Goal: Task Accomplishment & Management: Complete application form

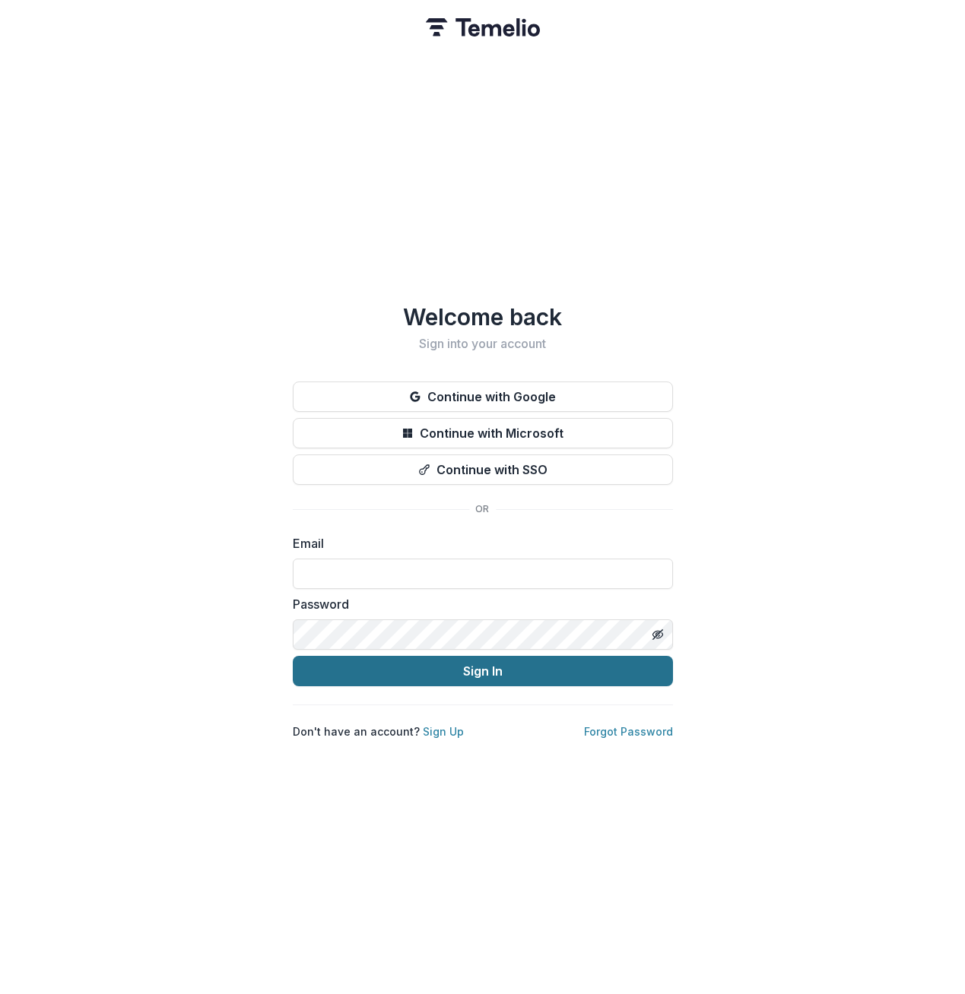
type input "**********"
click at [484, 670] on button "Sign In" at bounding box center [483, 671] width 380 height 30
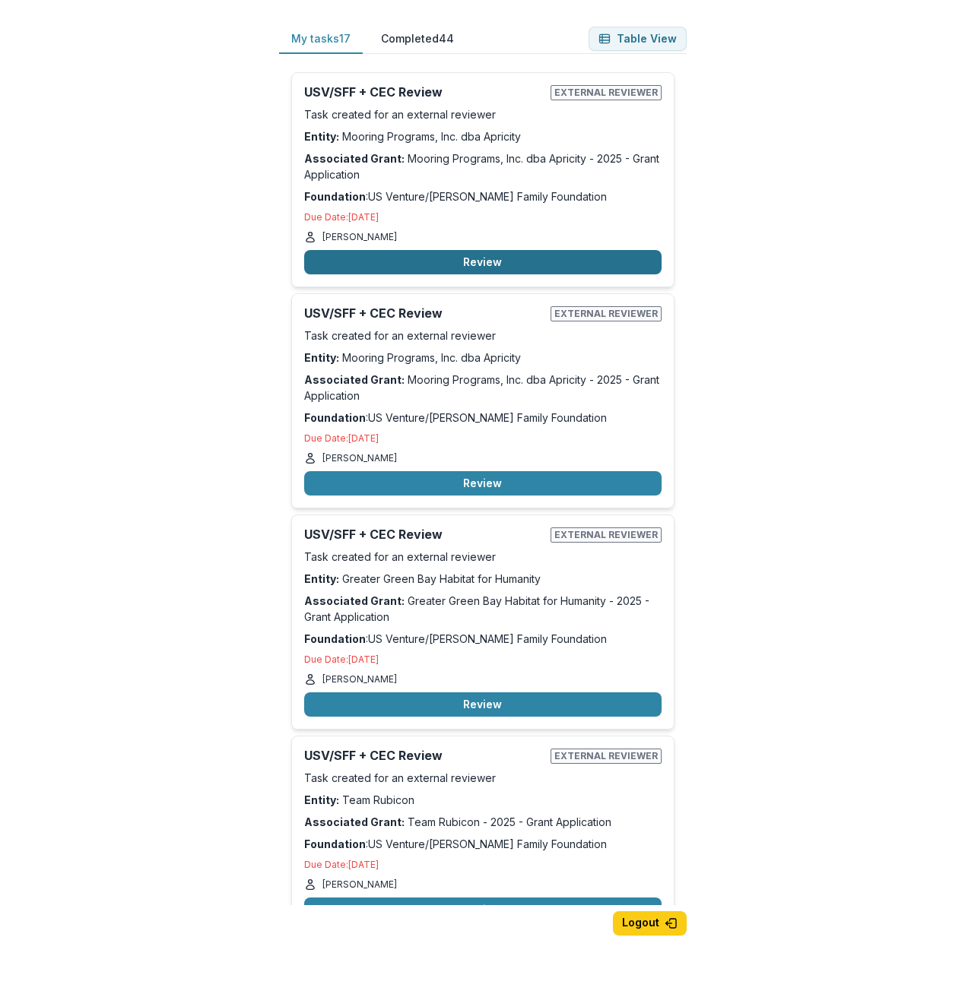
click at [449, 256] on button "Review" at bounding box center [482, 262] width 357 height 24
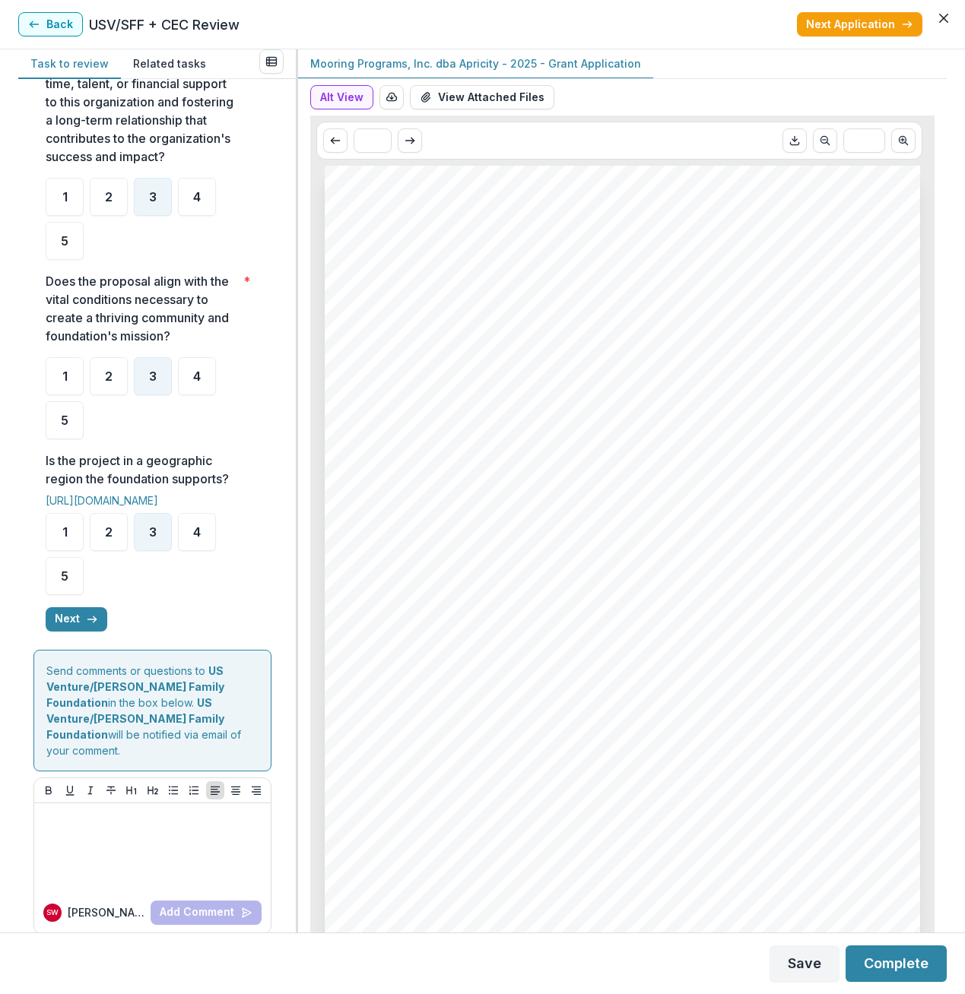
scroll to position [442, 0]
click at [86, 614] on icon "button" at bounding box center [92, 618] width 12 height 12
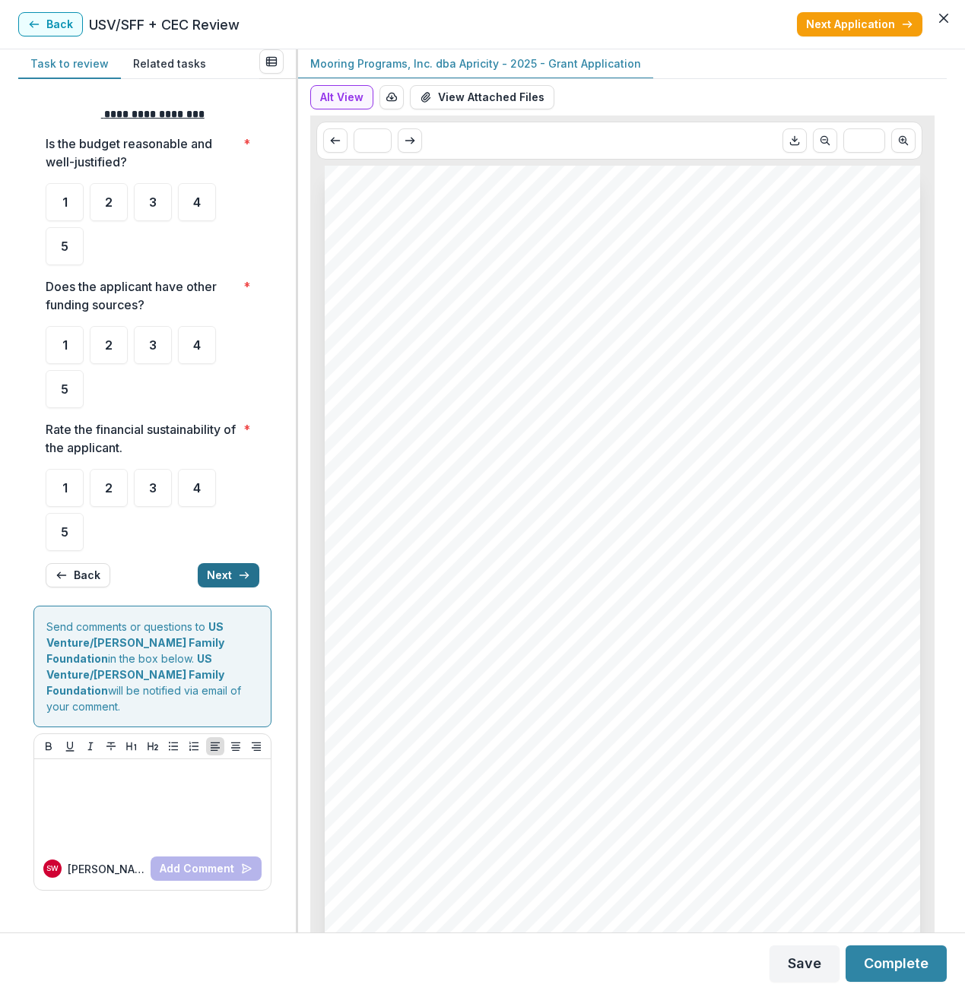
scroll to position [0, 0]
click at [158, 197] on div "3" at bounding box center [153, 202] width 38 height 38
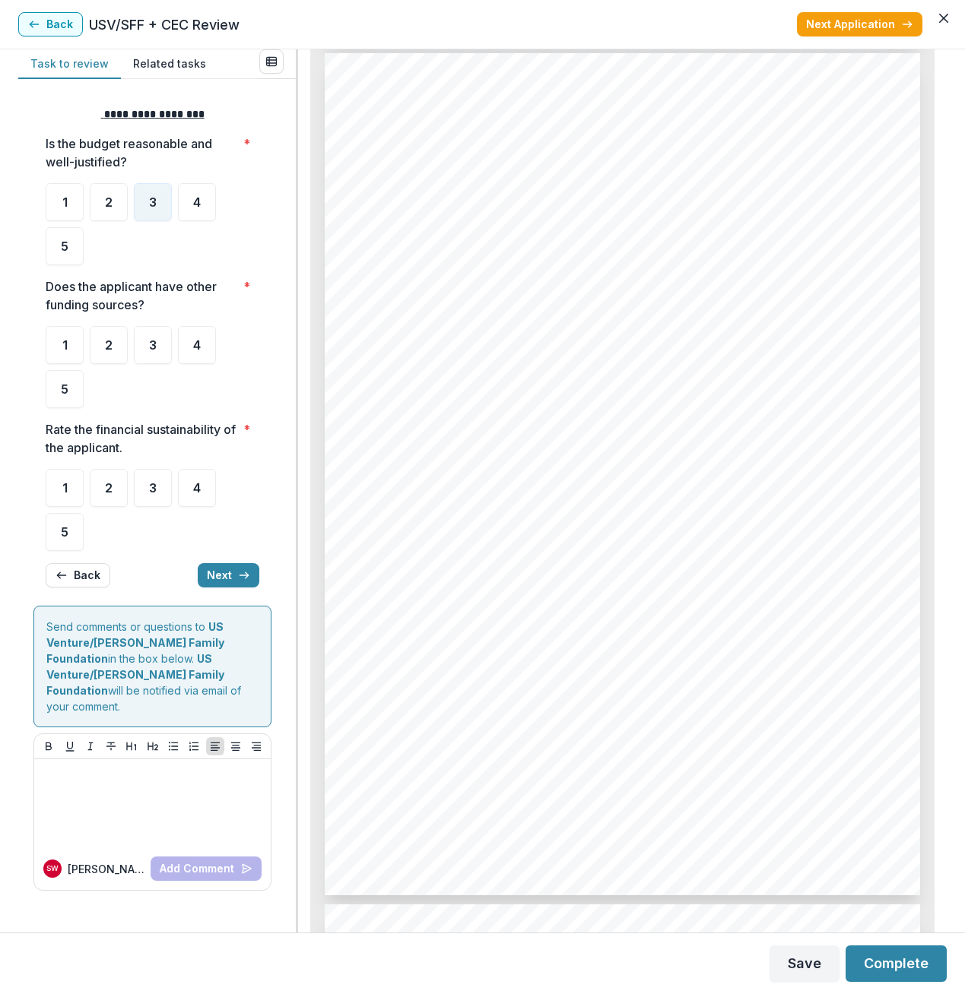
scroll to position [4409, 0]
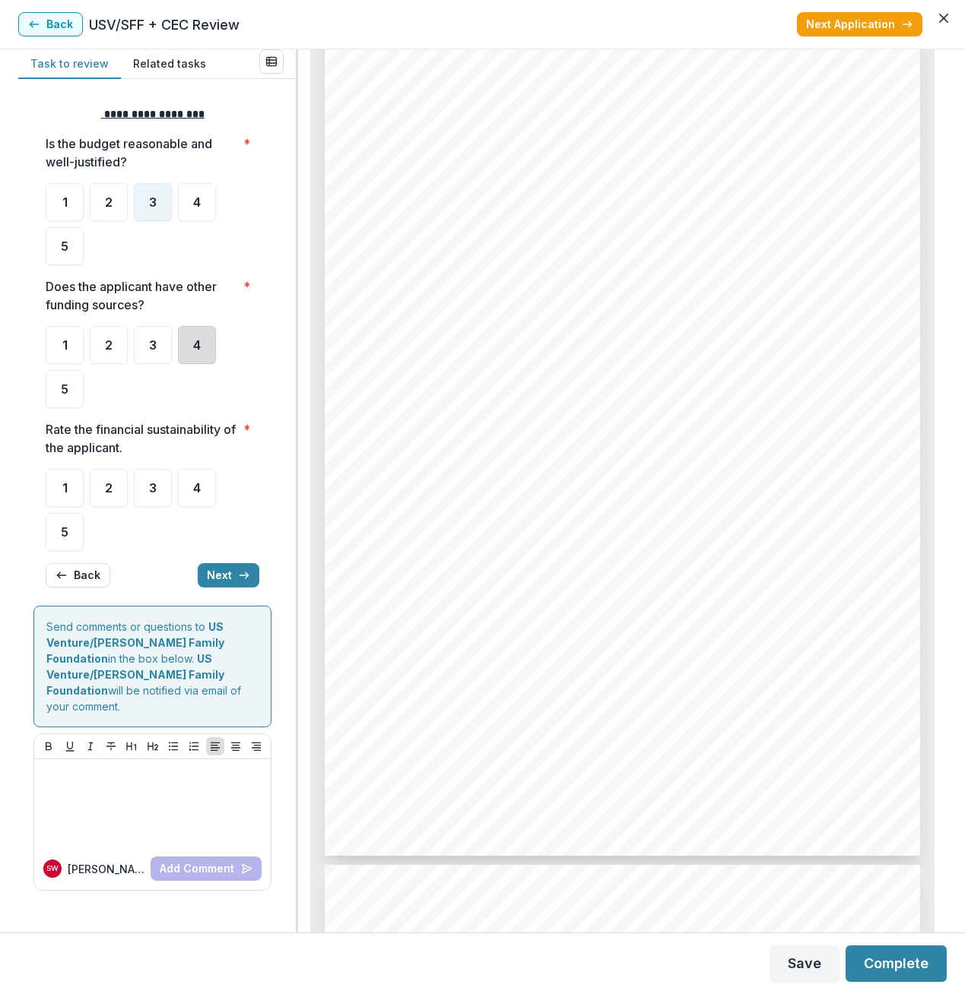
click at [191, 340] on div "4" at bounding box center [197, 345] width 38 height 38
click at [150, 486] on span "3" at bounding box center [153, 488] width 8 height 12
click at [141, 484] on div "3" at bounding box center [153, 488] width 38 height 38
click at [216, 574] on button "Next" at bounding box center [229, 575] width 62 height 24
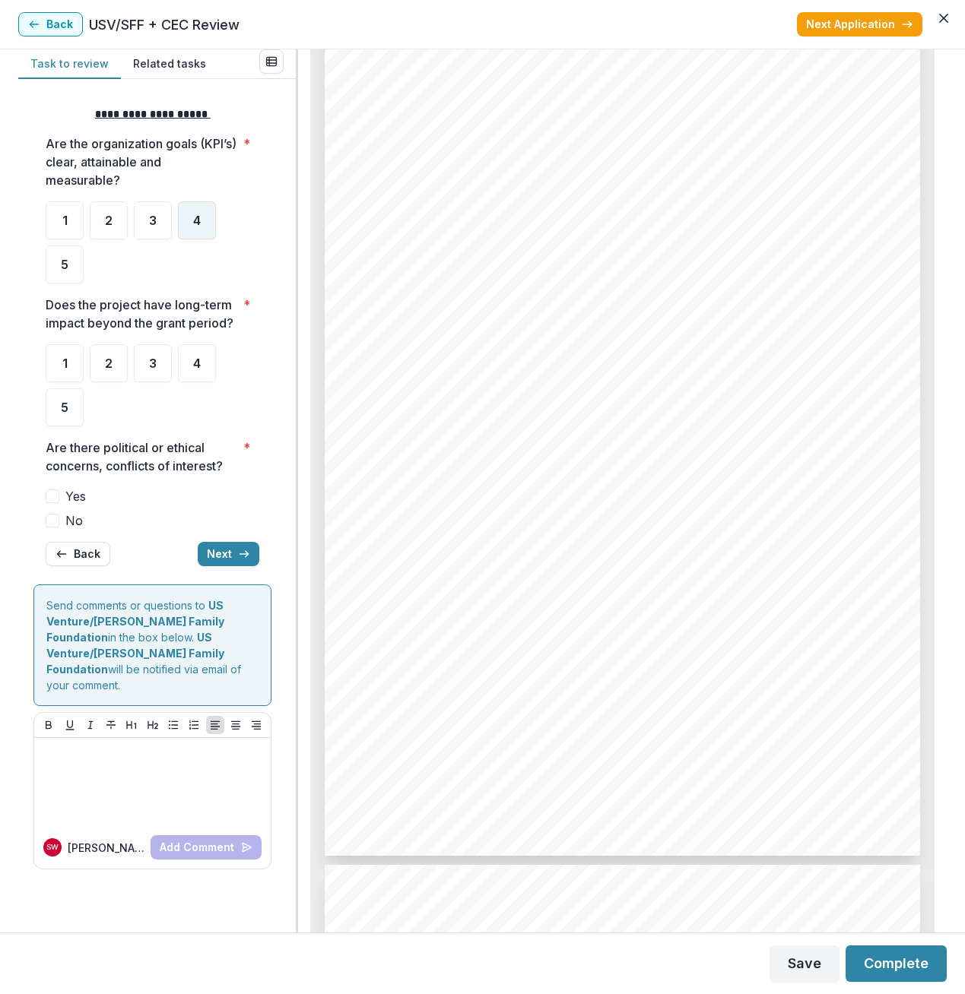
click at [192, 228] on div "4" at bounding box center [197, 220] width 38 height 38
click at [206, 367] on div "4" at bounding box center [197, 363] width 38 height 38
click at [57, 523] on span at bounding box center [53, 521] width 14 height 14
click at [220, 549] on button "Next" at bounding box center [229, 554] width 62 height 24
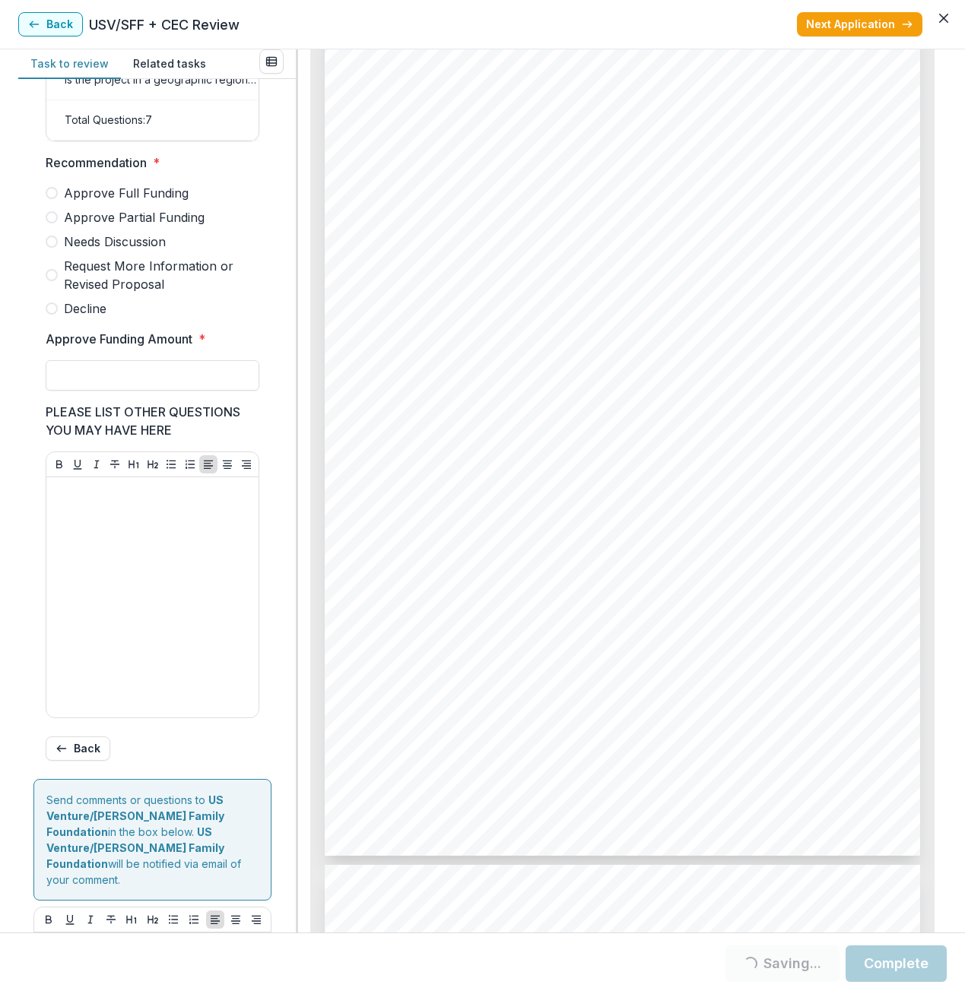
scroll to position [344, 0]
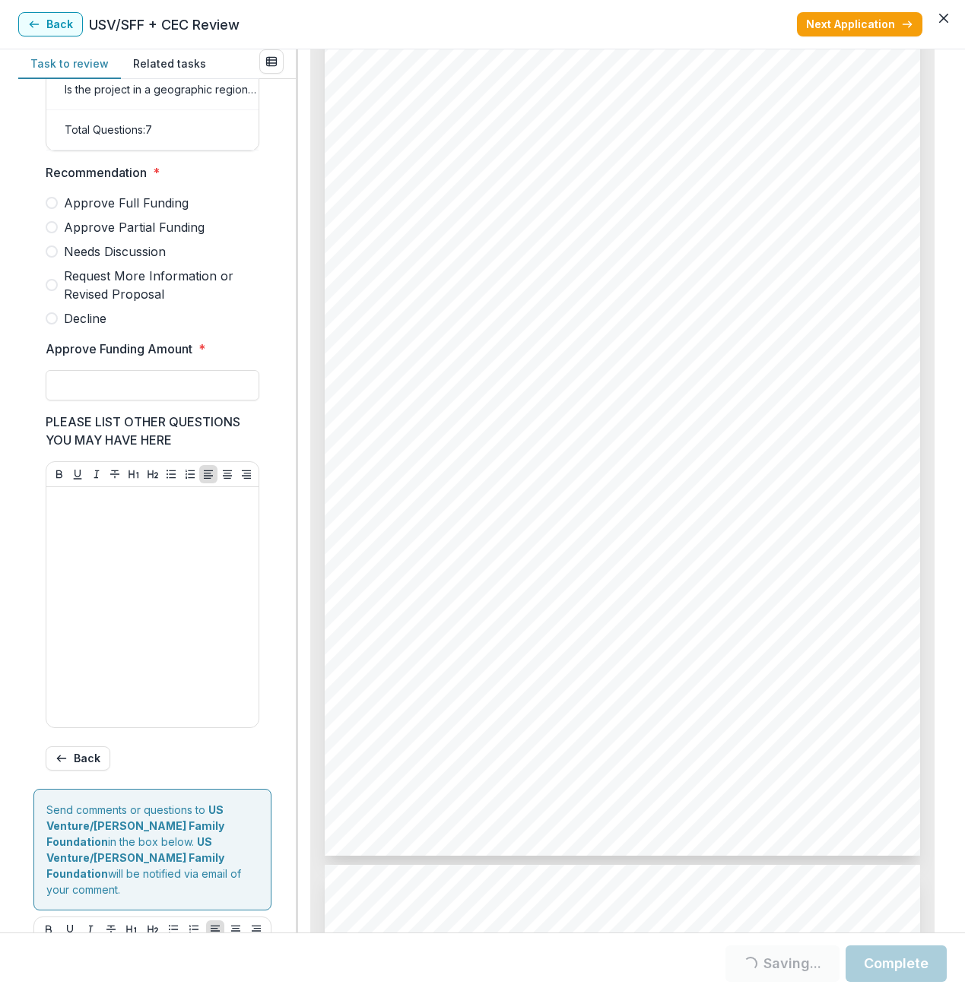
click at [55, 258] on span at bounding box center [52, 252] width 12 height 12
click at [51, 233] on span at bounding box center [52, 227] width 12 height 12
click at [104, 388] on input "Approve Funding Amount *" at bounding box center [153, 385] width 214 height 30
type input "*"
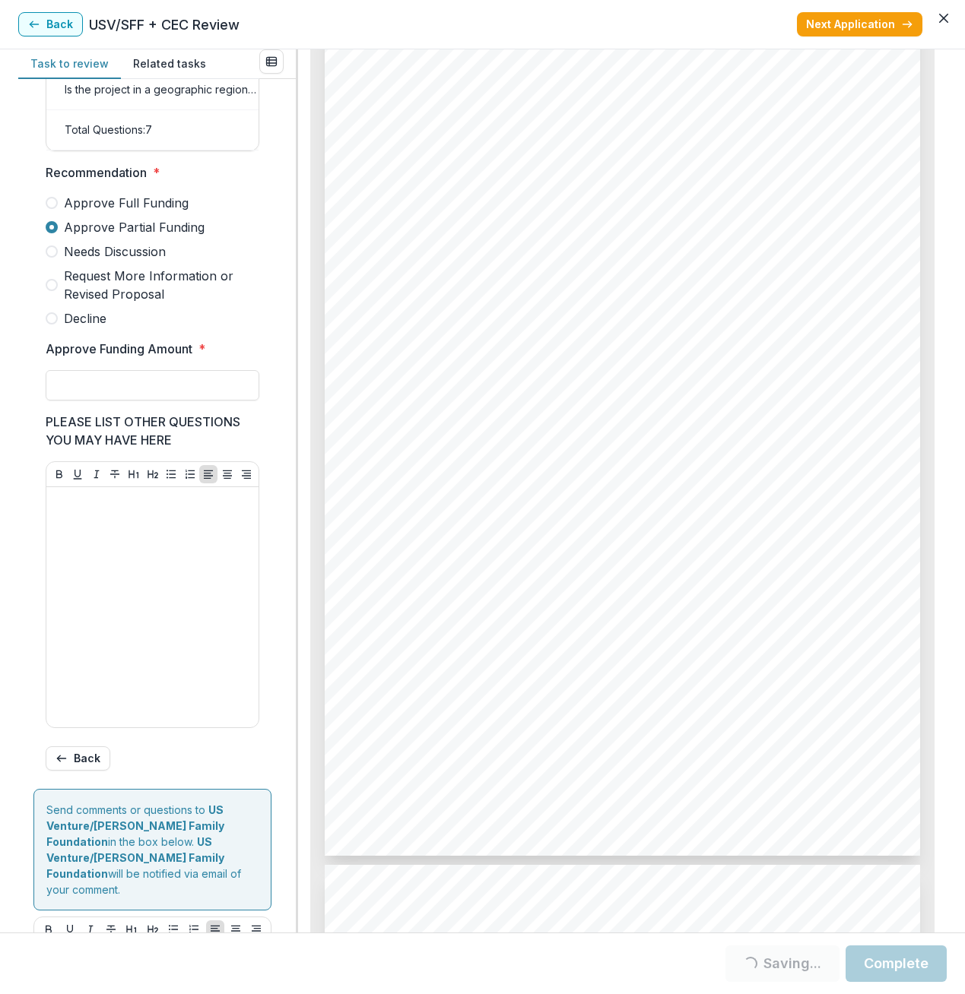
scroll to position [496, 0]
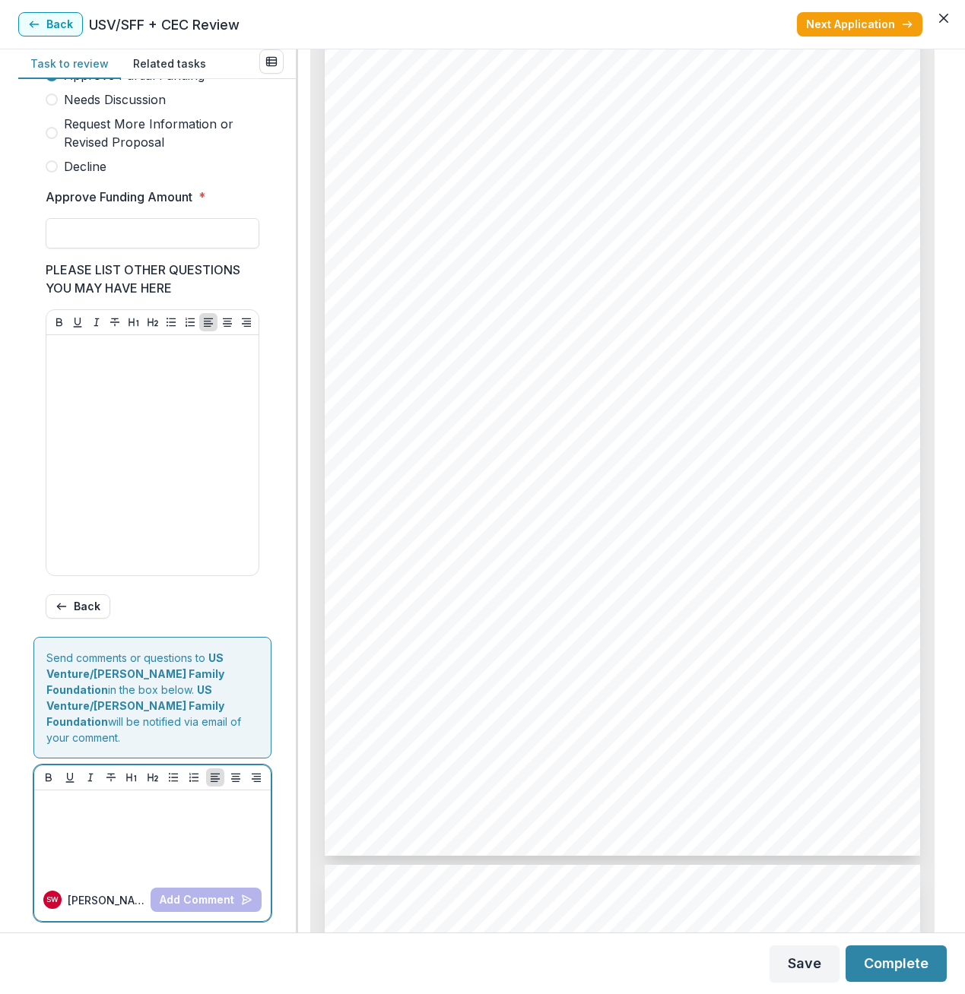
click at [82, 808] on p at bounding box center [152, 805] width 224 height 17
type input "**"
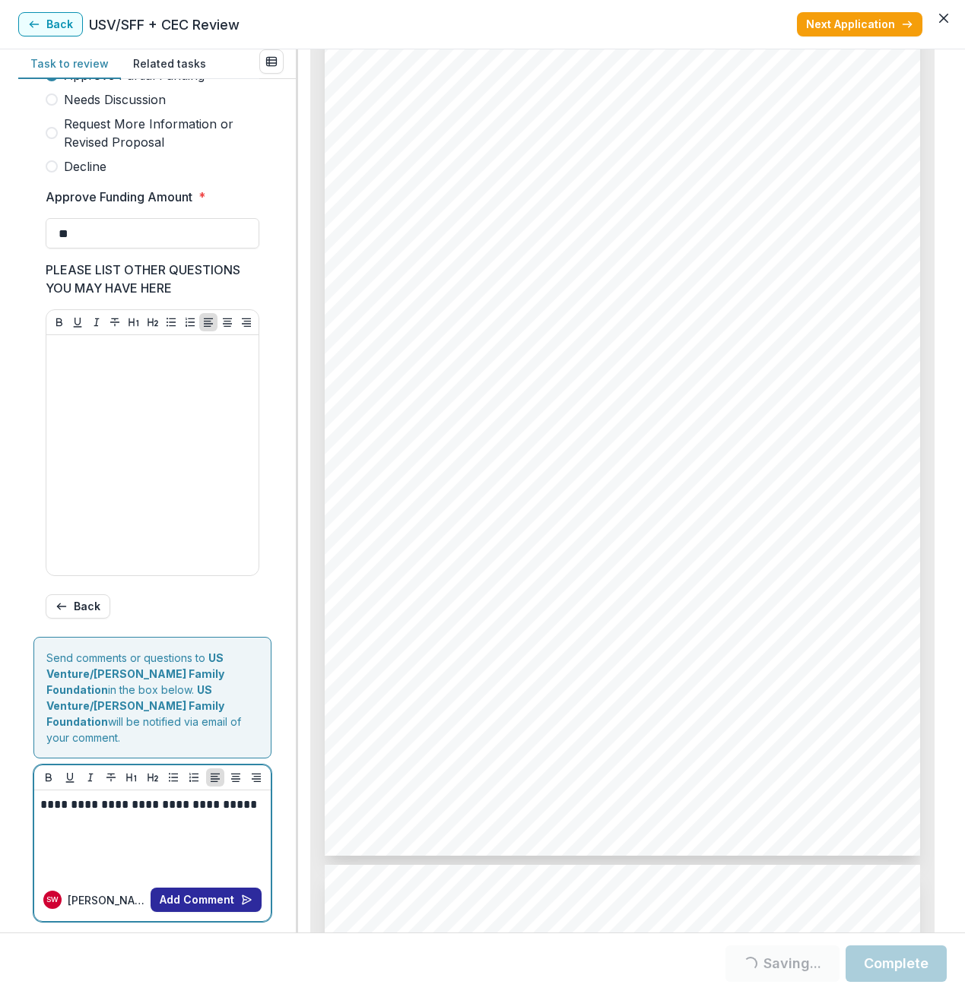
click at [206, 888] on button "Add Comment" at bounding box center [206, 900] width 111 height 24
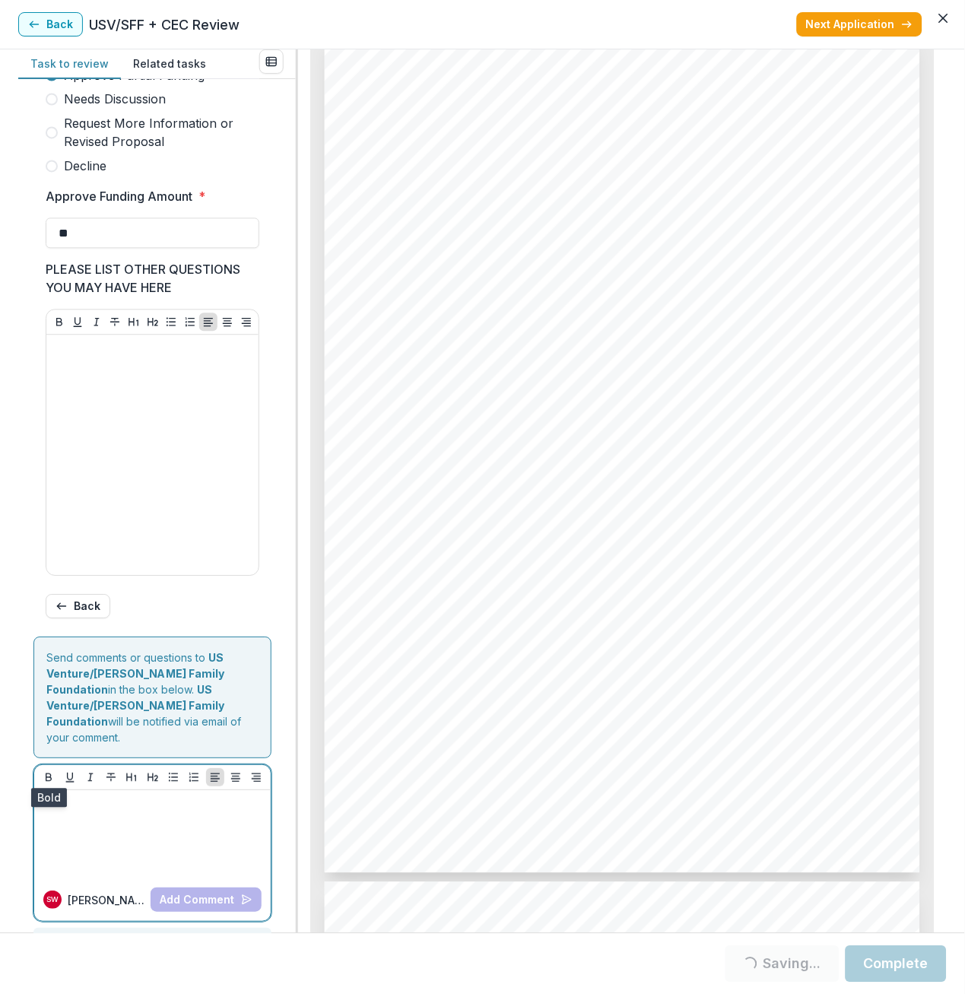
scroll to position [76, 0]
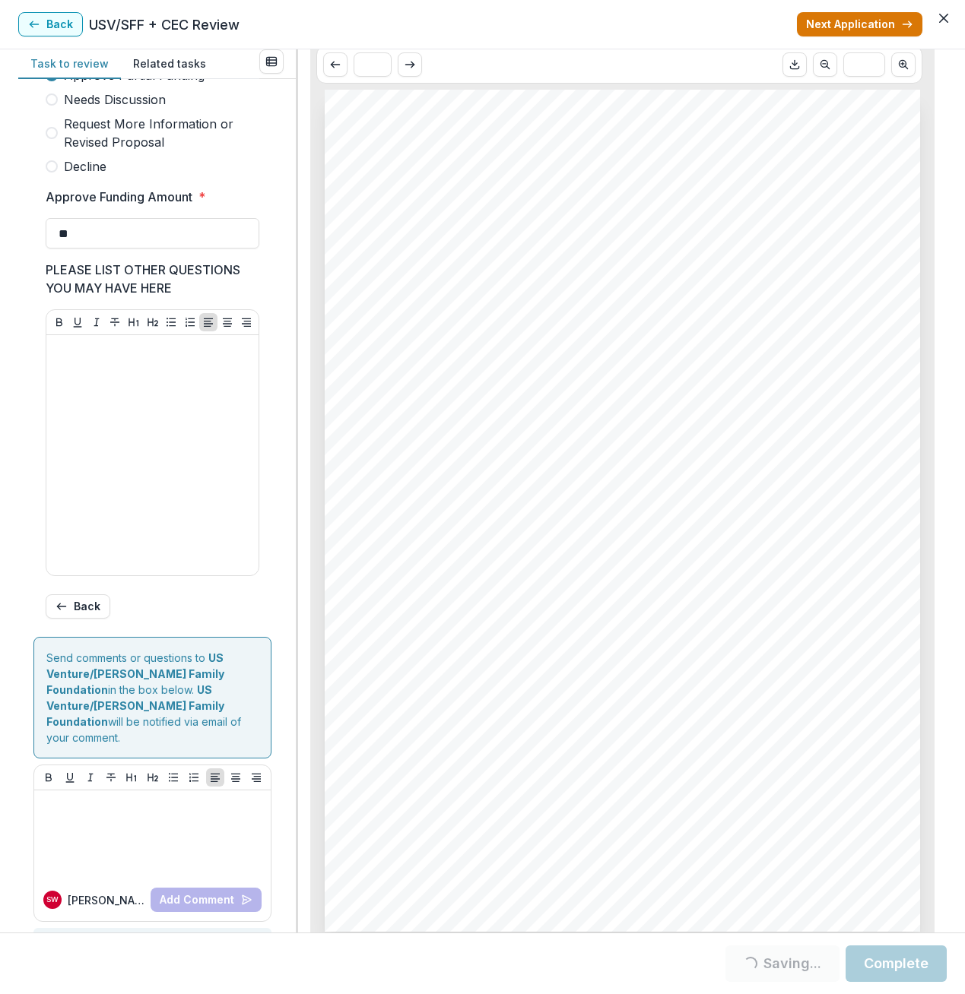
click at [846, 26] on button "Next Application" at bounding box center [859, 24] width 125 height 24
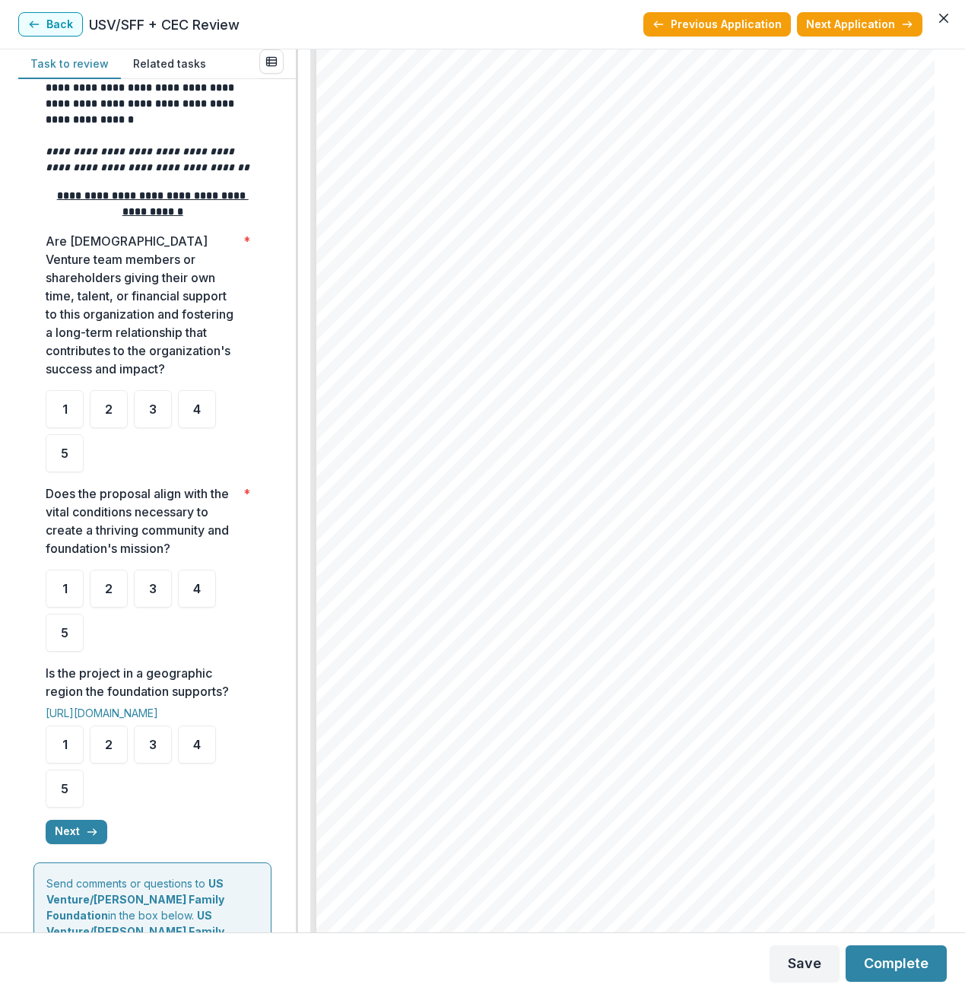
scroll to position [1977, 0]
click at [702, 26] on button "Previous Application" at bounding box center [716, 24] width 147 height 24
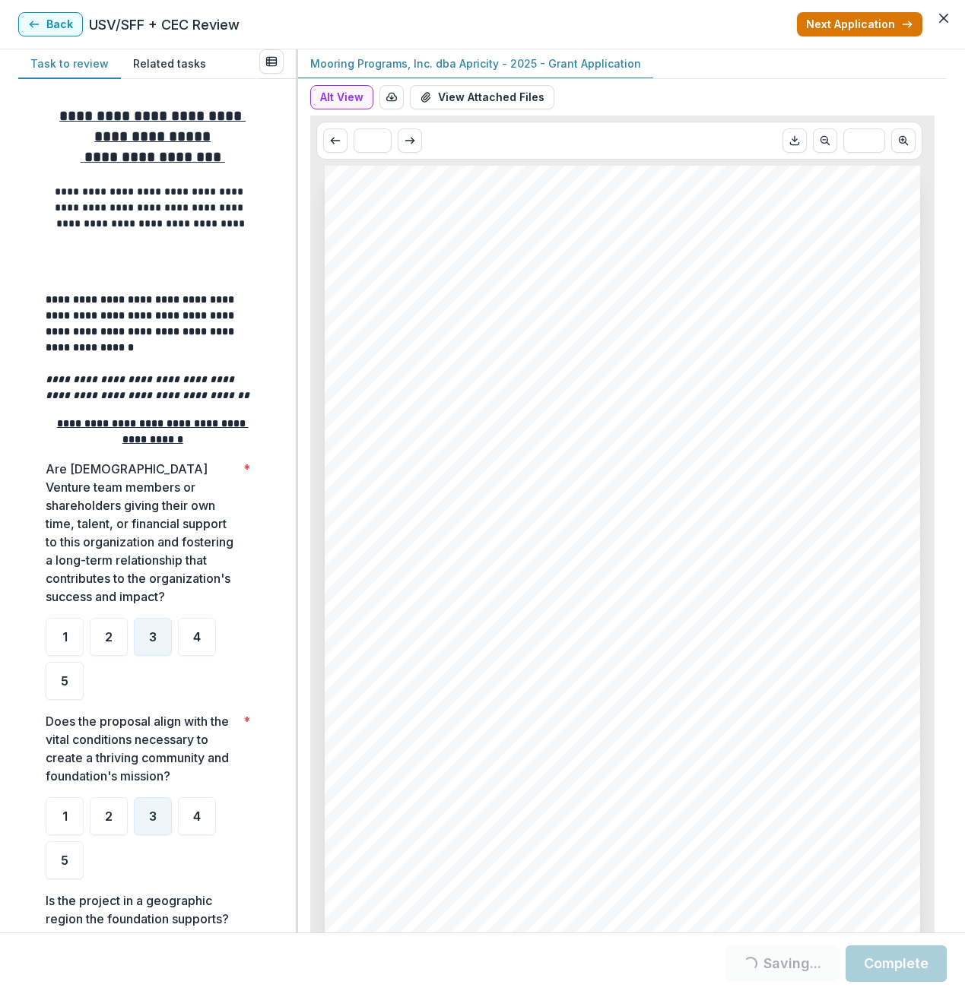
click at [855, 22] on button "Next Application" at bounding box center [859, 24] width 125 height 24
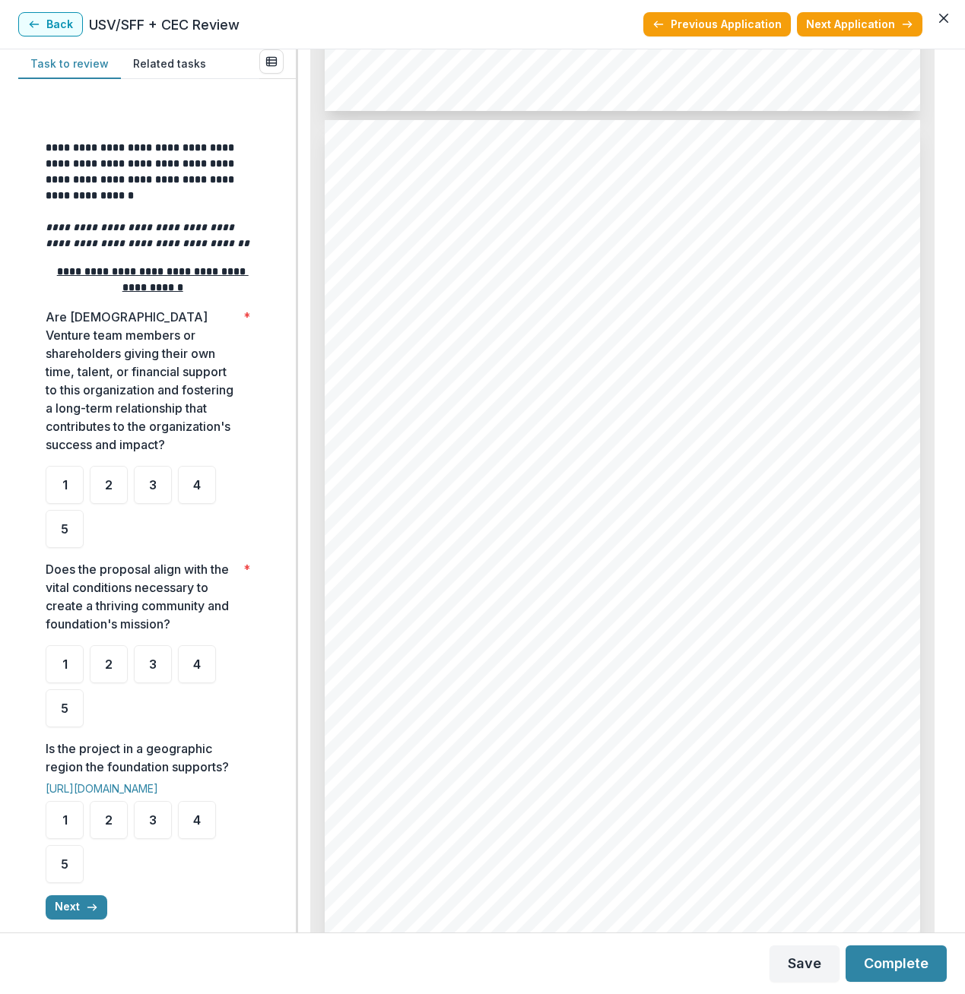
scroll to position [228, 0]
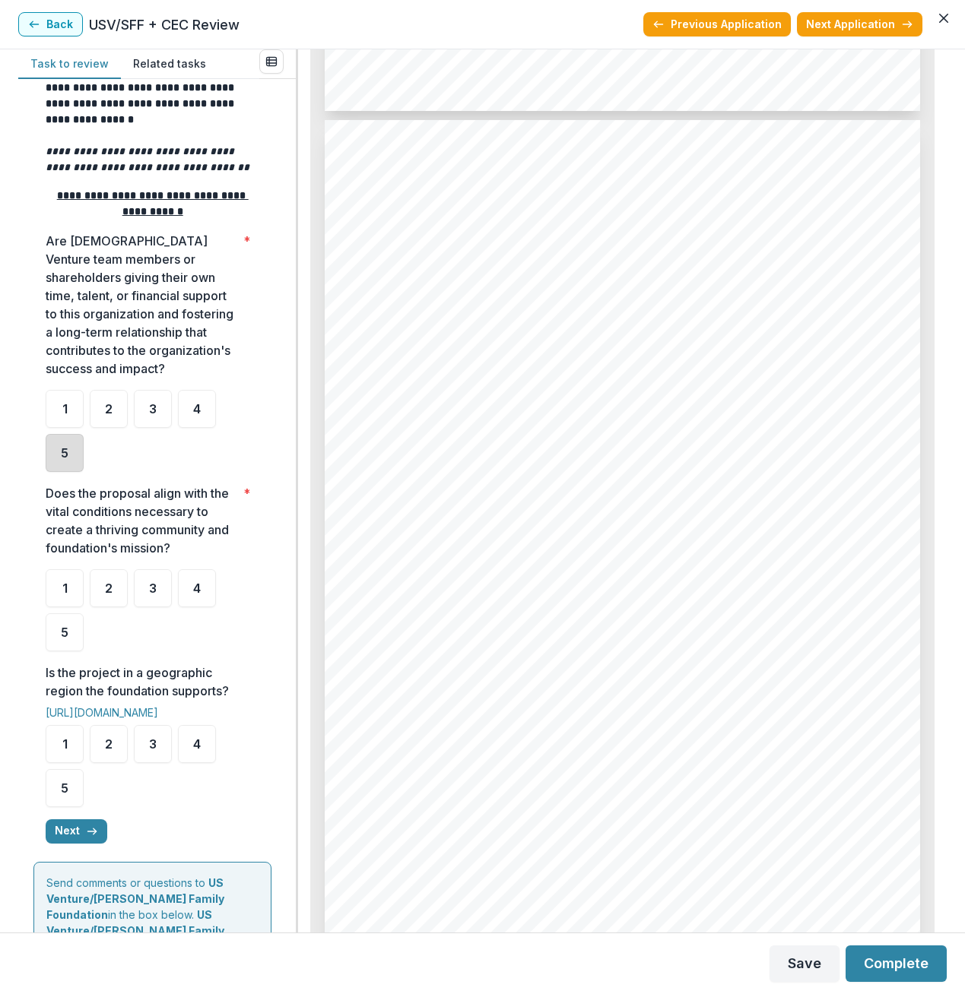
click at [52, 457] on div "5" at bounding box center [65, 453] width 38 height 38
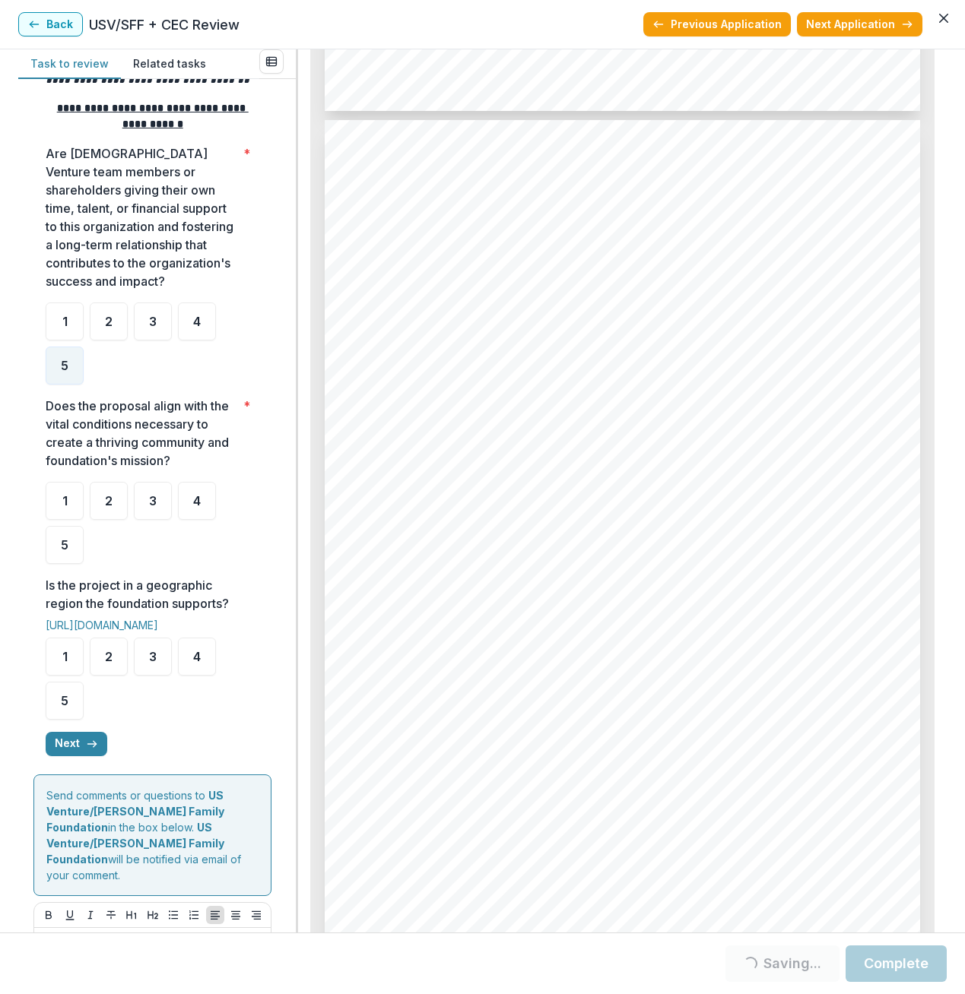
scroll to position [380, 0]
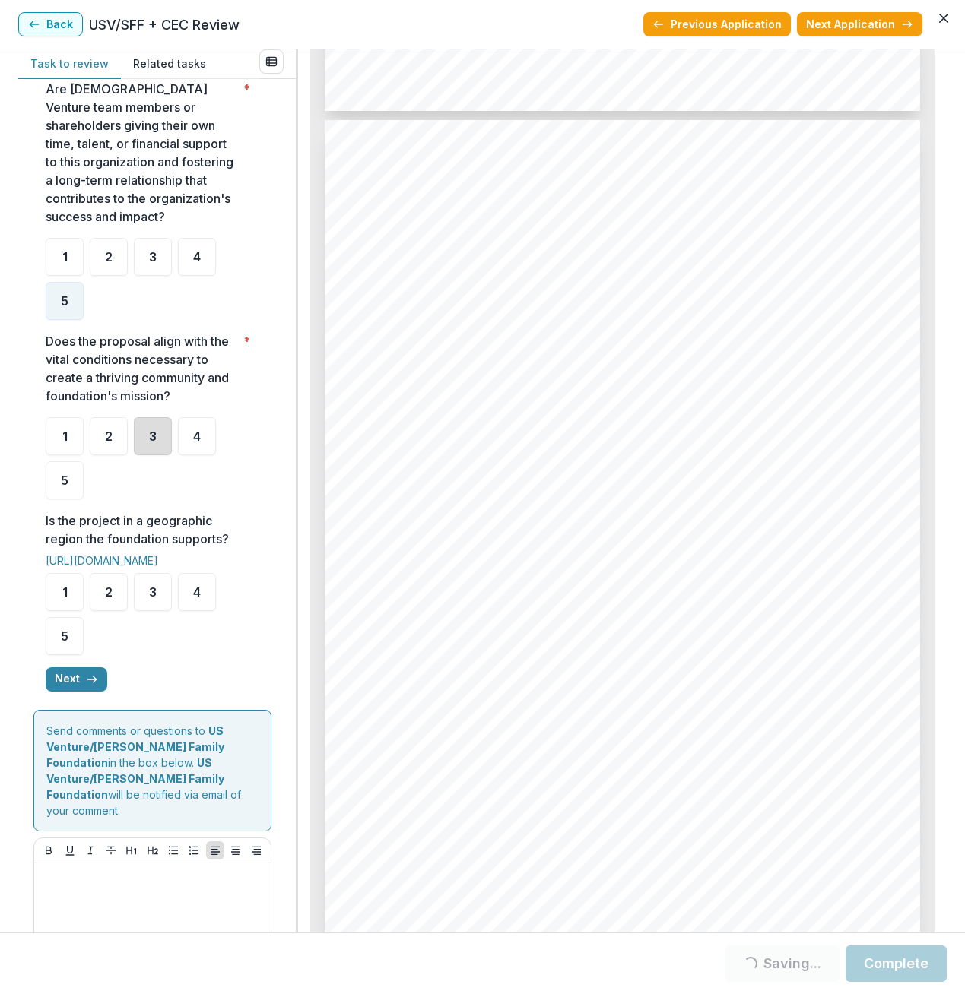
click at [151, 446] on div "3" at bounding box center [153, 436] width 38 height 38
click at [147, 582] on div "3" at bounding box center [153, 592] width 38 height 38
click at [152, 602] on div "3" at bounding box center [153, 592] width 38 height 38
click at [82, 674] on button "Next" at bounding box center [77, 679] width 62 height 24
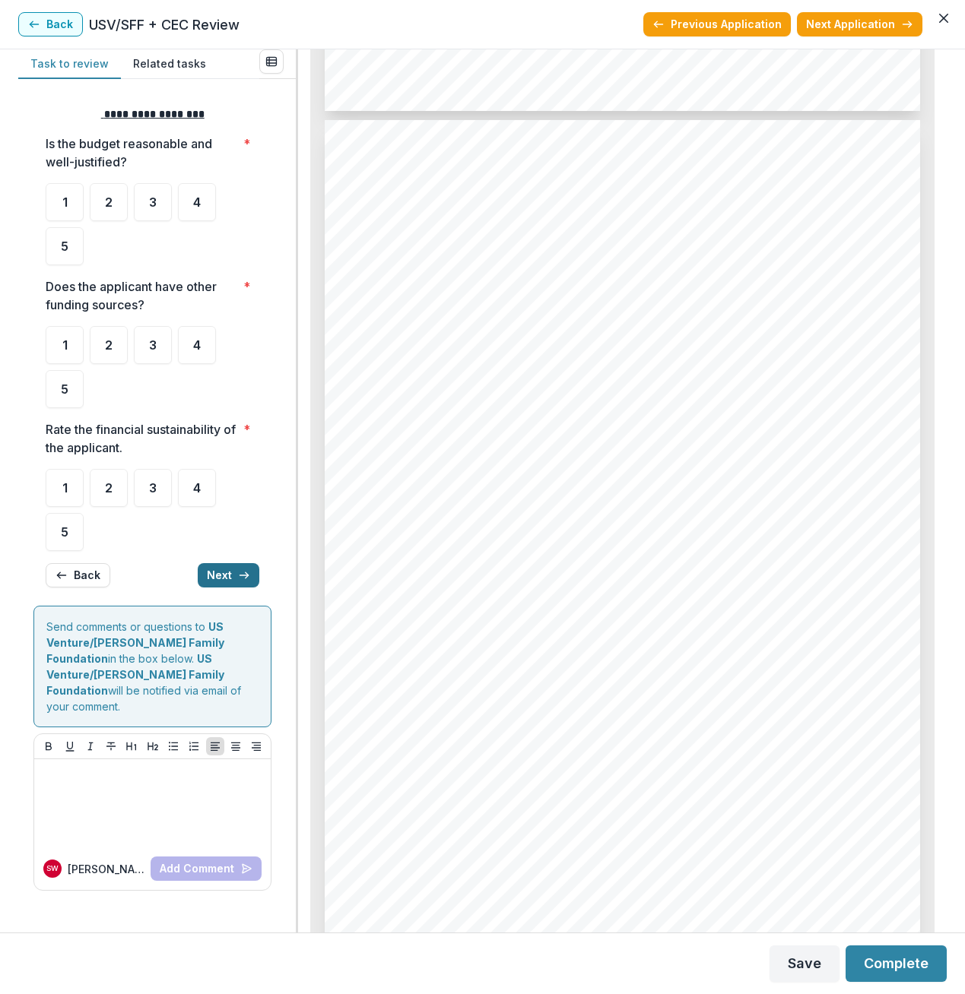
scroll to position [0, 0]
click at [146, 201] on div "3" at bounding box center [153, 202] width 38 height 38
click at [157, 349] on div "3" at bounding box center [153, 345] width 38 height 38
click at [206, 347] on div "4" at bounding box center [197, 345] width 38 height 38
click at [196, 487] on span "4" at bounding box center [197, 488] width 8 height 12
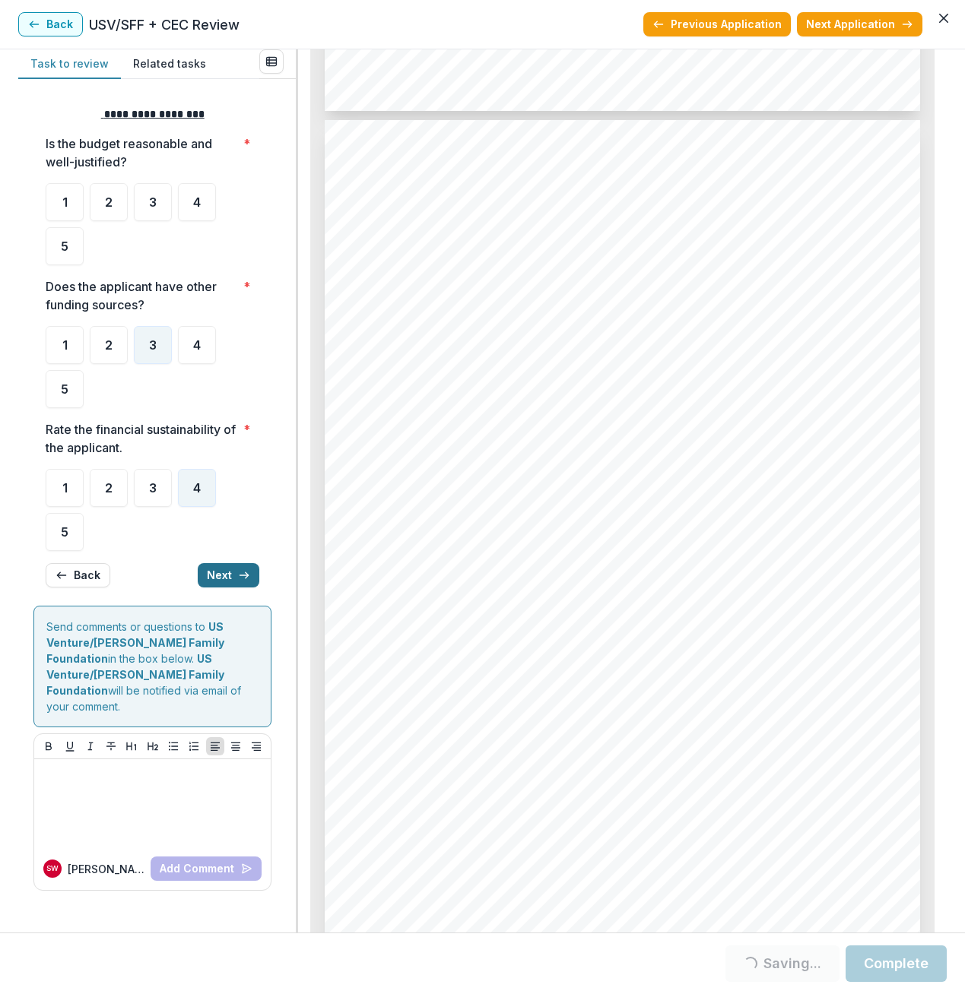
click at [235, 583] on button "Next" at bounding box center [229, 575] width 62 height 24
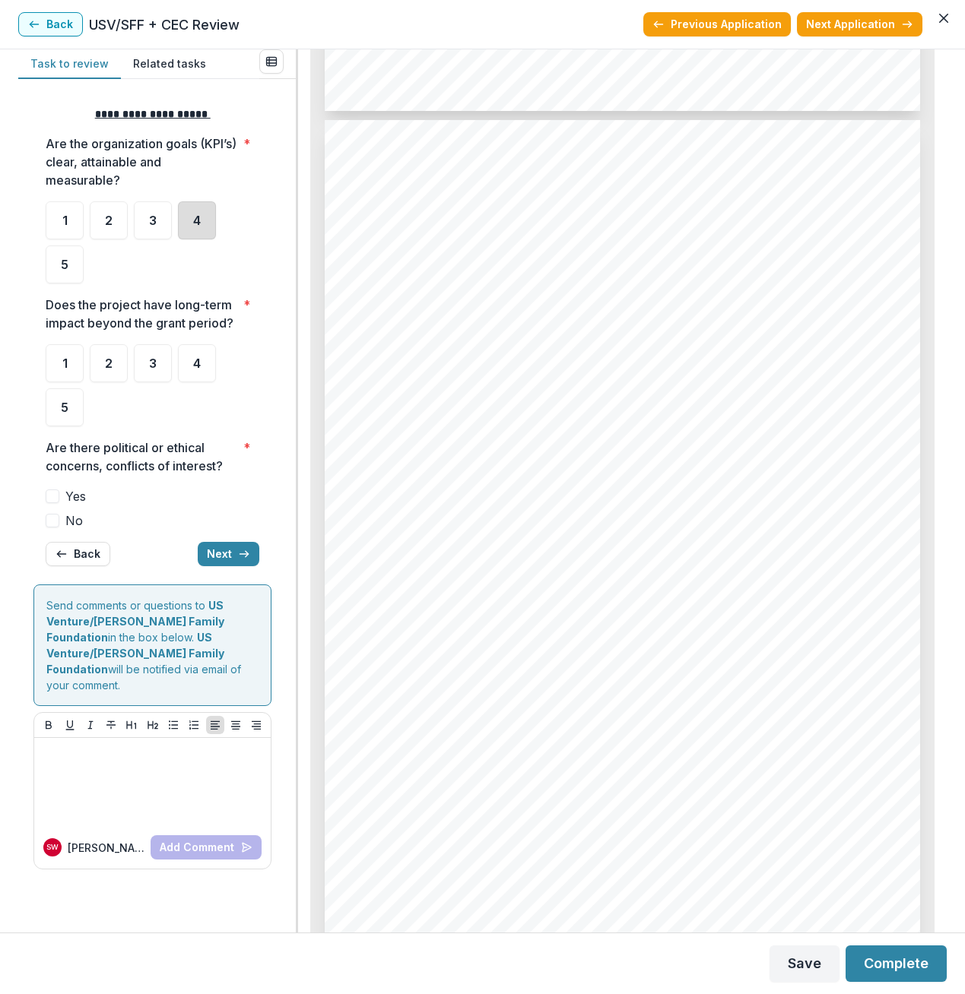
click at [189, 224] on div "4" at bounding box center [197, 220] width 38 height 38
click at [196, 363] on span "4" at bounding box center [197, 363] width 8 height 12
click at [59, 515] on label "No" at bounding box center [153, 521] width 214 height 18
click at [55, 525] on span at bounding box center [53, 521] width 14 height 14
click at [52, 521] on span at bounding box center [53, 521] width 14 height 14
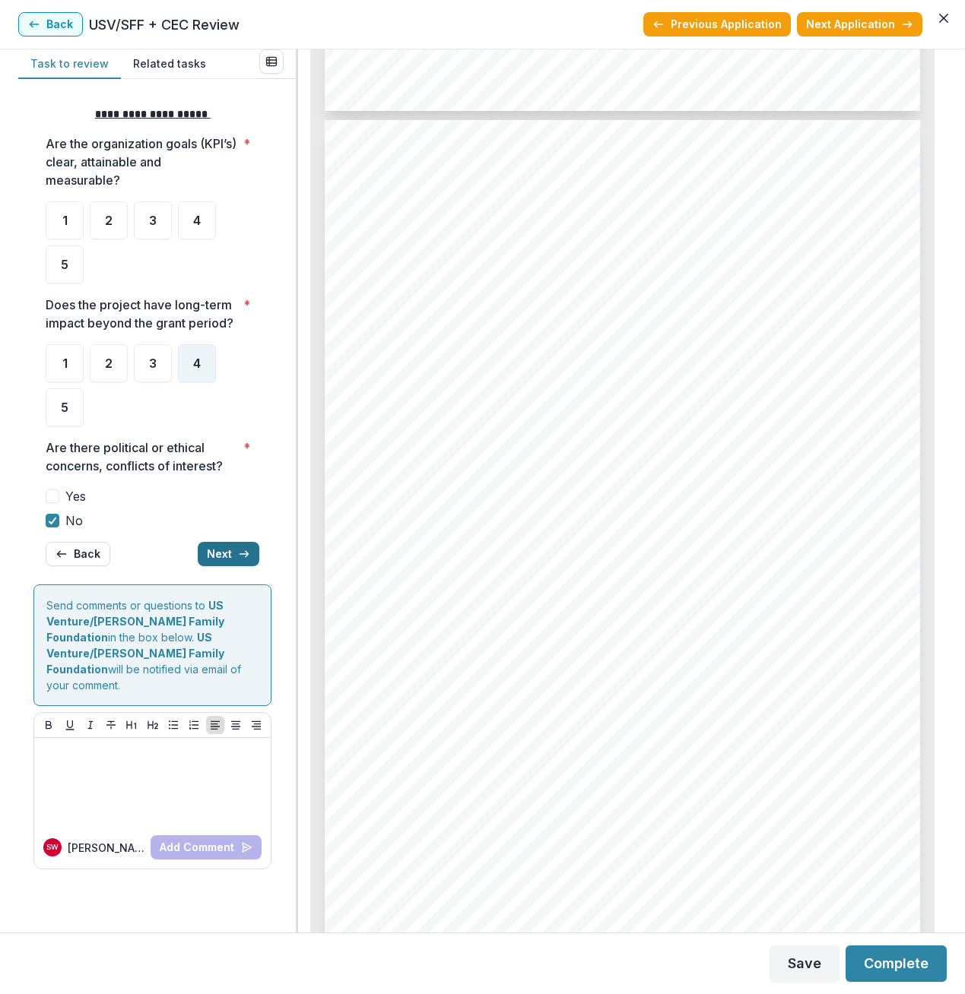
click at [228, 557] on button "Next" at bounding box center [229, 554] width 62 height 24
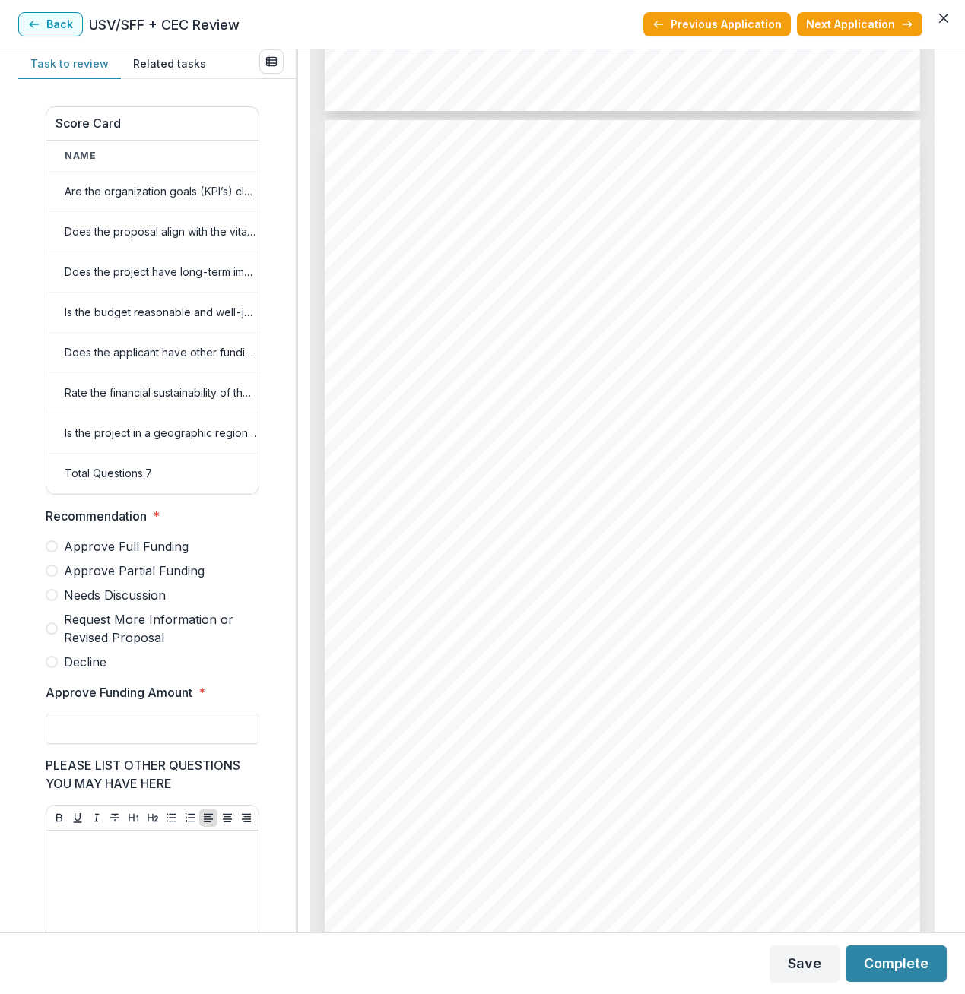
scroll to position [496, 0]
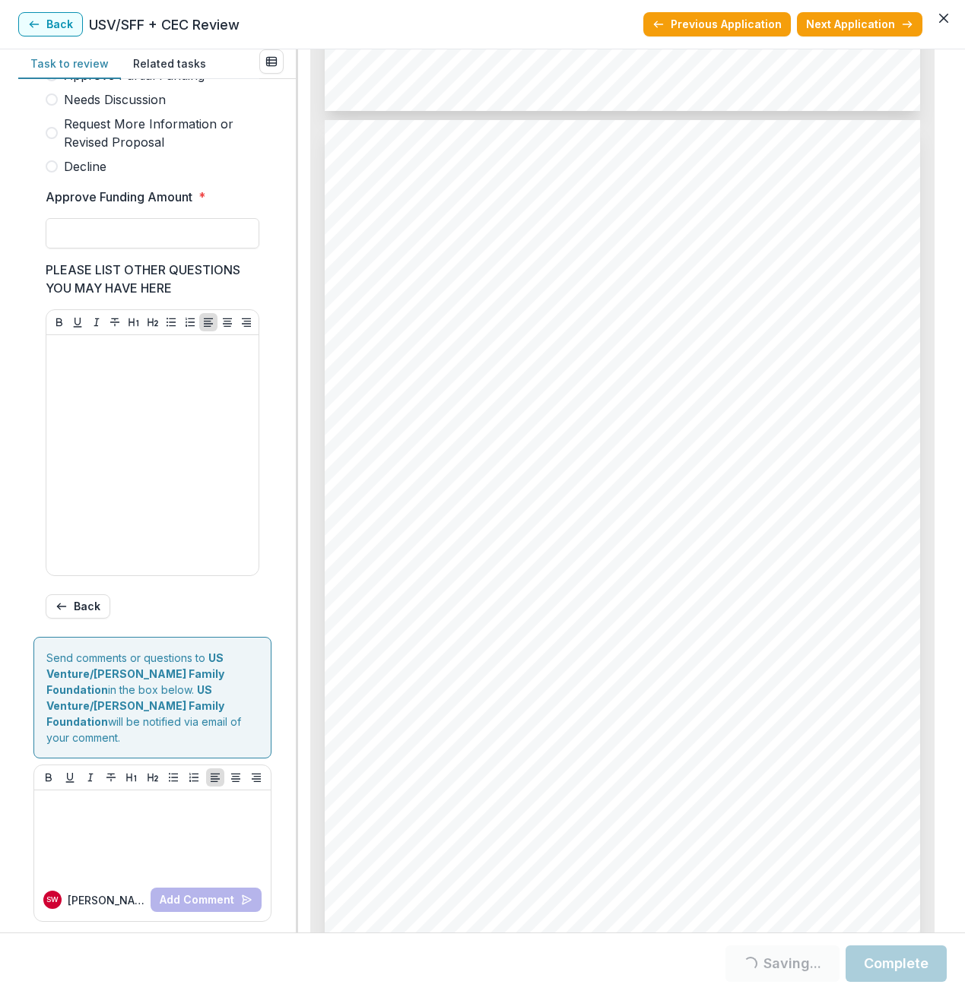
click at [50, 106] on span at bounding box center [52, 100] width 12 height 12
click at [866, 26] on button "Next Application" at bounding box center [859, 24] width 125 height 24
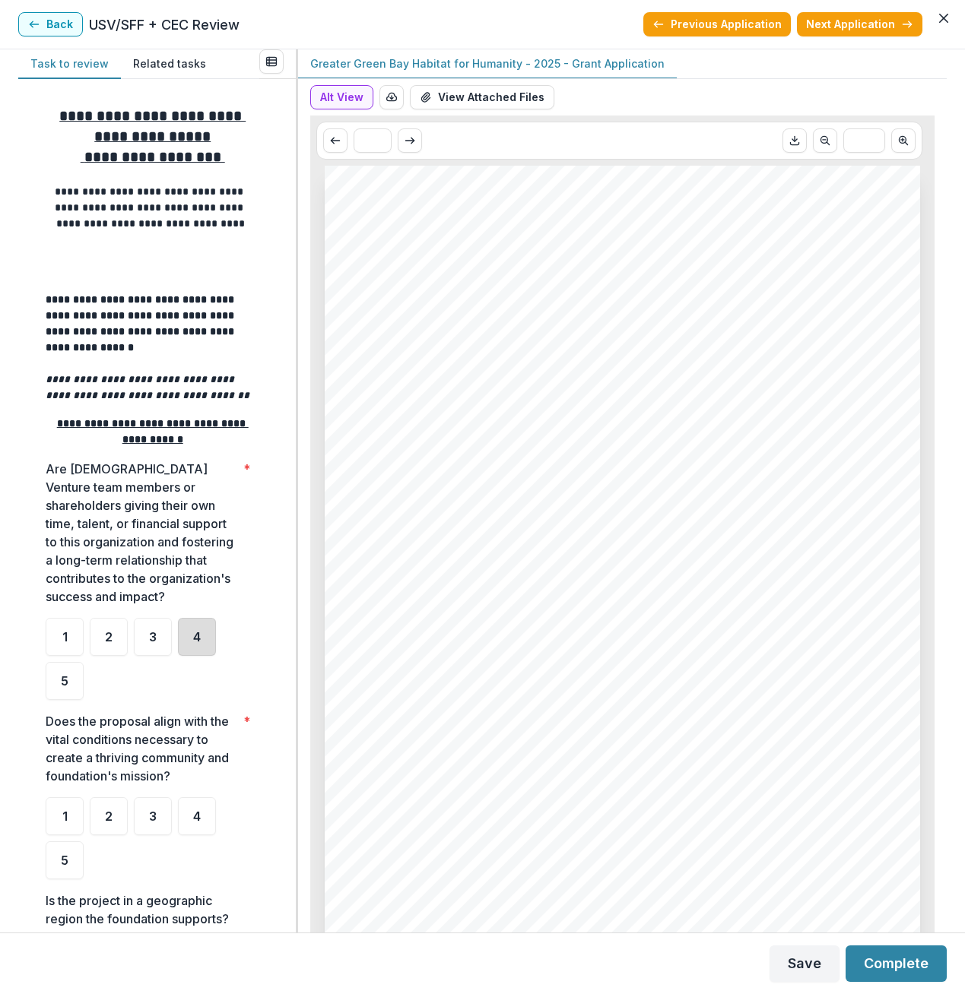
click at [183, 643] on div "4" at bounding box center [197, 637] width 38 height 38
click at [196, 813] on span "4" at bounding box center [197, 816] width 8 height 12
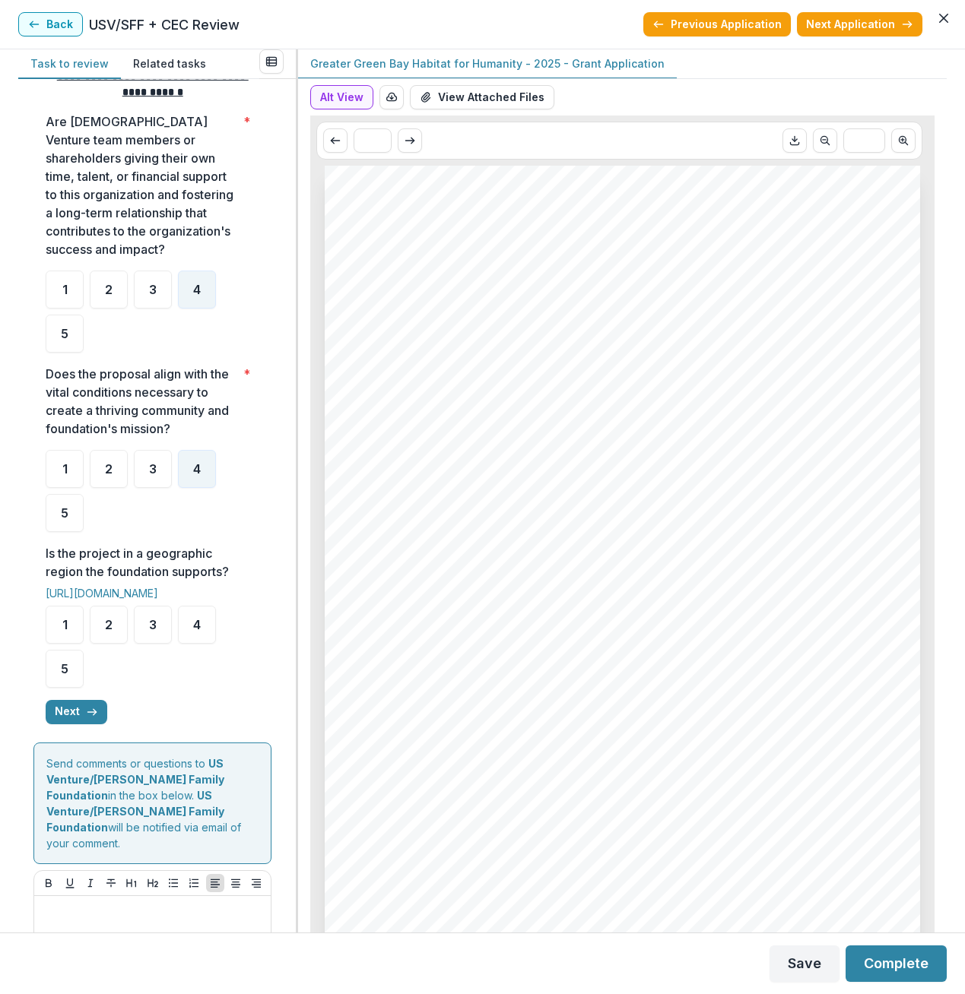
scroll to position [442, 0]
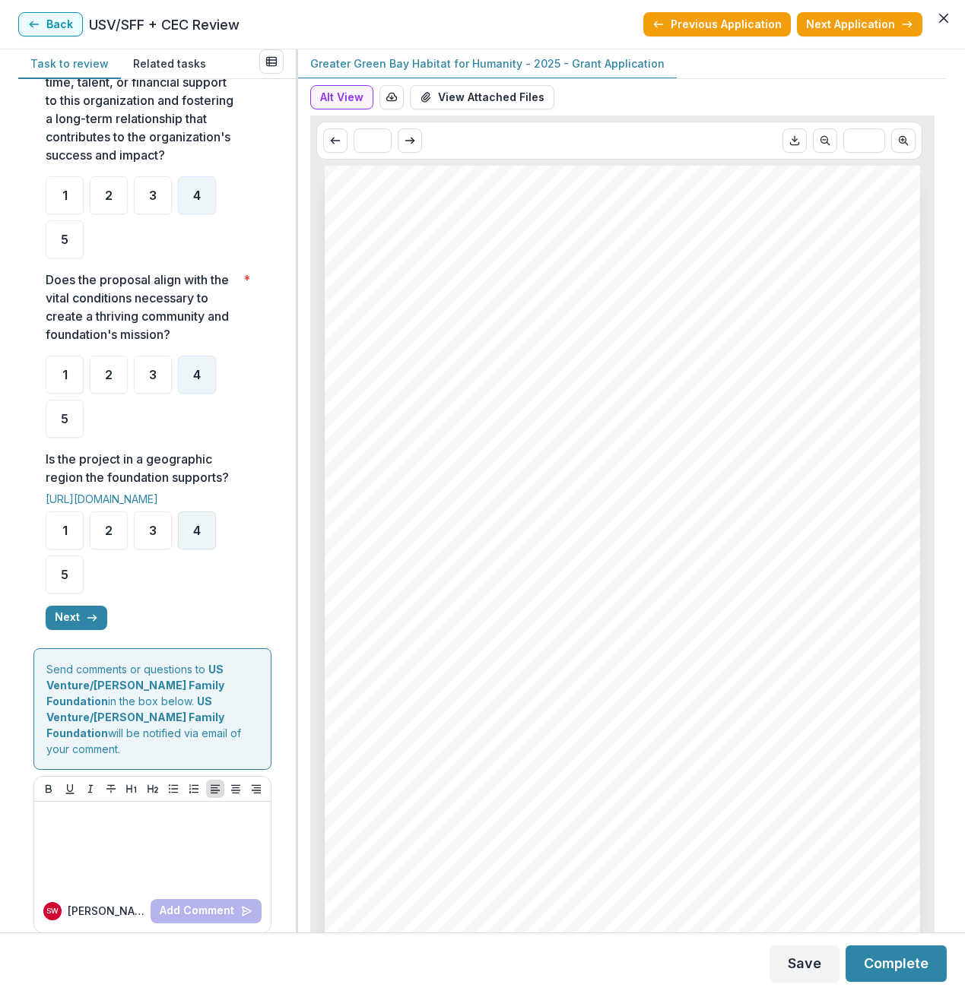
click at [202, 532] on div "4" at bounding box center [197, 531] width 38 height 38
click at [74, 626] on button "Next" at bounding box center [77, 618] width 62 height 24
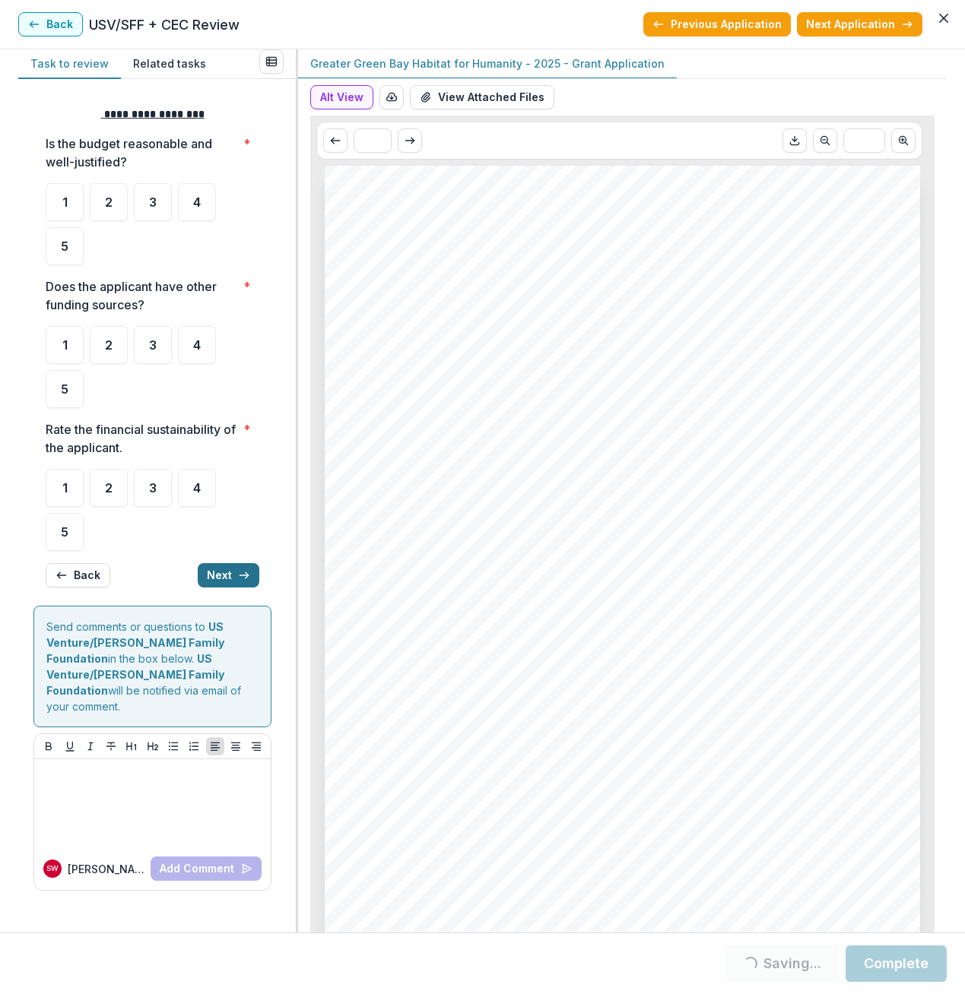
scroll to position [0, 0]
click at [189, 206] on div "4" at bounding box center [197, 202] width 38 height 38
click at [192, 345] on div "4" at bounding box center [197, 345] width 38 height 38
click at [208, 493] on div "4" at bounding box center [197, 488] width 38 height 38
click at [221, 573] on button "Next" at bounding box center [229, 575] width 62 height 24
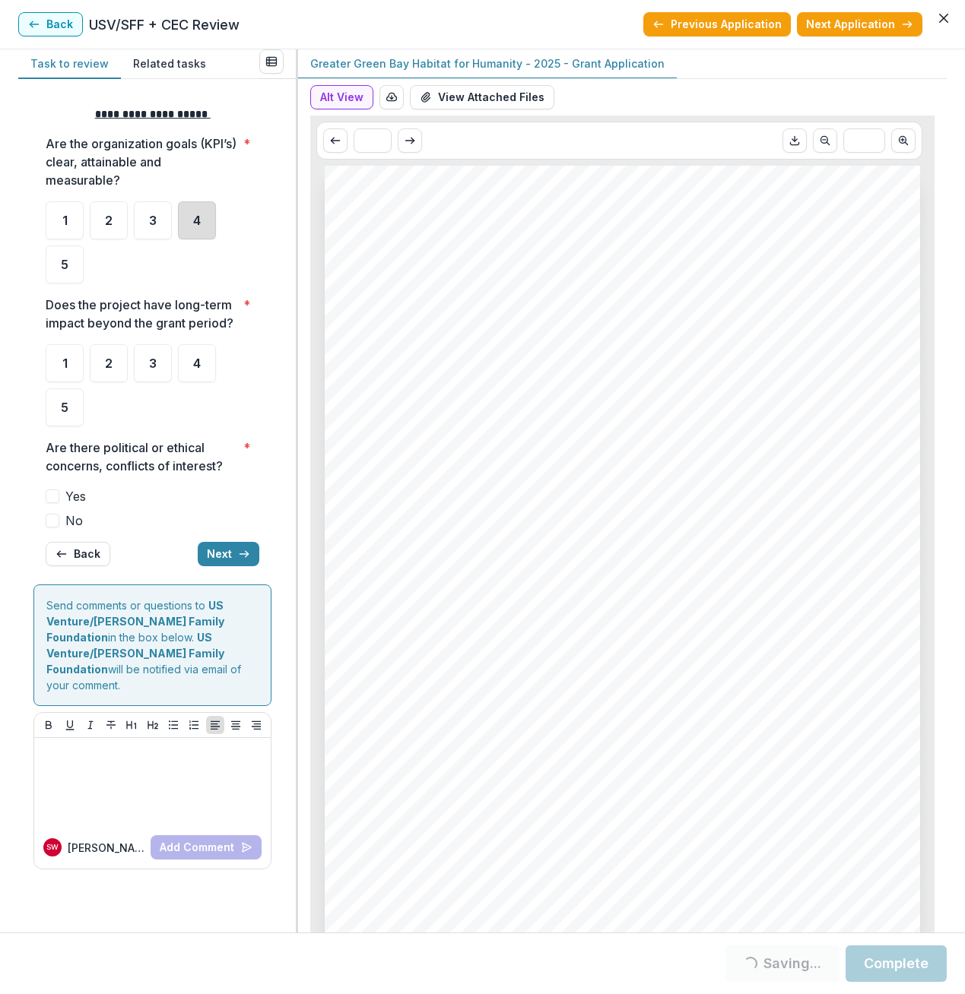
click at [190, 220] on div "4" at bounding box center [197, 220] width 38 height 38
click at [195, 366] on span "4" at bounding box center [197, 363] width 8 height 12
click at [57, 522] on span at bounding box center [53, 521] width 14 height 14
drag, startPoint x: 196, startPoint y: 544, endPoint x: 210, endPoint y: 552, distance: 15.7
click at [198, 546] on div "Back Next" at bounding box center [153, 554] width 214 height 24
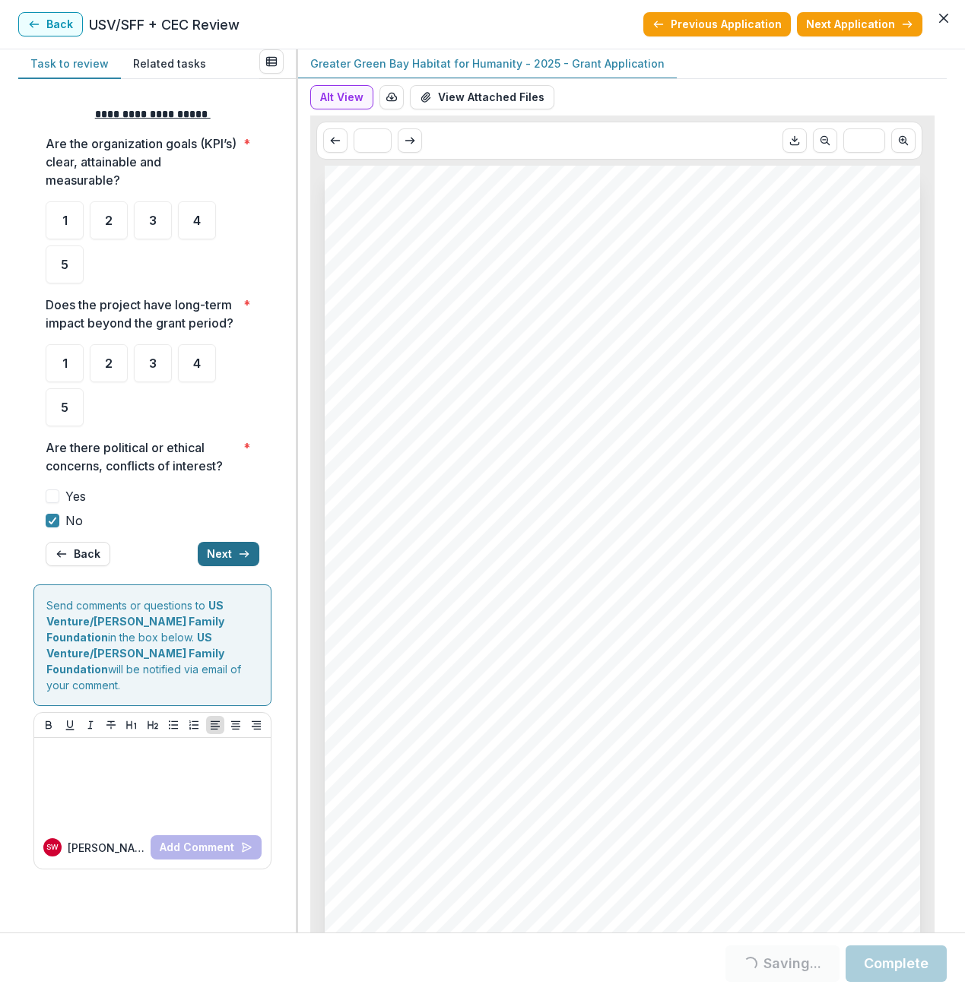
click at [210, 552] on button "Next" at bounding box center [229, 554] width 62 height 24
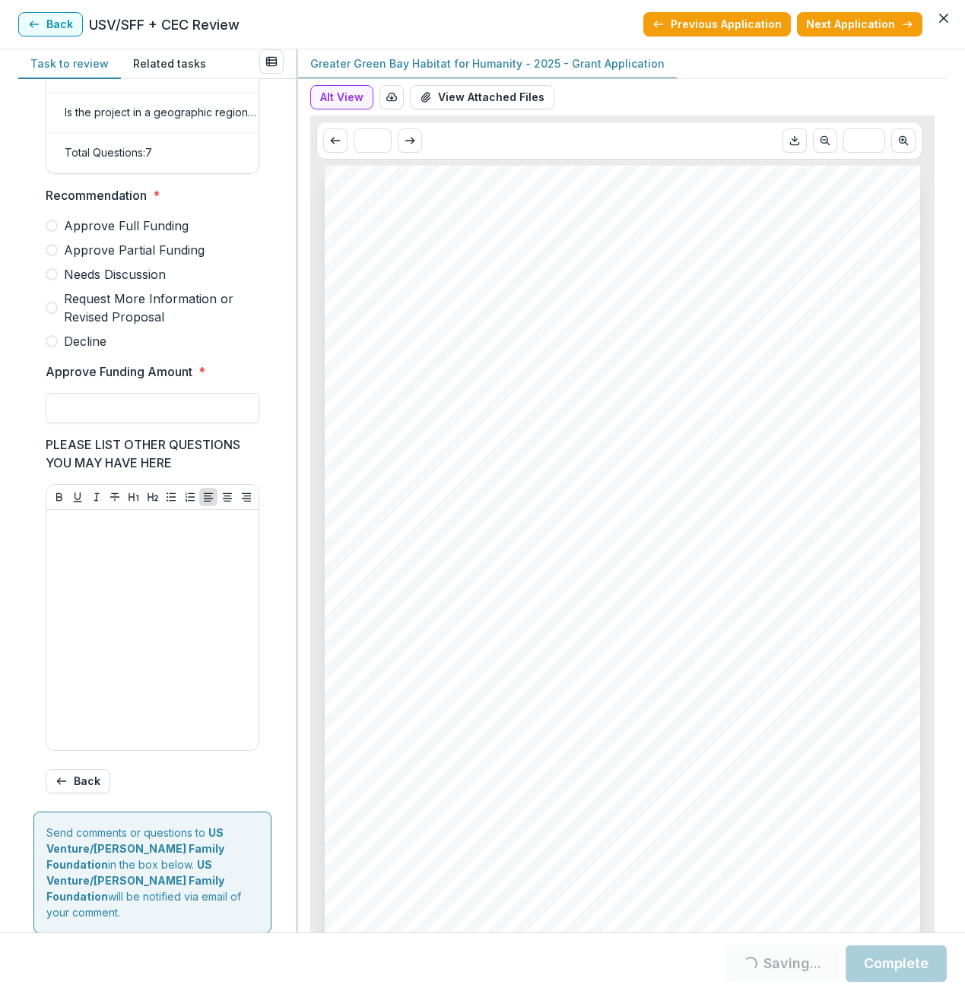
scroll to position [268, 0]
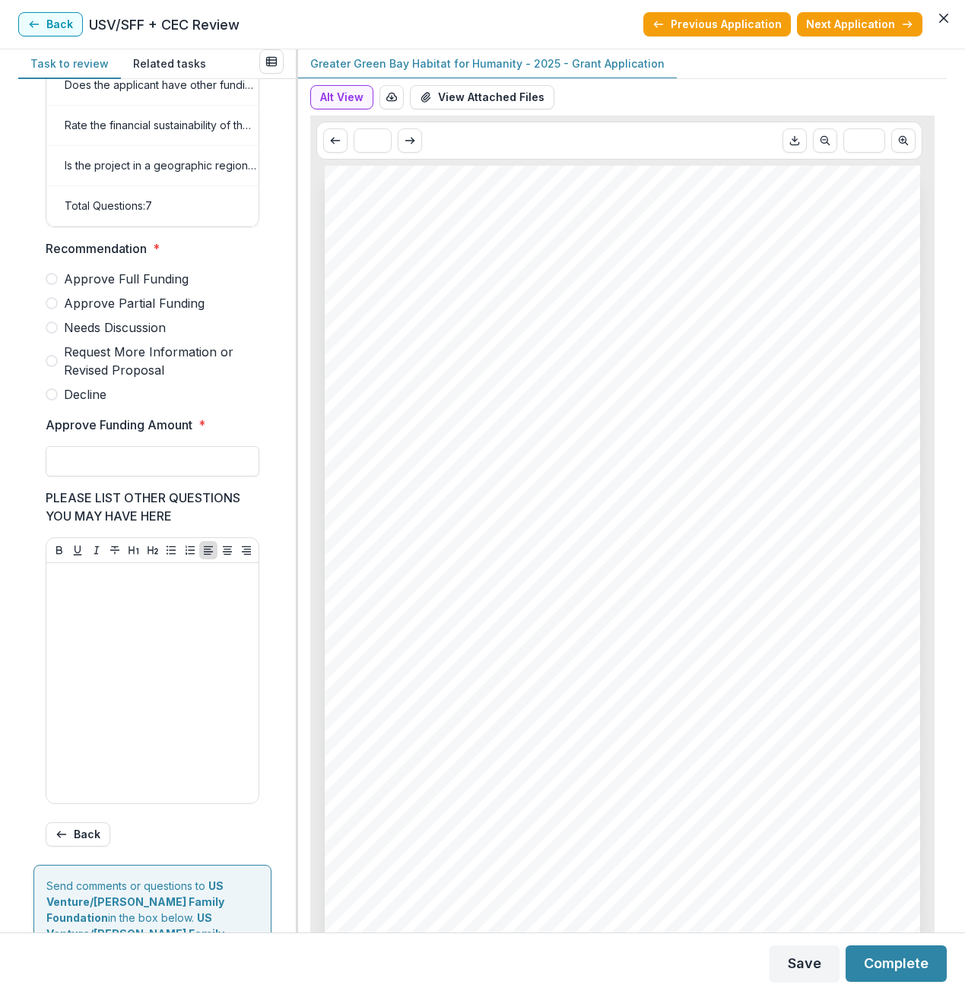
click at [49, 334] on span at bounding box center [52, 328] width 12 height 12
click at [854, 23] on button "Next Application" at bounding box center [859, 24] width 125 height 24
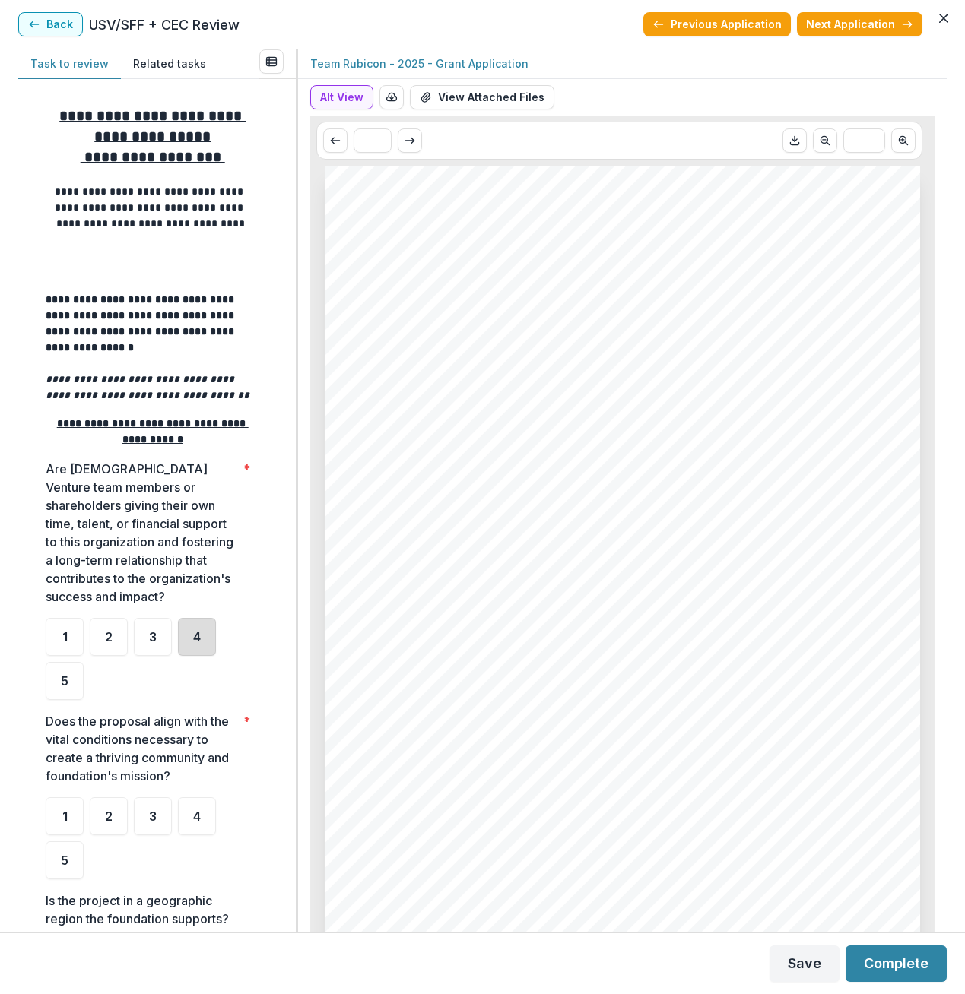
click at [202, 637] on div "4" at bounding box center [197, 637] width 38 height 38
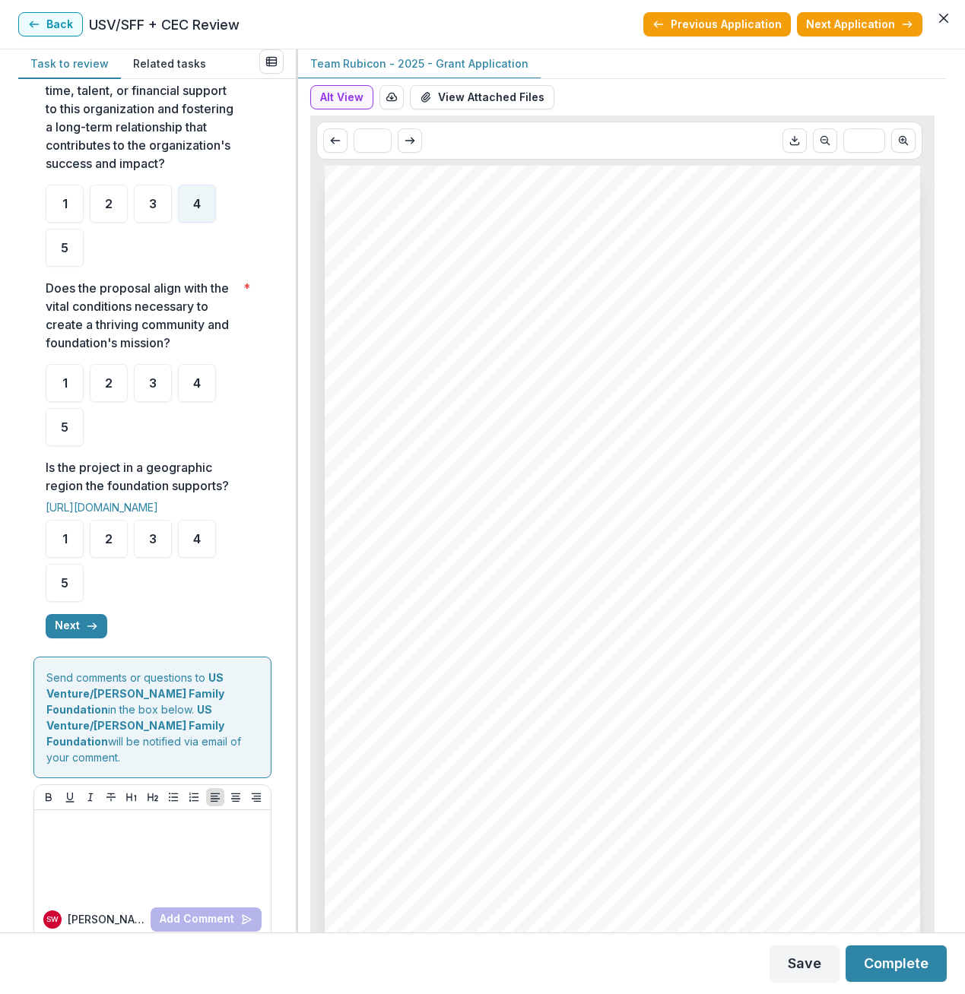
scroll to position [442, 0]
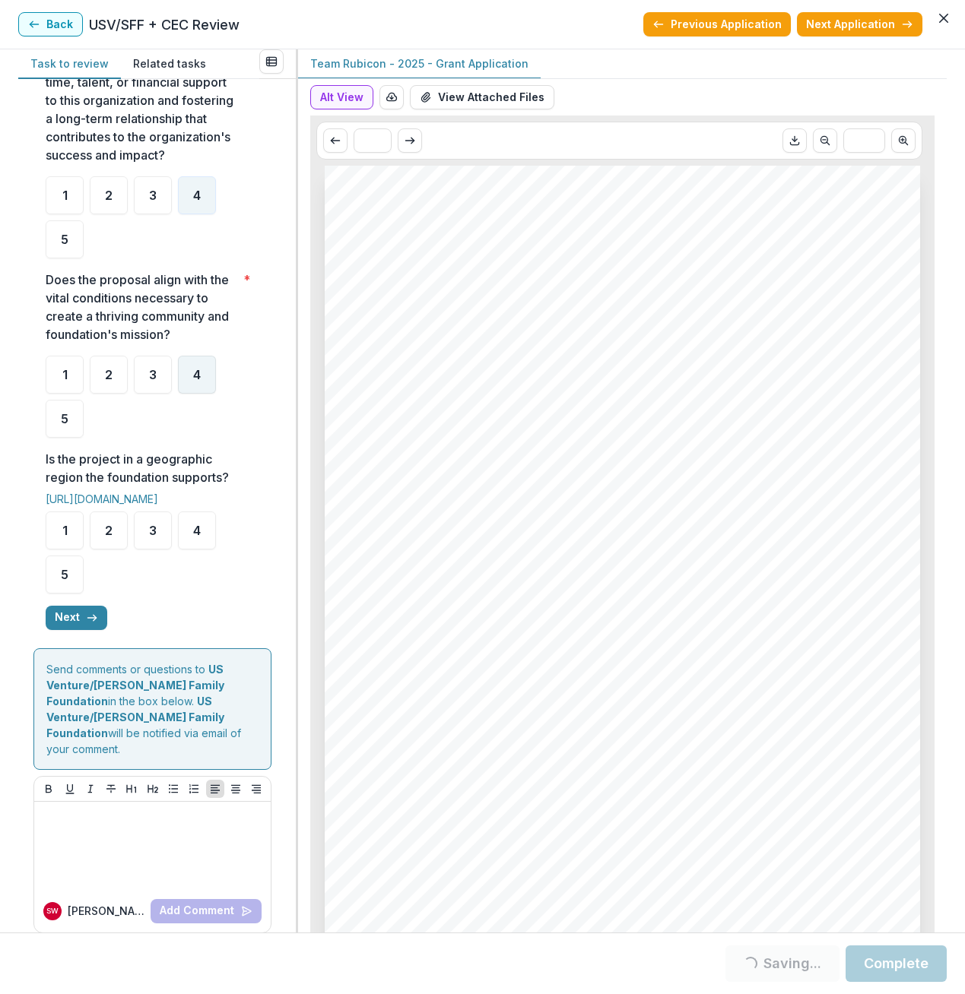
click at [192, 354] on div at bounding box center [153, 353] width 214 height 6
click at [204, 380] on div "4" at bounding box center [197, 375] width 38 height 38
click at [201, 538] on div "4" at bounding box center [197, 531] width 38 height 38
click at [73, 620] on button "Next" at bounding box center [77, 618] width 62 height 24
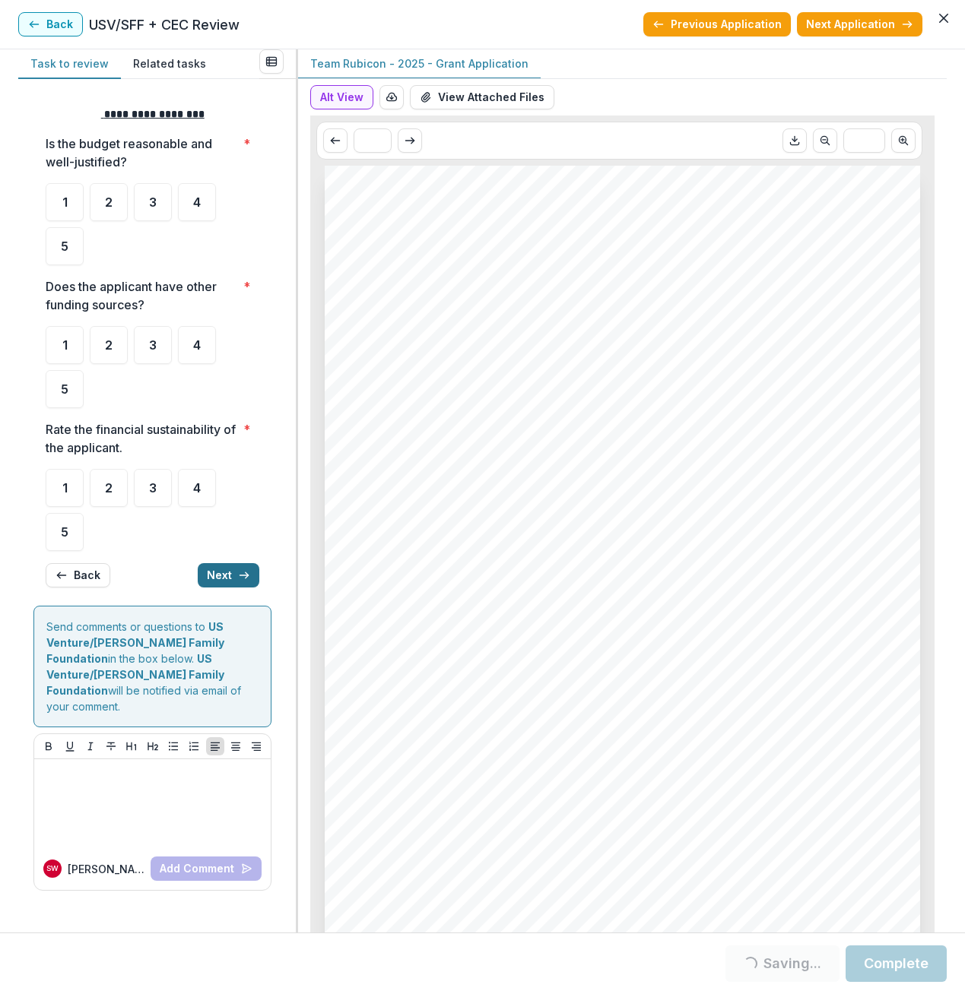
scroll to position [0, 0]
click at [204, 202] on div "4" at bounding box center [197, 202] width 38 height 38
click at [204, 349] on div "4" at bounding box center [197, 345] width 38 height 38
click at [201, 489] on span "4" at bounding box center [197, 488] width 8 height 12
click at [230, 580] on button "Next" at bounding box center [229, 575] width 62 height 24
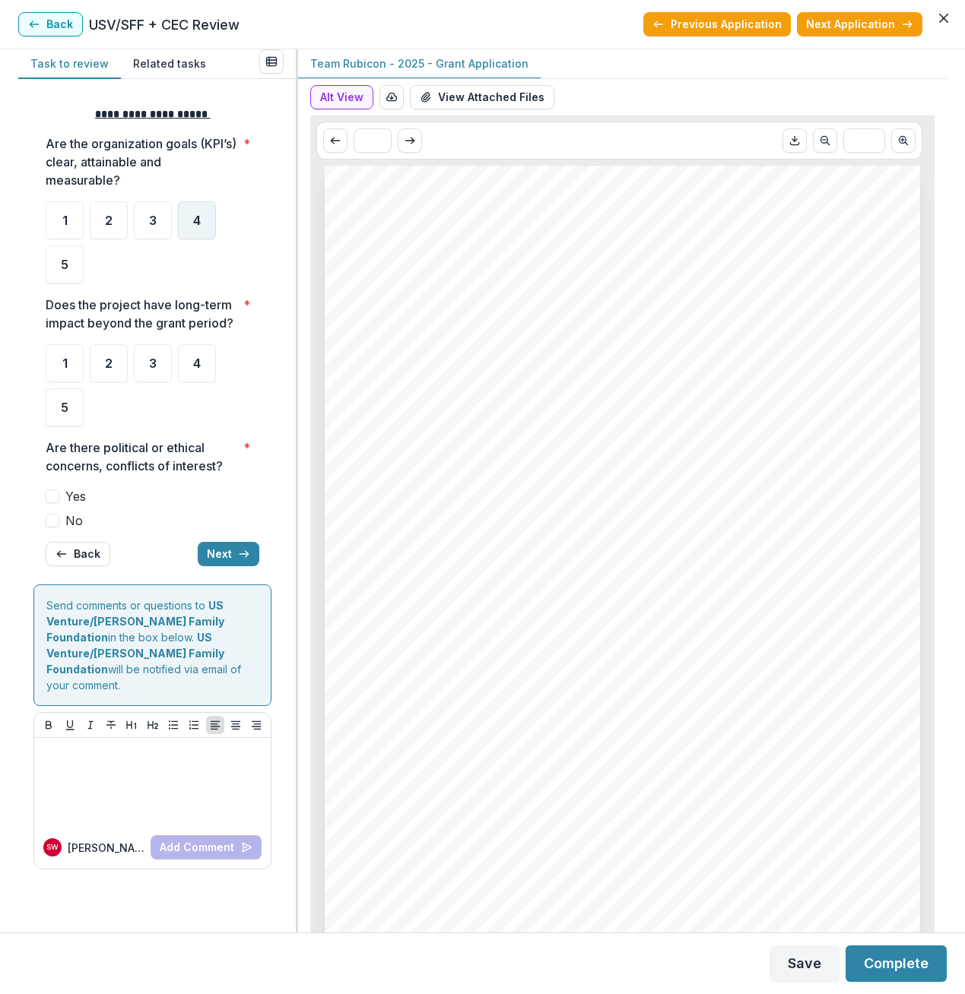
click at [187, 224] on div "4" at bounding box center [197, 220] width 38 height 38
click at [202, 371] on div "4" at bounding box center [197, 363] width 38 height 38
click at [52, 523] on span at bounding box center [53, 521] width 14 height 14
click at [217, 559] on button "Next" at bounding box center [229, 554] width 62 height 24
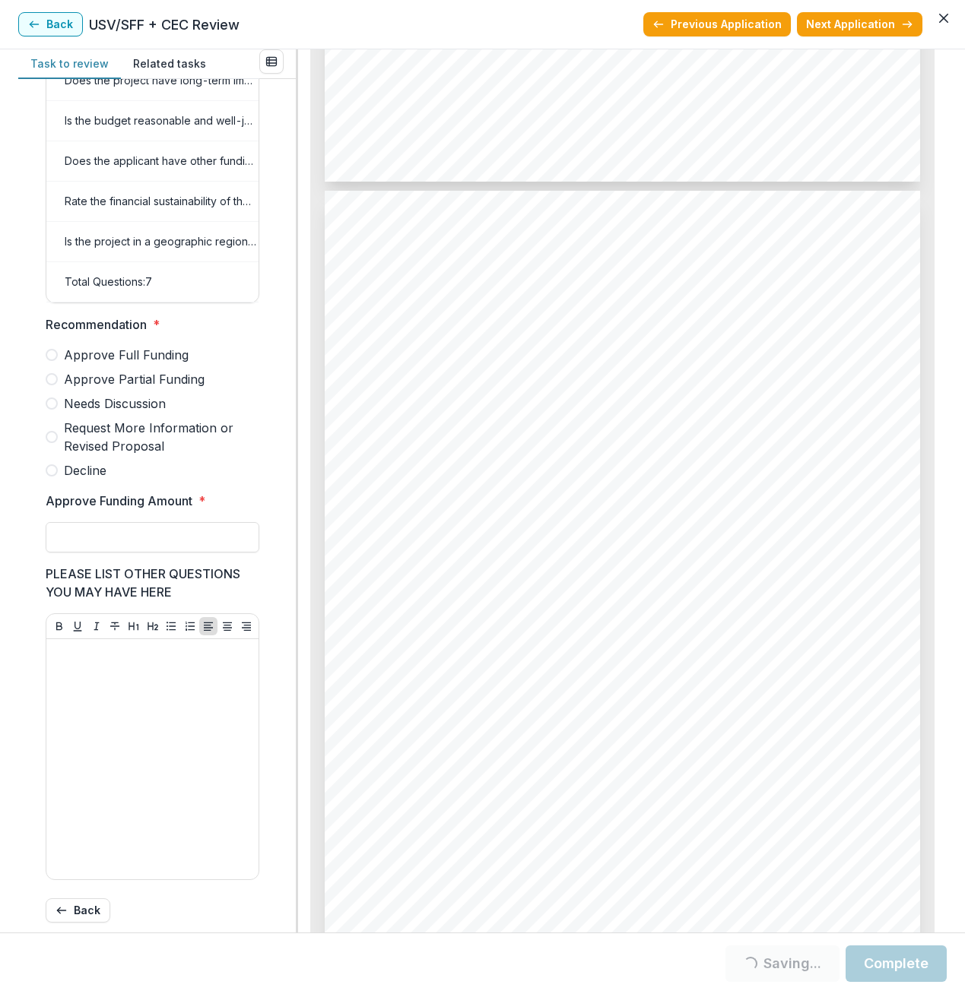
scroll to position [2889, 0]
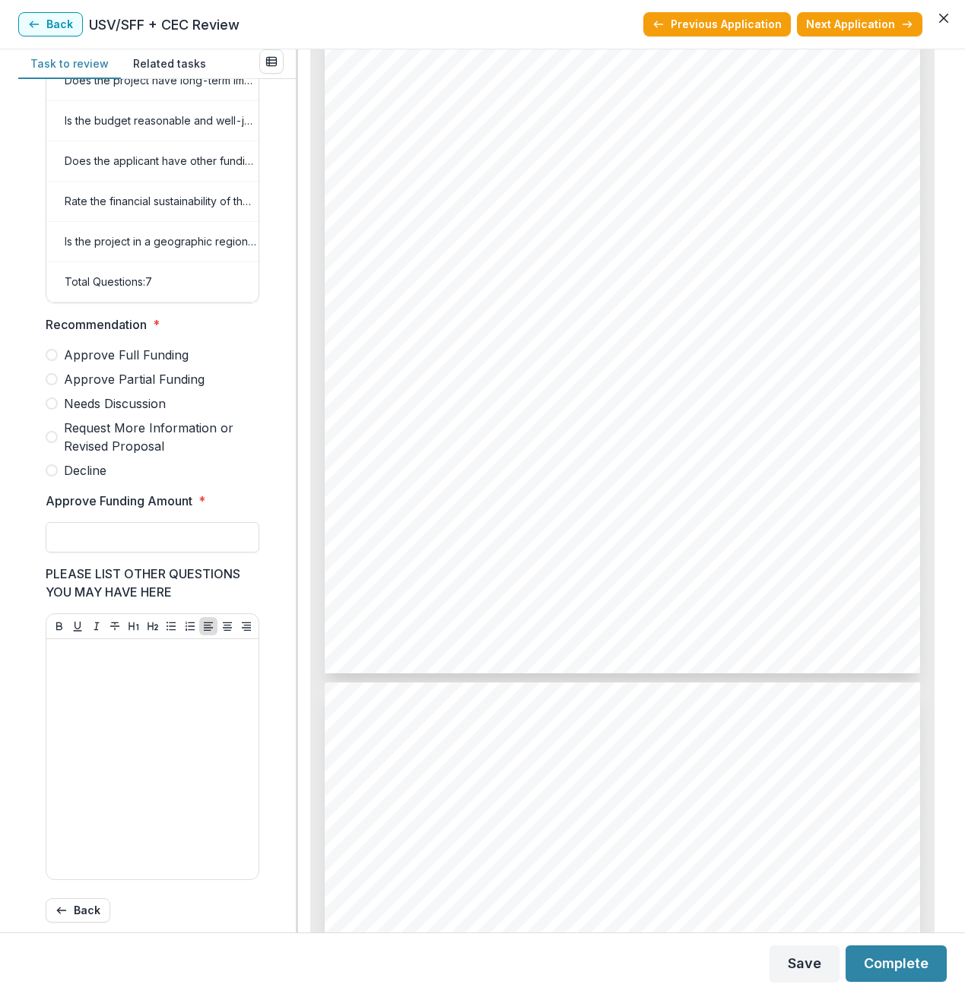
click at [53, 410] on span at bounding box center [52, 404] width 12 height 12
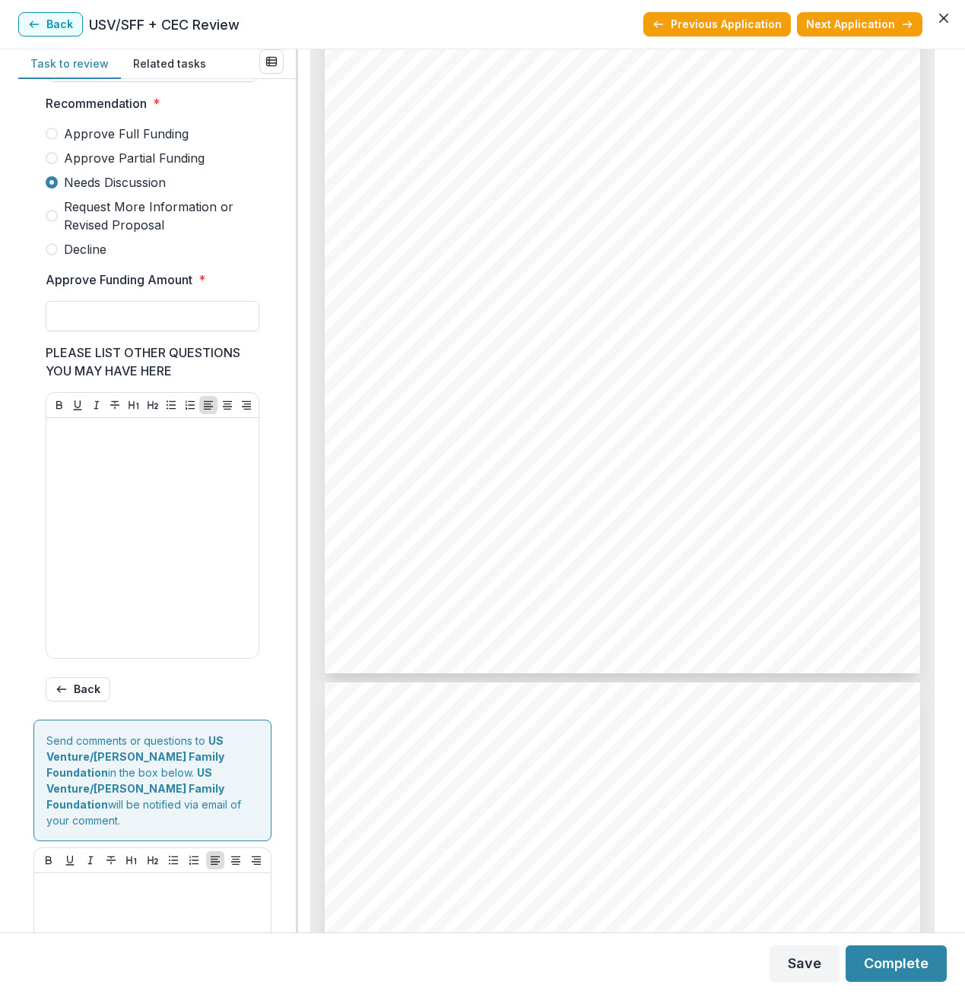
scroll to position [496, 0]
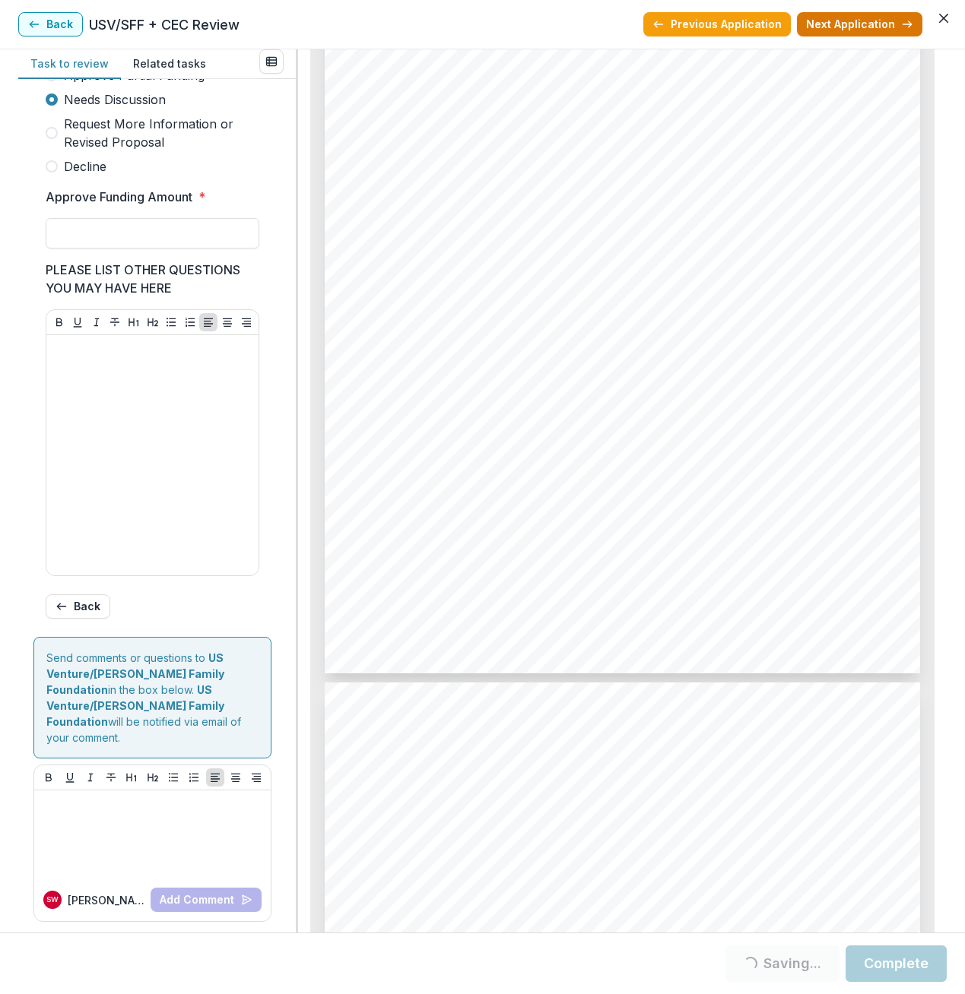
click at [834, 27] on button "Next Application" at bounding box center [859, 24] width 125 height 24
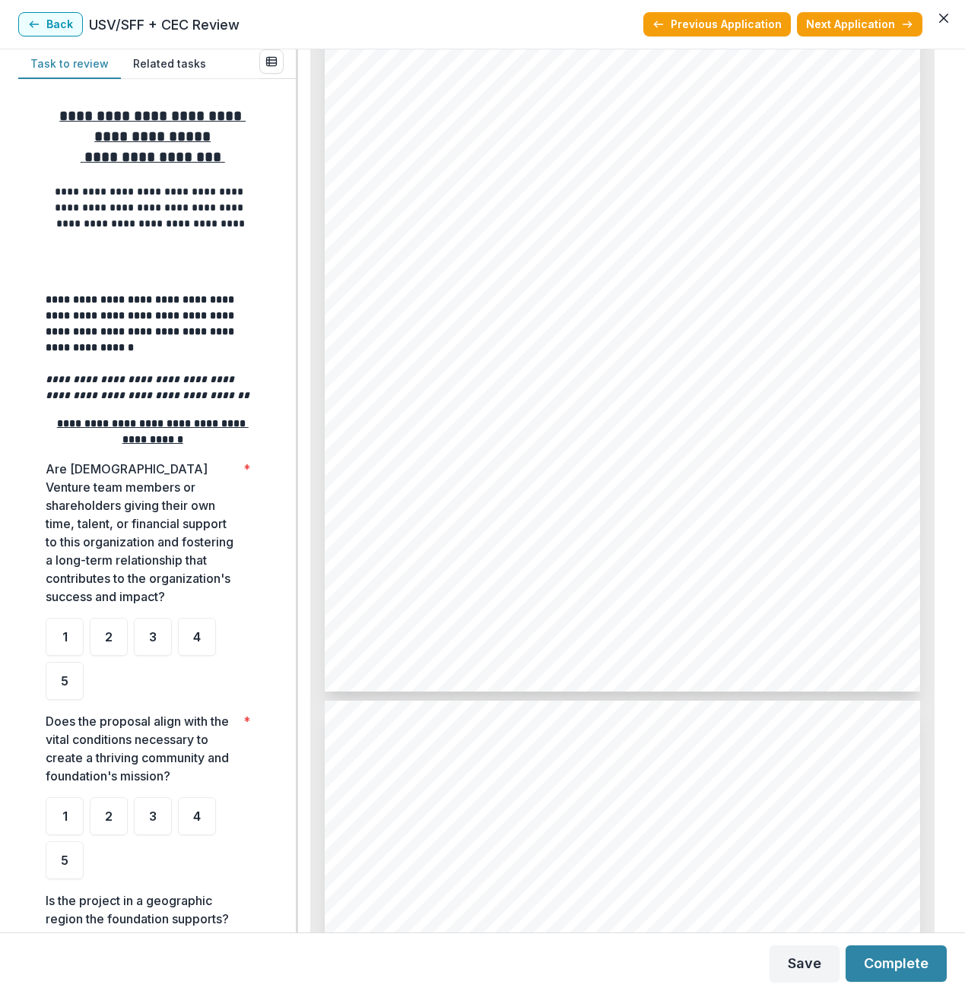
scroll to position [3725, 0]
click at [62, 695] on div "5" at bounding box center [65, 681] width 38 height 38
click at [68, 860] on div "5" at bounding box center [65, 861] width 38 height 38
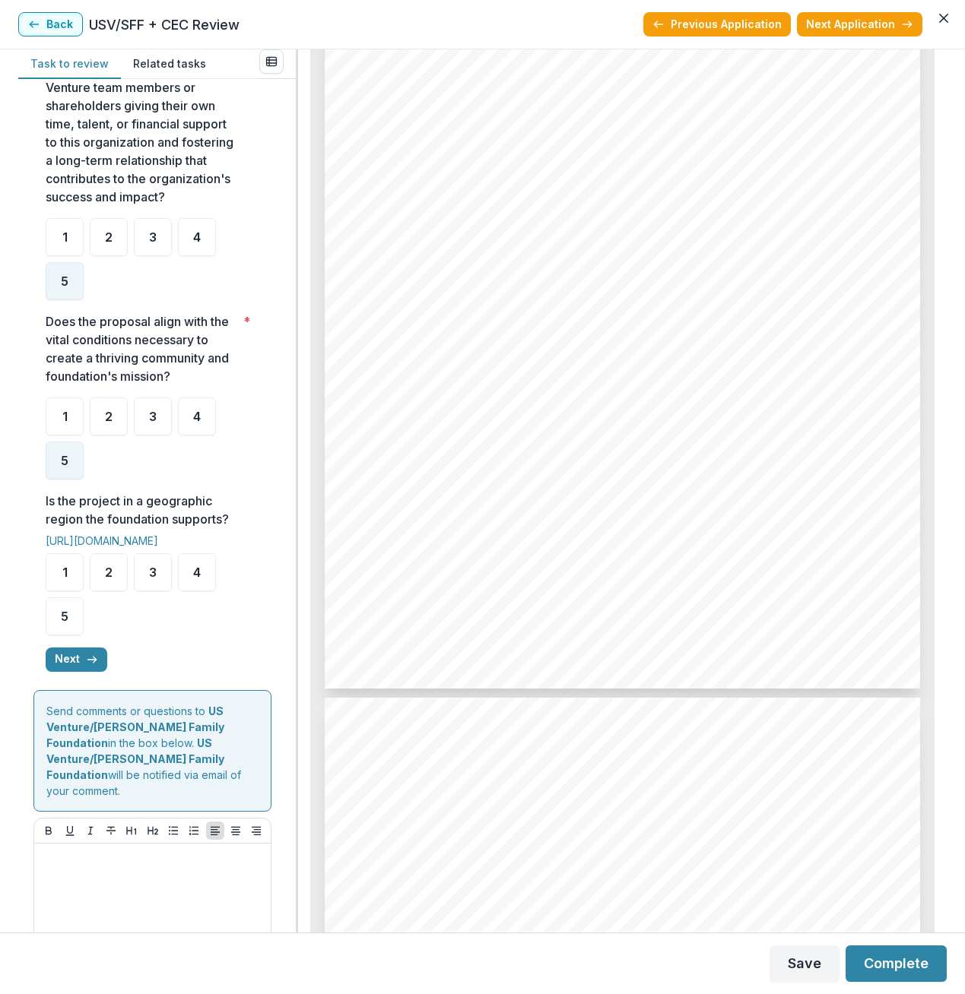
scroll to position [442, 0]
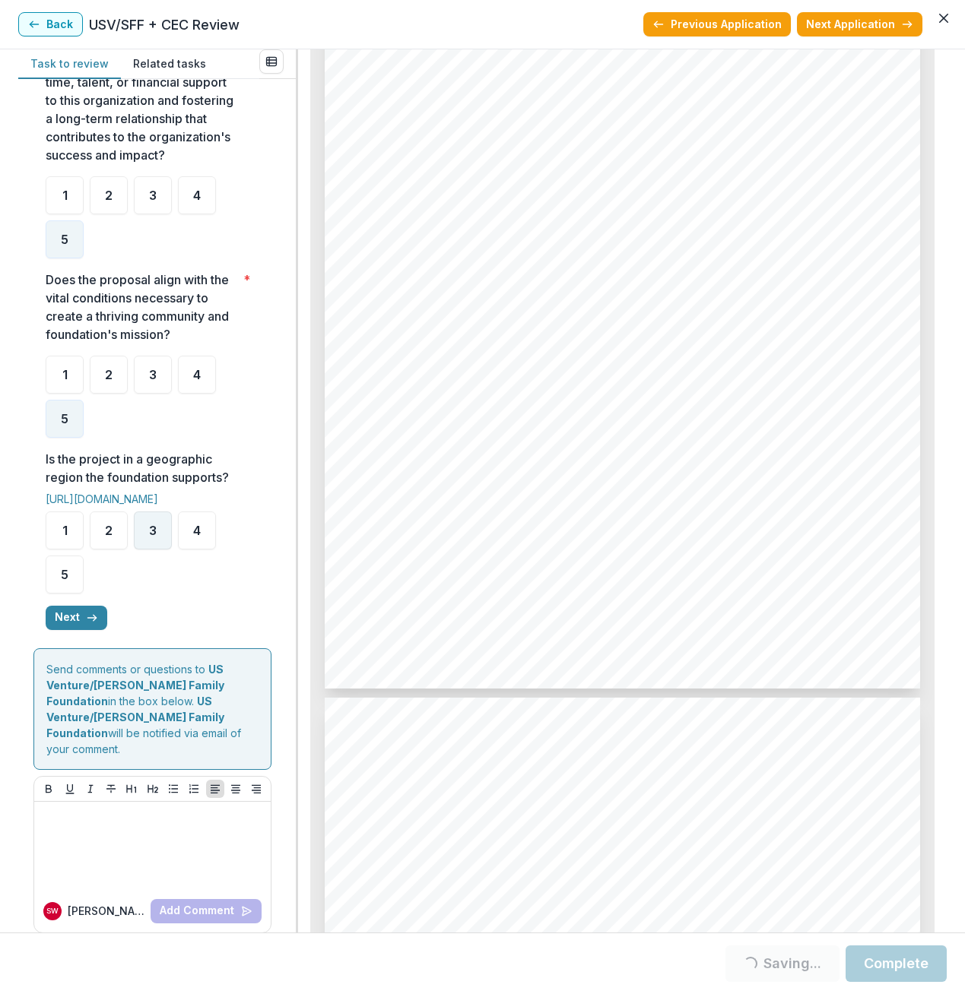
click at [144, 537] on div "3" at bounding box center [153, 531] width 38 height 38
click at [59, 536] on div "1" at bounding box center [65, 531] width 38 height 38
click at [79, 632] on div "**********" at bounding box center [153, 148] width 214 height 990
click at [78, 617] on button "Next" at bounding box center [77, 618] width 62 height 24
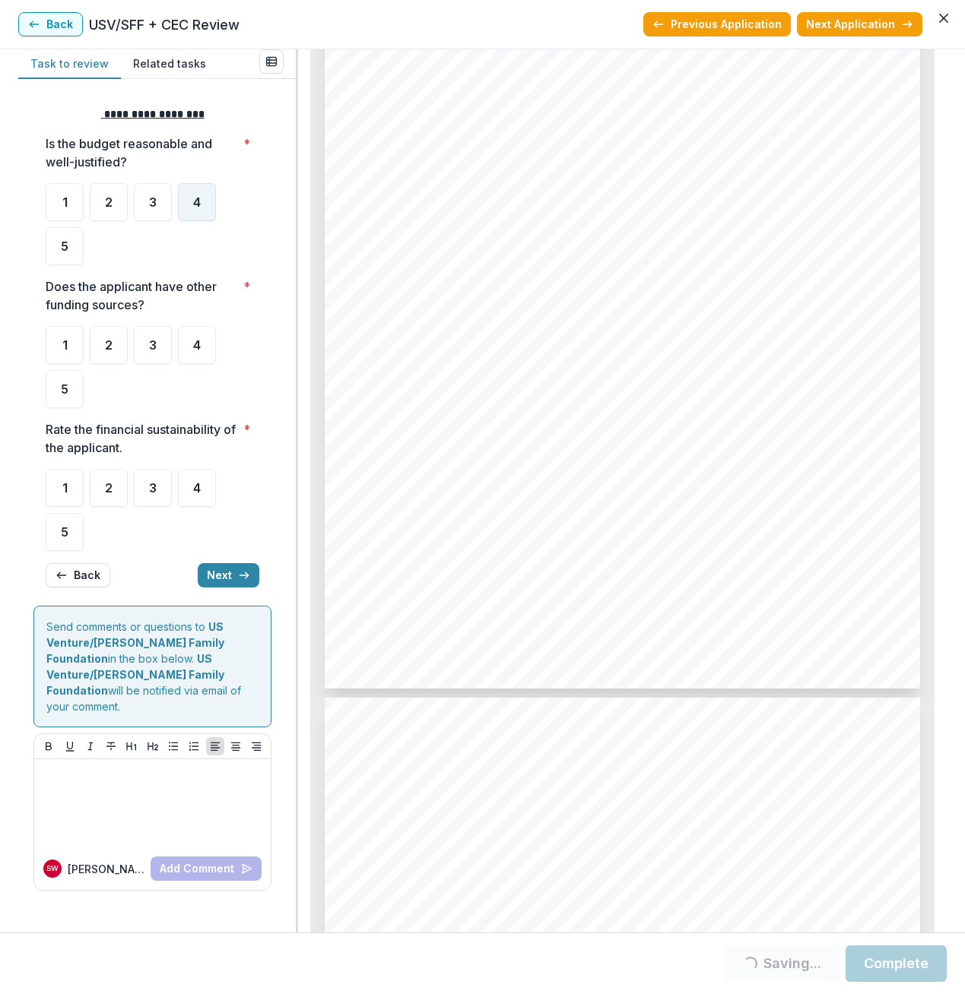
click at [197, 205] on span "4" at bounding box center [197, 202] width 8 height 12
click at [194, 354] on div "4" at bounding box center [197, 345] width 38 height 38
click at [195, 498] on div "4" at bounding box center [197, 488] width 38 height 38
click at [224, 579] on button "Next" at bounding box center [229, 575] width 62 height 24
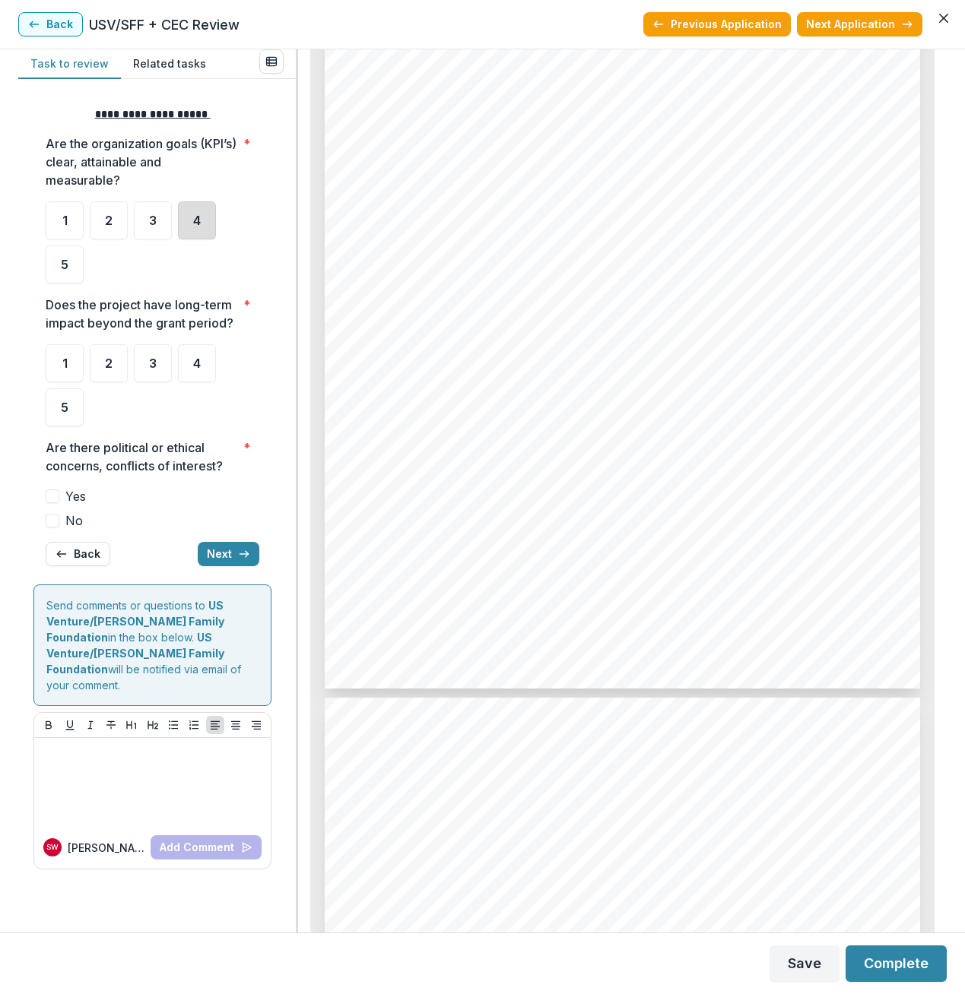
click at [187, 212] on div "4" at bounding box center [197, 220] width 38 height 38
click at [196, 369] on span "4" at bounding box center [197, 363] width 8 height 12
click at [54, 518] on span at bounding box center [53, 521] width 14 height 14
click at [217, 552] on button "Next" at bounding box center [229, 554] width 62 height 24
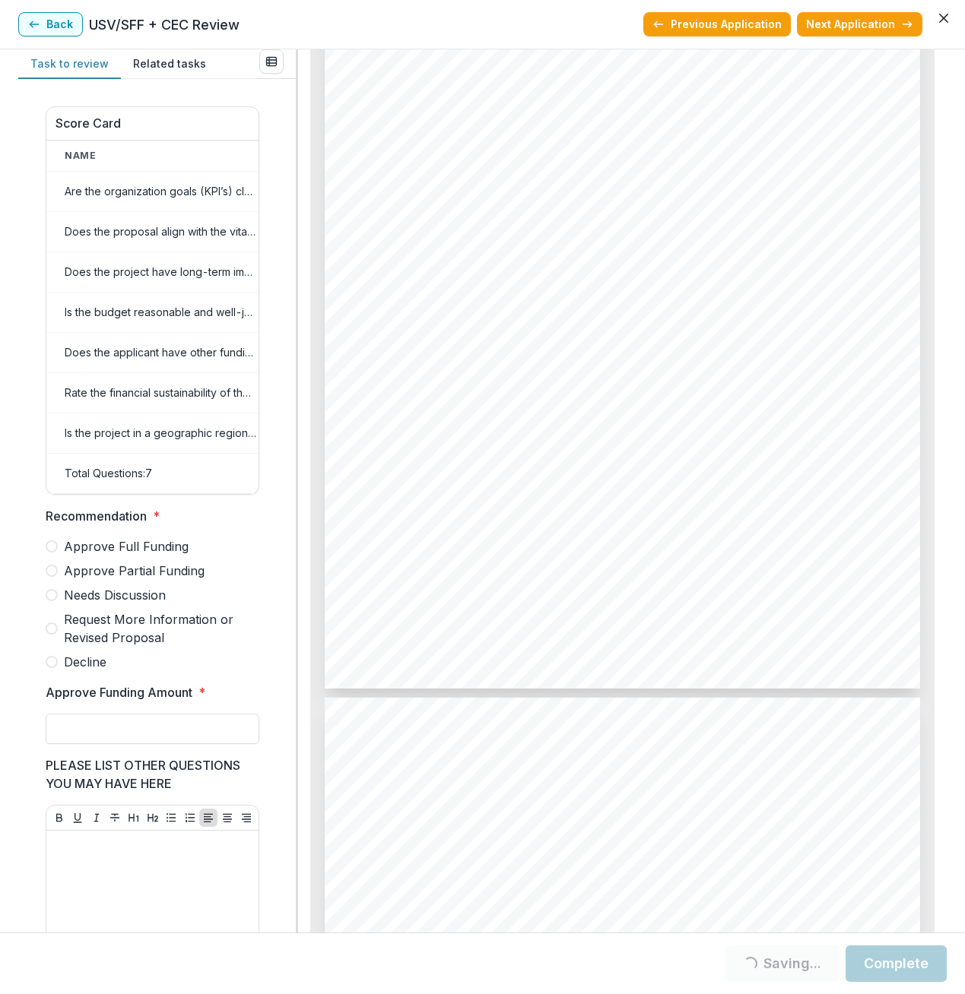
scroll to position [496, 0]
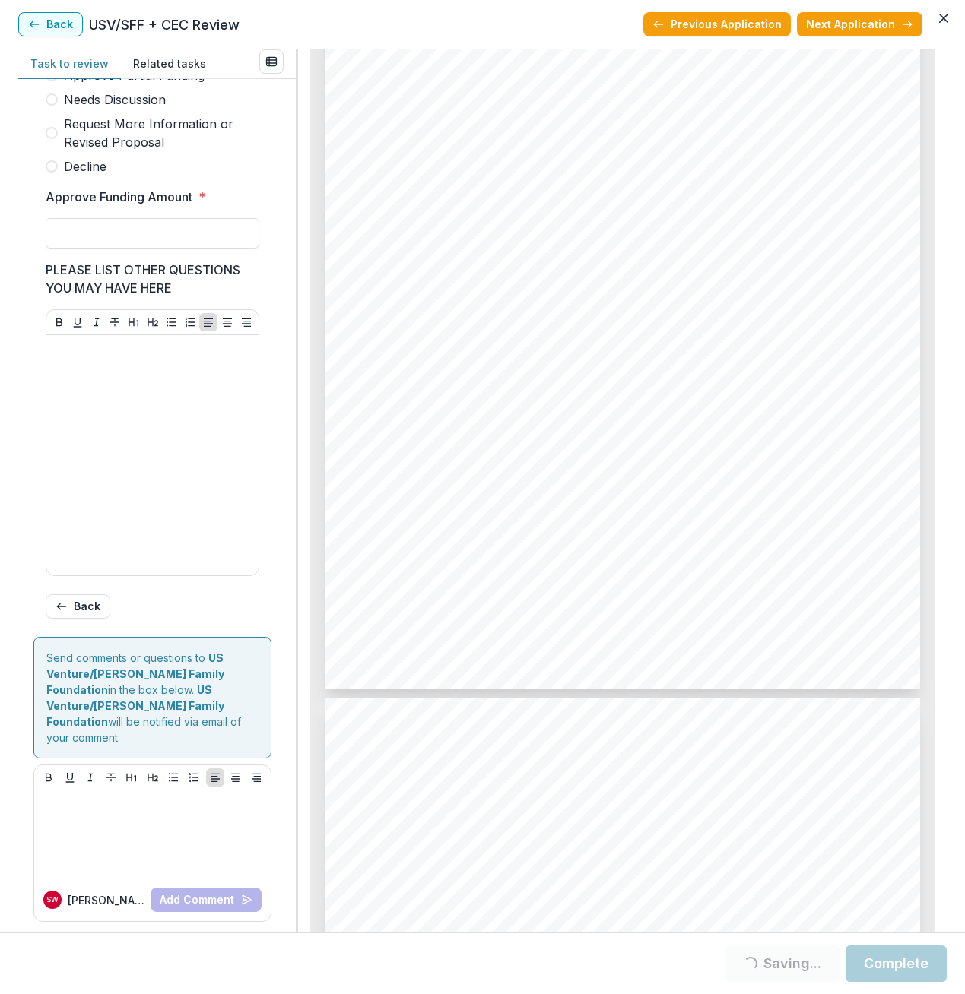
click at [57, 81] on span at bounding box center [52, 75] width 12 height 12
click at [87, 240] on input "Approve Funding Amount *" at bounding box center [153, 233] width 214 height 30
type input "********"
click at [870, 23] on button "Next Application" at bounding box center [859, 24] width 125 height 24
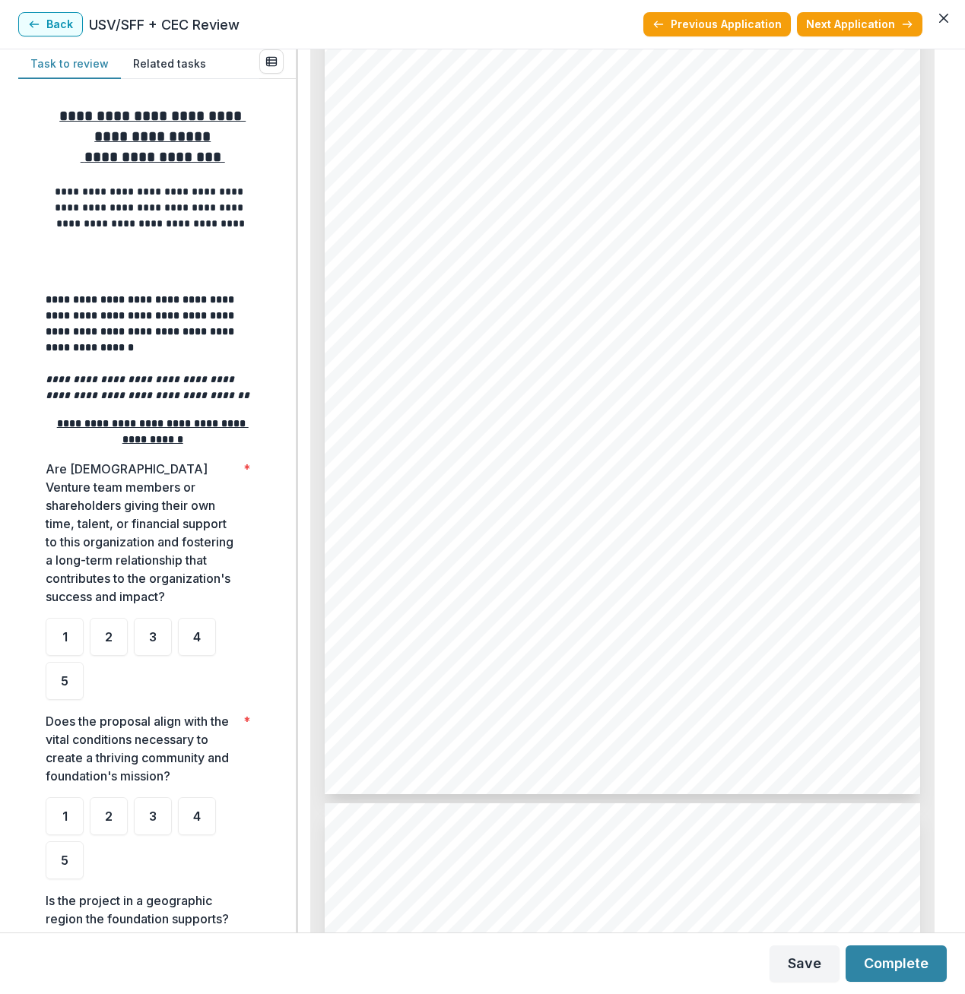
scroll to position [3649, 0]
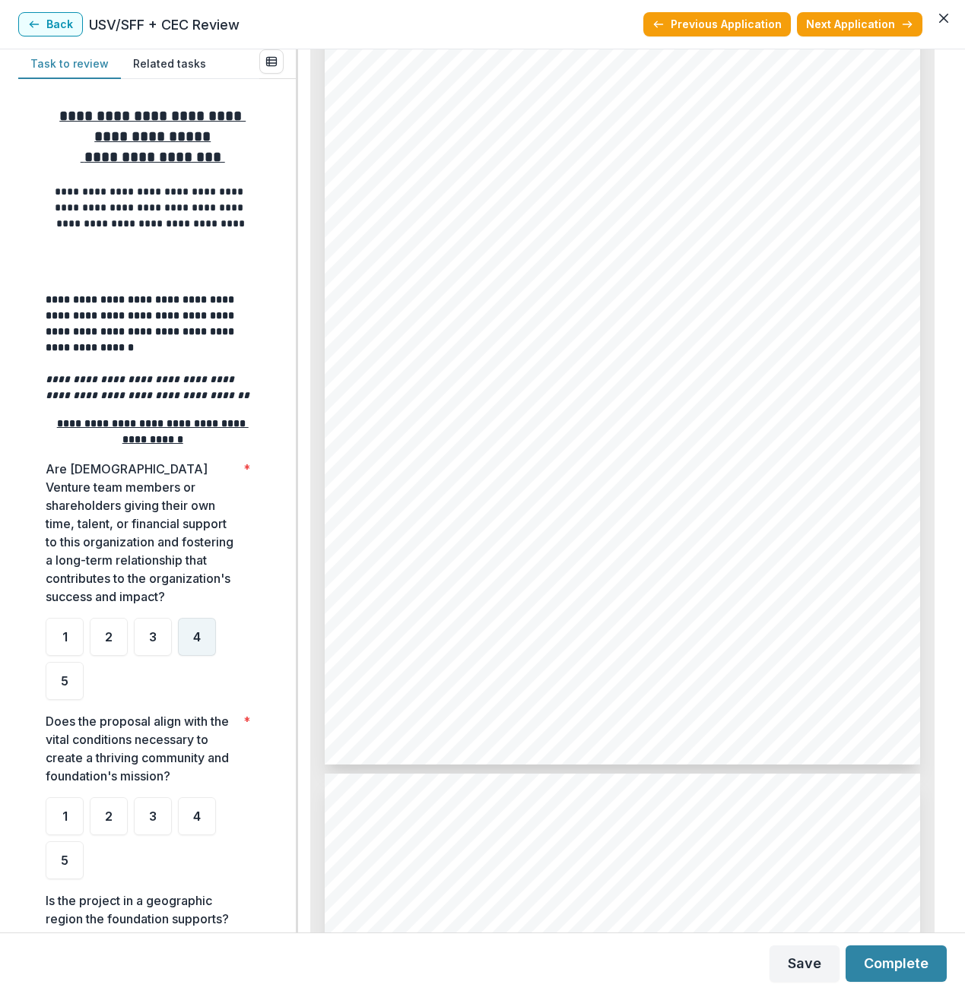
click at [198, 641] on span "4" at bounding box center [197, 637] width 8 height 12
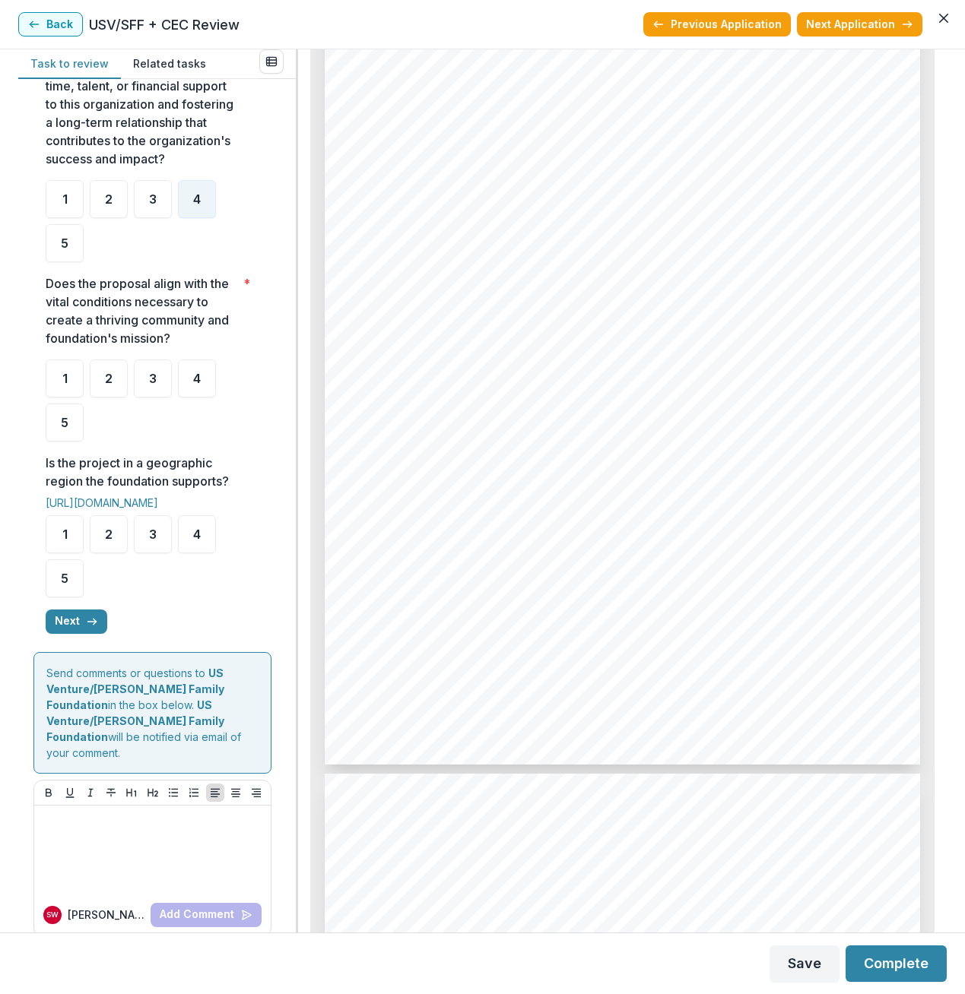
scroll to position [442, 0]
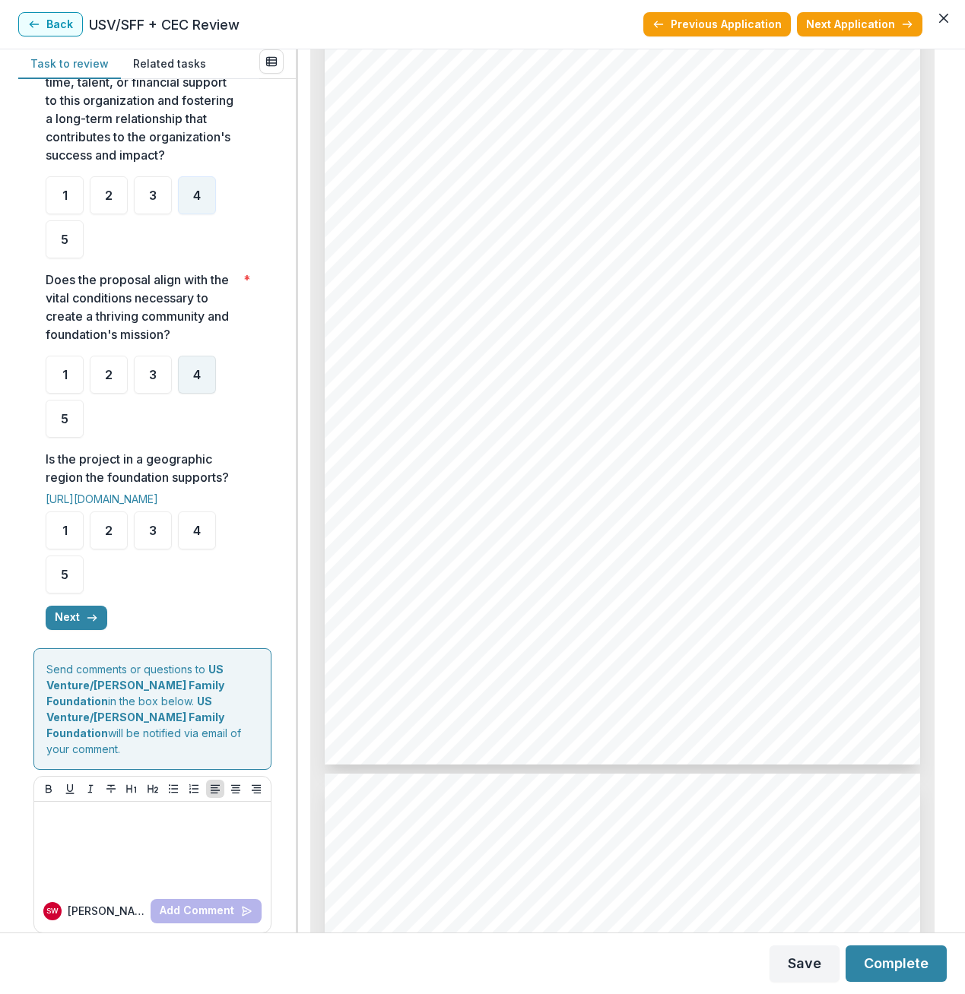
click at [194, 380] on span "4" at bounding box center [197, 375] width 8 height 12
click at [186, 528] on div "4" at bounding box center [197, 531] width 38 height 38
click at [91, 619] on icon "button" at bounding box center [92, 618] width 12 height 12
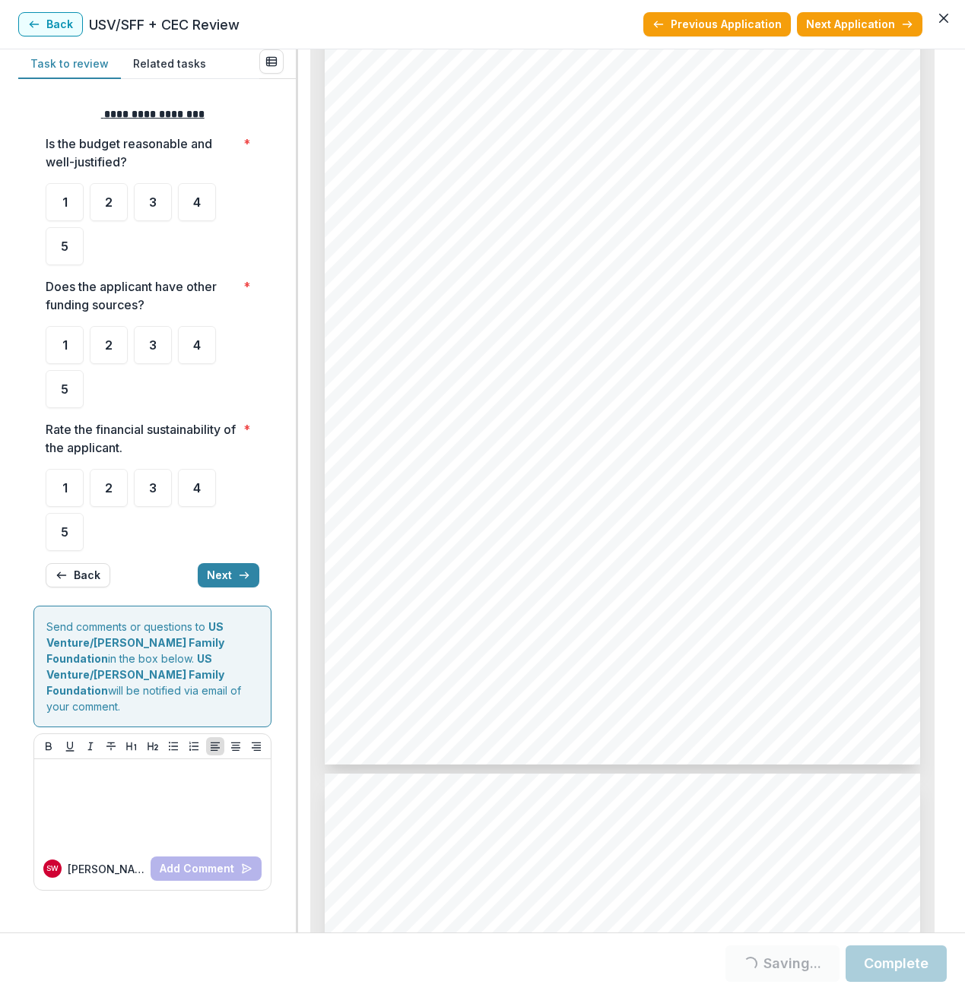
scroll to position [0, 0]
click at [195, 189] on div "4" at bounding box center [197, 202] width 38 height 38
click at [201, 353] on div "4" at bounding box center [197, 345] width 38 height 38
click at [185, 490] on div "4" at bounding box center [197, 488] width 38 height 38
click at [219, 576] on button "Next" at bounding box center [229, 575] width 62 height 24
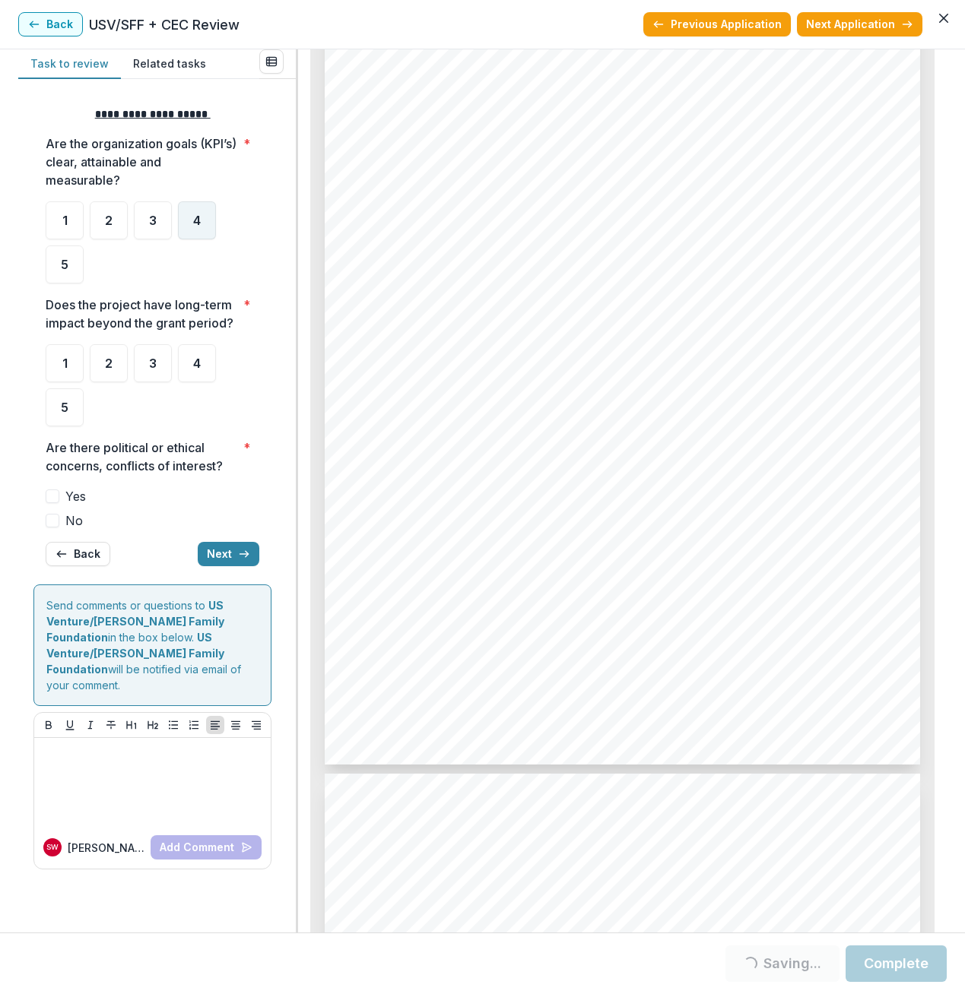
click at [197, 214] on span "4" at bounding box center [197, 220] width 8 height 12
click at [195, 368] on span "4" at bounding box center [197, 363] width 8 height 12
click at [52, 523] on span at bounding box center [53, 521] width 14 height 14
click at [234, 553] on button "Next" at bounding box center [229, 554] width 62 height 24
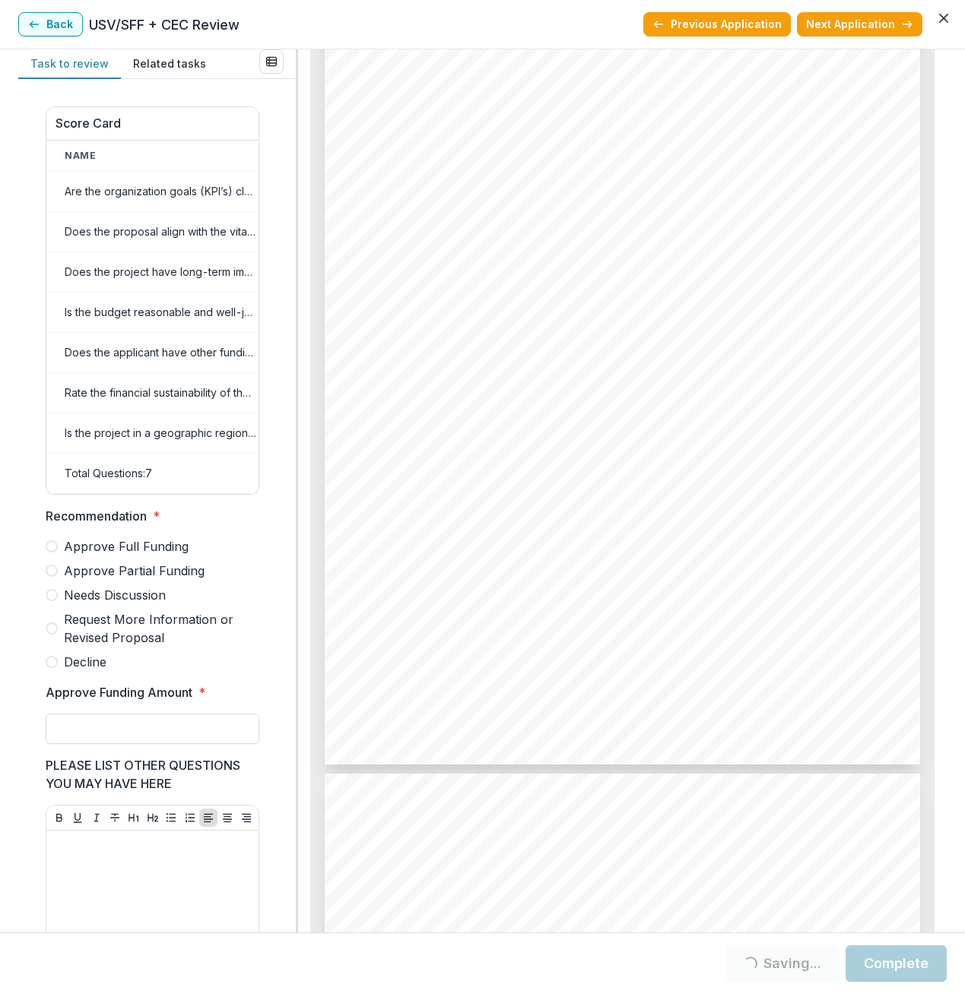
scroll to position [496, 0]
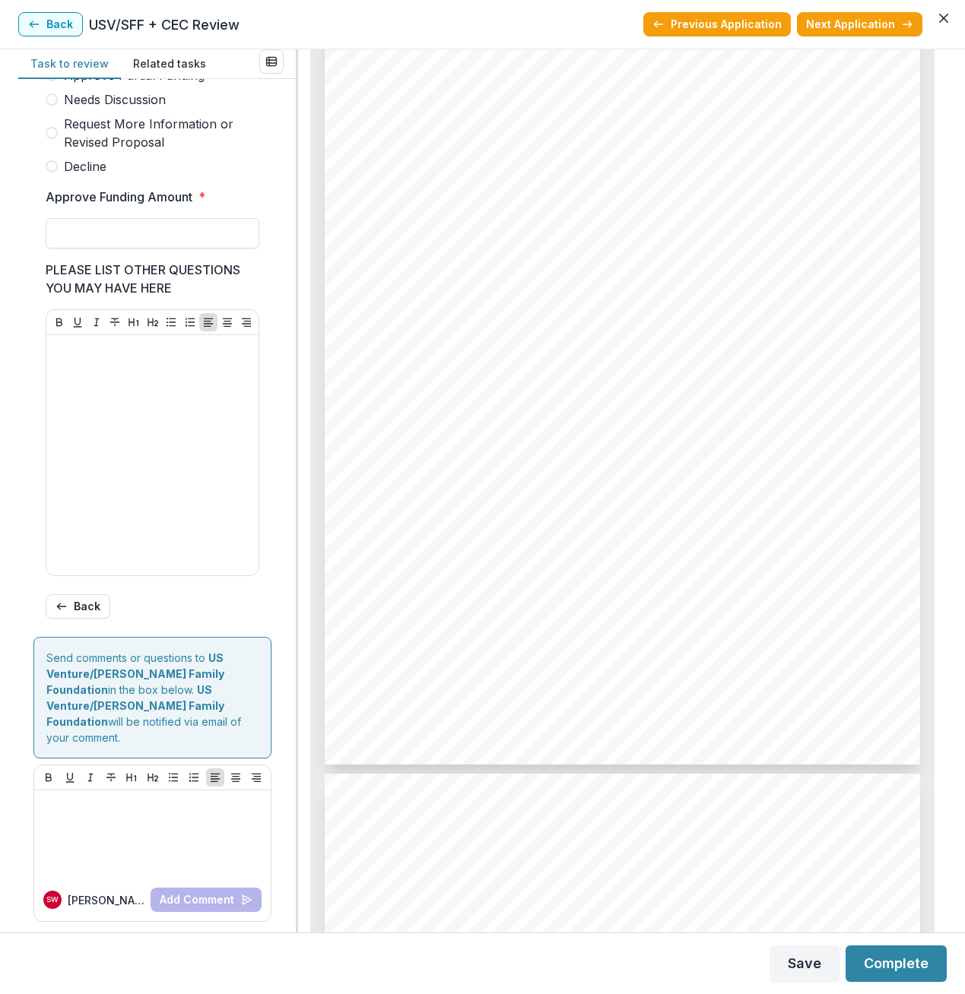
click at [52, 81] on span at bounding box center [52, 75] width 12 height 12
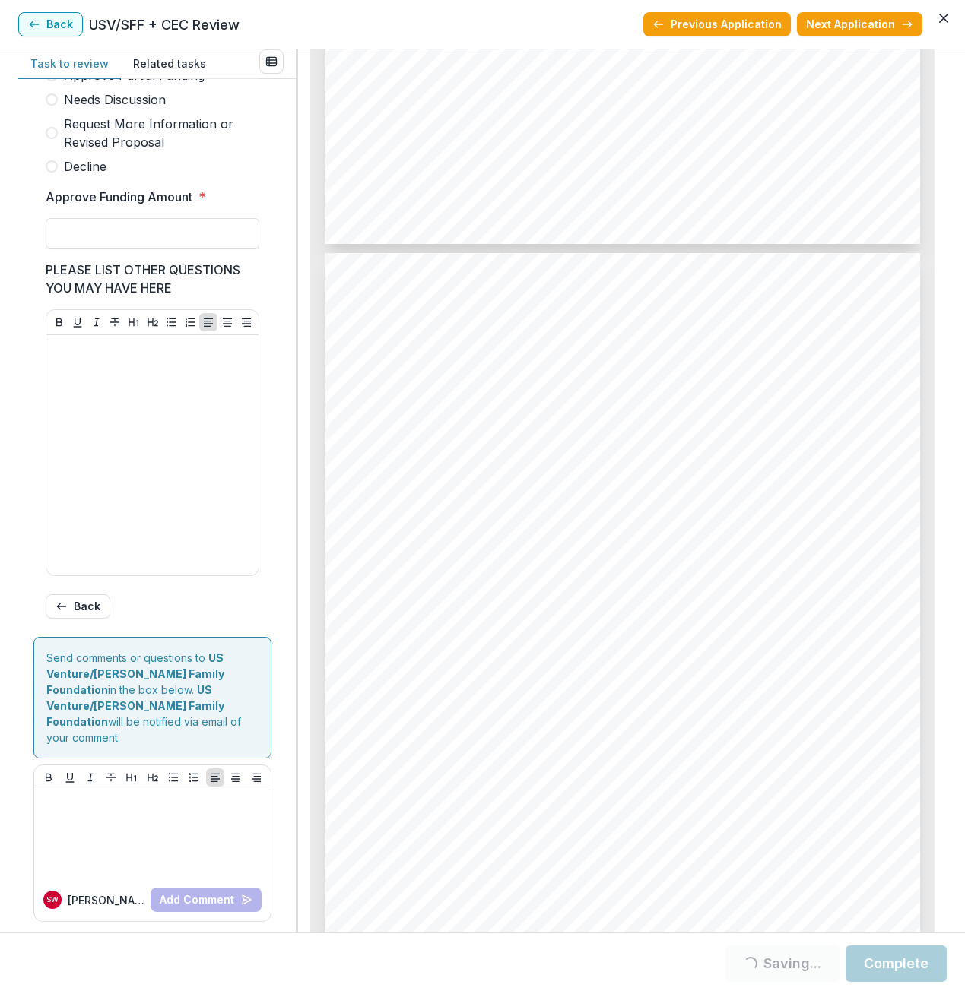
scroll to position [3421, 0]
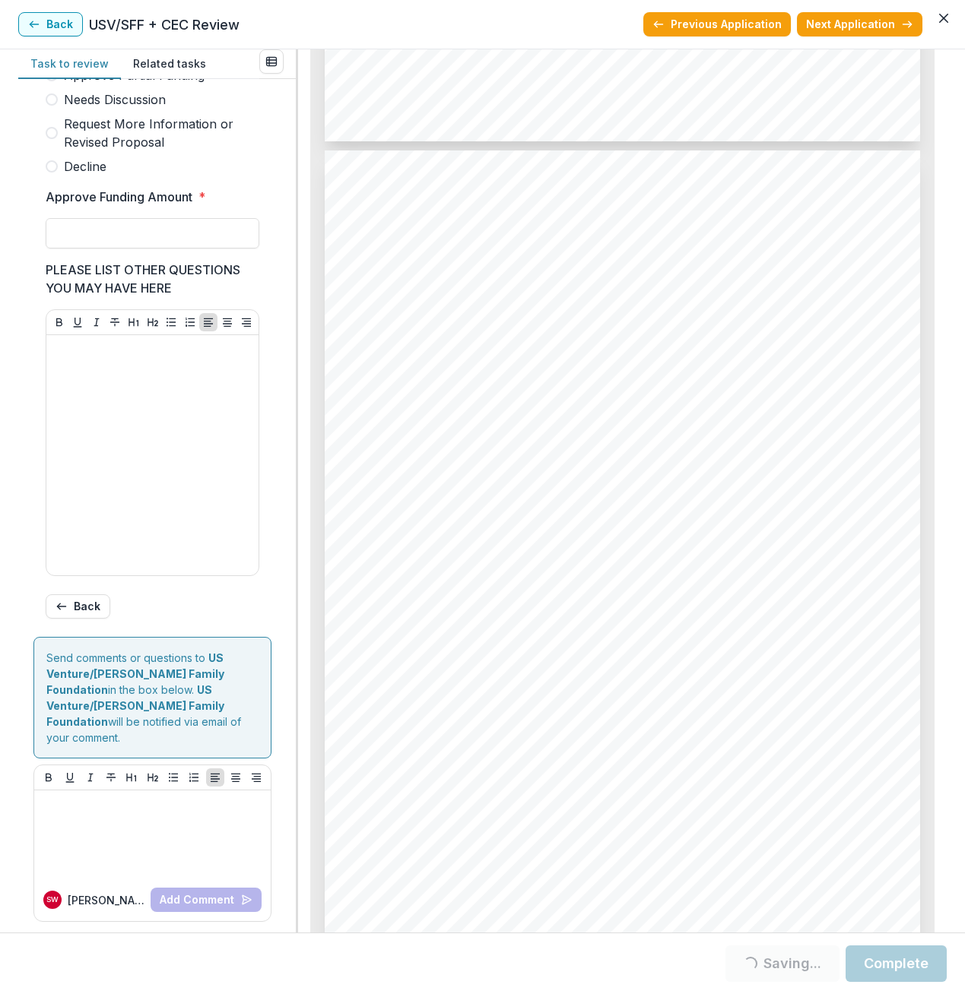
click at [52, 81] on span at bounding box center [52, 75] width 12 height 12
click at [75, 240] on input "Approve Funding Amount *" at bounding box center [153, 233] width 214 height 30
type input "********"
click at [820, 24] on button "Next Application" at bounding box center [859, 24] width 125 height 24
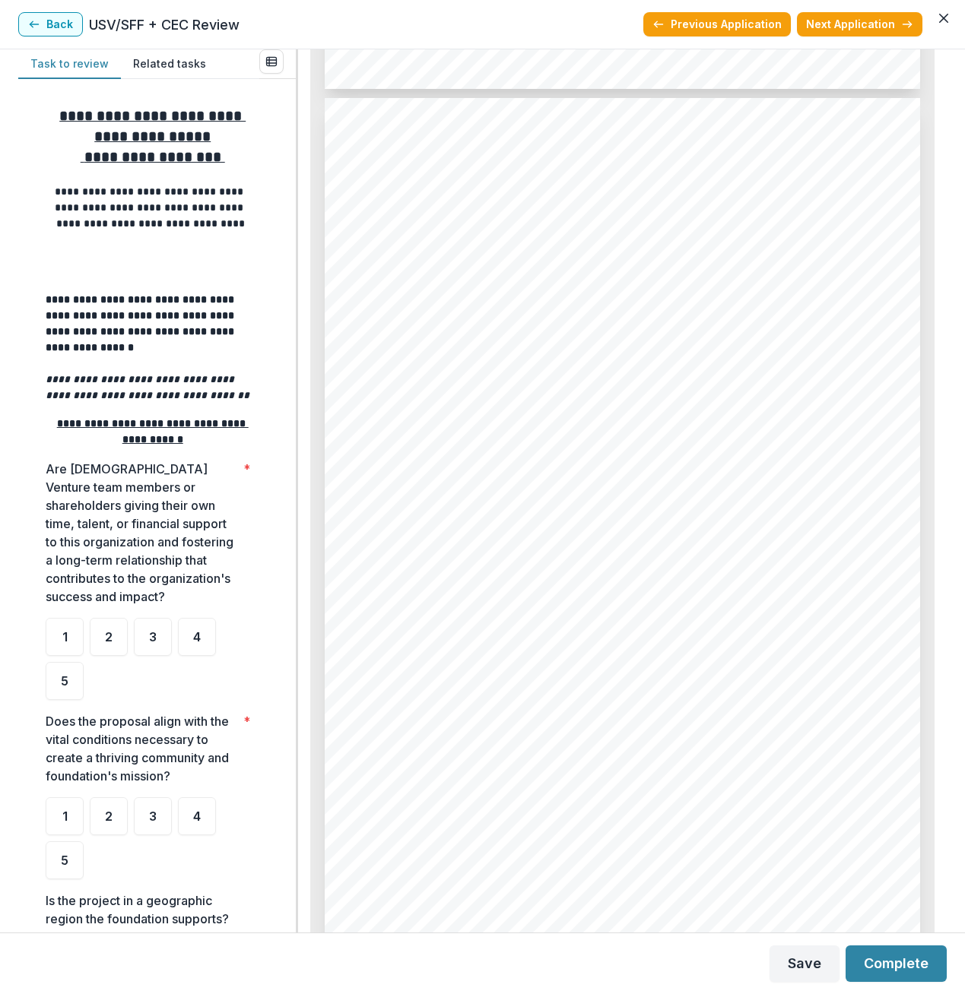
scroll to position [3497, 0]
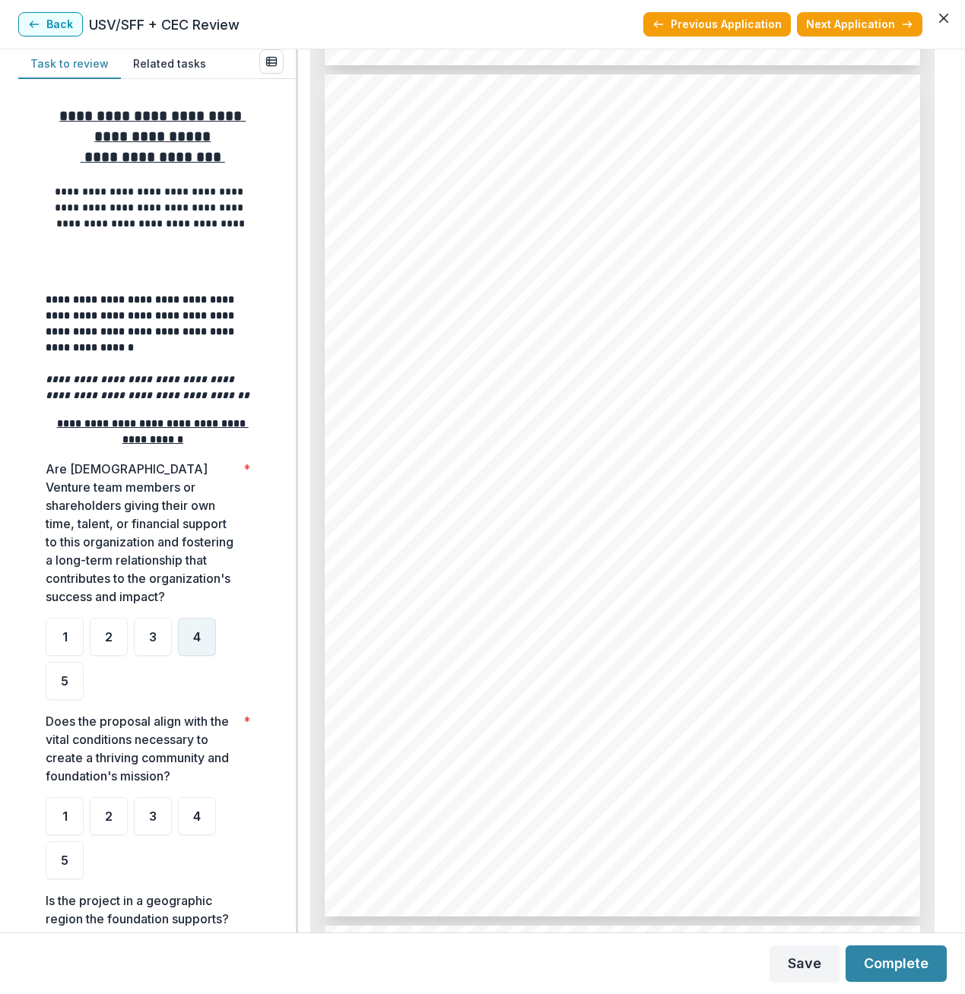
click at [202, 640] on div "4" at bounding box center [197, 637] width 38 height 38
click at [195, 817] on span "4" at bounding box center [197, 816] width 8 height 12
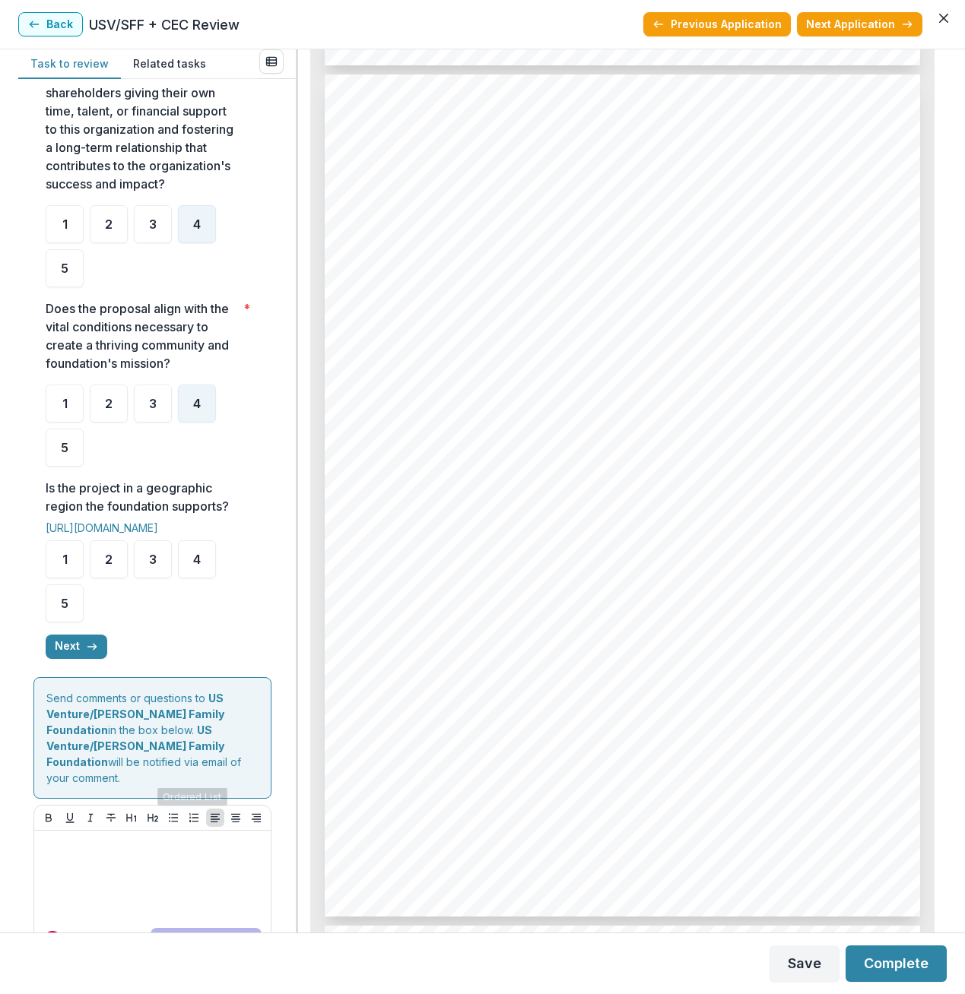
scroll to position [442, 0]
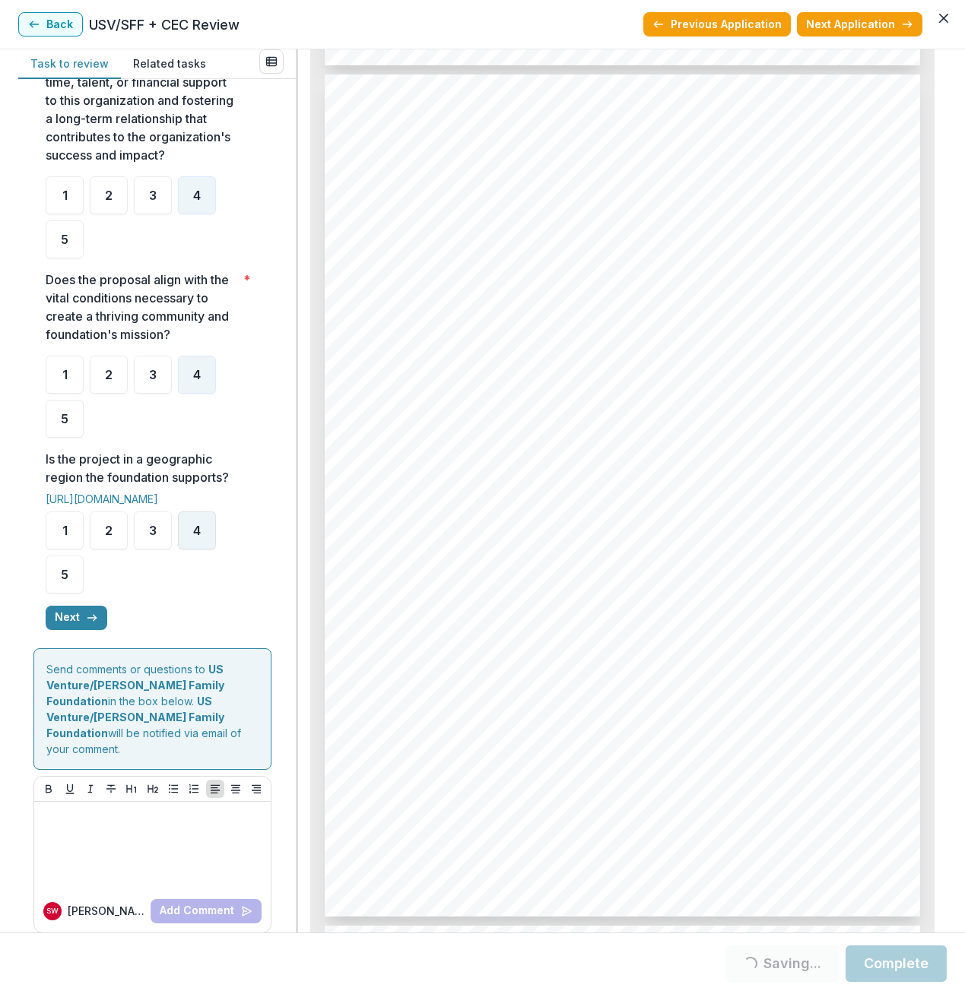
click at [201, 526] on span "4" at bounding box center [197, 531] width 8 height 12
click at [74, 613] on button "Next" at bounding box center [77, 618] width 62 height 24
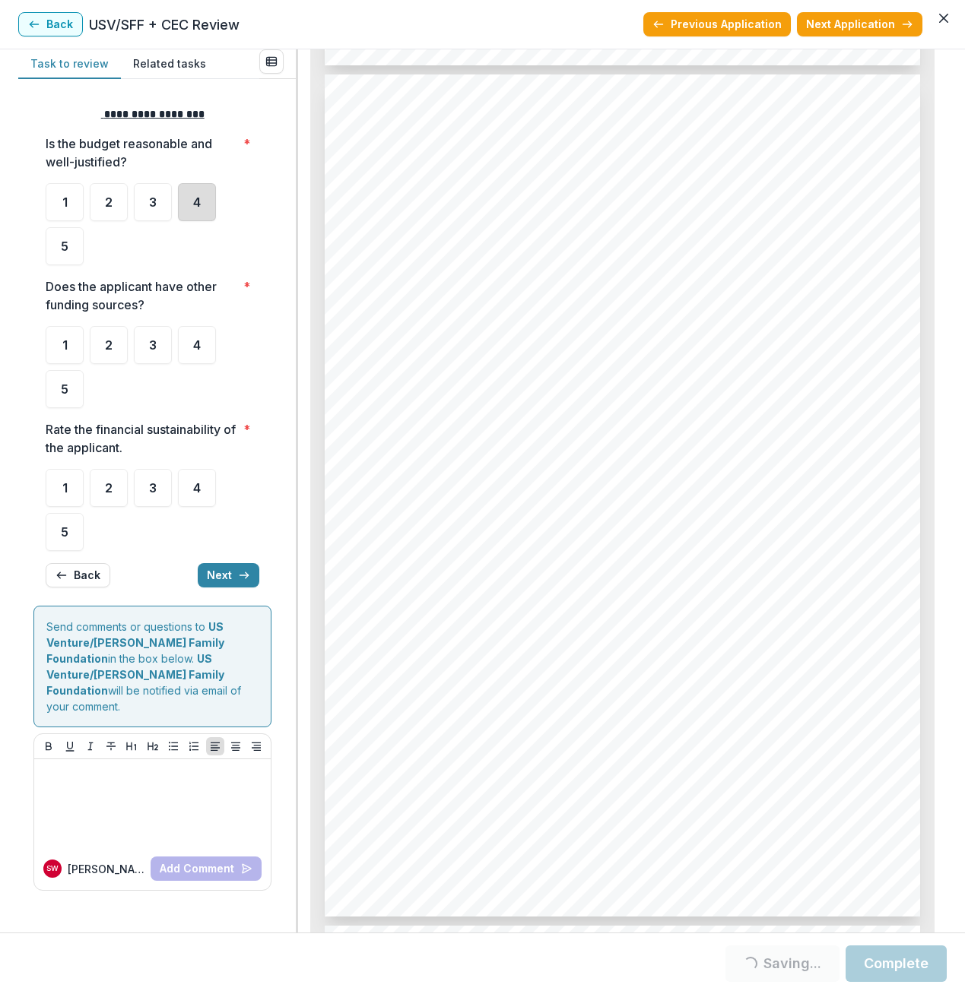
click at [201, 202] on div "4" at bounding box center [197, 202] width 38 height 38
click at [193, 356] on div "4" at bounding box center [197, 345] width 38 height 38
click at [195, 490] on span "4" at bounding box center [197, 488] width 8 height 12
click at [217, 584] on button "Next" at bounding box center [229, 575] width 62 height 24
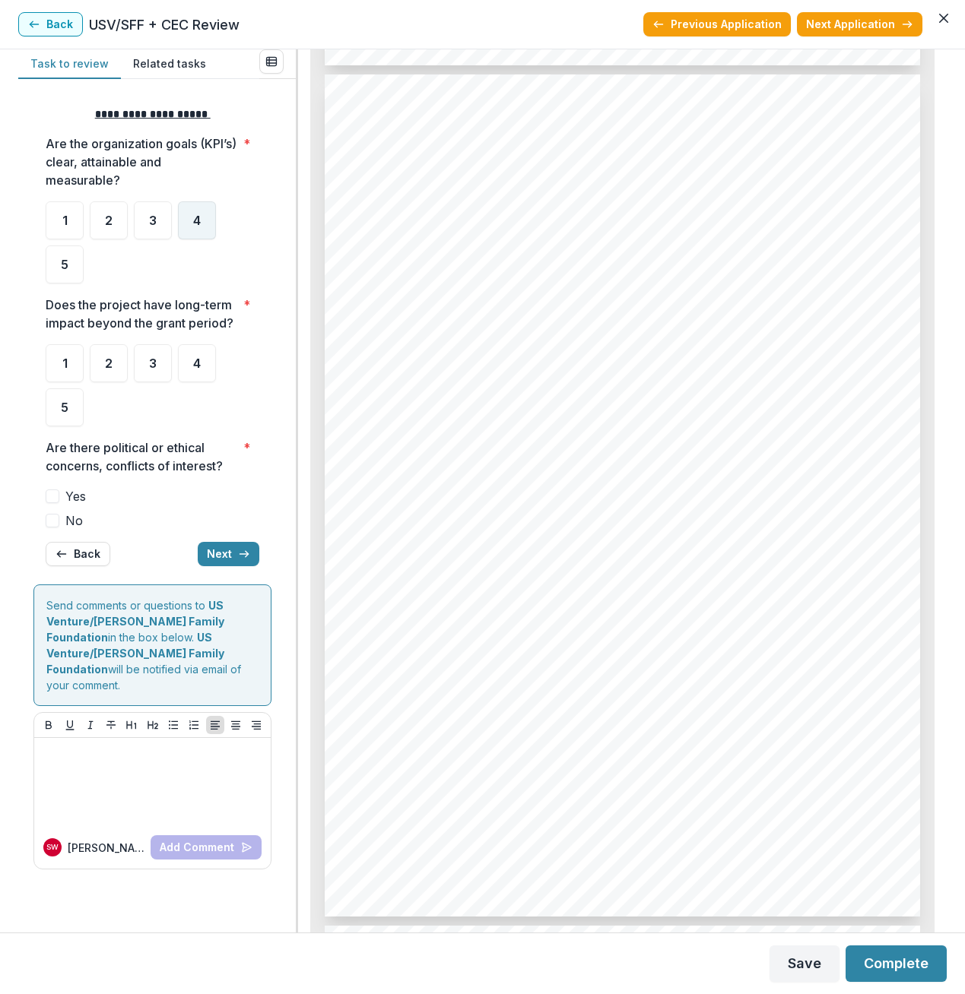
click at [199, 223] on span "4" at bounding box center [197, 220] width 8 height 12
click at [198, 385] on ul "1 2 3 4 5" at bounding box center [153, 385] width 214 height 82
click at [197, 362] on span "4" at bounding box center [197, 363] width 8 height 12
click at [50, 525] on span at bounding box center [53, 521] width 14 height 14
click at [47, 523] on span at bounding box center [53, 521] width 14 height 14
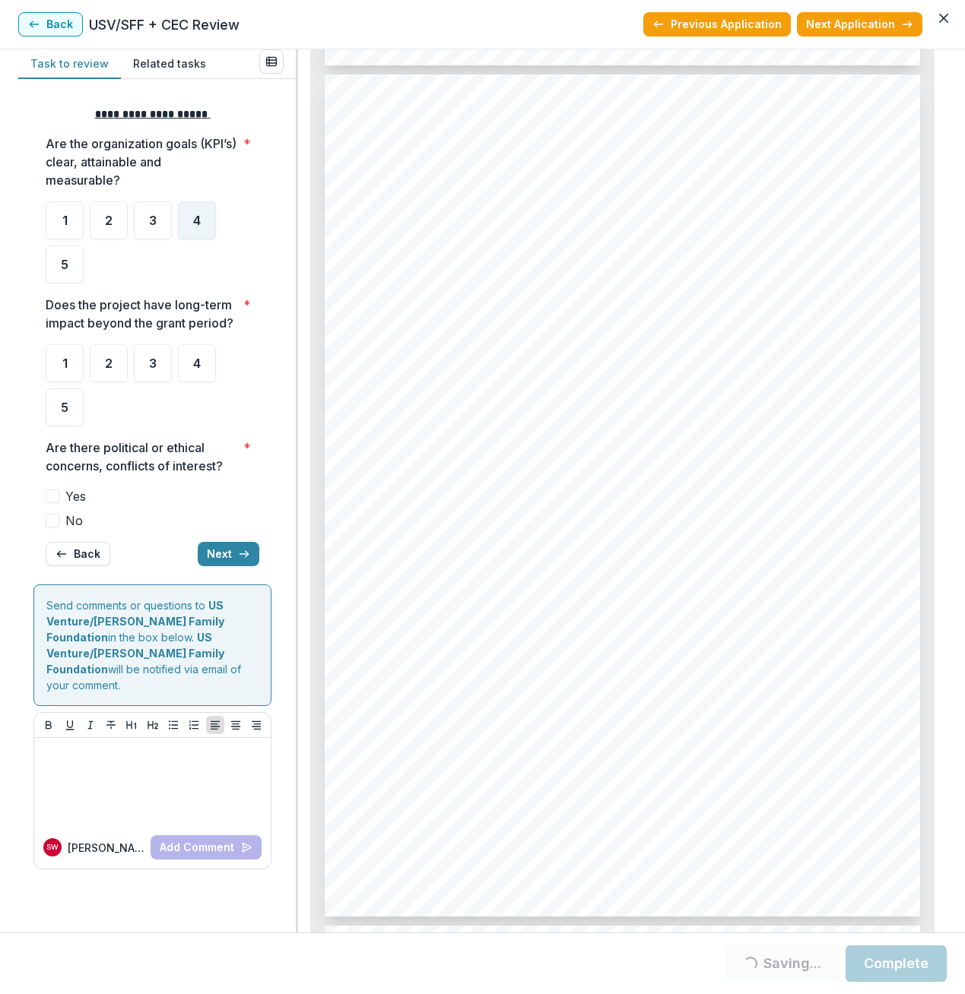
click at [57, 520] on span at bounding box center [53, 521] width 14 height 14
click at [209, 363] on div "4" at bounding box center [197, 363] width 38 height 38
click at [220, 550] on button "Next" at bounding box center [229, 554] width 62 height 24
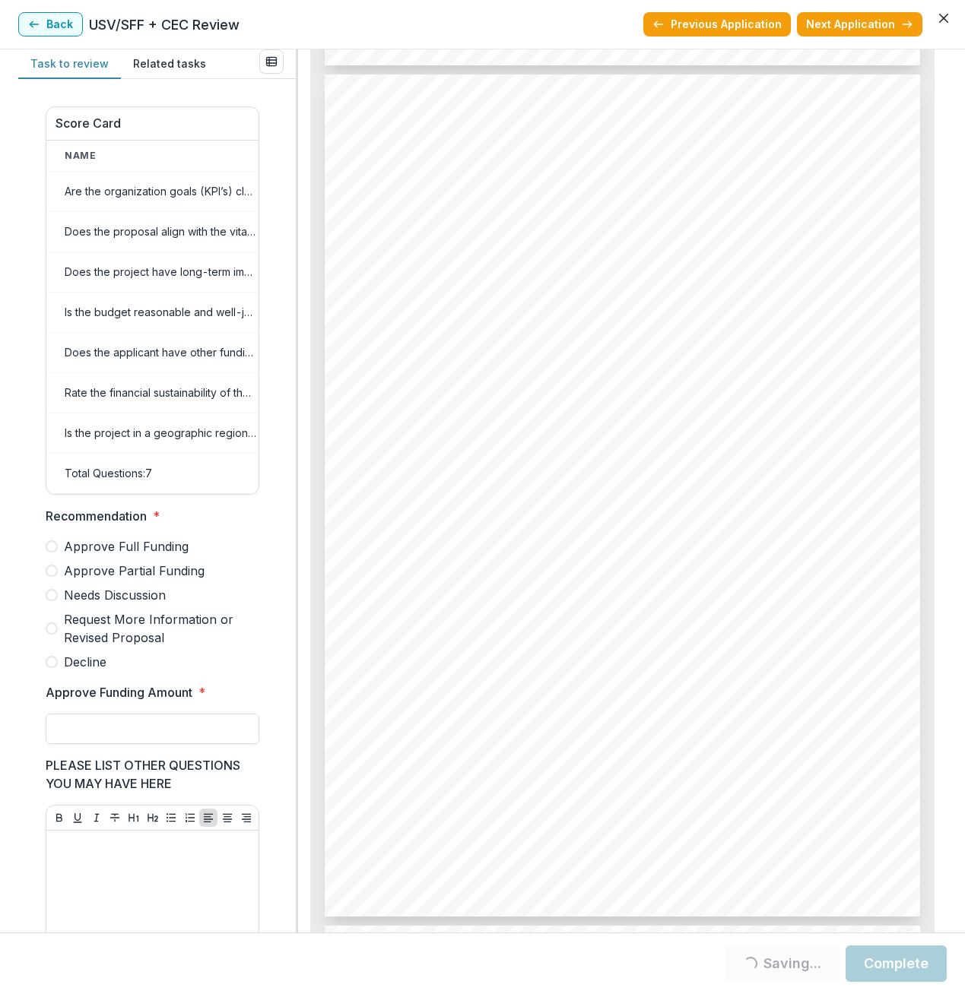
scroll to position [496, 0]
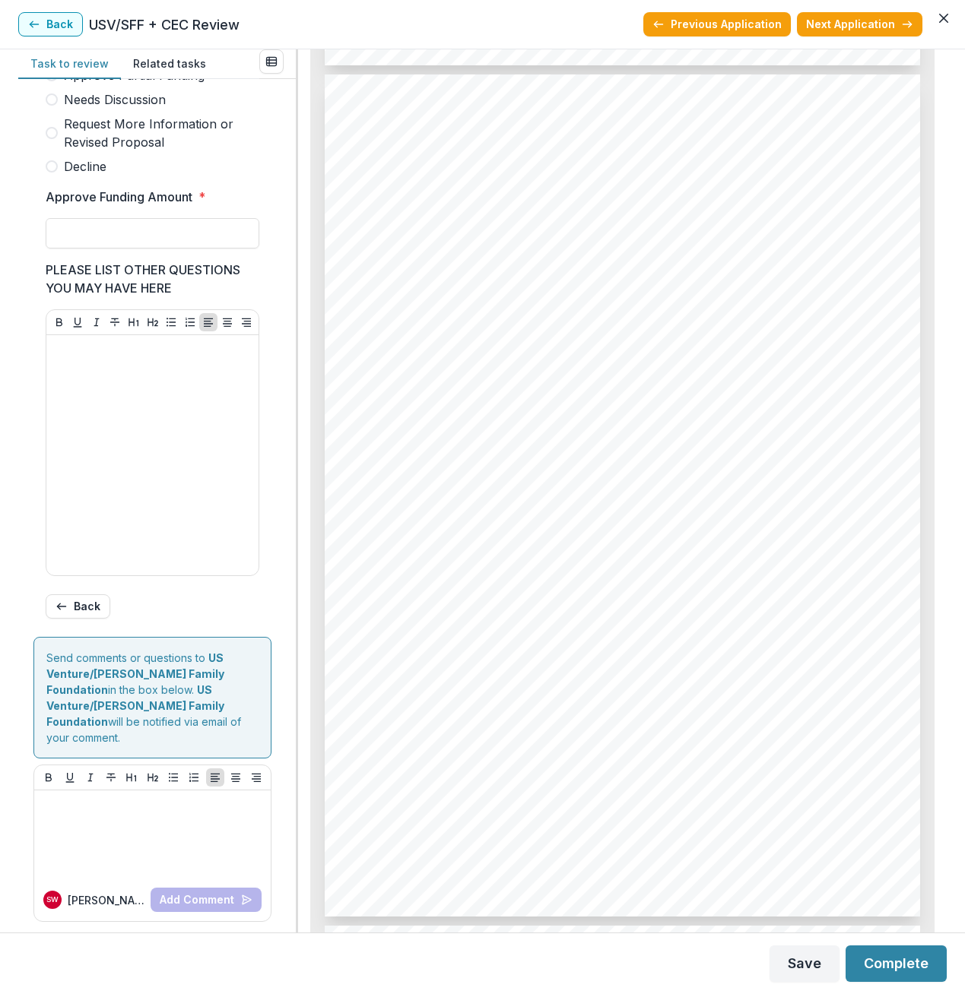
click at [55, 81] on span at bounding box center [52, 75] width 12 height 12
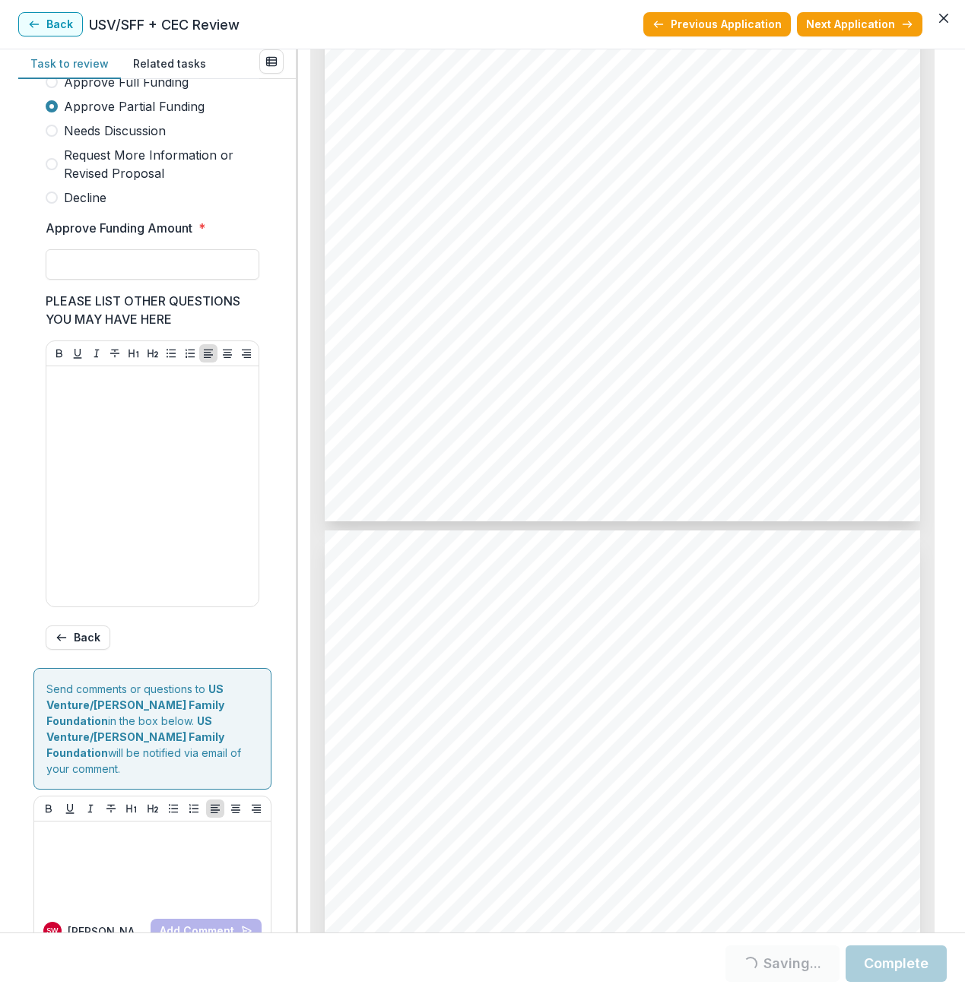
scroll to position [420, 0]
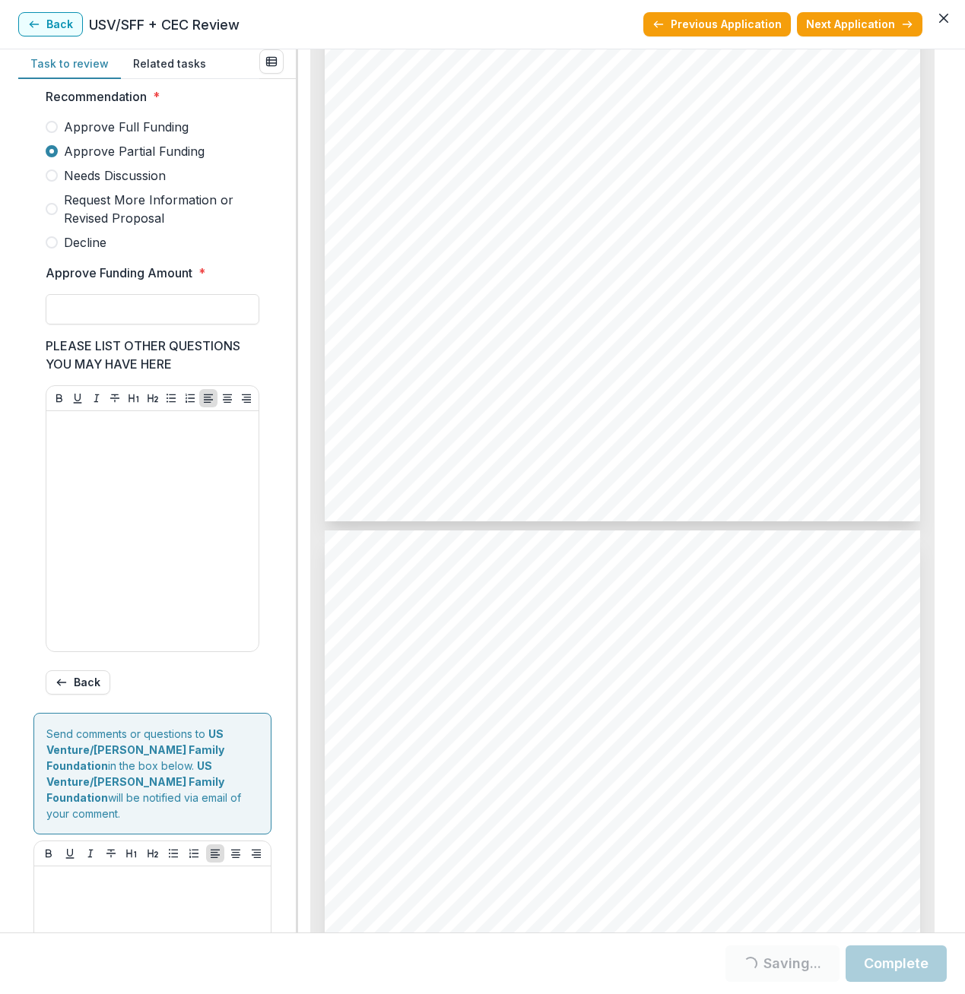
click at [53, 133] on span at bounding box center [52, 127] width 12 height 12
click at [82, 313] on input "Approve Funding Amount *" at bounding box center [153, 309] width 214 height 30
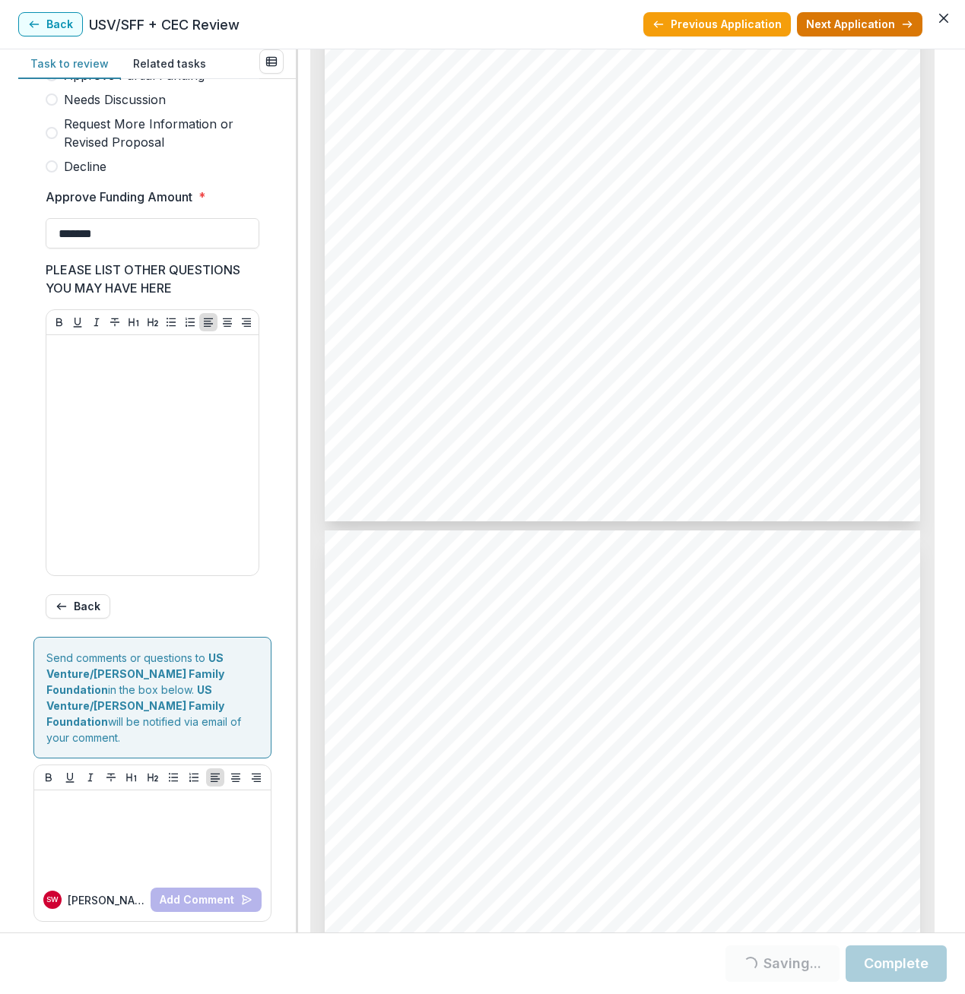
type input "*******"
click at [855, 26] on button "Next Application" at bounding box center [859, 24] width 125 height 24
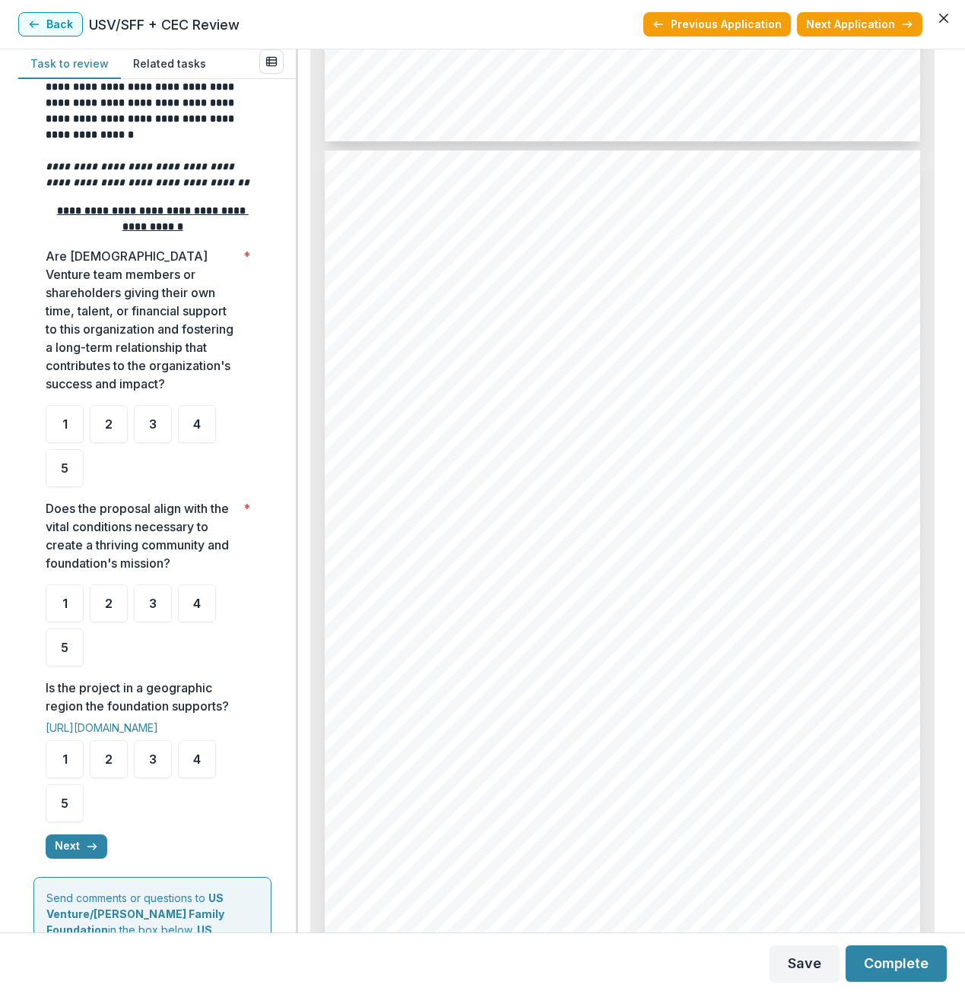
scroll to position [228, 0]
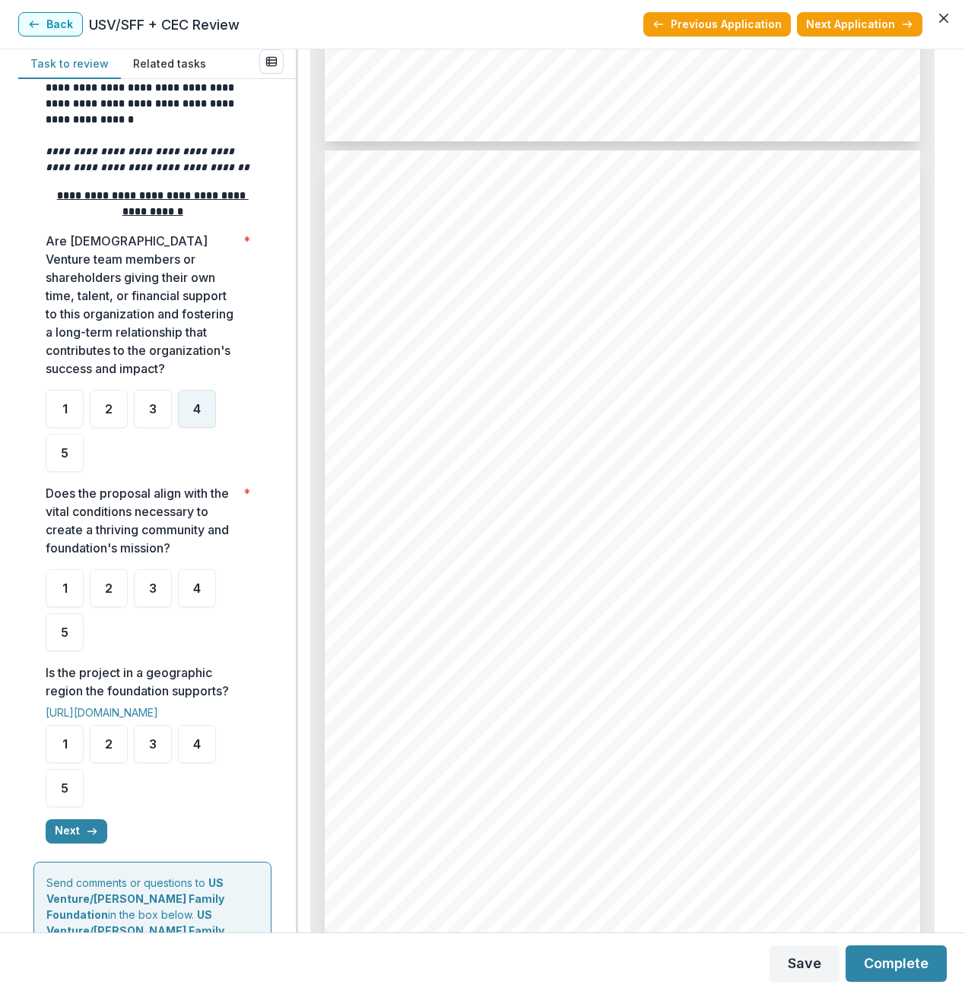
click at [193, 414] on span "4" at bounding box center [197, 409] width 8 height 12
click at [193, 591] on span "4" at bounding box center [197, 588] width 8 height 12
click at [193, 742] on span "4" at bounding box center [197, 744] width 8 height 12
click at [45, 824] on div "**********" at bounding box center [152, 361] width 238 height 990
click at [72, 835] on button "Next" at bounding box center [77, 832] width 62 height 24
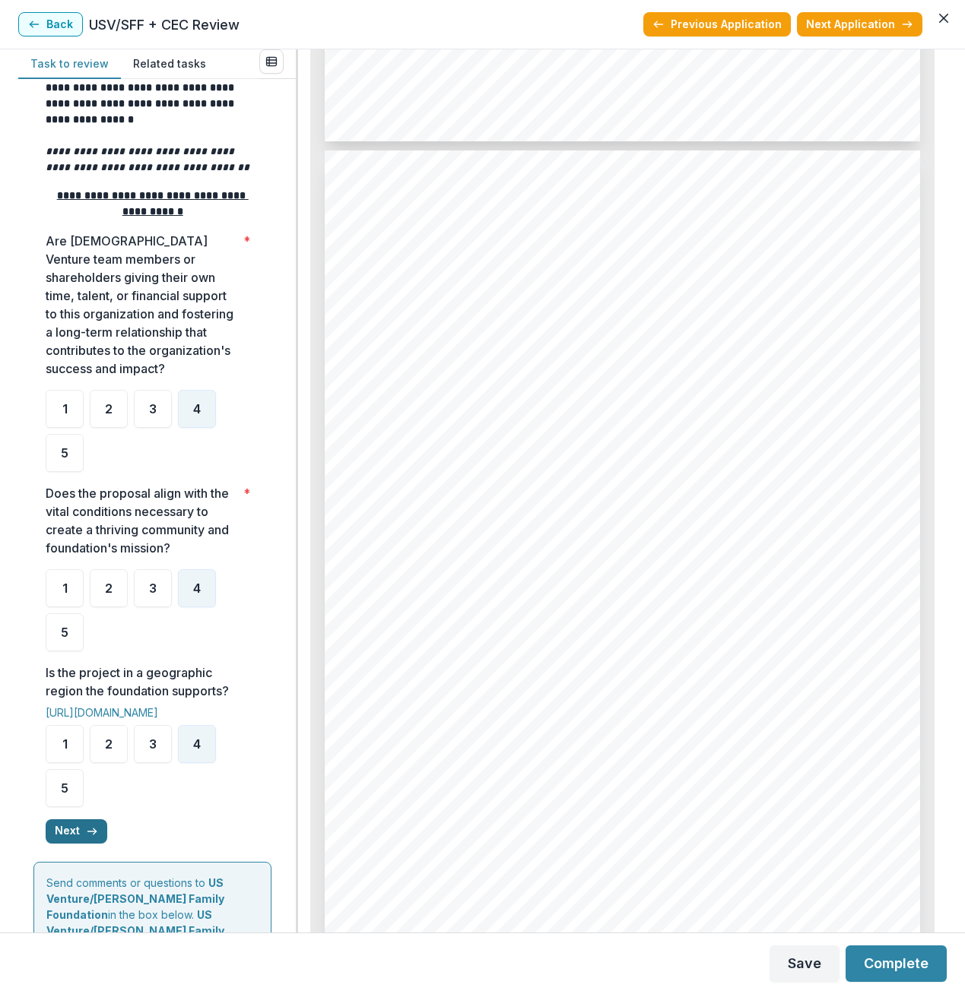
scroll to position [0, 0]
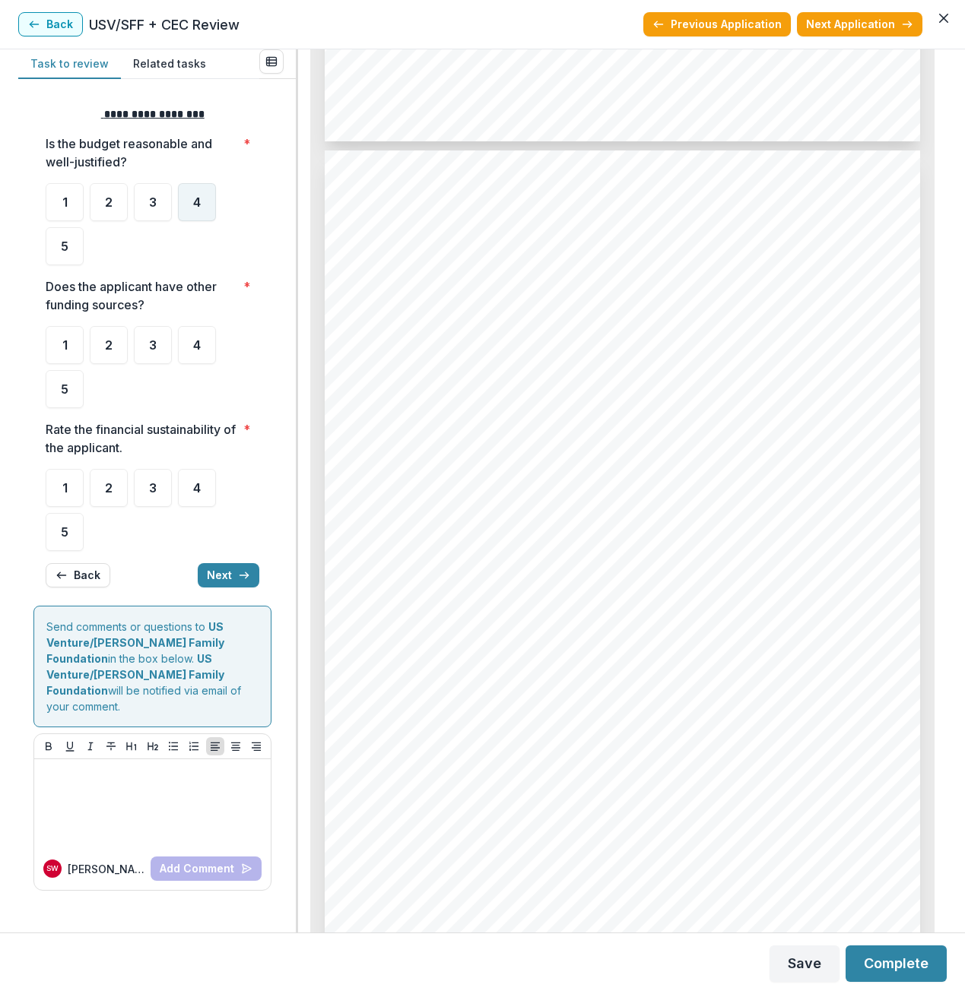
click at [196, 200] on span "4" at bounding box center [197, 202] width 8 height 12
click at [190, 347] on div "4" at bounding box center [197, 345] width 38 height 38
click at [201, 487] on div "4" at bounding box center [197, 488] width 38 height 38
click at [220, 592] on div "**********" at bounding box center [153, 347] width 214 height 506
click at [223, 578] on button "Next" at bounding box center [229, 575] width 62 height 24
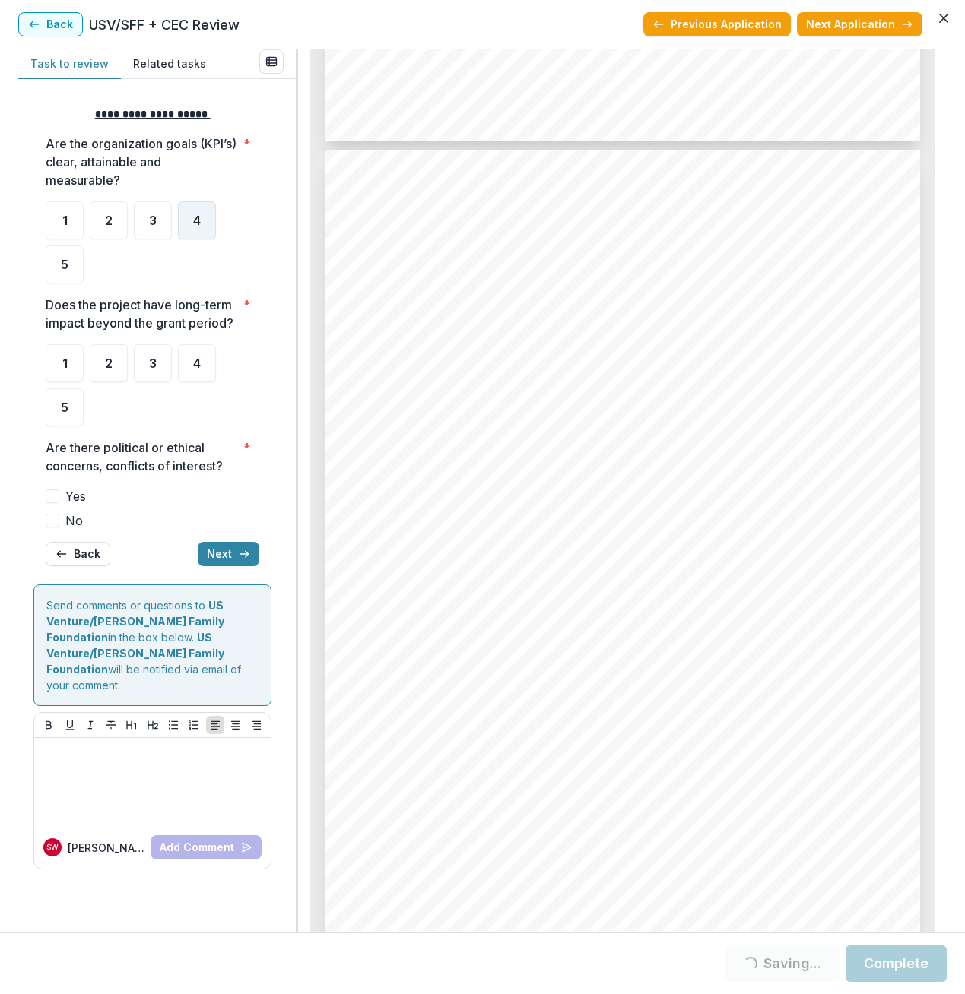
click at [193, 211] on div "4" at bounding box center [197, 220] width 38 height 38
click at [194, 362] on span "4" at bounding box center [197, 363] width 8 height 12
click at [208, 224] on div "4" at bounding box center [197, 220] width 38 height 38
click at [52, 523] on span at bounding box center [53, 521] width 14 height 14
click at [49, 520] on span at bounding box center [53, 521] width 14 height 14
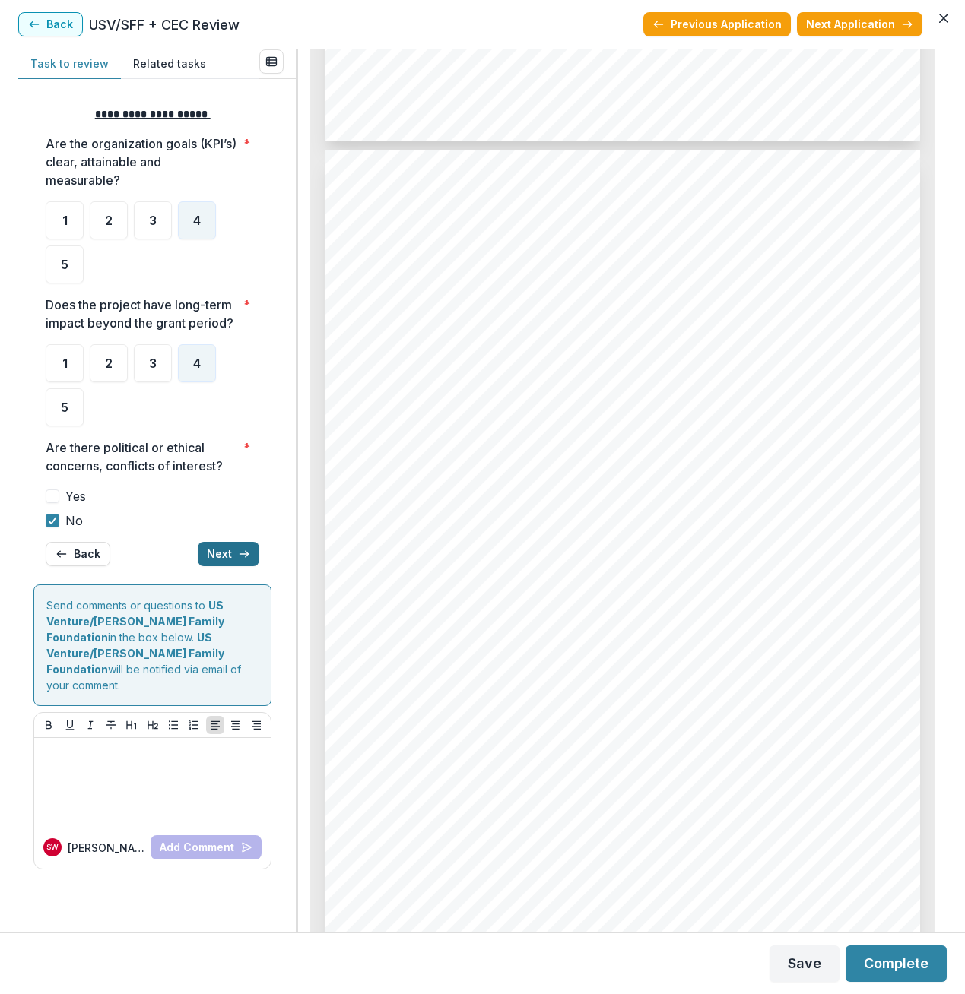
click at [217, 554] on button "Next" at bounding box center [229, 554] width 62 height 24
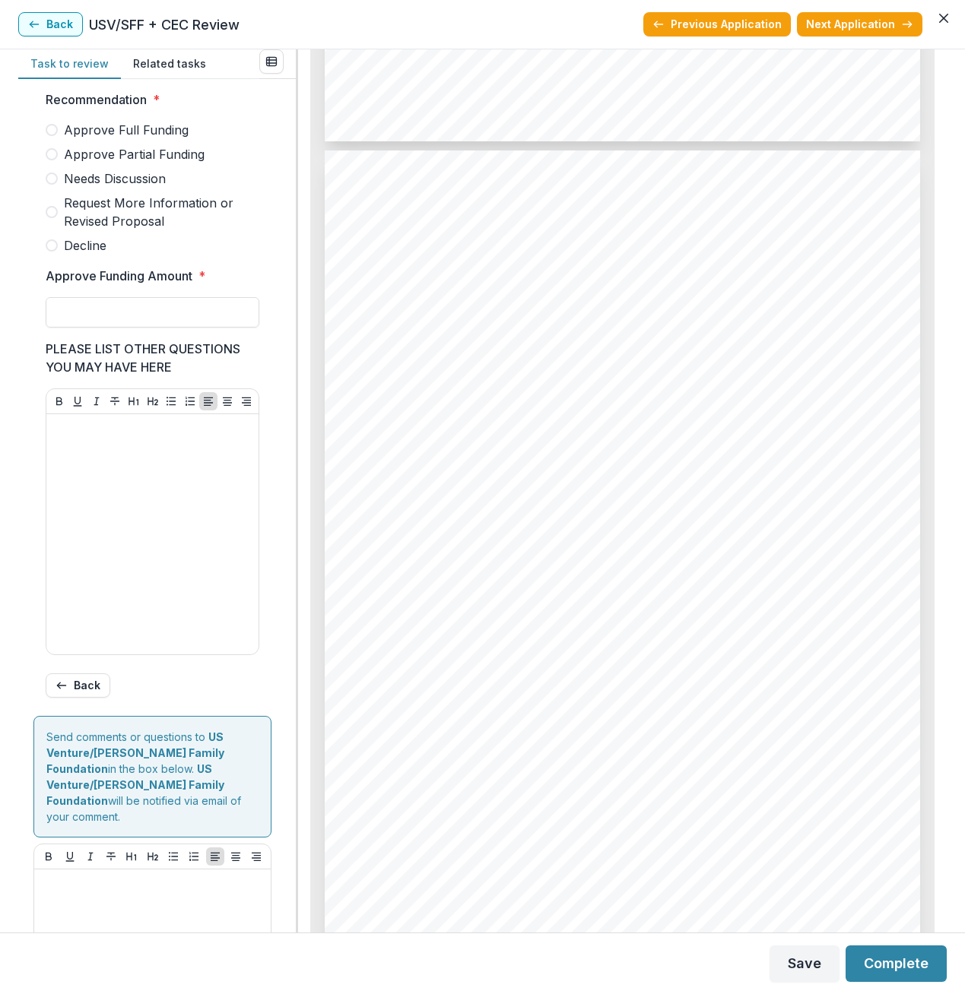
scroll to position [344, 0]
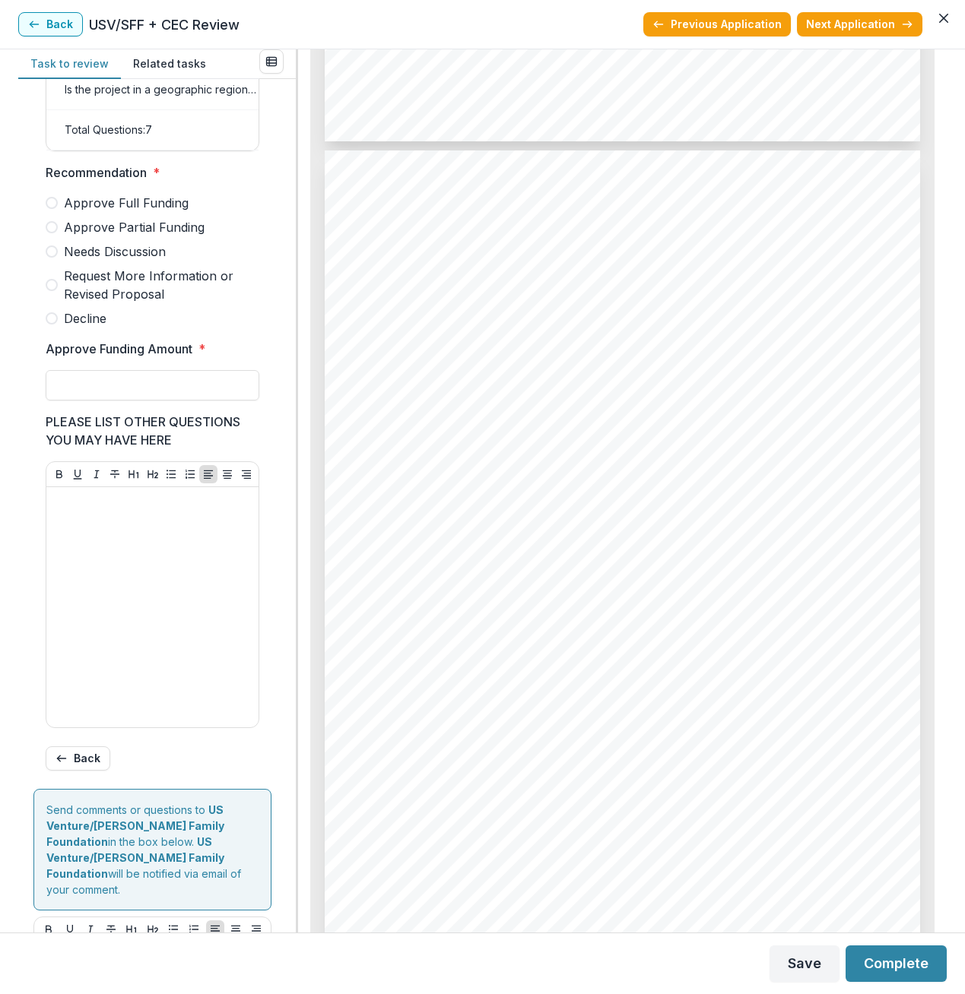
click at [54, 209] on span at bounding box center [52, 203] width 12 height 12
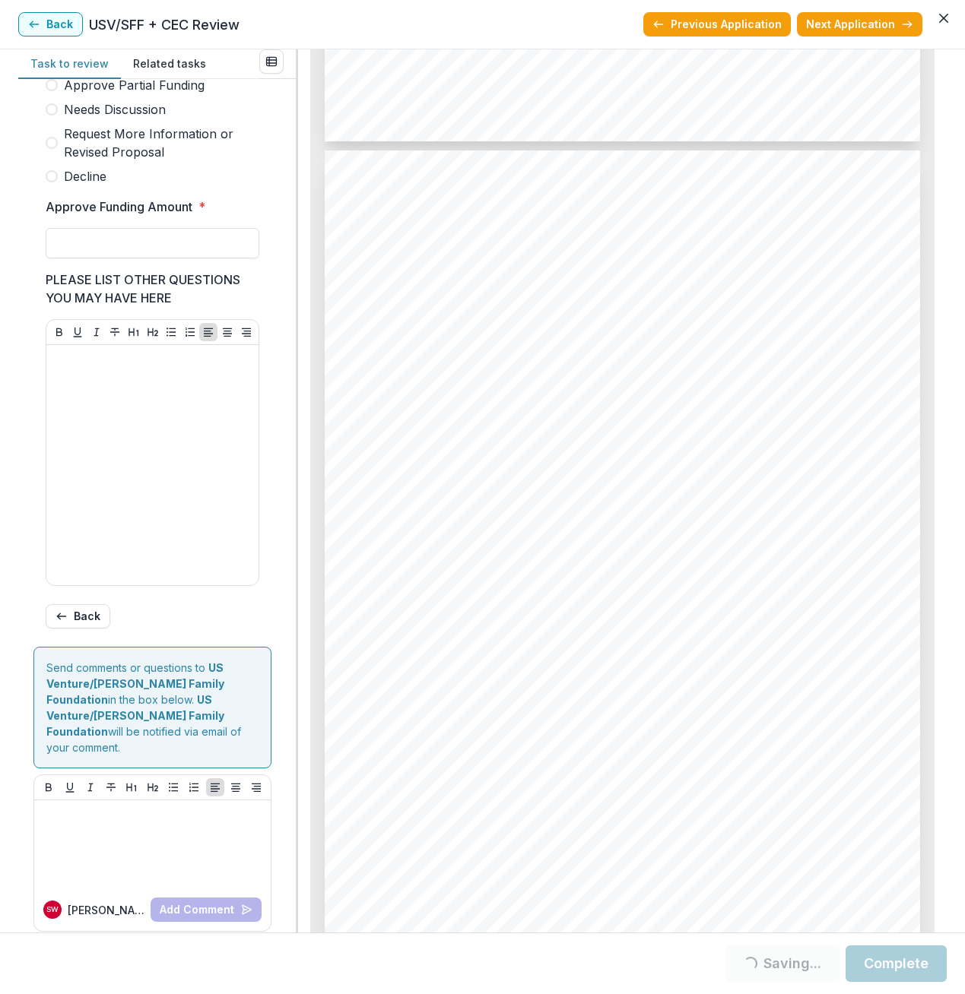
scroll to position [420, 0]
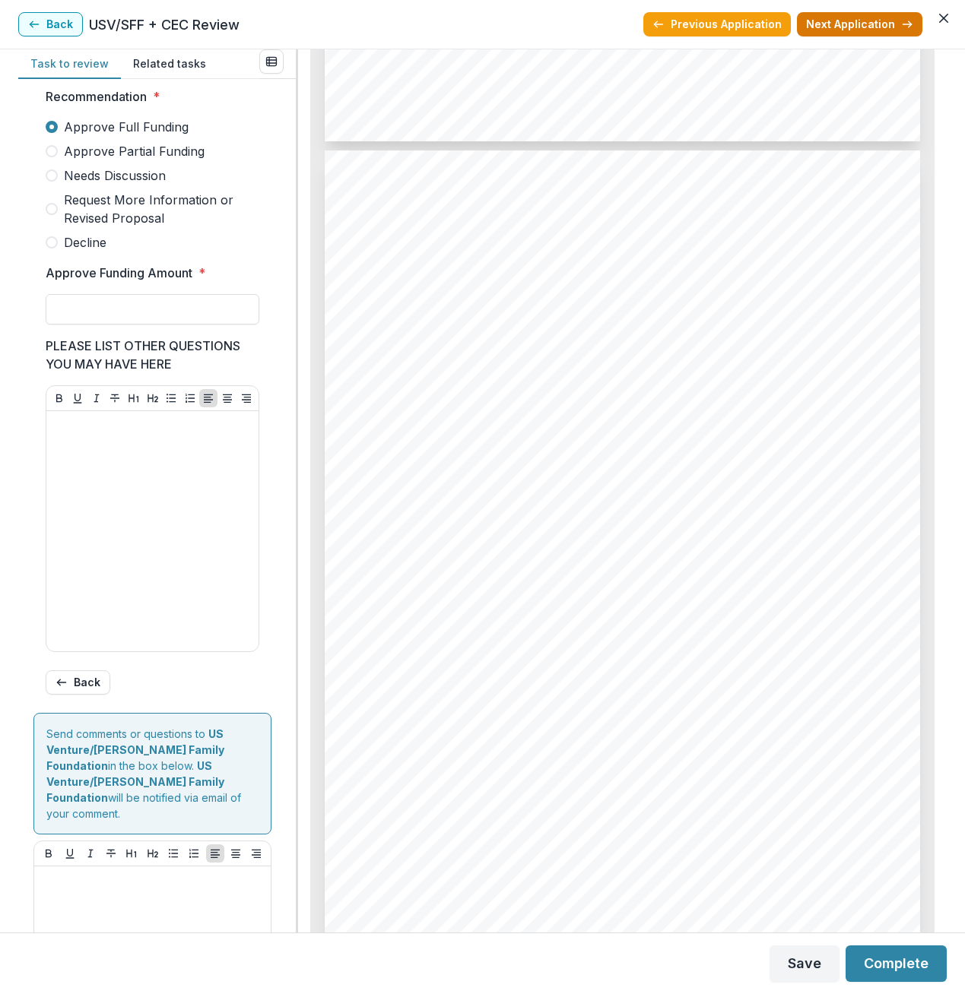
click at [843, 21] on button "Next Application" at bounding box center [859, 24] width 125 height 24
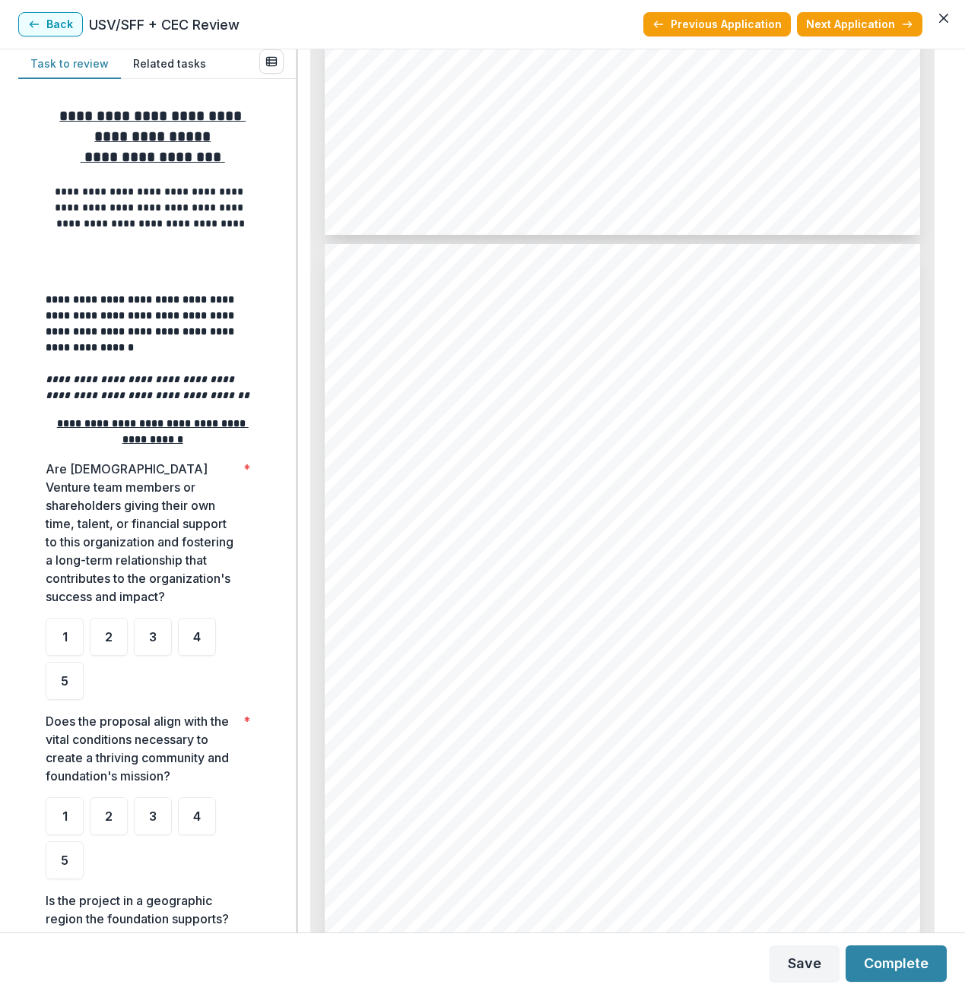
scroll to position [3305, 0]
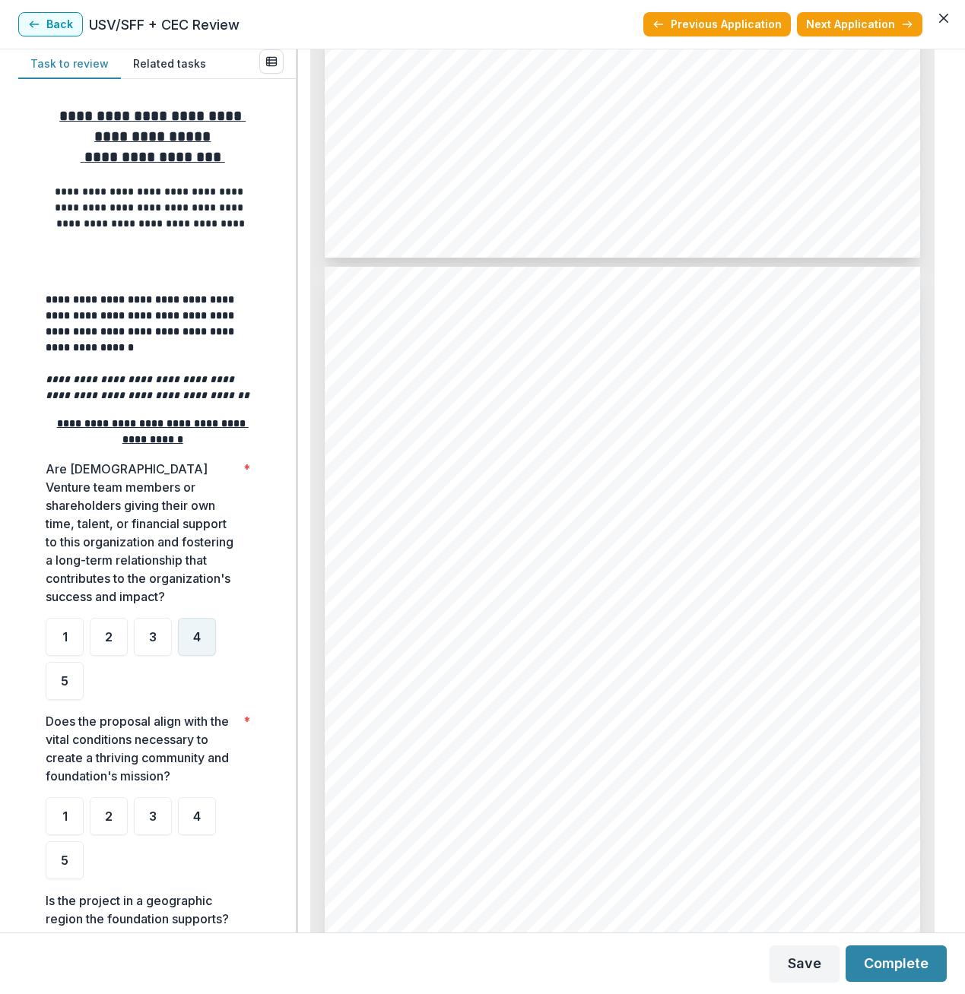
click at [186, 636] on div "4" at bounding box center [197, 637] width 38 height 38
click at [206, 807] on div "4" at bounding box center [197, 817] width 38 height 38
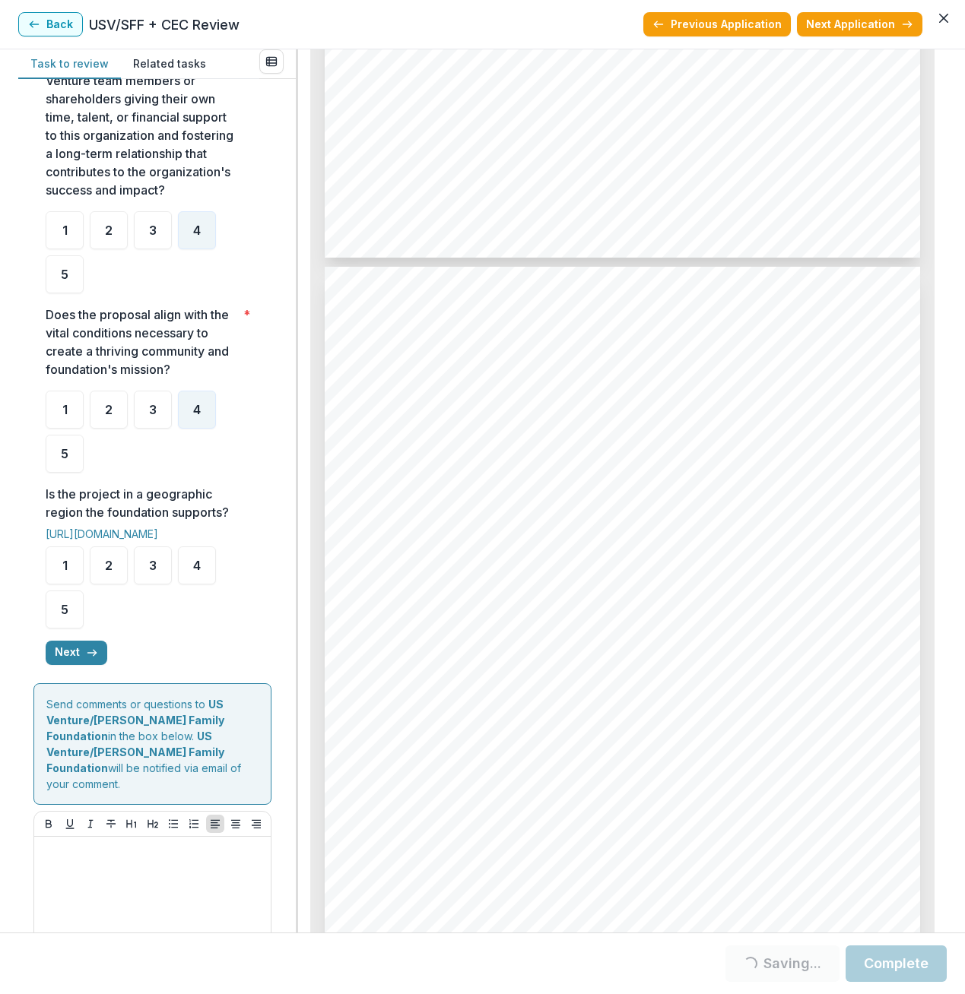
scroll to position [442, 0]
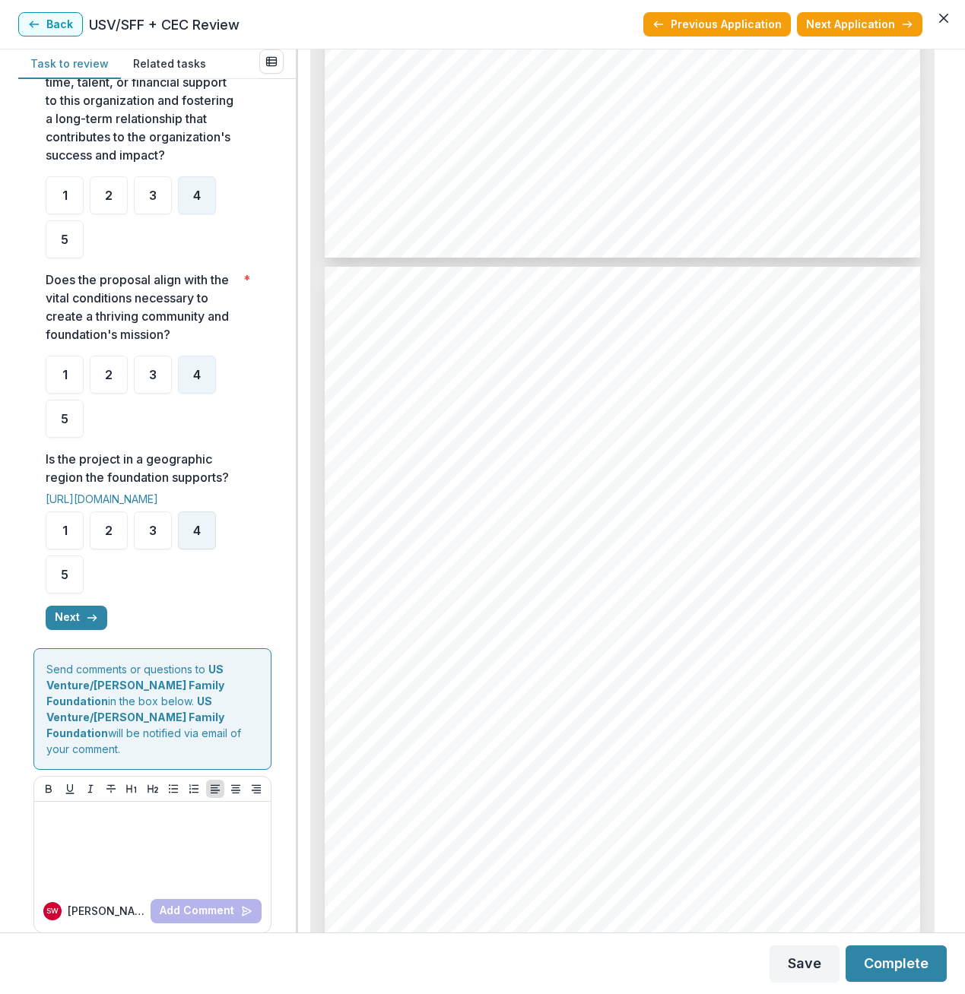
click at [191, 539] on div "4" at bounding box center [197, 531] width 38 height 38
click at [70, 617] on button "Next" at bounding box center [77, 618] width 62 height 24
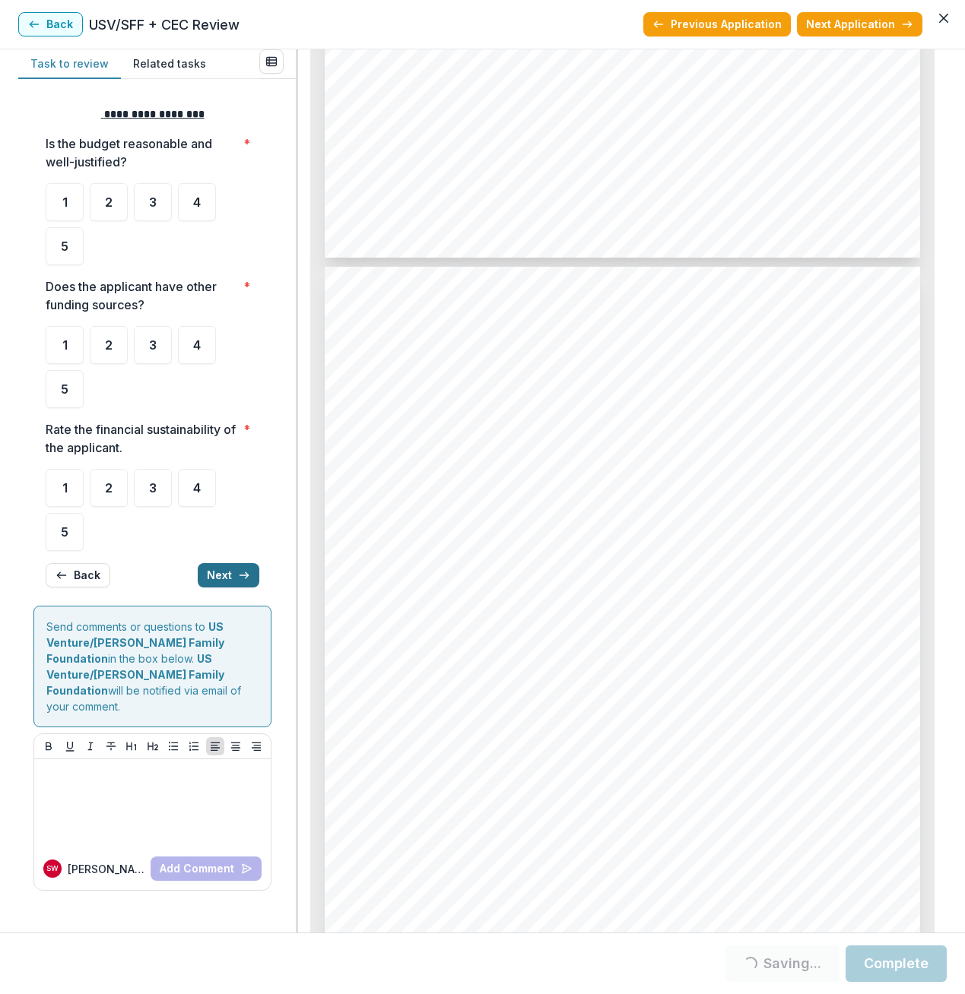
scroll to position [0, 0]
click at [201, 205] on div "4" at bounding box center [197, 202] width 38 height 38
click at [195, 354] on div "4" at bounding box center [197, 345] width 38 height 38
click at [211, 497] on div "4" at bounding box center [197, 488] width 38 height 38
click at [224, 576] on button "Next" at bounding box center [229, 575] width 62 height 24
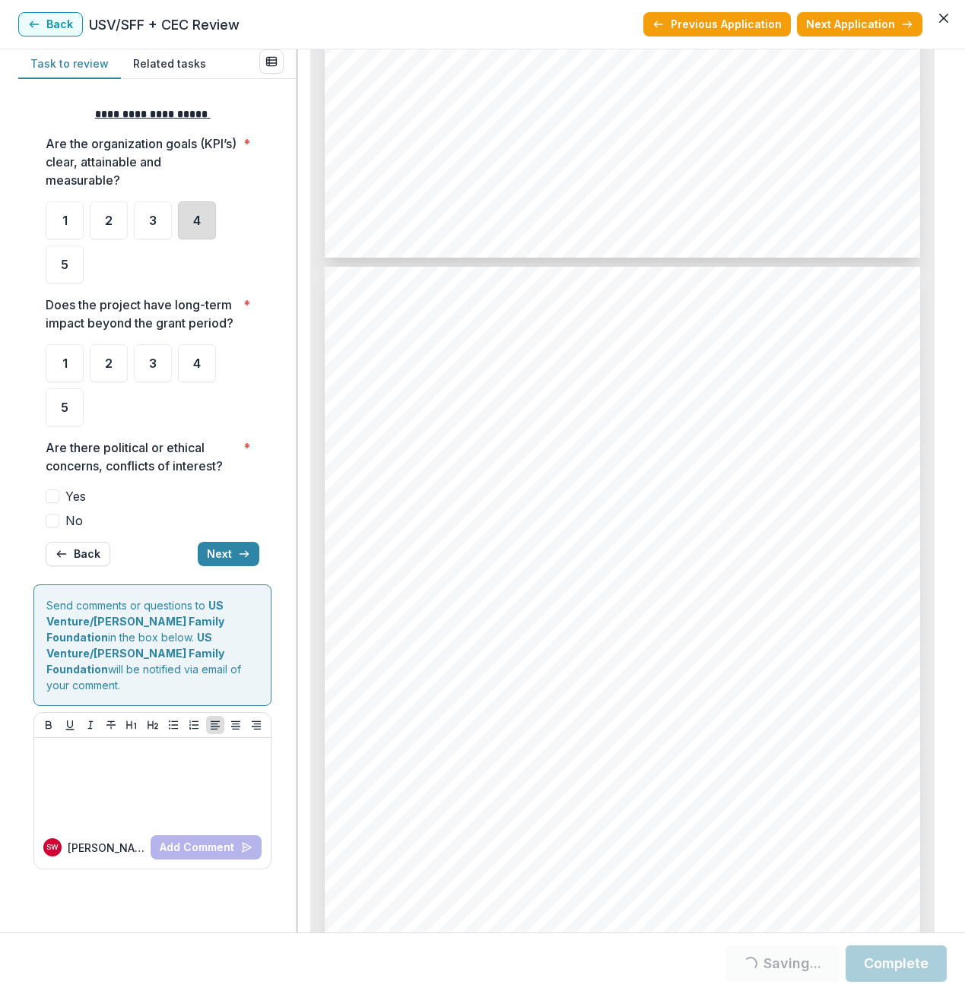
click at [192, 208] on div "4" at bounding box center [197, 220] width 38 height 38
click at [193, 369] on span "4" at bounding box center [197, 363] width 8 height 12
click at [56, 499] on span at bounding box center [53, 497] width 14 height 14
click at [55, 520] on span at bounding box center [53, 521] width 14 height 14
click at [51, 520] on span at bounding box center [53, 521] width 14 height 14
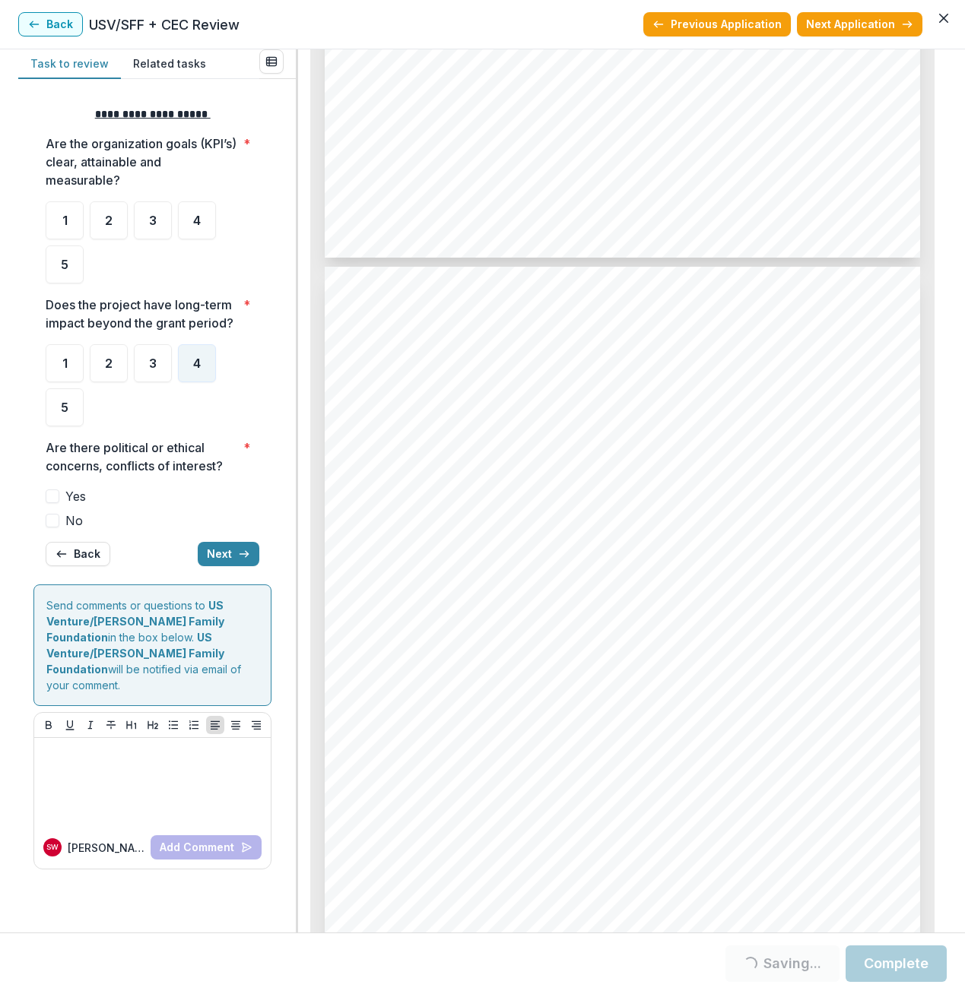
click at [49, 523] on span at bounding box center [53, 521] width 14 height 14
click at [214, 560] on button "Next" at bounding box center [229, 554] width 62 height 24
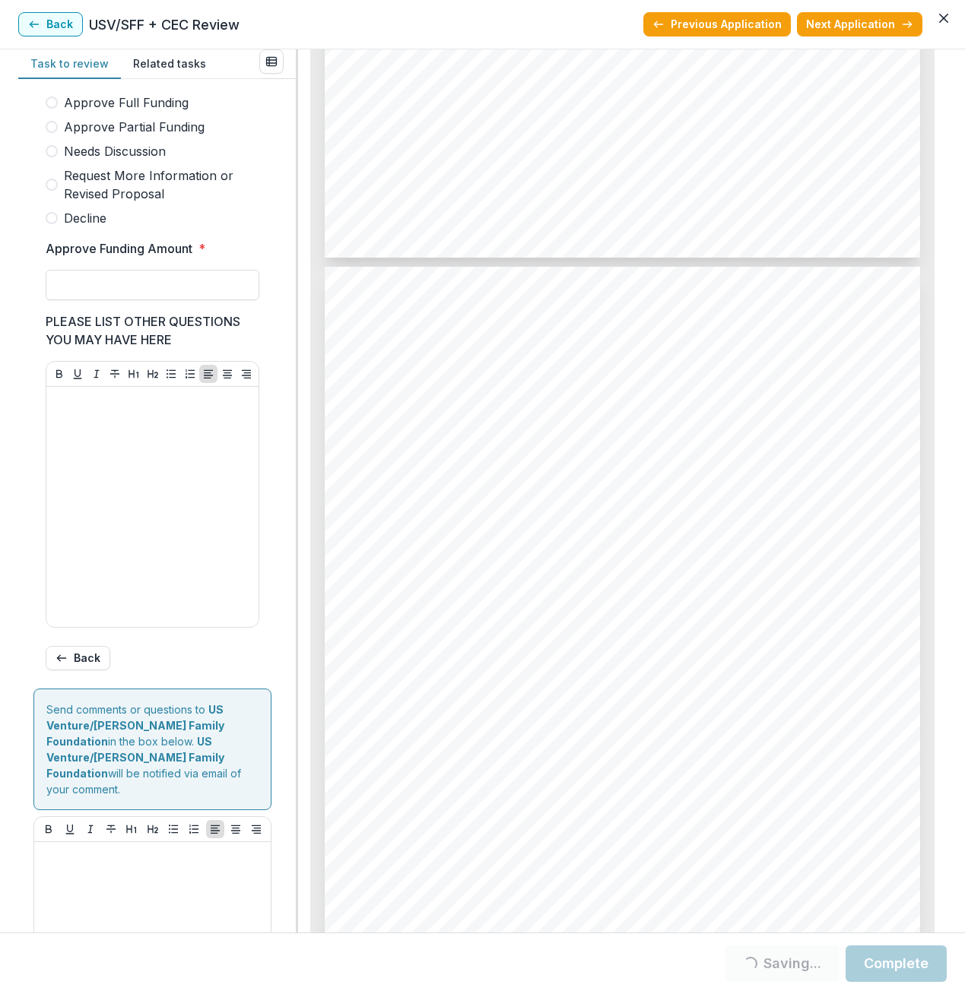
scroll to position [420, 0]
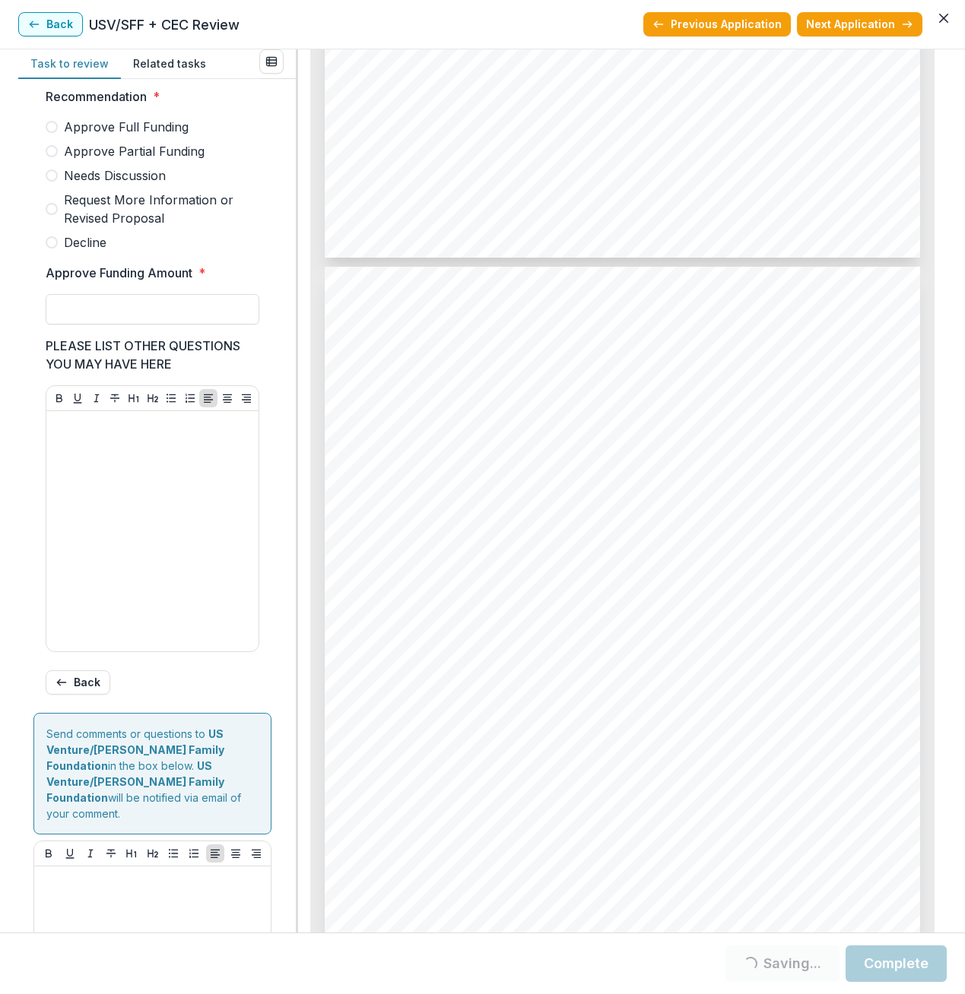
click at [57, 133] on span at bounding box center [52, 127] width 12 height 12
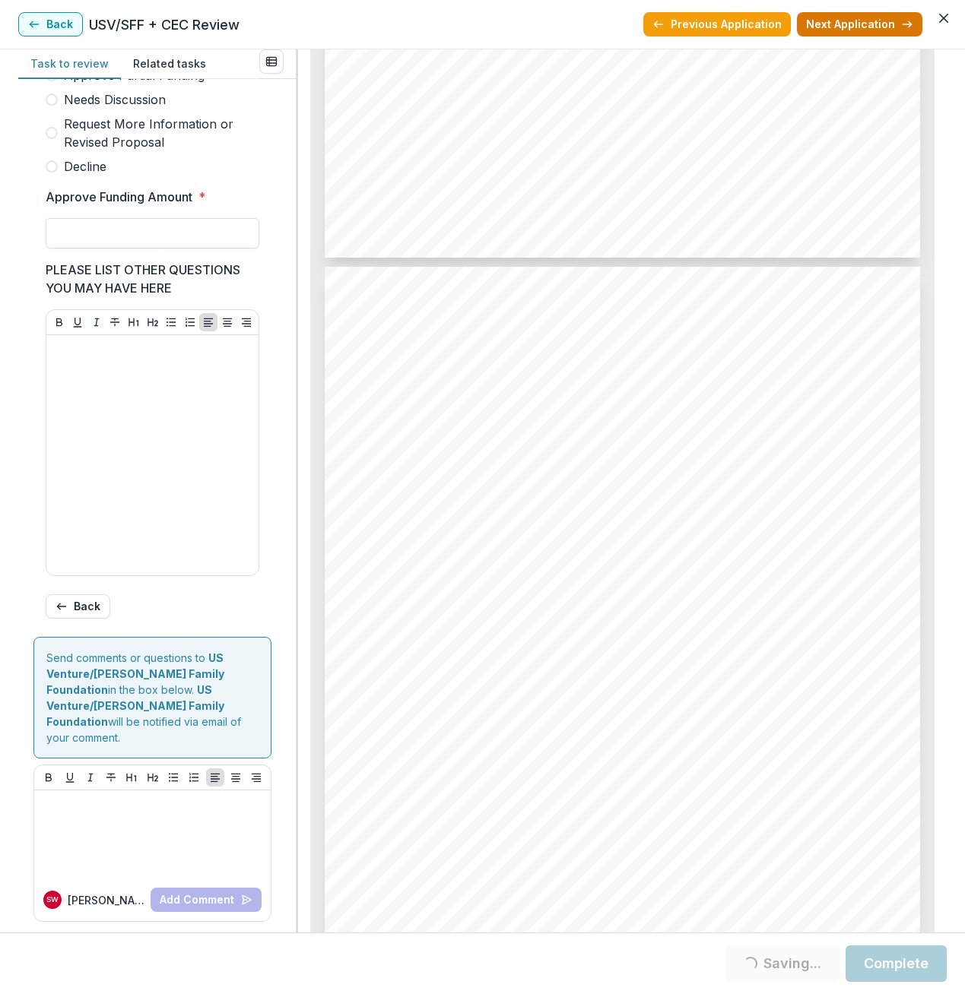
click at [855, 21] on button "Next Application" at bounding box center [859, 24] width 125 height 24
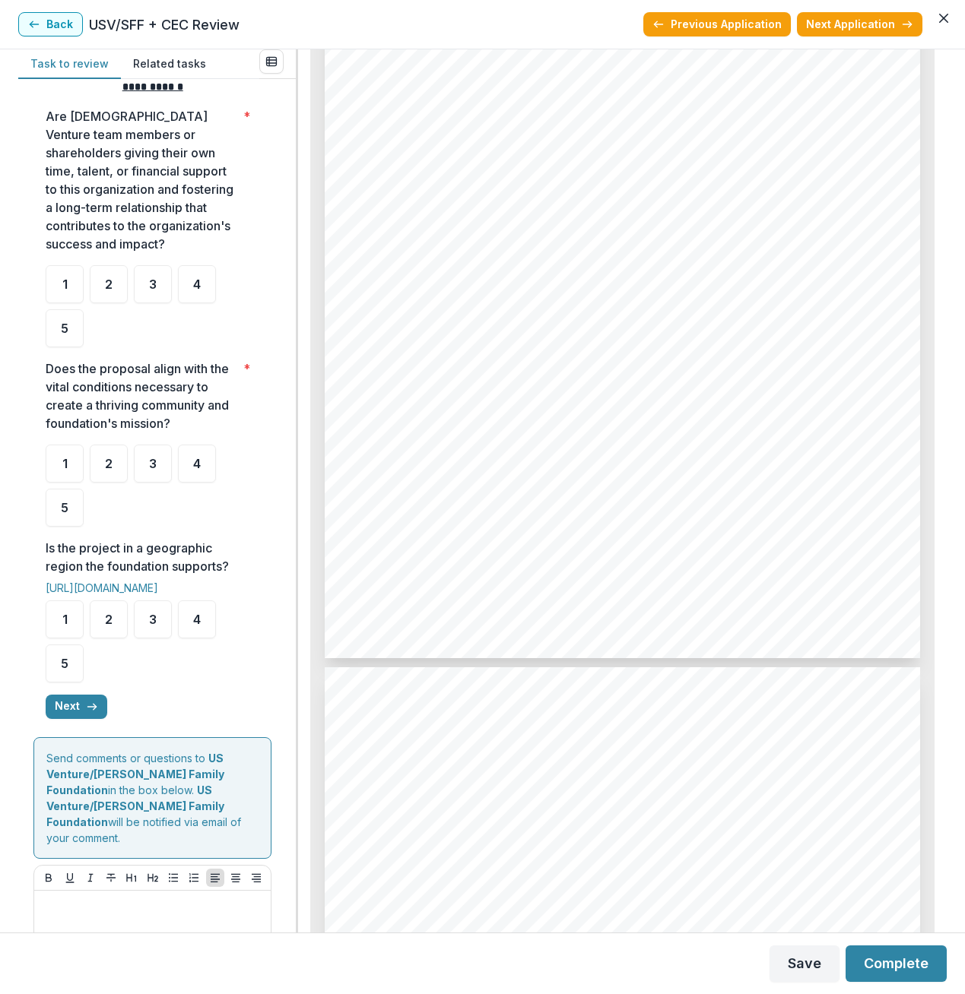
scroll to position [380, 0]
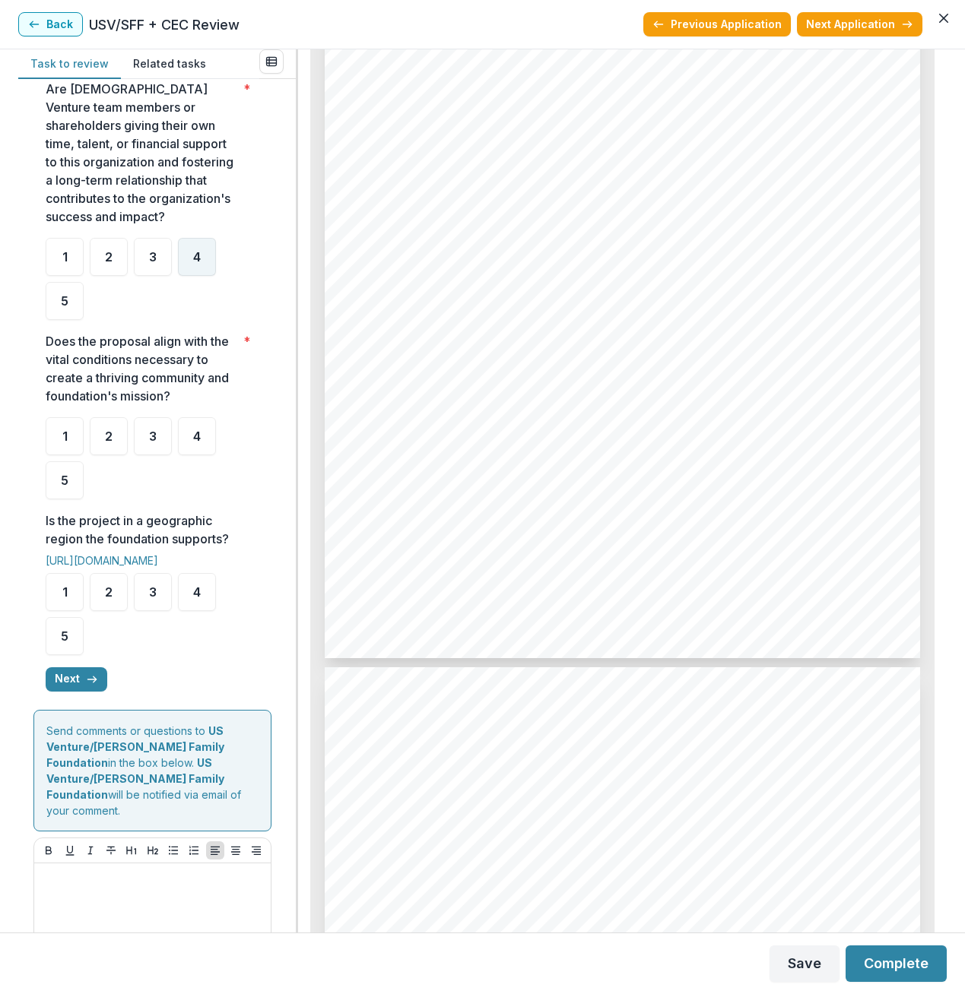
click at [195, 251] on span "4" at bounding box center [197, 257] width 8 height 12
click at [193, 438] on span "4" at bounding box center [197, 436] width 8 height 12
click at [187, 601] on div "4" at bounding box center [197, 592] width 38 height 38
click at [73, 674] on button "Next" at bounding box center [77, 679] width 62 height 24
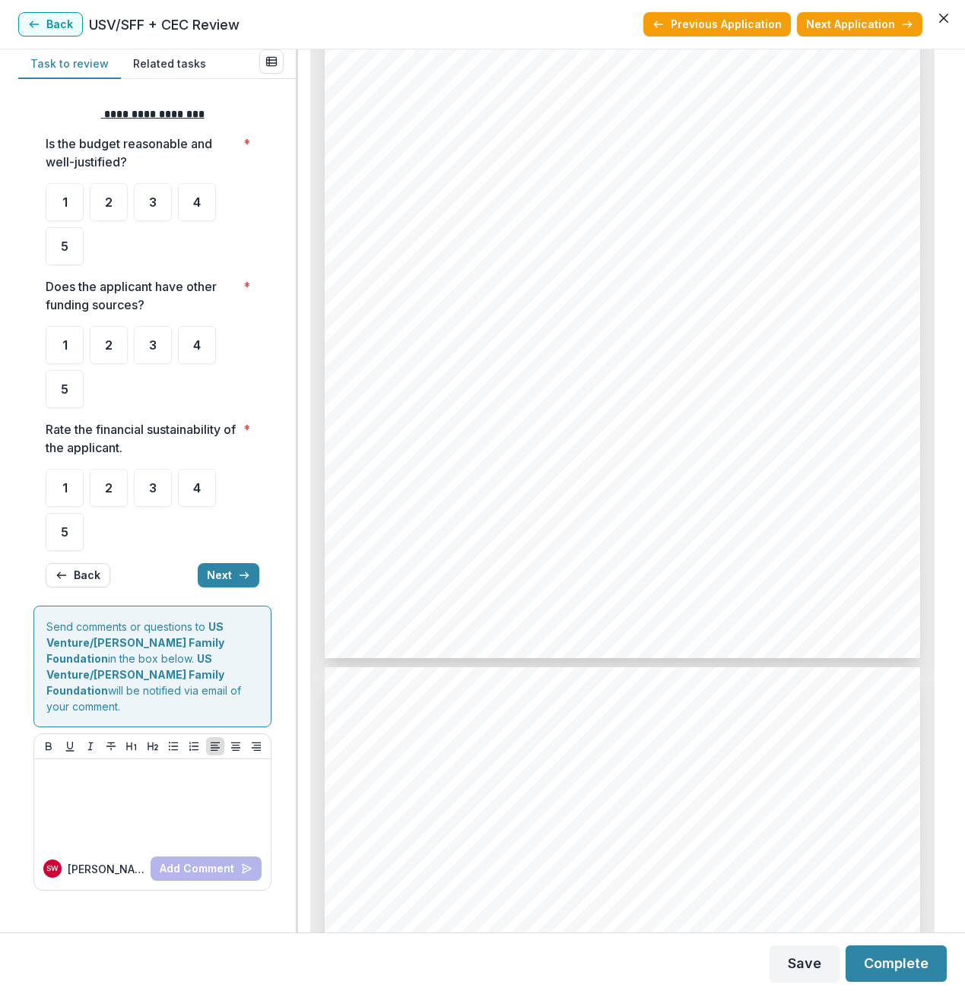
scroll to position [0, 0]
click at [196, 202] on span "4" at bounding box center [197, 202] width 8 height 12
click at [197, 353] on div "4" at bounding box center [197, 345] width 38 height 38
click at [196, 499] on div "4" at bounding box center [197, 488] width 38 height 38
click at [213, 560] on div "**********" at bounding box center [153, 347] width 214 height 506
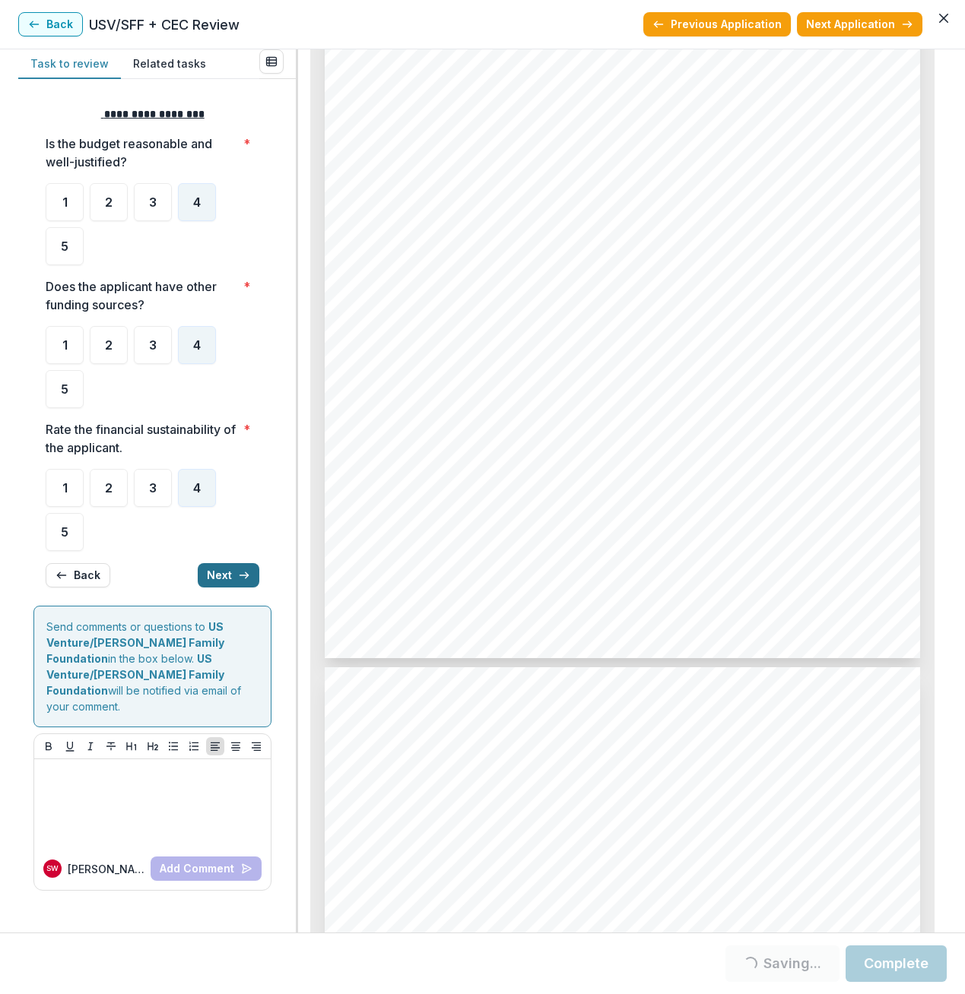
click at [214, 580] on button "Next" at bounding box center [229, 575] width 62 height 24
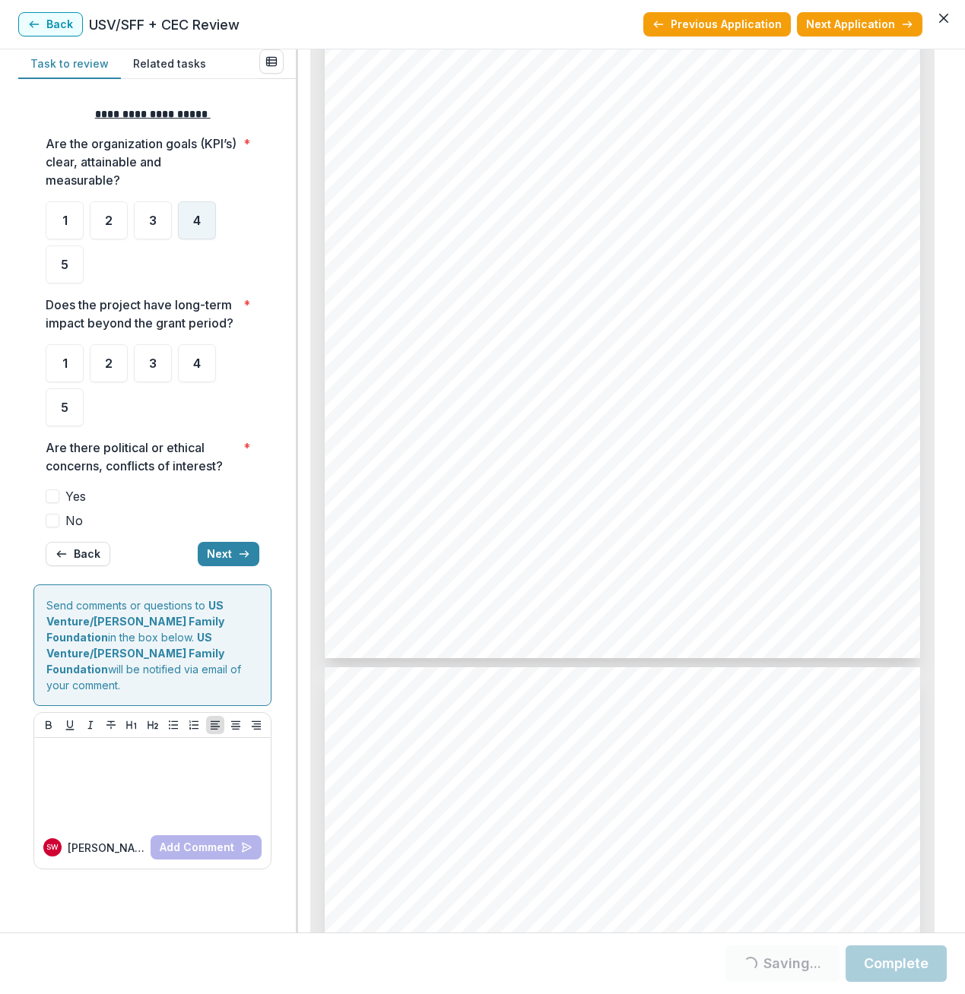
click at [194, 214] on span "4" at bounding box center [197, 220] width 8 height 12
click at [194, 365] on span "4" at bounding box center [197, 363] width 8 height 12
click at [46, 520] on span at bounding box center [53, 521] width 14 height 14
click at [52, 525] on span at bounding box center [53, 521] width 14 height 14
click at [233, 557] on button "Next" at bounding box center [229, 554] width 62 height 24
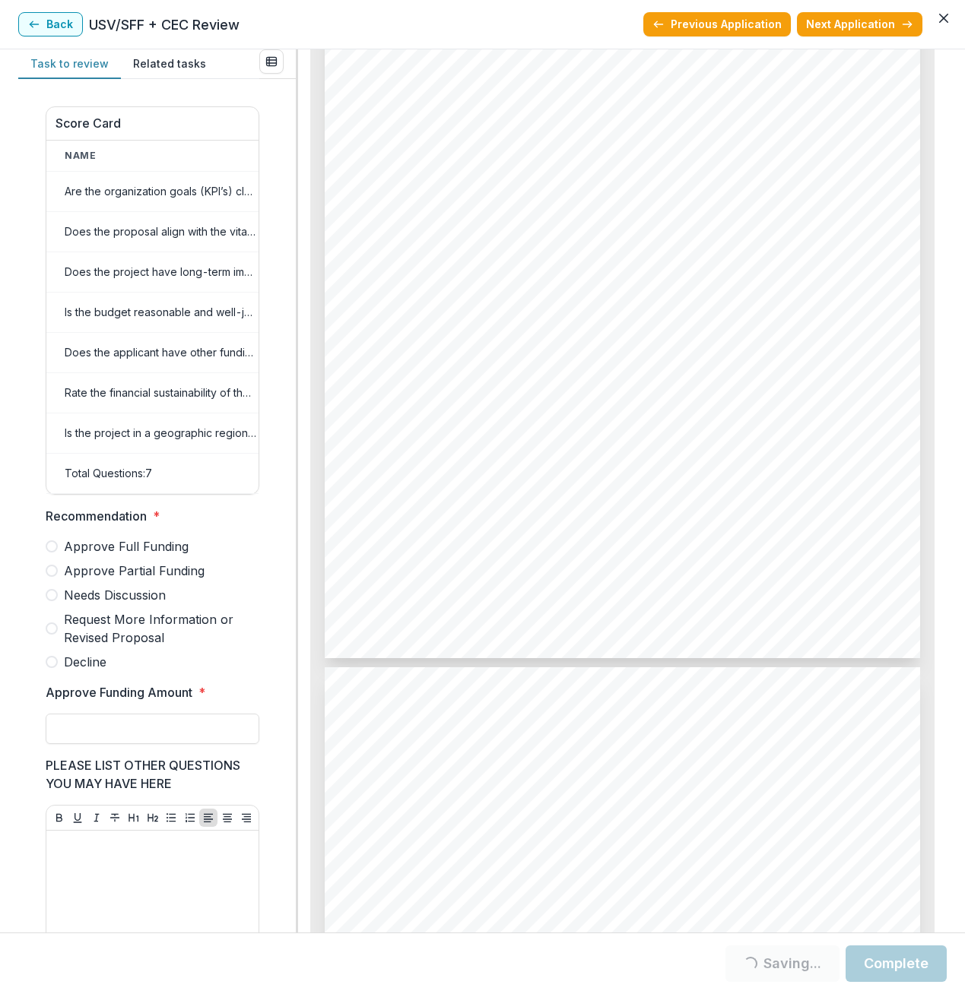
scroll to position [496, 0]
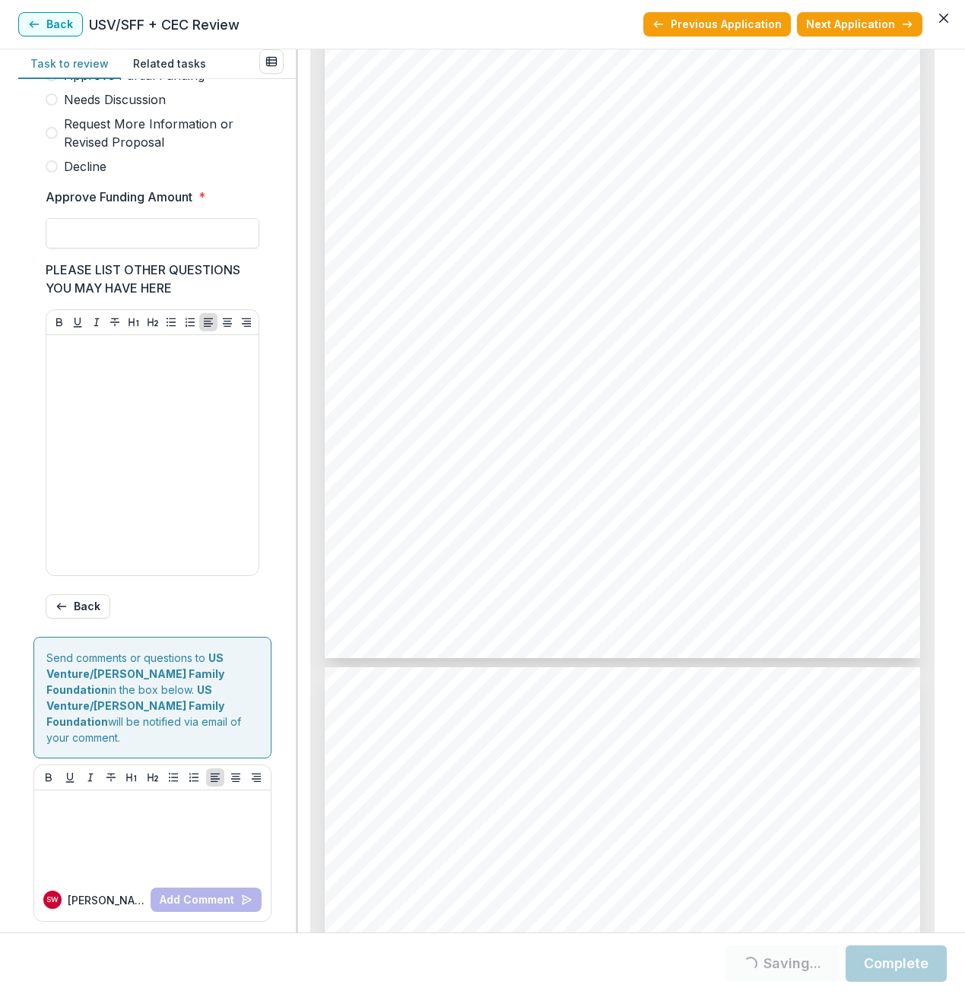
click at [46, 81] on span at bounding box center [52, 75] width 12 height 12
click at [49, 81] on span at bounding box center [52, 75] width 12 height 12
click at [103, 239] on input "Approve Funding Amount *" at bounding box center [153, 233] width 214 height 30
click at [103, 248] on input "******" at bounding box center [153, 233] width 214 height 30
type input "*******"
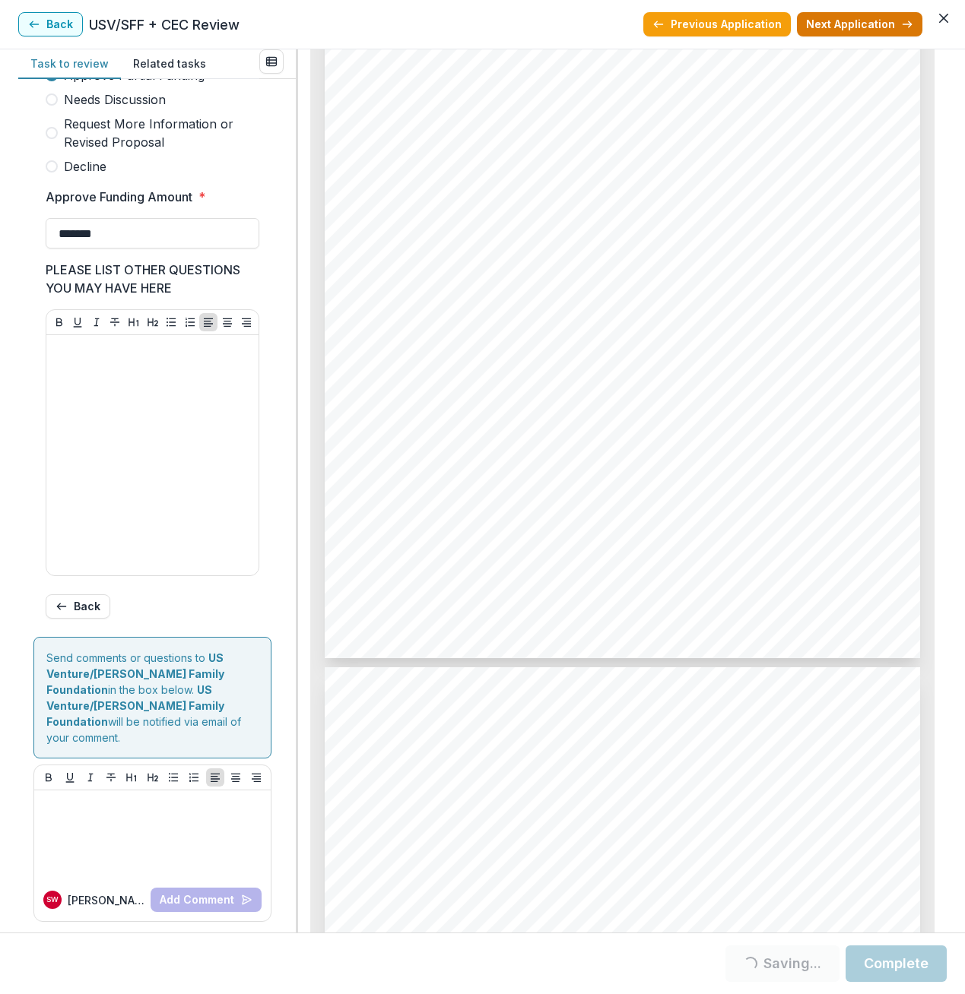
click at [865, 24] on button "Next Application" at bounding box center [859, 24] width 125 height 24
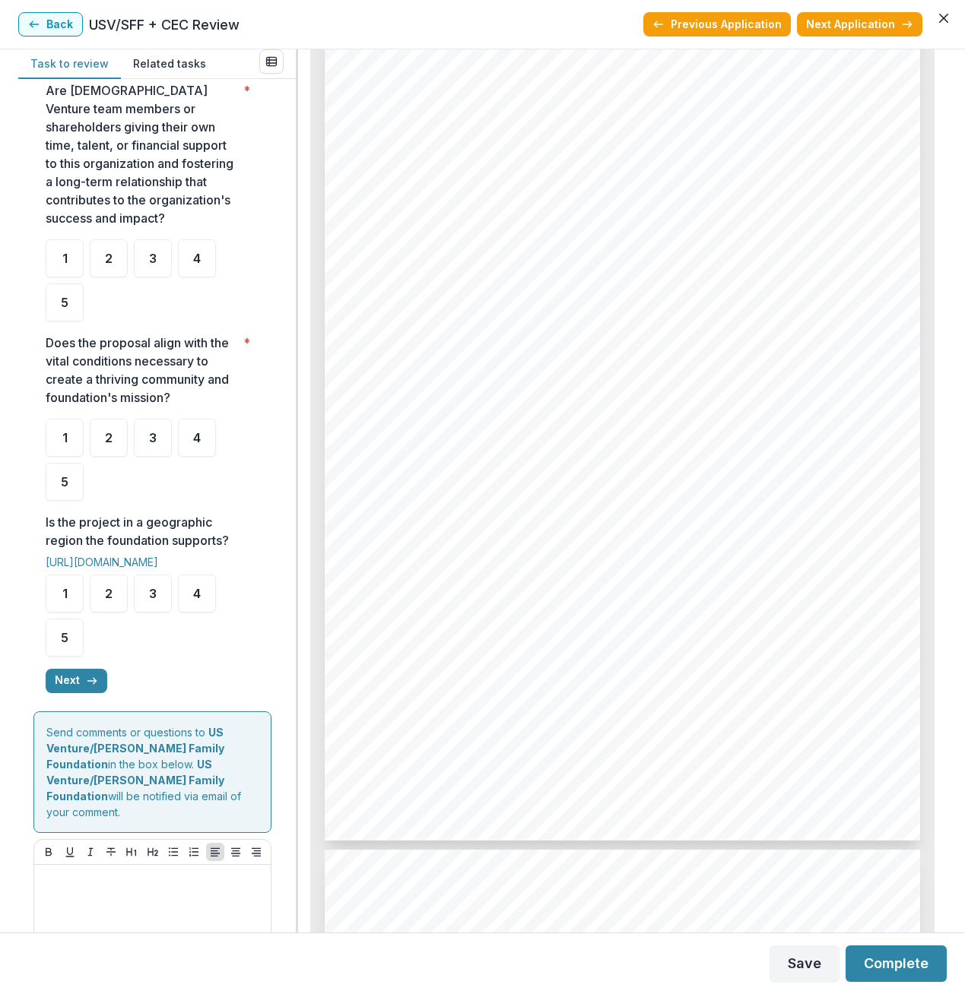
scroll to position [380, 0]
click at [188, 231] on div "Are U.S. Venture team members or shareholders giving their own time, talent, or…" at bounding box center [153, 200] width 214 height 240
click at [201, 262] on div "4" at bounding box center [197, 257] width 38 height 38
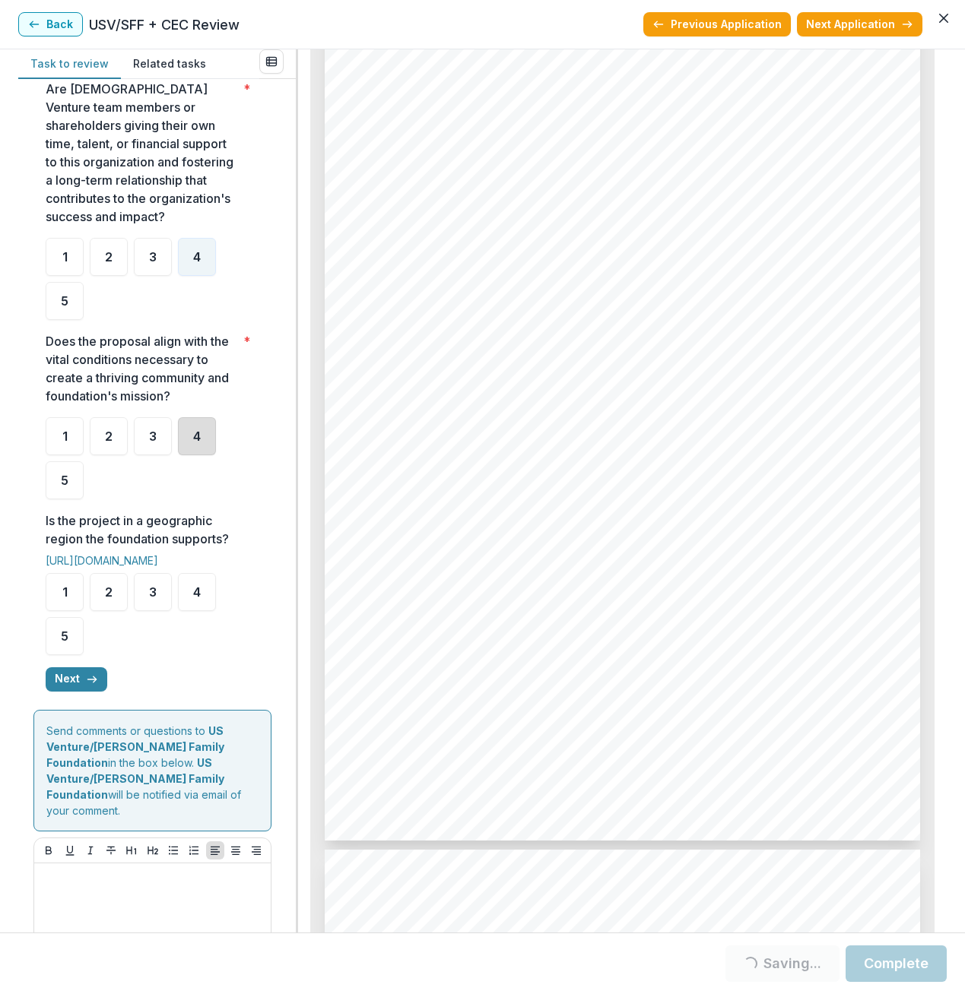
click at [198, 449] on div "4" at bounding box center [197, 436] width 38 height 38
click at [205, 598] on div "4" at bounding box center [197, 592] width 38 height 38
click at [68, 683] on button "Next" at bounding box center [77, 679] width 62 height 24
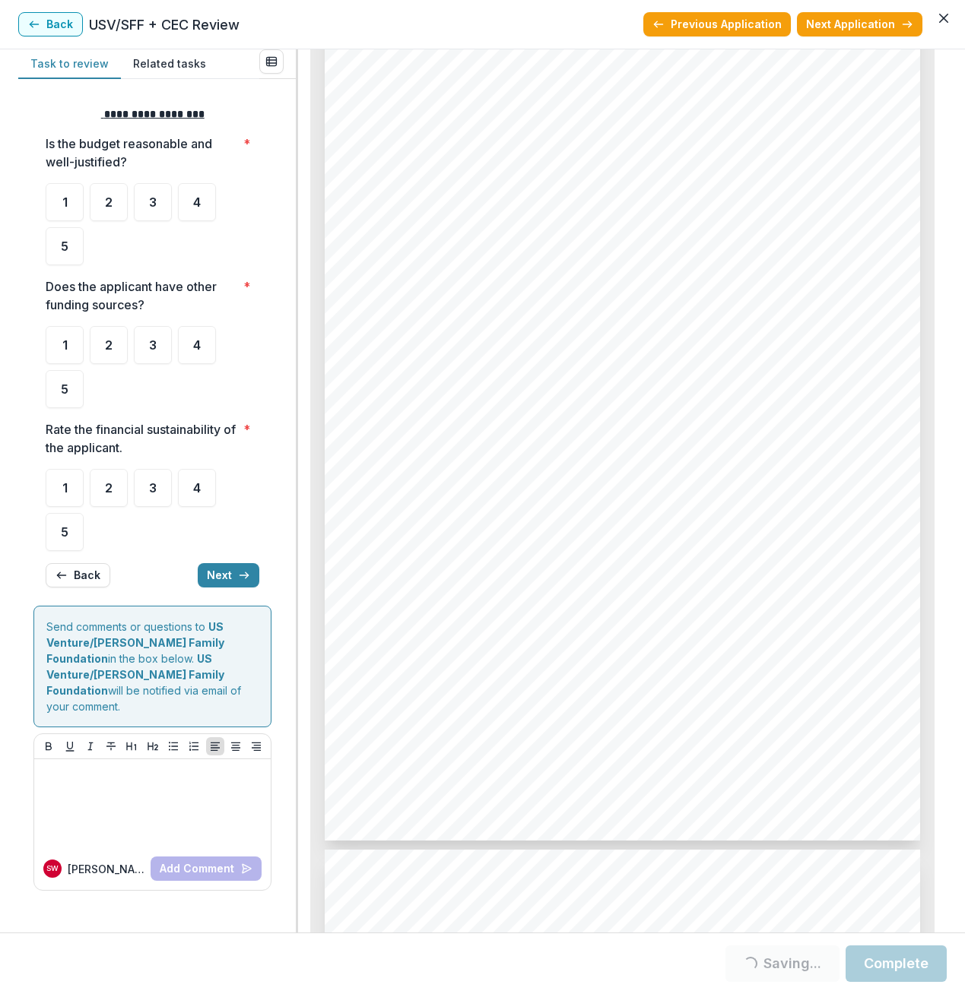
scroll to position [0, 0]
click at [194, 188] on div "4" at bounding box center [197, 202] width 38 height 38
click at [205, 347] on div "4" at bounding box center [197, 345] width 38 height 38
click at [191, 484] on div "4" at bounding box center [197, 488] width 38 height 38
click at [219, 571] on button "Next" at bounding box center [229, 575] width 62 height 24
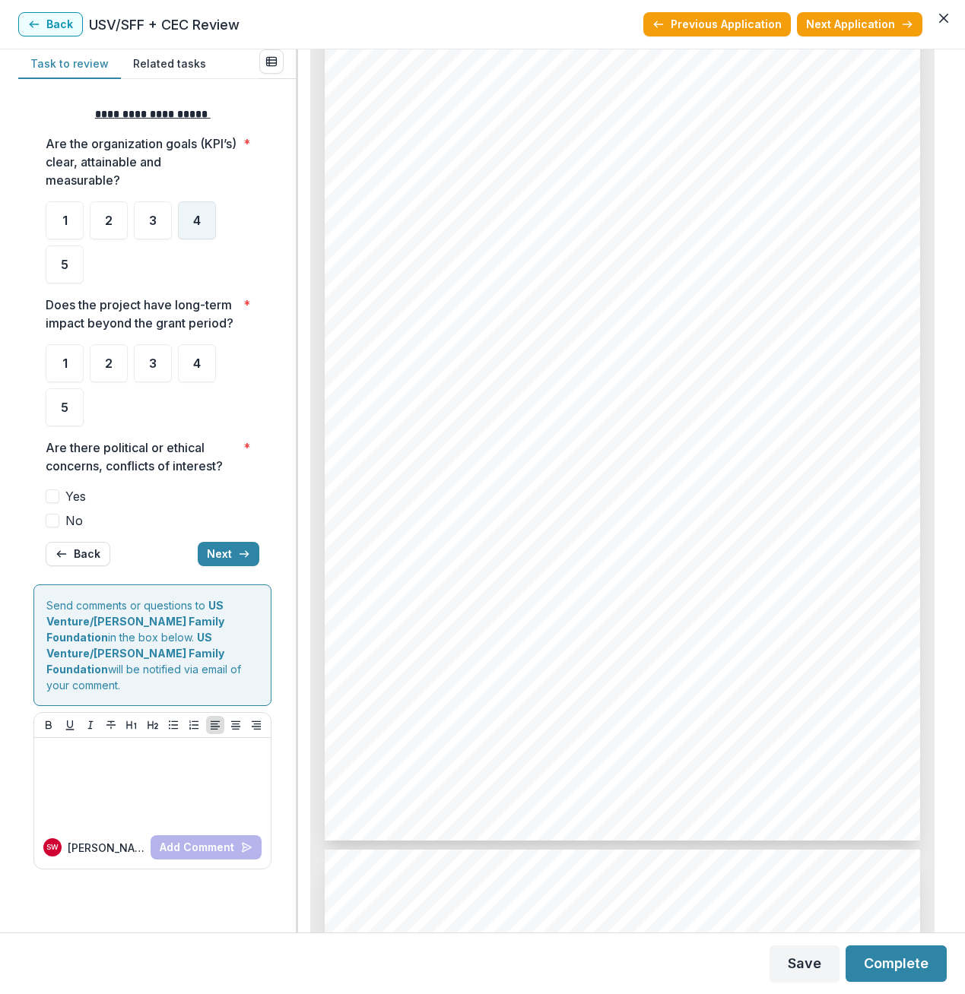
click at [201, 231] on div "4" at bounding box center [197, 220] width 38 height 38
click at [200, 361] on span "4" at bounding box center [197, 363] width 8 height 12
click at [55, 519] on span at bounding box center [53, 521] width 14 height 14
click at [225, 549] on button "Next" at bounding box center [229, 554] width 62 height 24
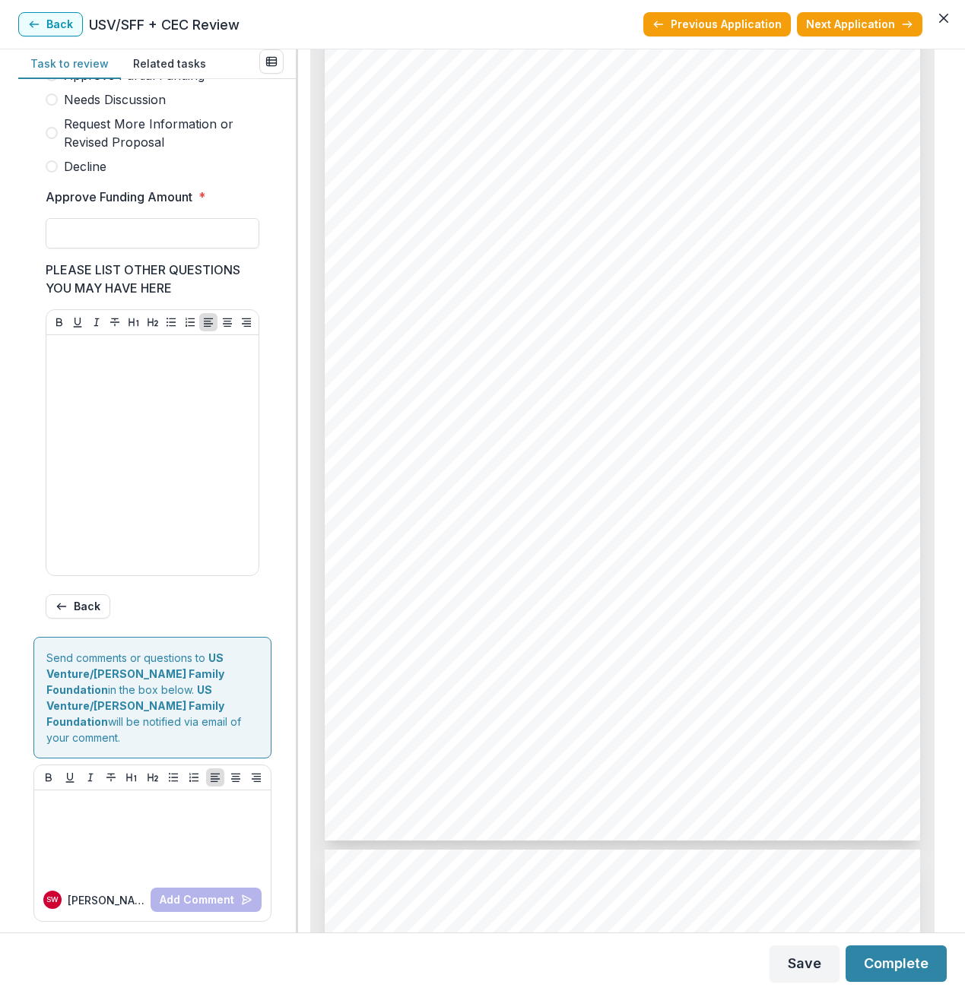
click at [52, 106] on span at bounding box center [52, 100] width 12 height 12
click at [862, 19] on button "Next Application" at bounding box center [859, 24] width 125 height 24
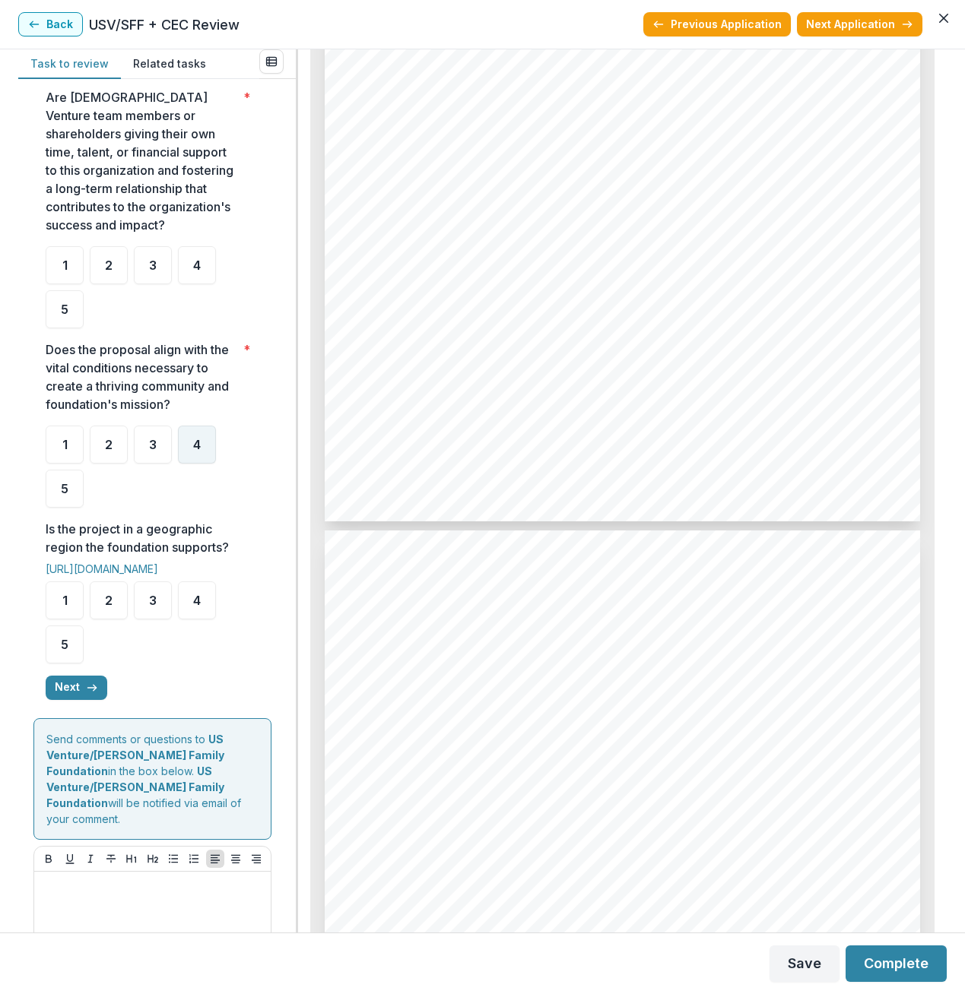
scroll to position [380, 0]
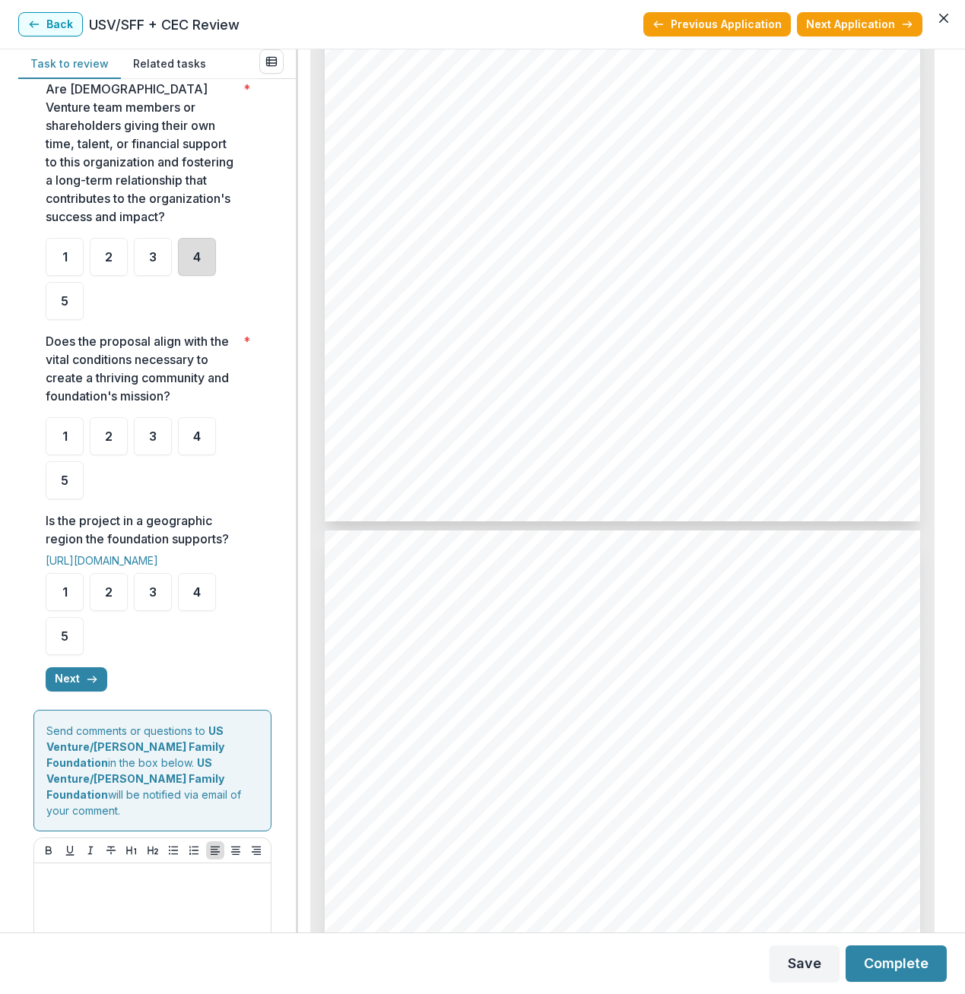
click at [205, 265] on div "4" at bounding box center [197, 257] width 38 height 38
drag, startPoint x: 199, startPoint y: 431, endPoint x: 198, endPoint y: 449, distance: 17.6
click at [198, 434] on span "4" at bounding box center [197, 436] width 8 height 12
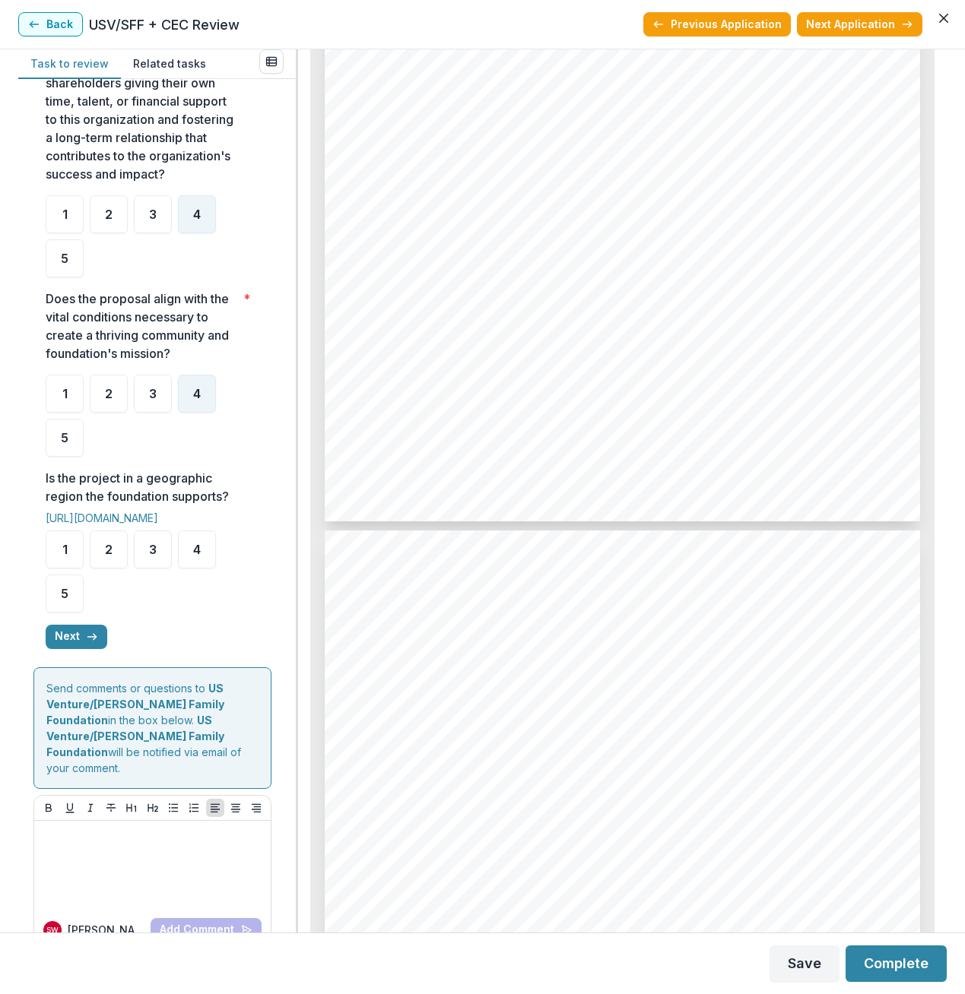
scroll to position [442, 0]
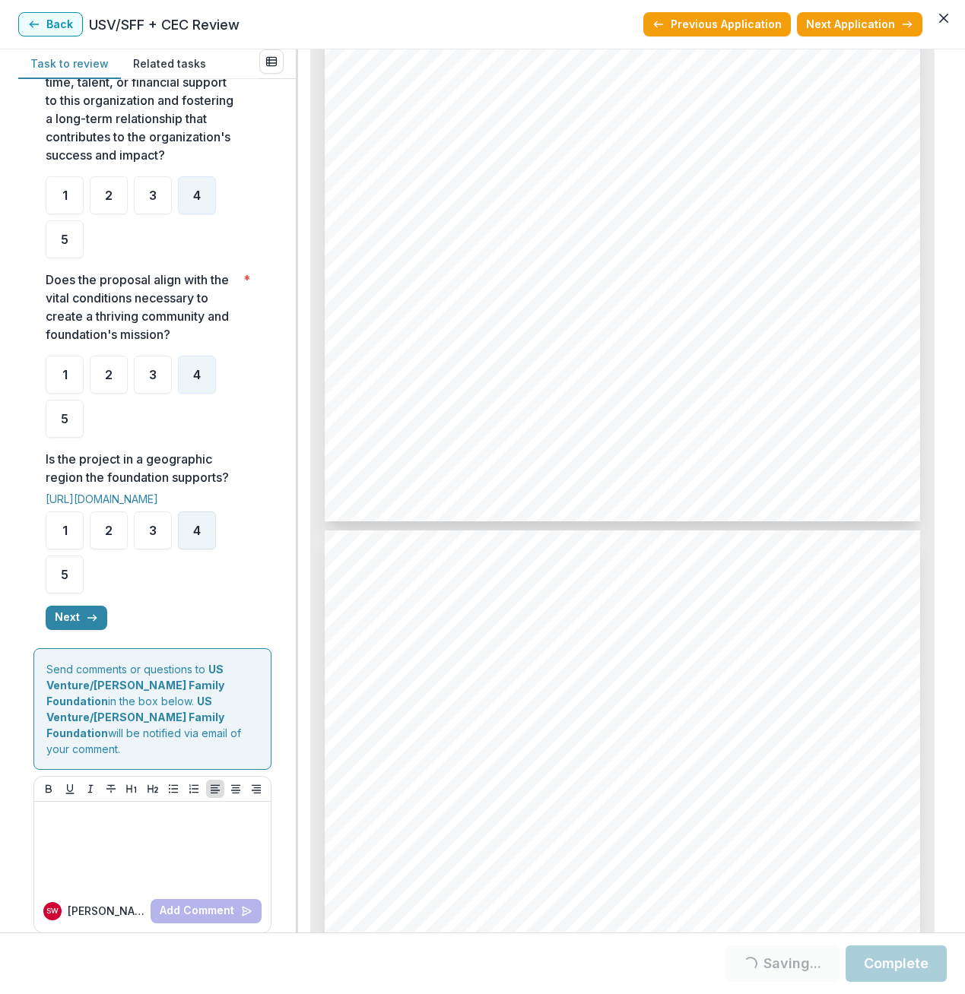
click at [198, 533] on span "4" at bounding box center [197, 531] width 8 height 12
click at [74, 616] on button "Next" at bounding box center [77, 618] width 62 height 24
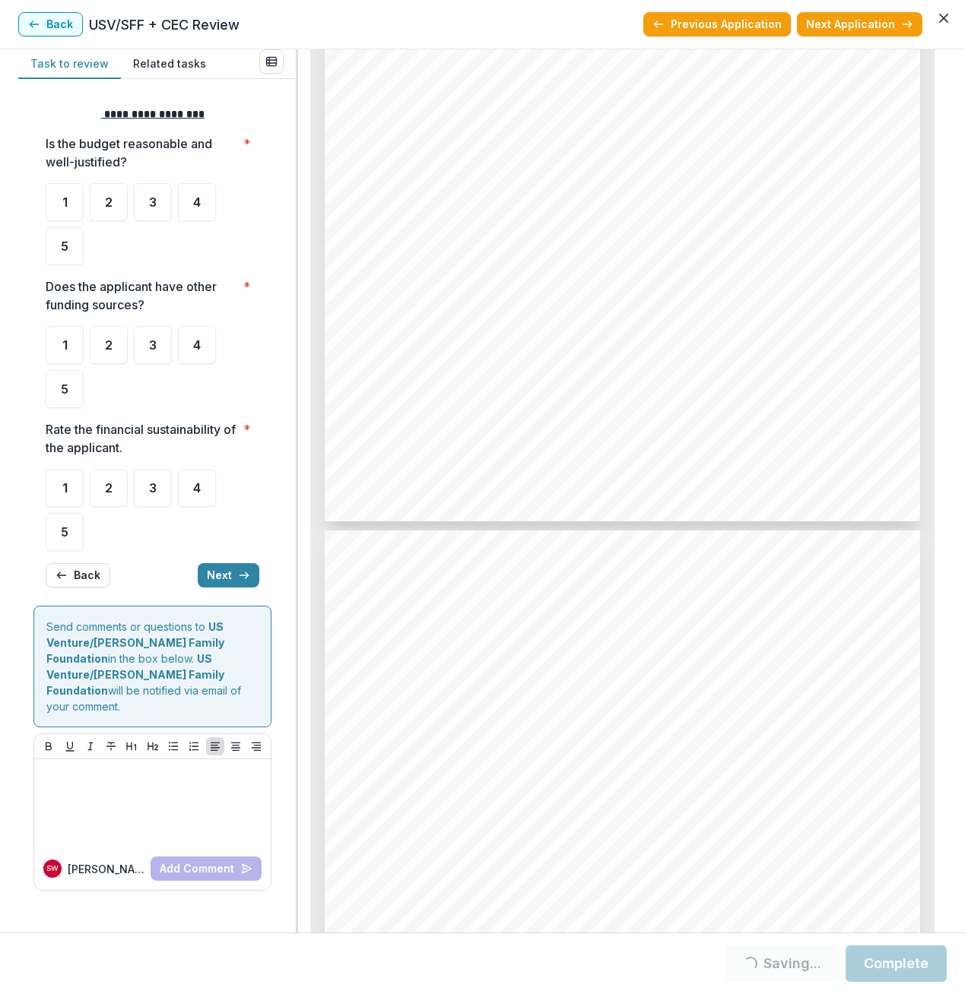
scroll to position [0, 0]
click at [201, 202] on span "4" at bounding box center [197, 202] width 8 height 12
click at [207, 355] on div "4" at bounding box center [197, 345] width 38 height 38
click at [195, 480] on div "4" at bounding box center [197, 488] width 38 height 38
click at [215, 572] on button "Next" at bounding box center [229, 575] width 62 height 24
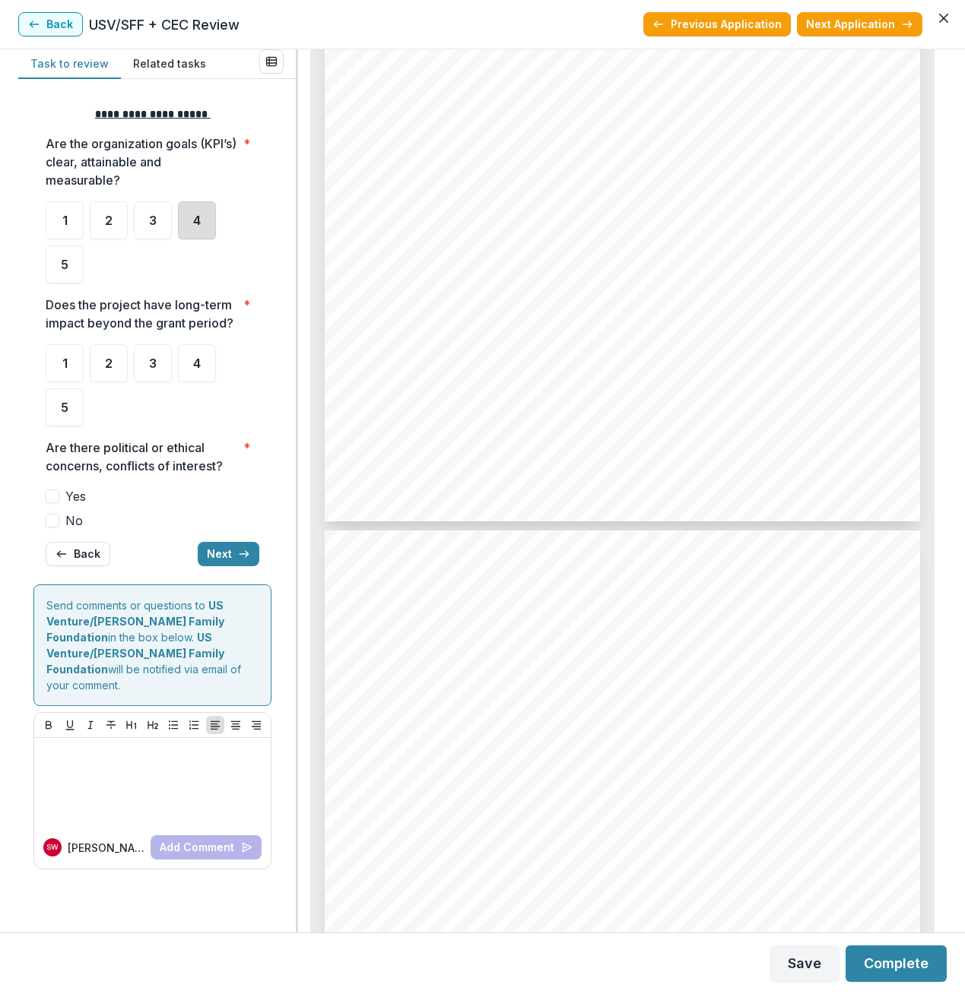
click at [203, 217] on div "4" at bounding box center [197, 220] width 38 height 38
click at [204, 365] on div "4" at bounding box center [197, 363] width 38 height 38
click at [51, 522] on span at bounding box center [53, 521] width 14 height 14
click at [52, 525] on span at bounding box center [53, 521] width 14 height 14
click at [218, 563] on button "Next" at bounding box center [229, 554] width 62 height 24
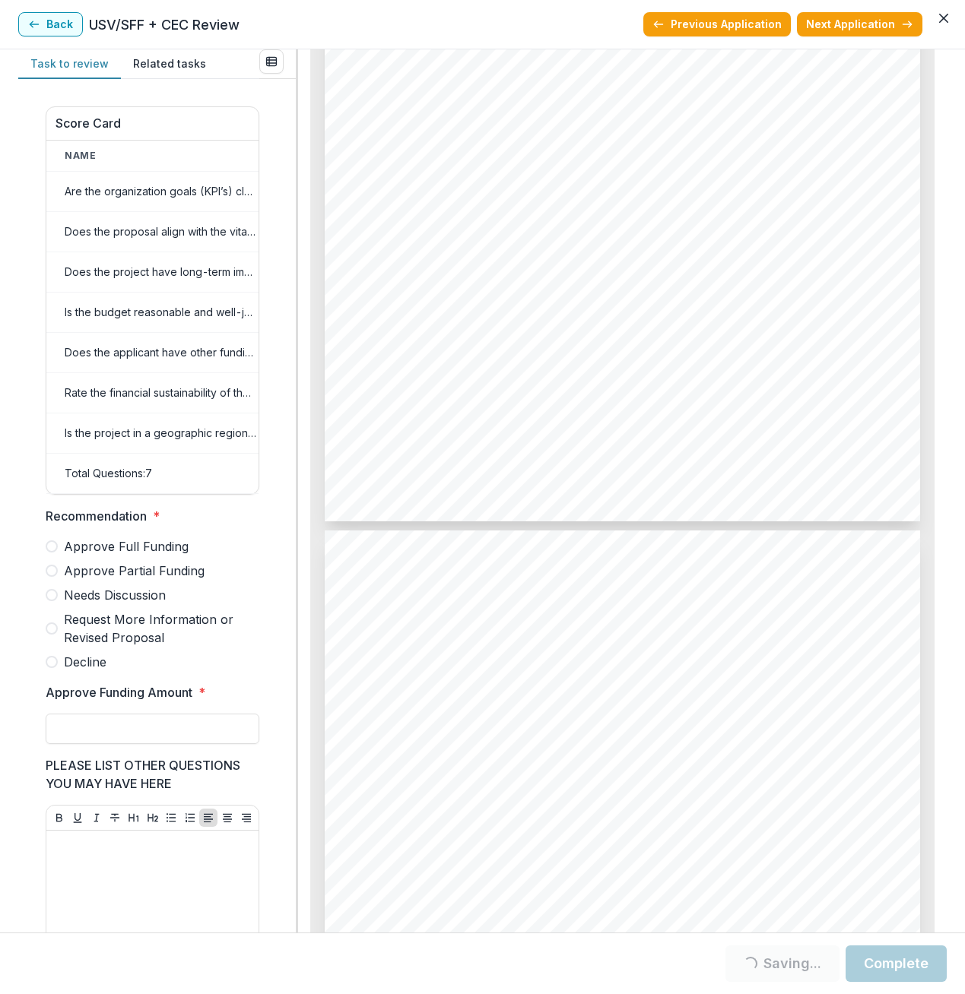
scroll to position [496, 0]
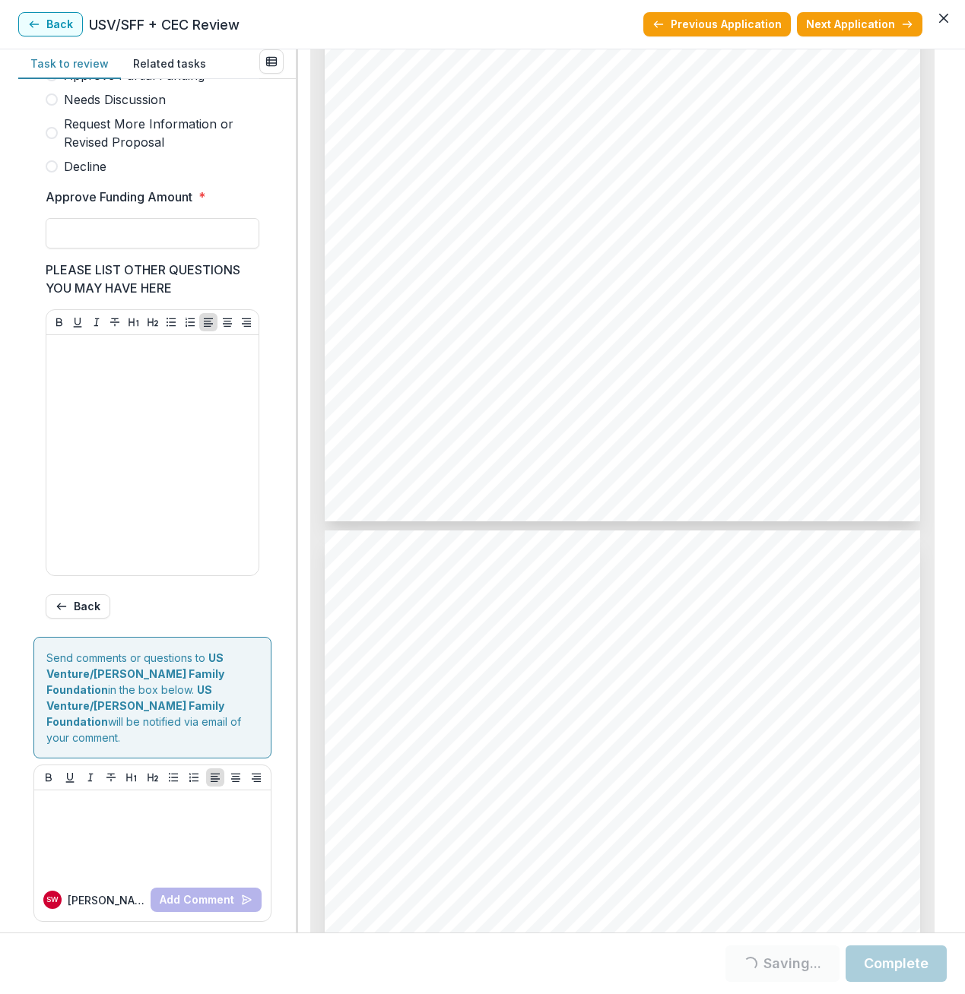
click at [48, 106] on span at bounding box center [52, 100] width 12 height 12
click at [871, 19] on button "Next Application" at bounding box center [859, 24] width 125 height 24
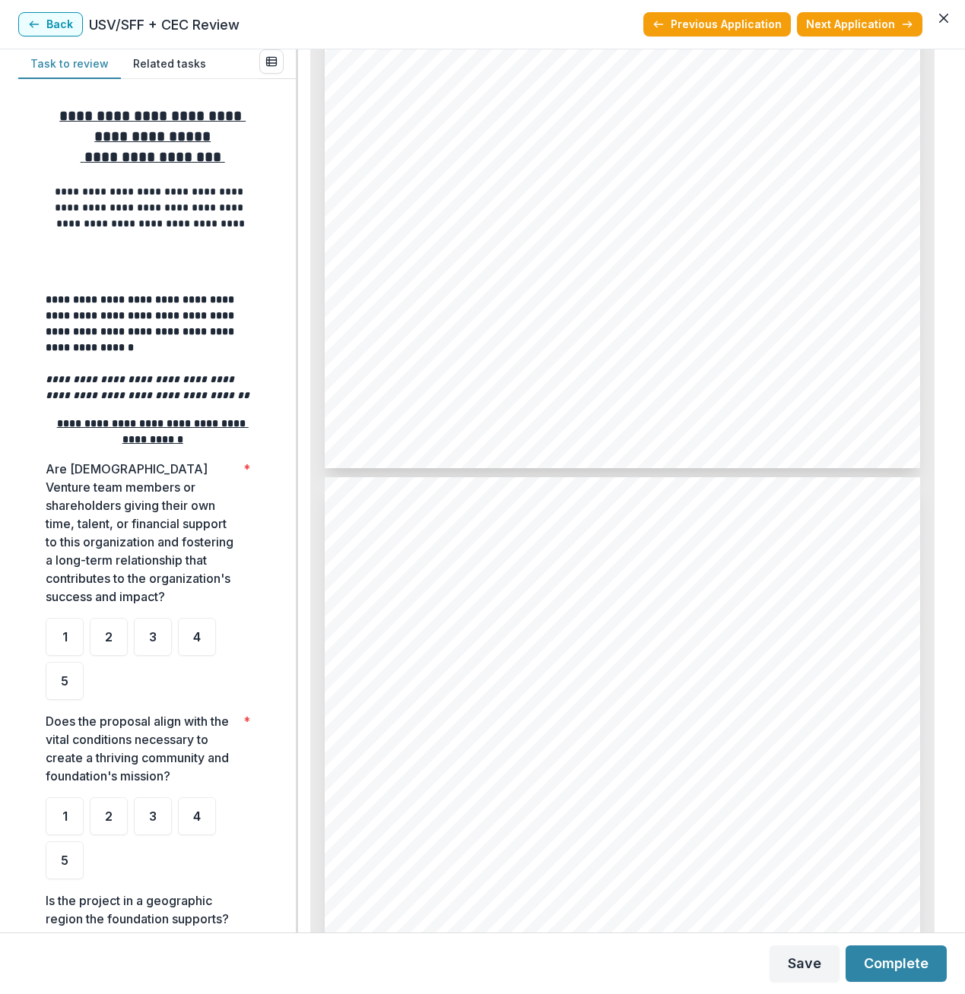
scroll to position [3117, 0]
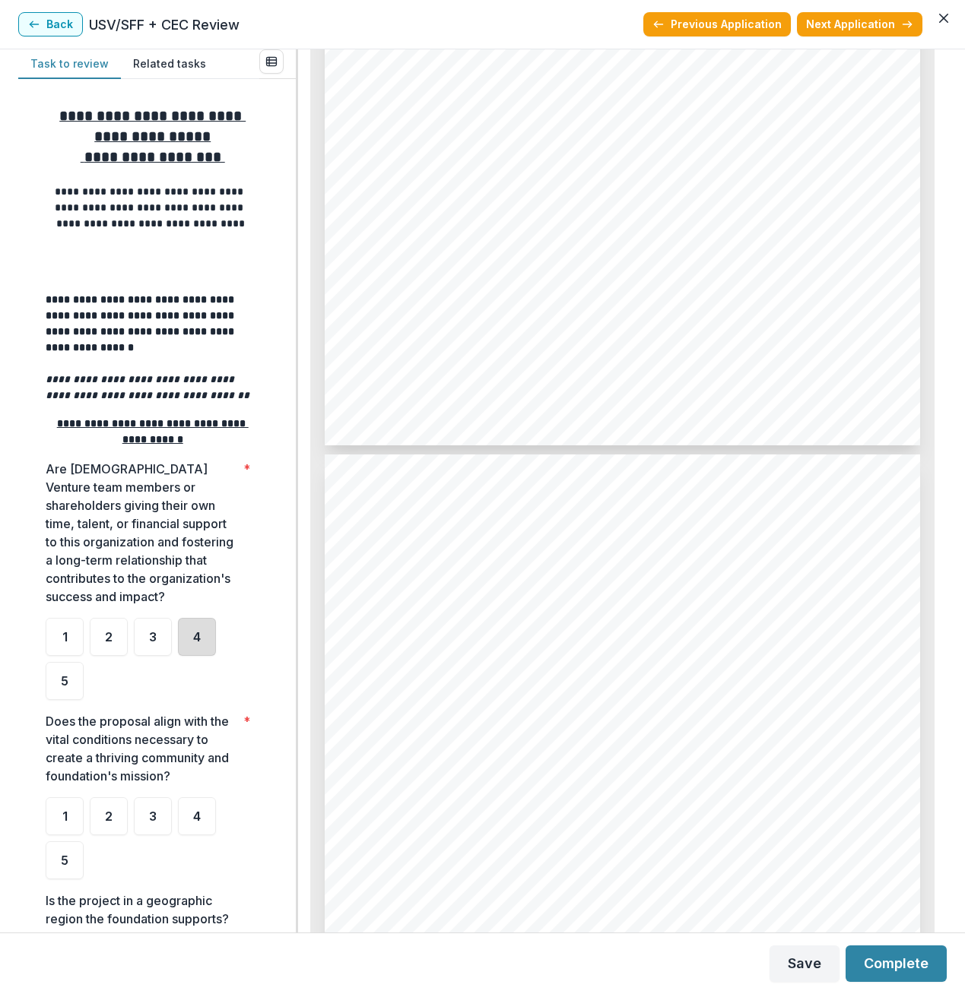
click at [201, 642] on div "4" at bounding box center [197, 637] width 38 height 38
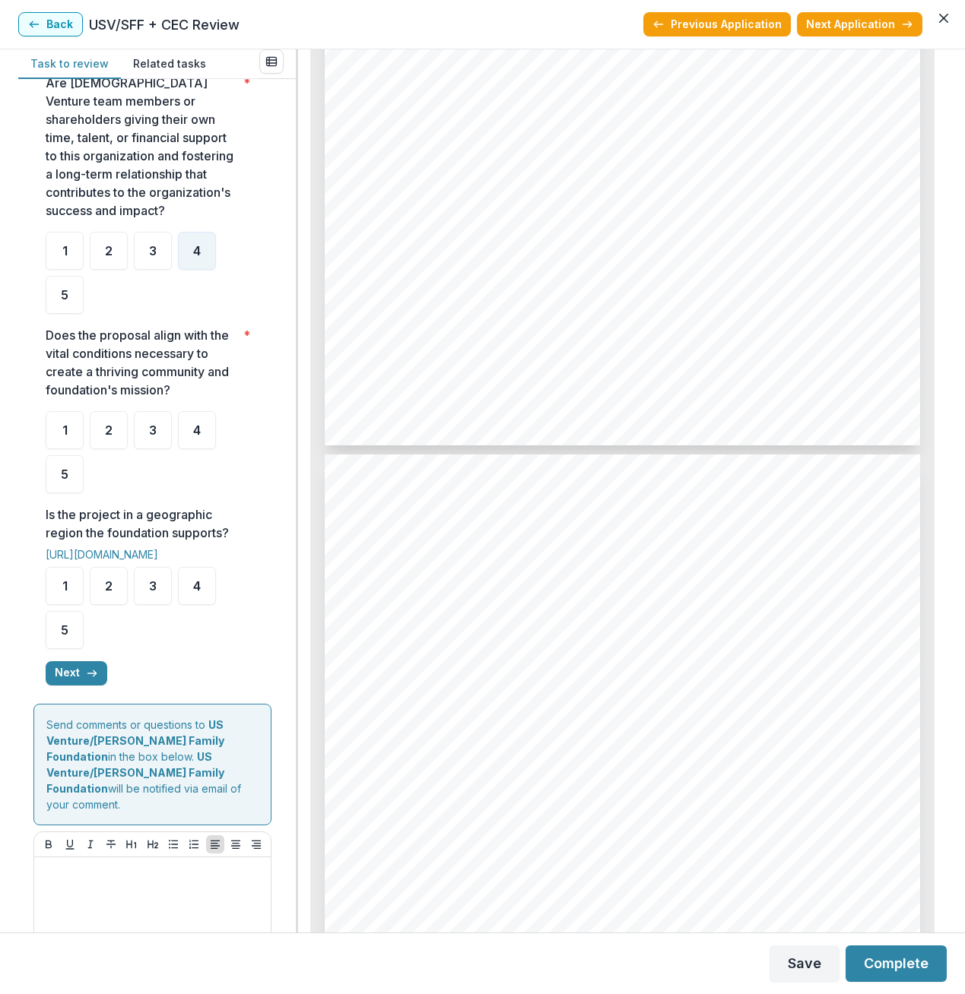
scroll to position [442, 0]
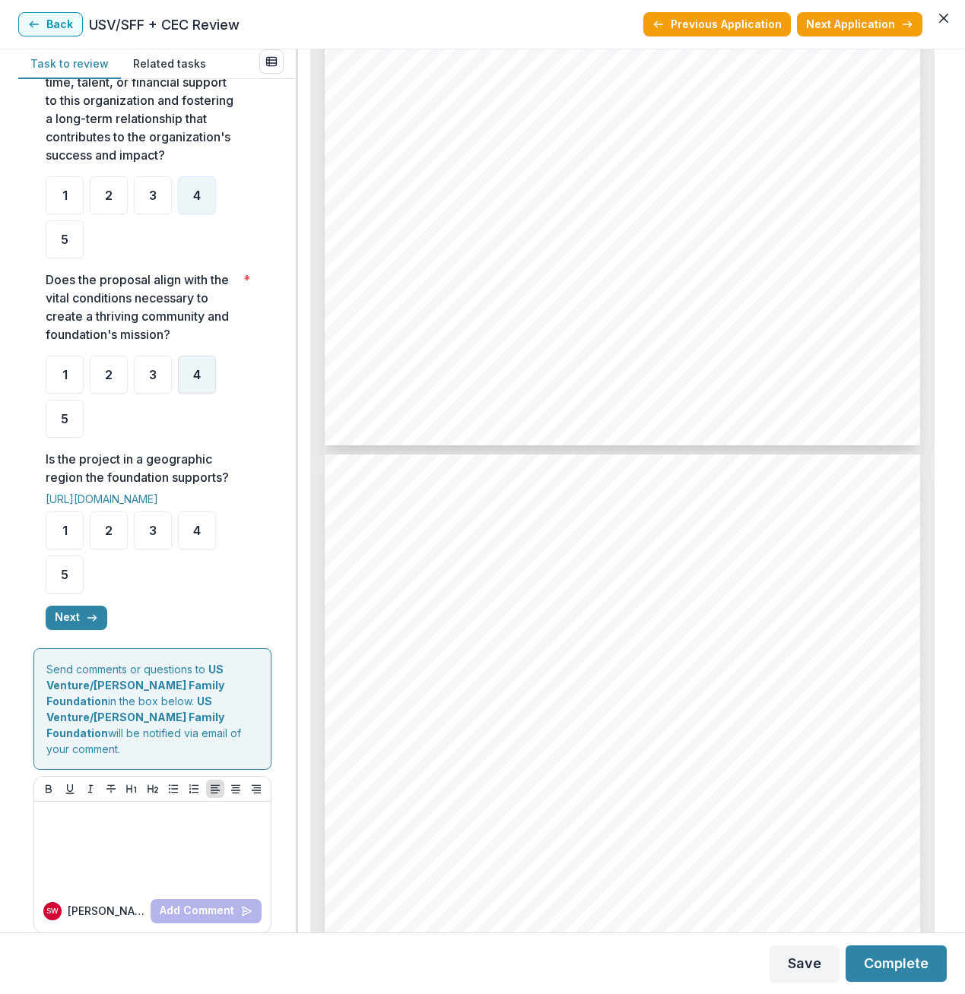
click at [195, 376] on span "4" at bounding box center [197, 375] width 8 height 12
click at [193, 534] on span "4" at bounding box center [197, 531] width 8 height 12
click at [61, 622] on button "Next" at bounding box center [77, 618] width 62 height 24
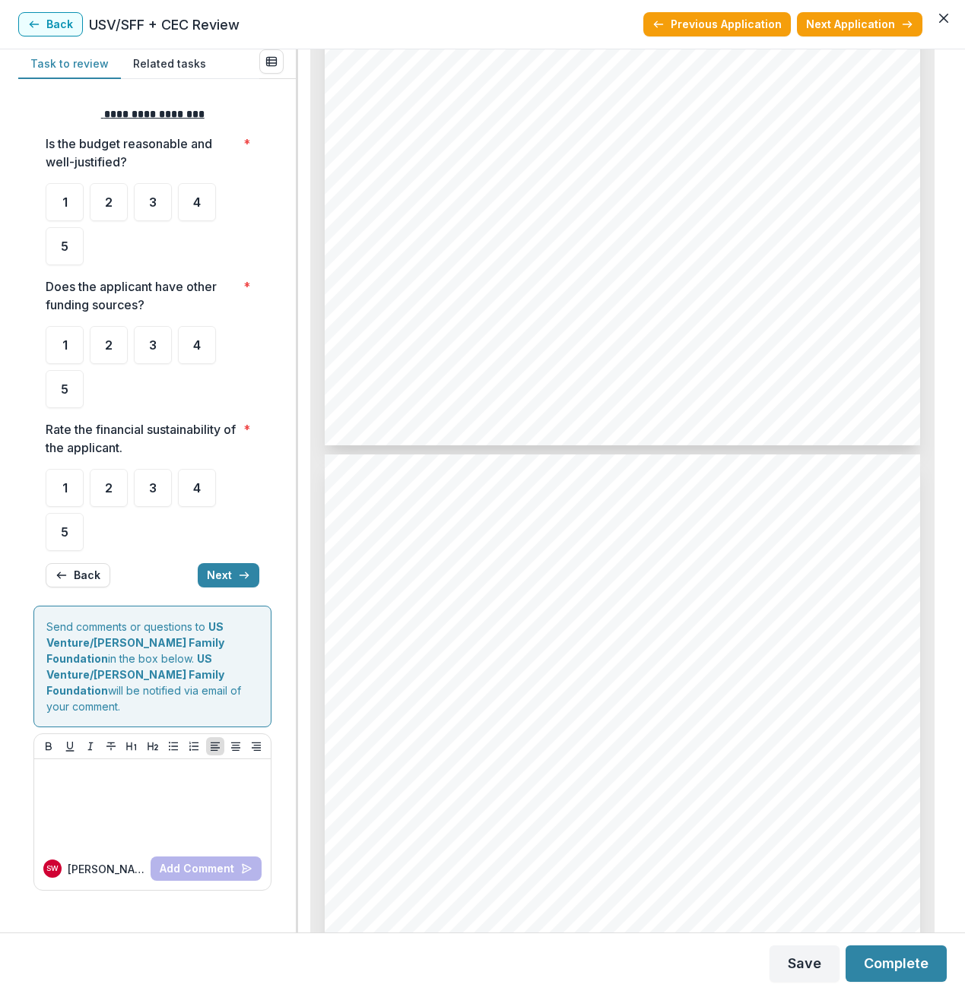
scroll to position [0, 0]
click at [208, 212] on div "4" at bounding box center [197, 202] width 38 height 38
click at [201, 351] on div "4" at bounding box center [197, 345] width 38 height 38
click at [186, 486] on div "4" at bounding box center [197, 488] width 38 height 38
click at [223, 579] on button "Next" at bounding box center [229, 575] width 62 height 24
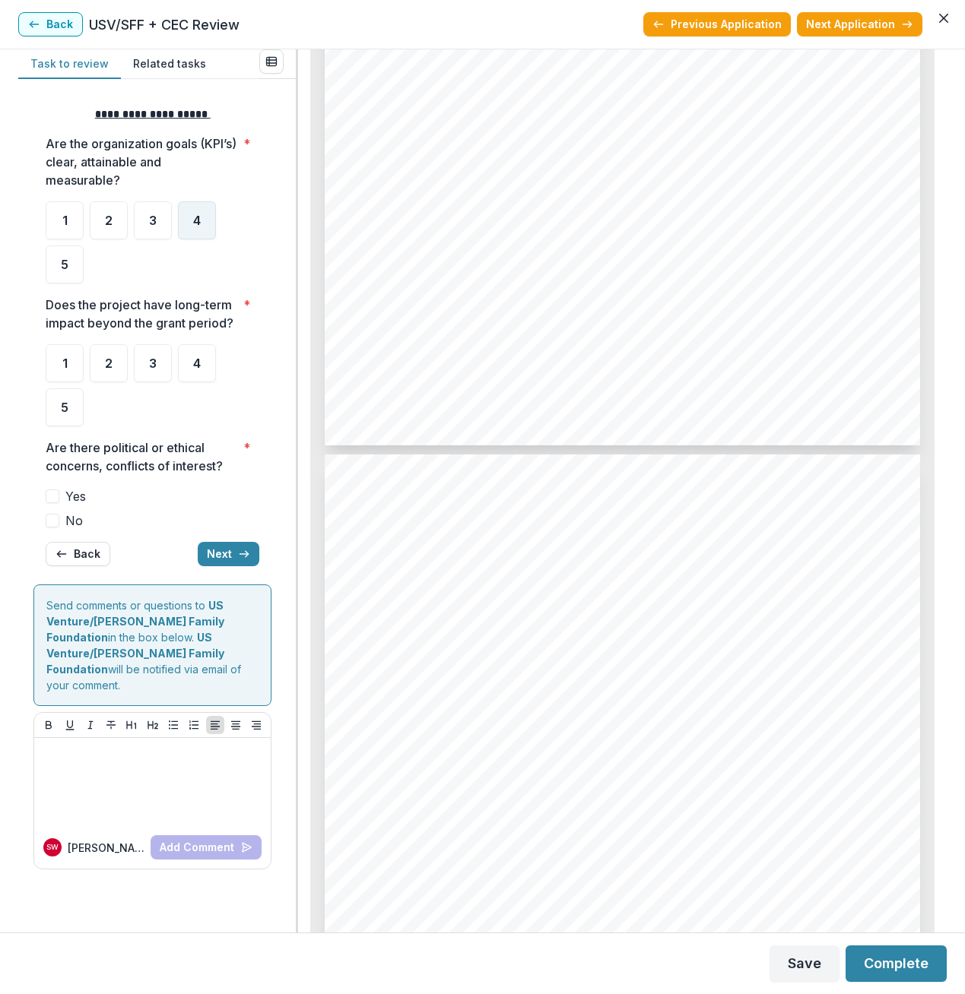
click at [198, 214] on span "4" at bounding box center [197, 220] width 8 height 12
click at [195, 366] on span "4" at bounding box center [197, 363] width 8 height 12
click at [52, 527] on span at bounding box center [53, 521] width 14 height 14
click at [215, 557] on button "Next" at bounding box center [229, 554] width 62 height 24
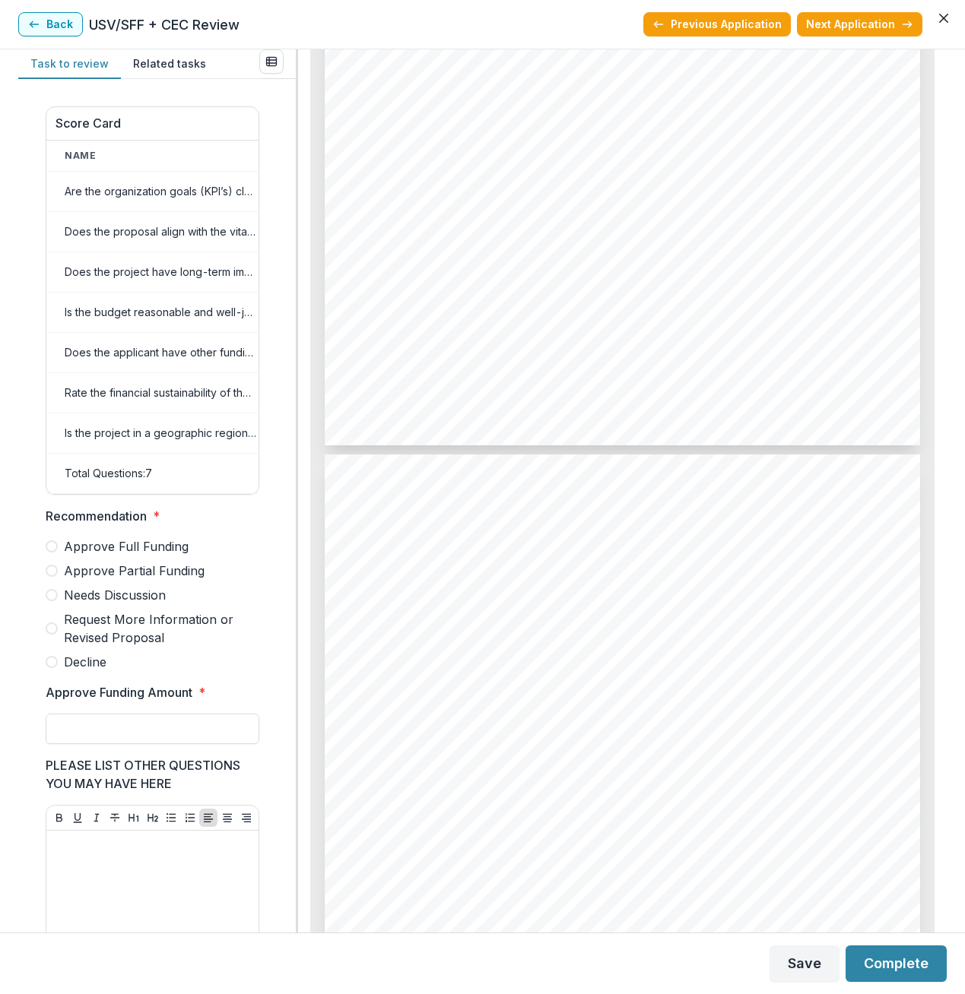
scroll to position [496, 0]
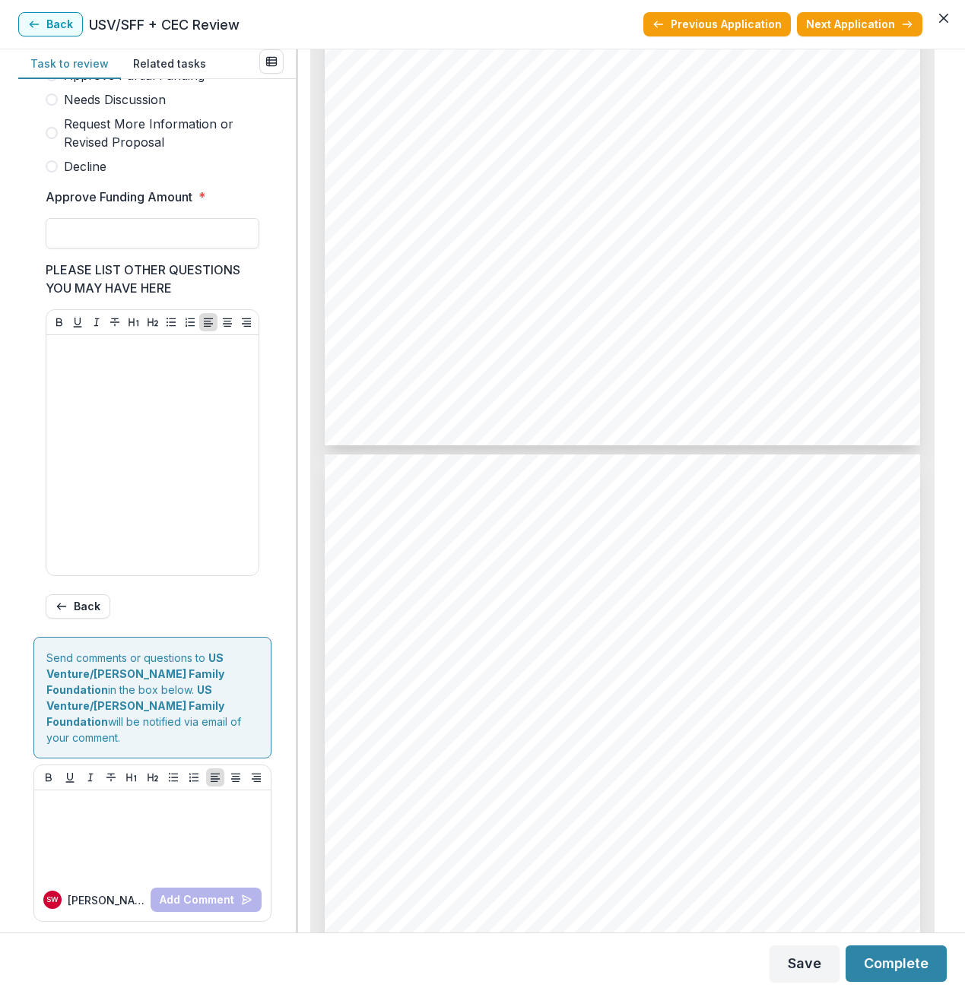
click at [52, 106] on span at bounding box center [52, 100] width 12 height 12
click at [864, 21] on button "Next Application" at bounding box center [859, 24] width 125 height 24
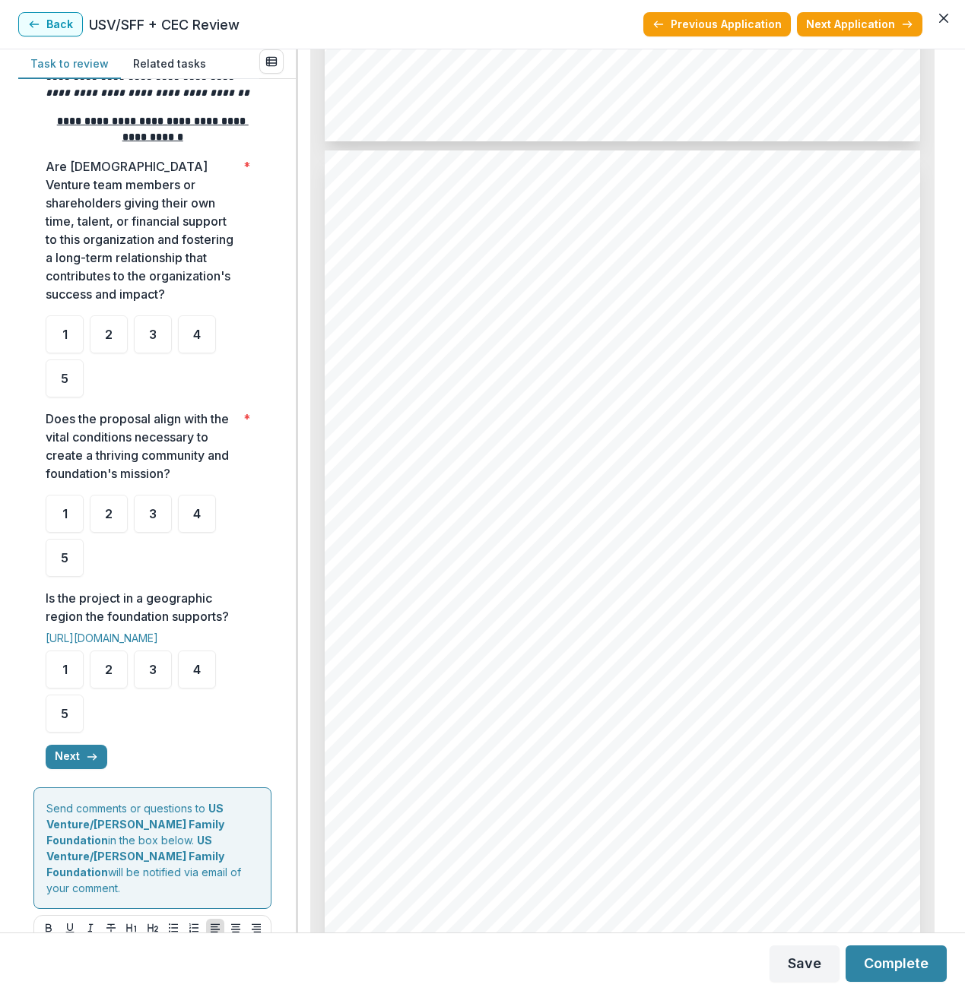
scroll to position [304, 0]
click at [200, 335] on span "4" at bounding box center [197, 333] width 8 height 12
click at [187, 514] on div "4" at bounding box center [197, 512] width 38 height 38
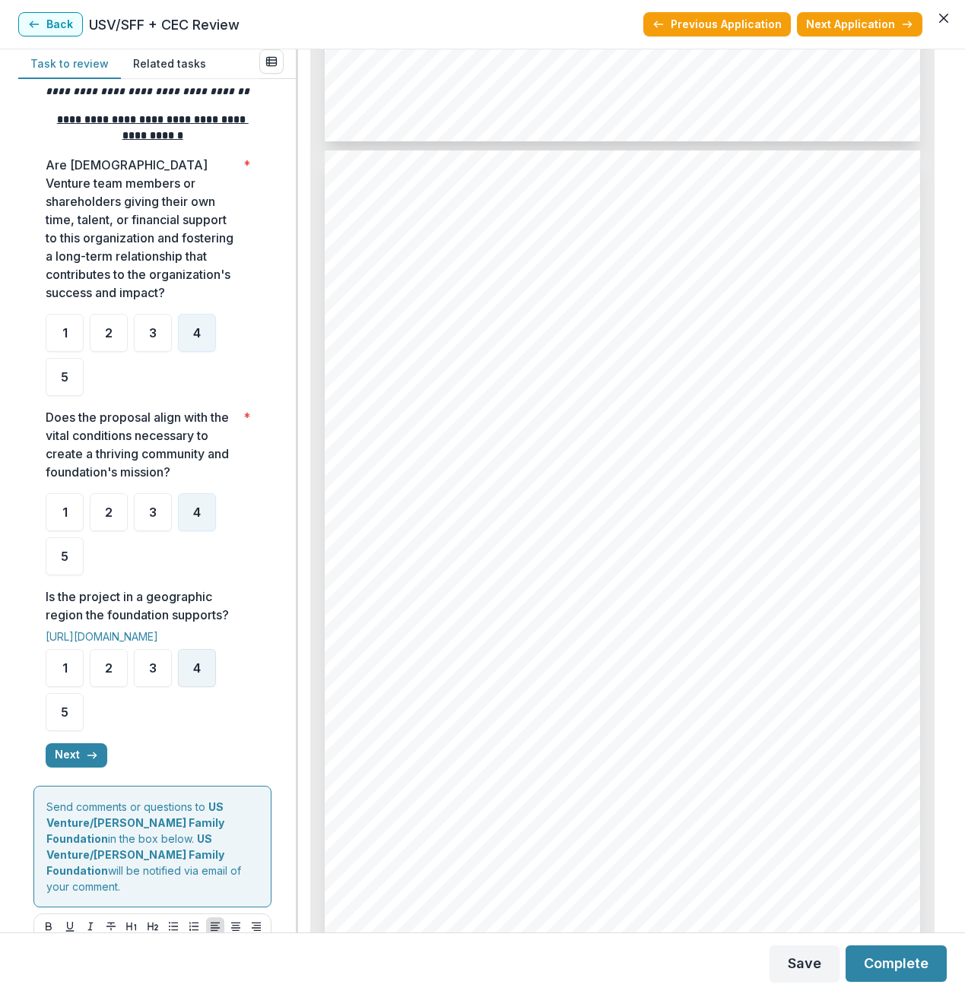
click at [191, 674] on div "4" at bounding box center [197, 668] width 38 height 38
click at [59, 753] on button "Next" at bounding box center [77, 756] width 62 height 24
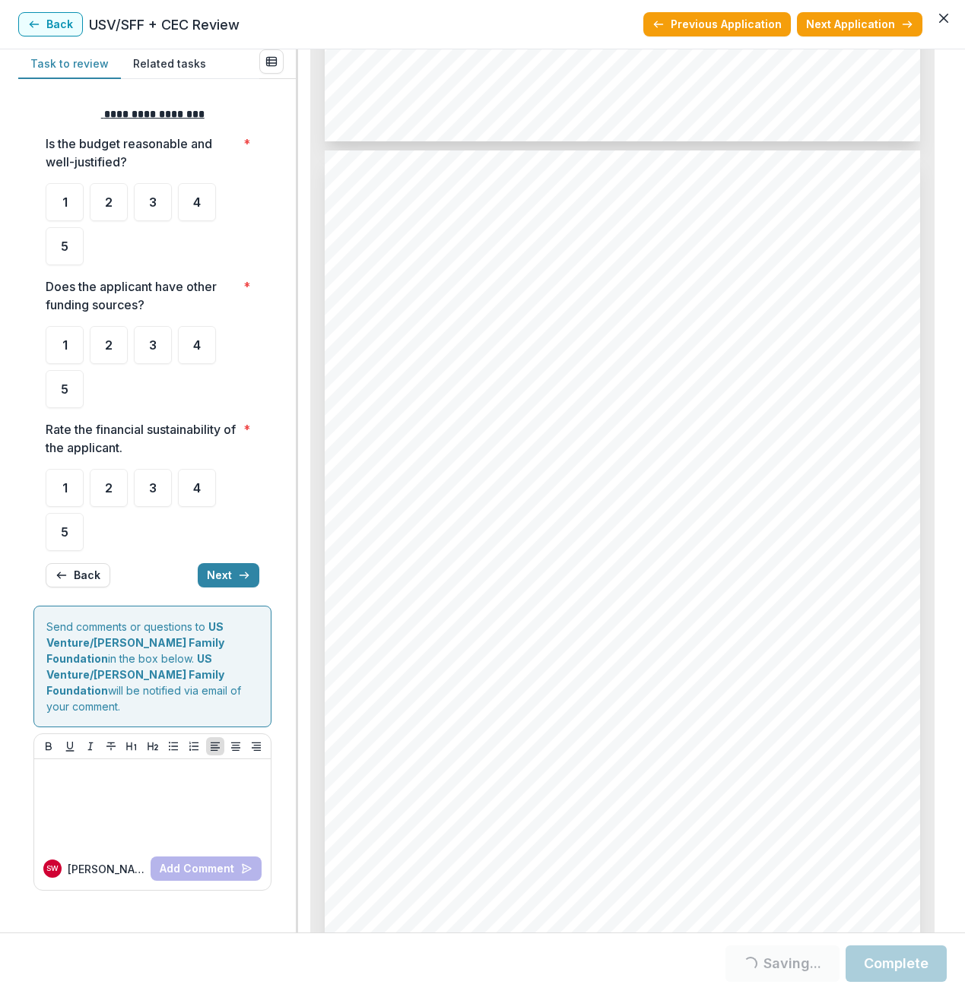
scroll to position [0, 0]
click at [200, 192] on div "4" at bounding box center [197, 202] width 38 height 38
click at [201, 349] on span "4" at bounding box center [197, 345] width 8 height 12
click at [194, 488] on span "4" at bounding box center [197, 488] width 8 height 12
click at [225, 580] on button "Next" at bounding box center [229, 575] width 62 height 24
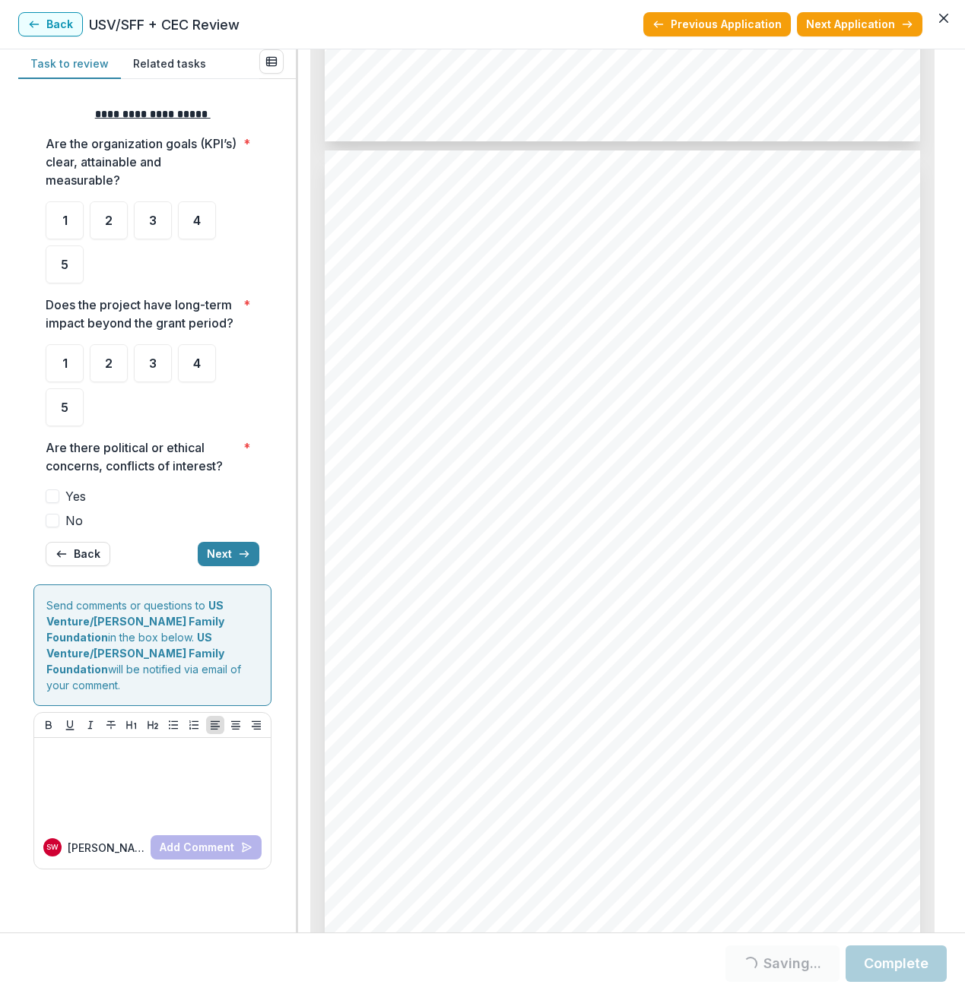
click at [195, 198] on div at bounding box center [153, 198] width 214 height 6
click at [195, 218] on span "4" at bounding box center [197, 220] width 8 height 12
click at [200, 369] on span "4" at bounding box center [197, 363] width 8 height 12
click at [197, 227] on span "4" at bounding box center [197, 220] width 8 height 12
click at [197, 373] on div "4" at bounding box center [197, 363] width 38 height 38
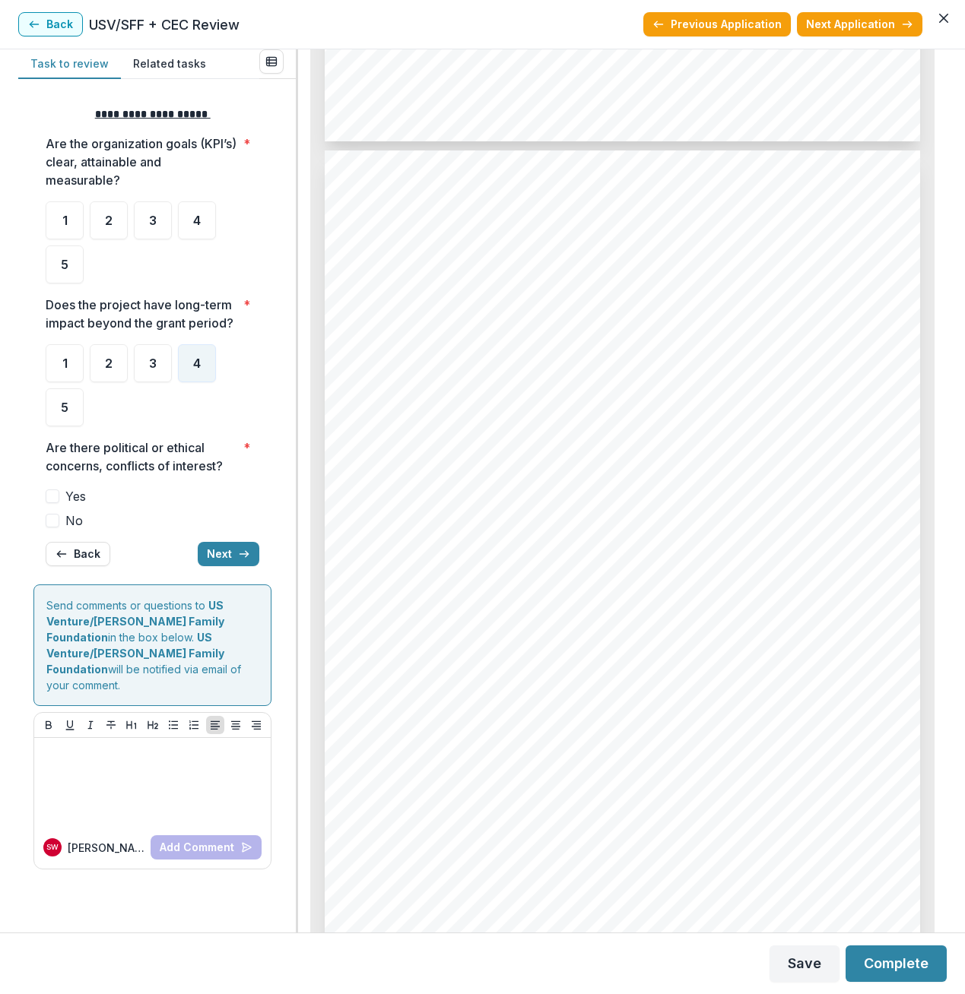
click at [53, 519] on span at bounding box center [53, 521] width 14 height 14
click at [219, 546] on button "Next" at bounding box center [229, 554] width 62 height 24
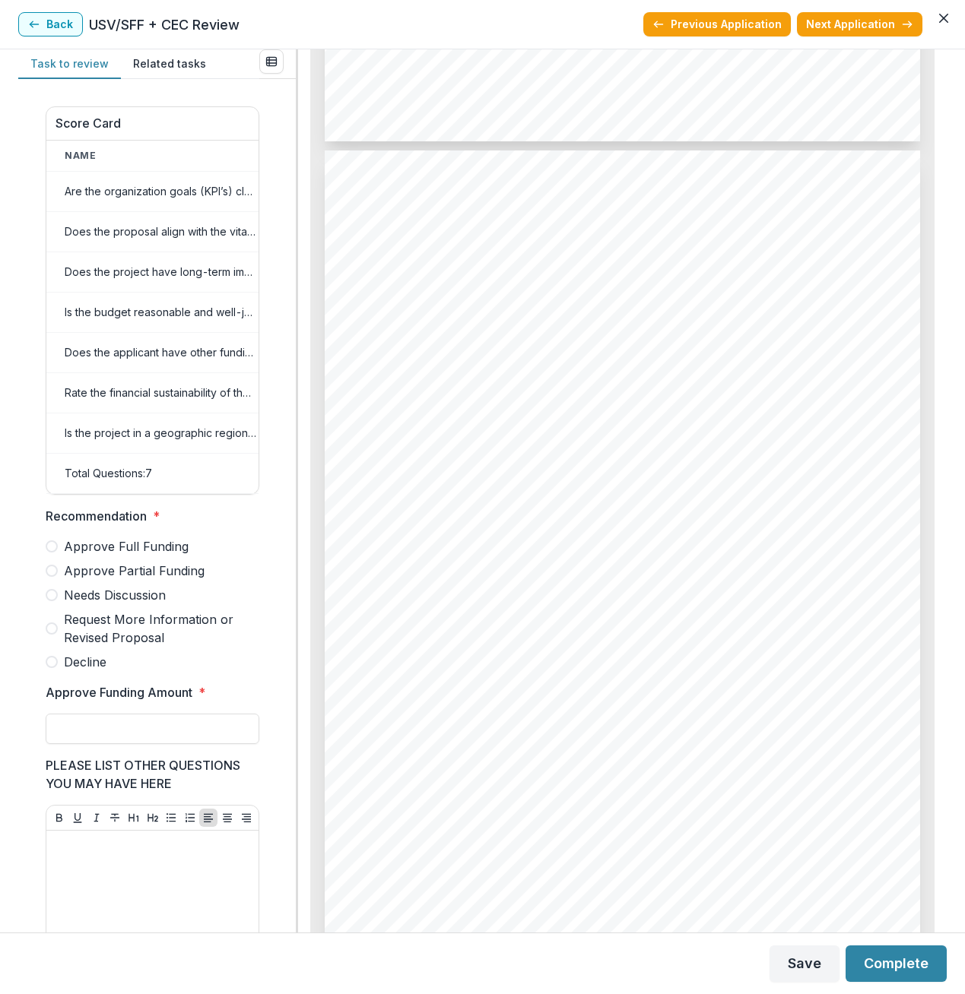
scroll to position [496, 0]
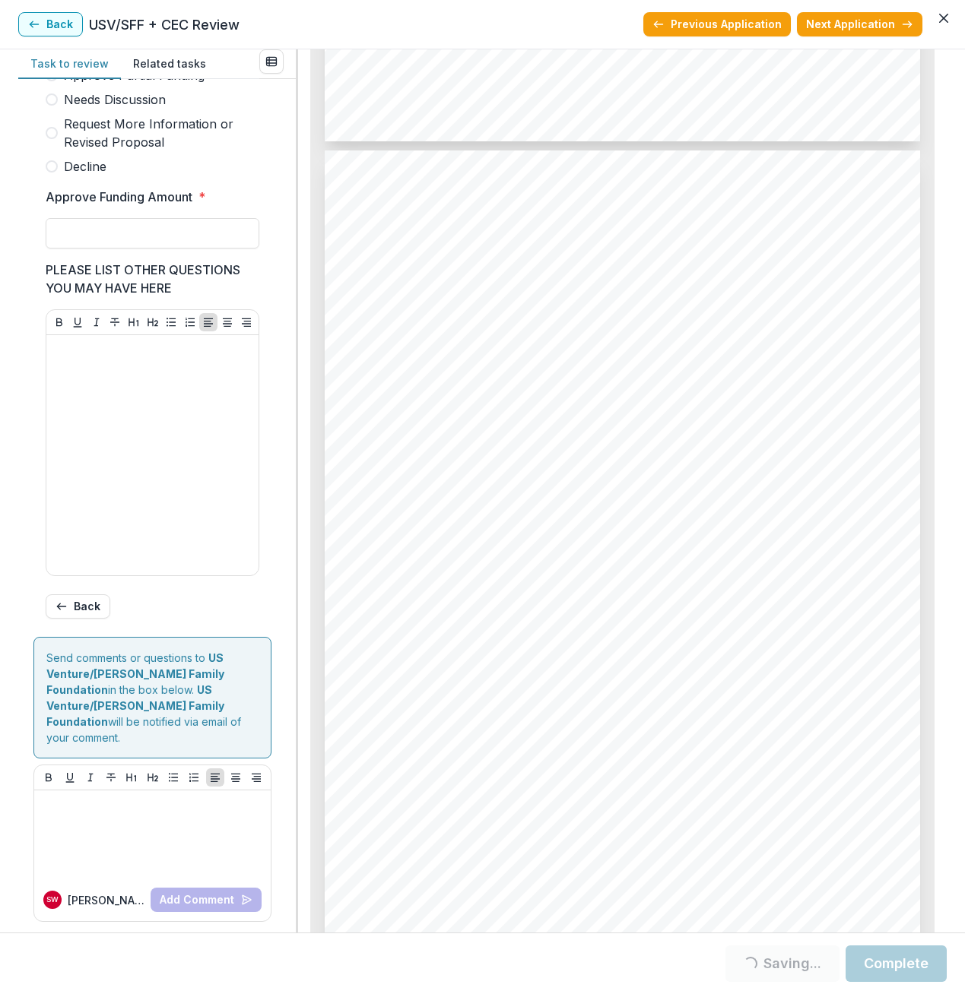
click at [51, 106] on span at bounding box center [52, 100] width 12 height 12
click at [861, 22] on button "Next Application" at bounding box center [859, 24] width 125 height 24
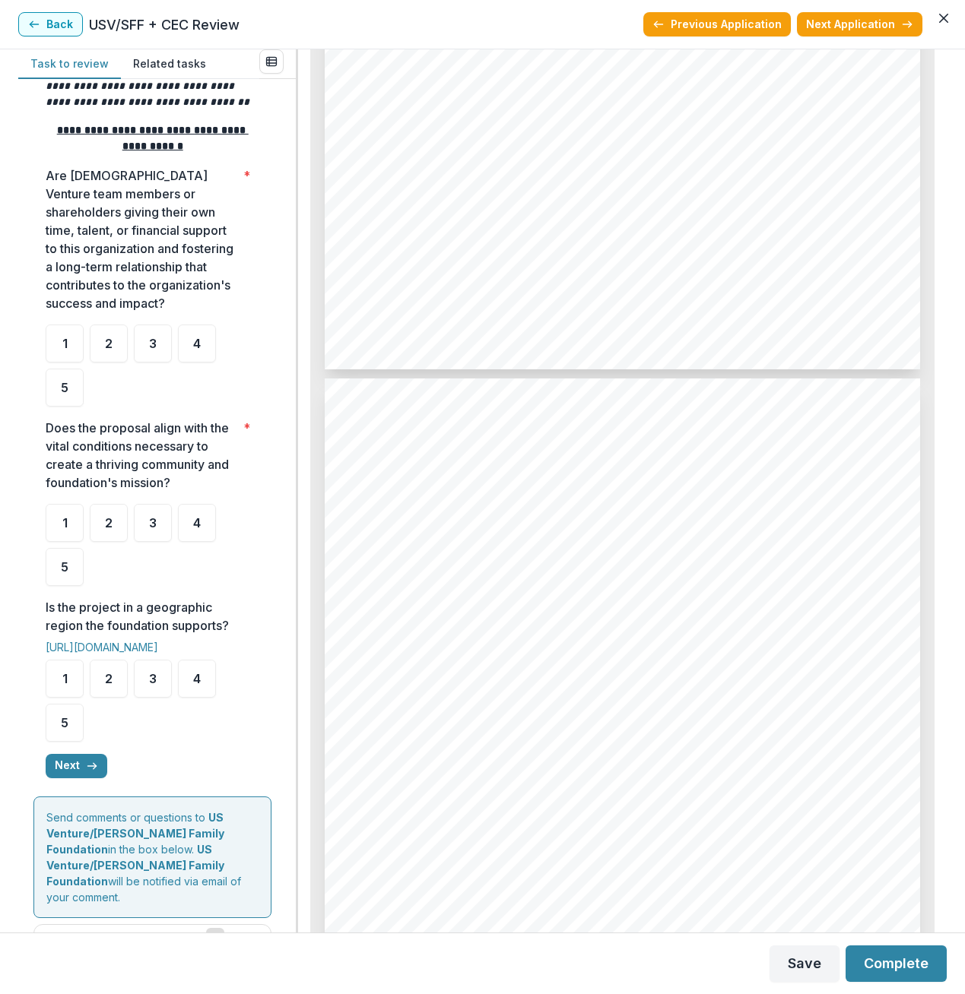
scroll to position [304, 0]
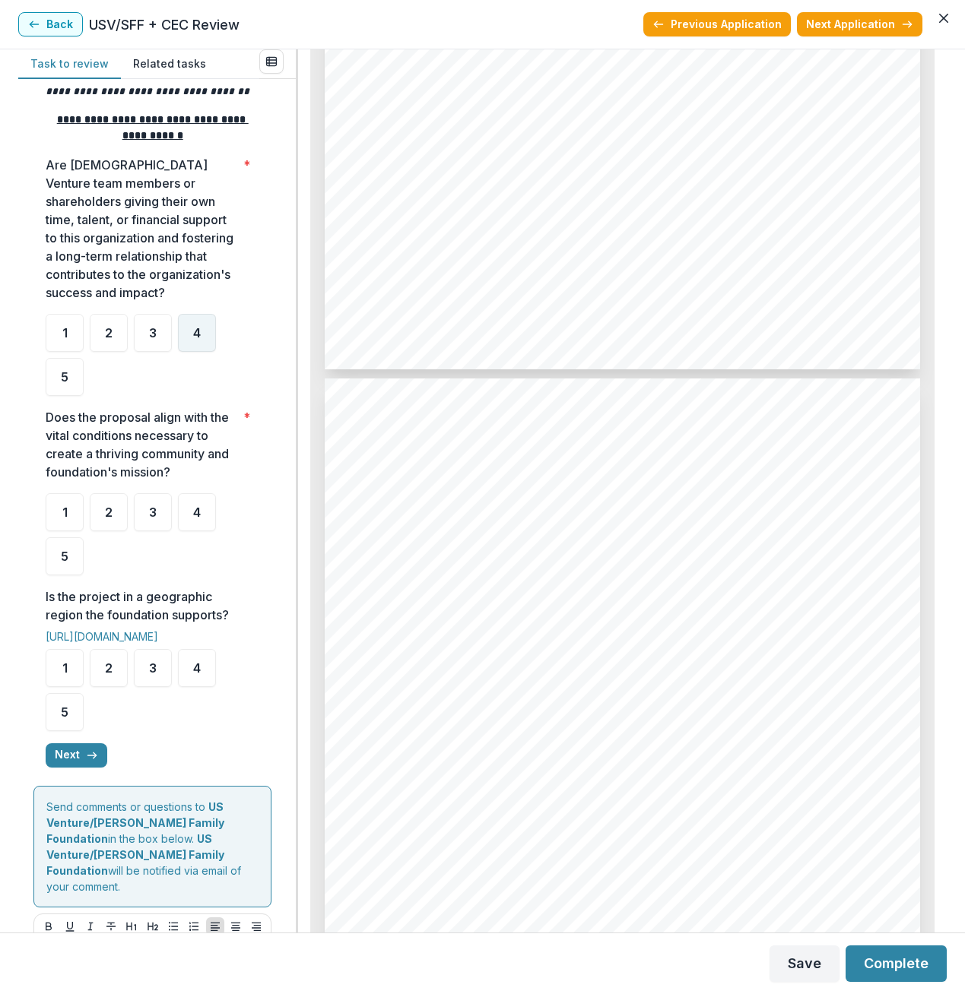
click at [202, 325] on div "4" at bounding box center [197, 333] width 38 height 38
click at [194, 514] on span "4" at bounding box center [197, 512] width 8 height 12
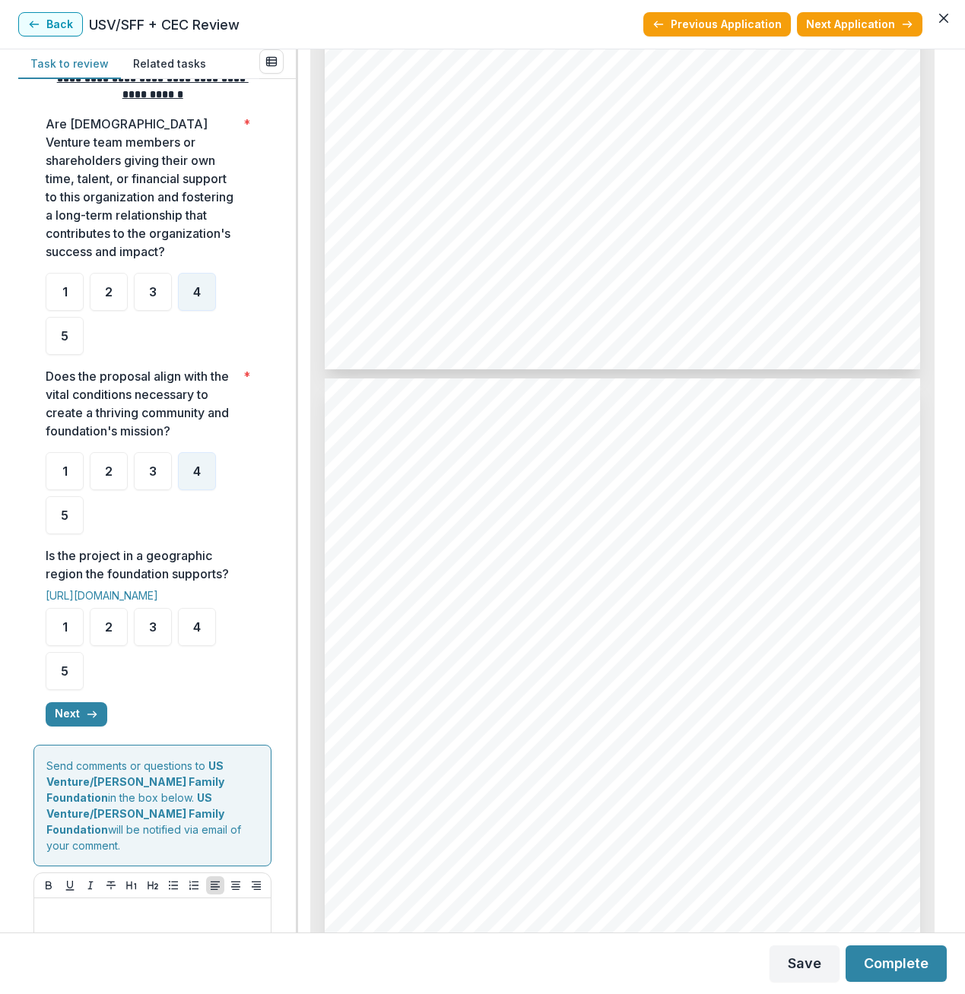
scroll to position [442, 0]
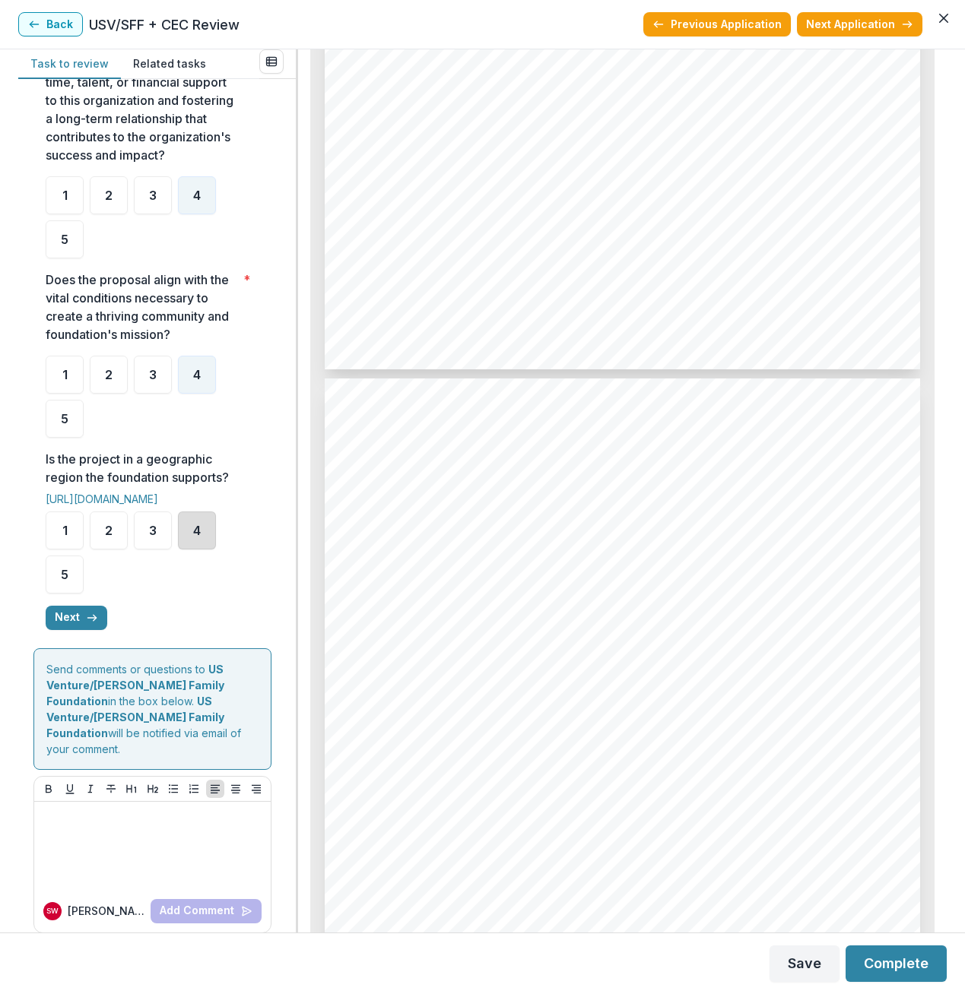
click at [191, 534] on div "4" at bounding box center [197, 531] width 38 height 38
click at [71, 626] on button "Next" at bounding box center [77, 618] width 62 height 24
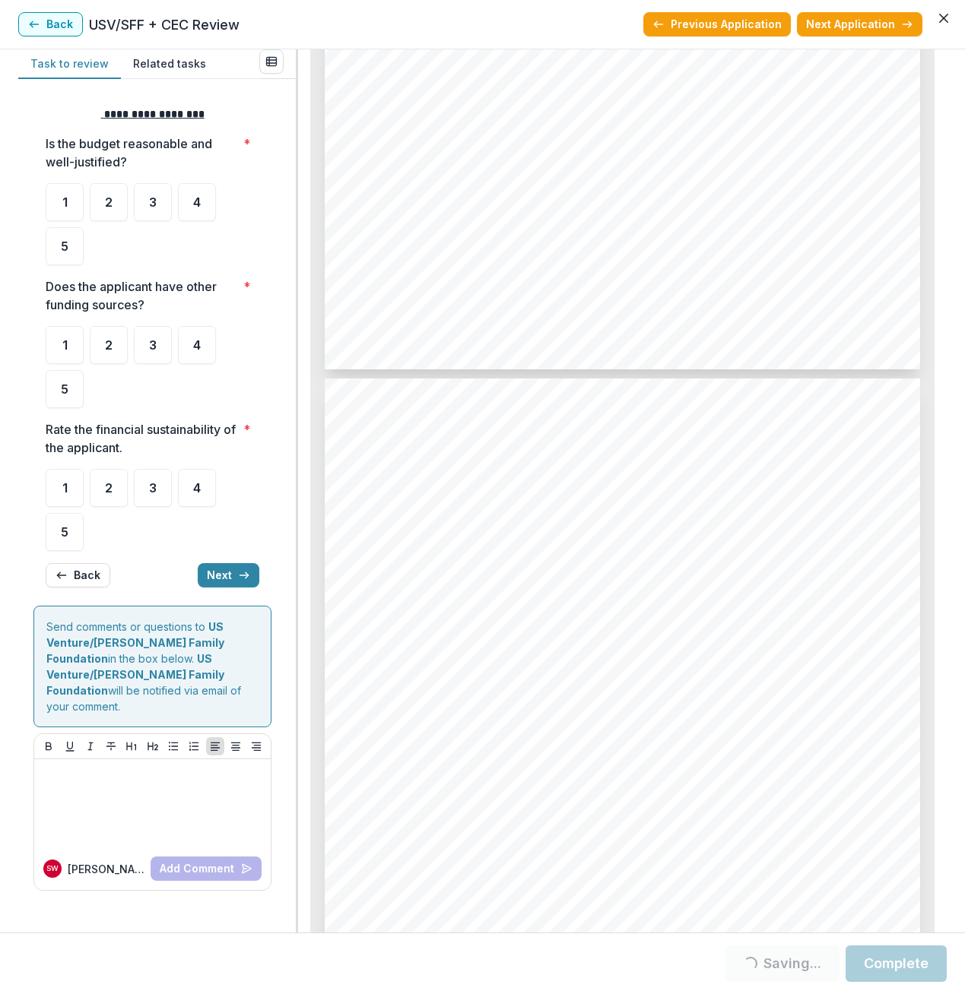
scroll to position [0, 0]
click at [206, 211] on div "4" at bounding box center [197, 202] width 38 height 38
click at [204, 350] on div "4" at bounding box center [197, 345] width 38 height 38
click at [204, 495] on div "4" at bounding box center [197, 488] width 38 height 38
click at [227, 571] on button "Next" at bounding box center [229, 575] width 62 height 24
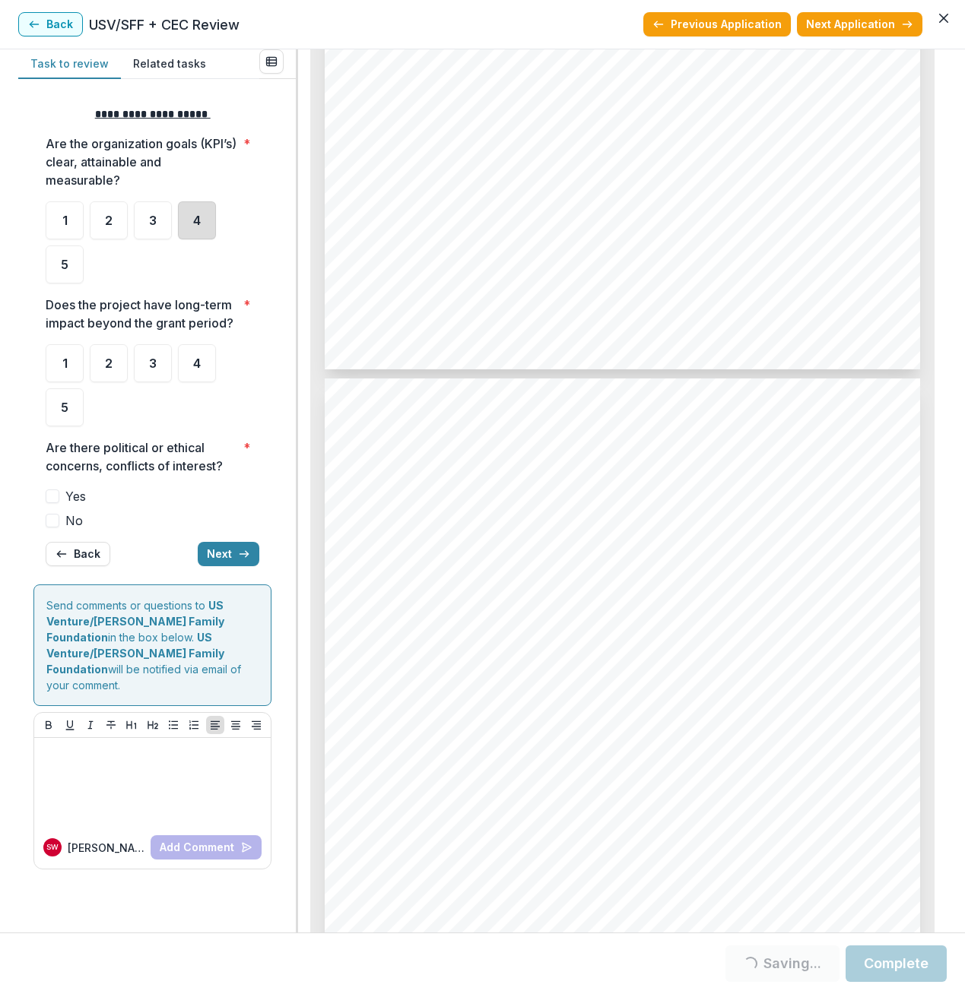
click at [203, 221] on div "4" at bounding box center [197, 220] width 38 height 38
click at [192, 362] on div "4" at bounding box center [197, 363] width 38 height 38
click at [52, 522] on span at bounding box center [53, 521] width 14 height 14
click at [227, 547] on button "Next" at bounding box center [229, 554] width 62 height 24
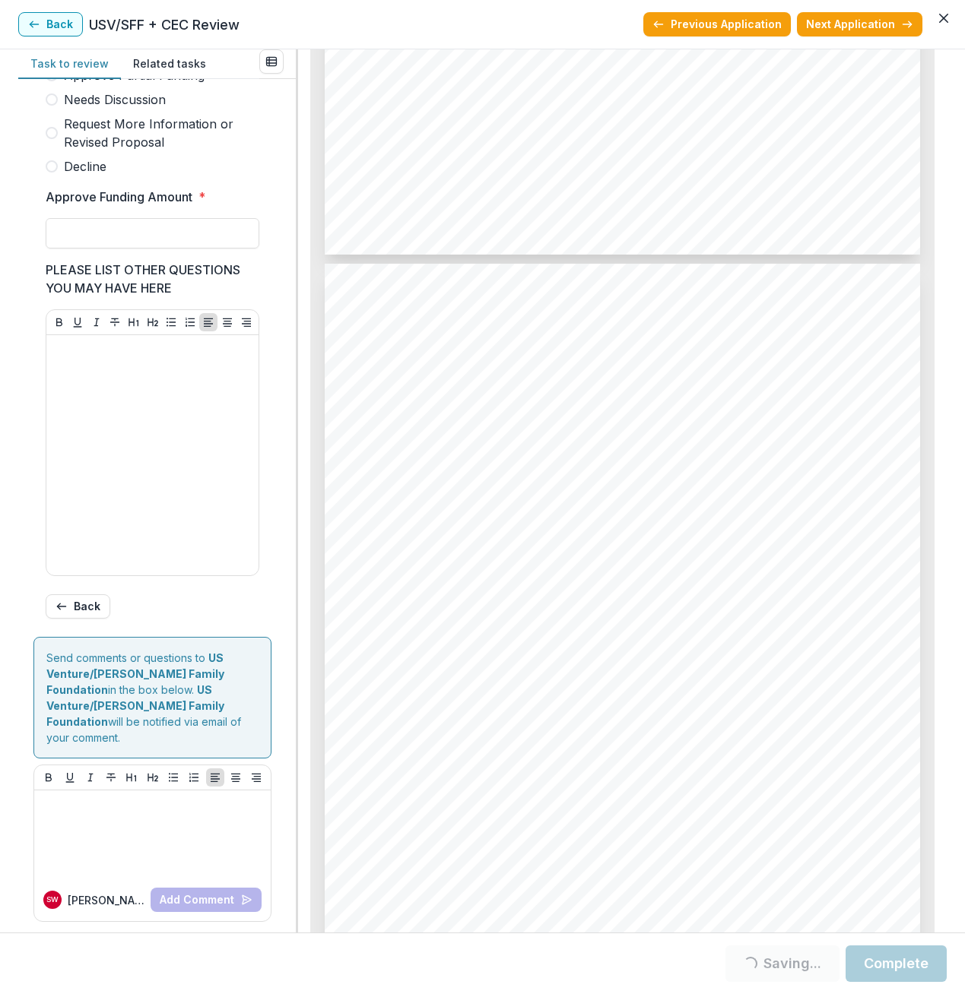
scroll to position [2433, 0]
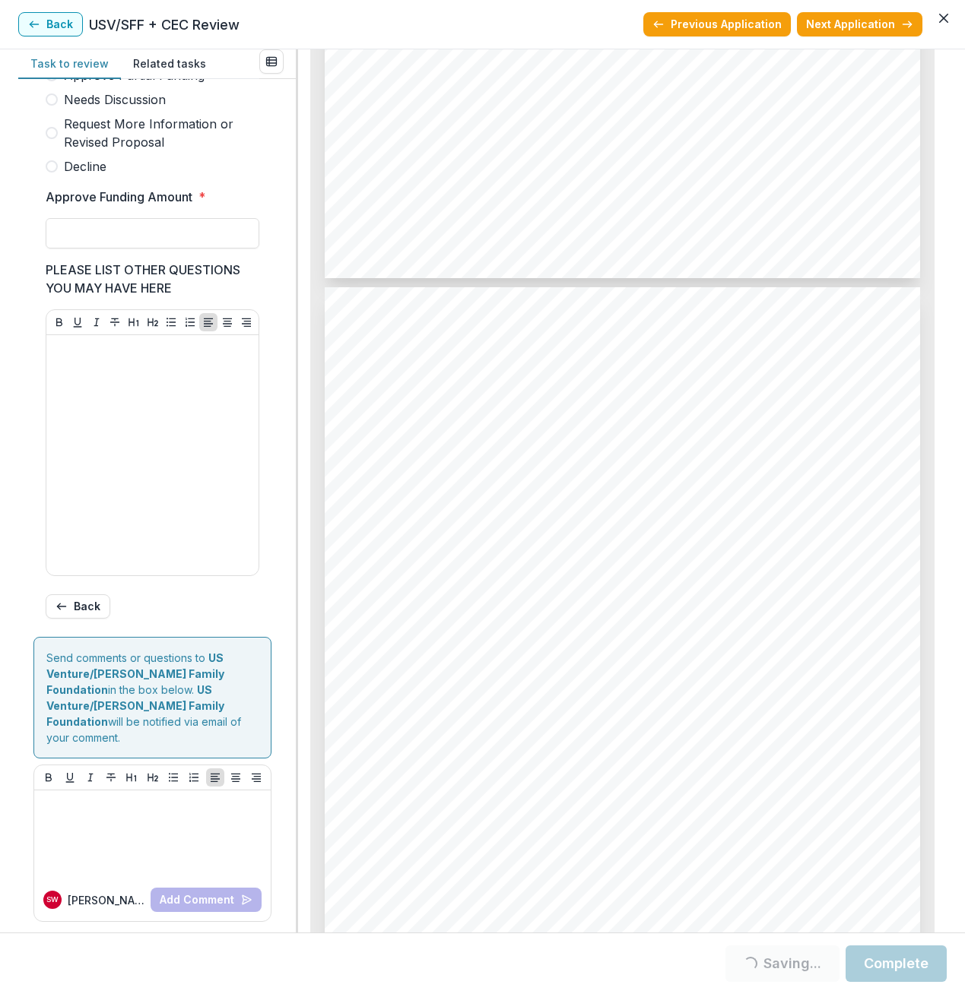
click at [52, 106] on span at bounding box center [52, 100] width 12 height 12
click at [870, 20] on button "Next Application" at bounding box center [859, 24] width 125 height 24
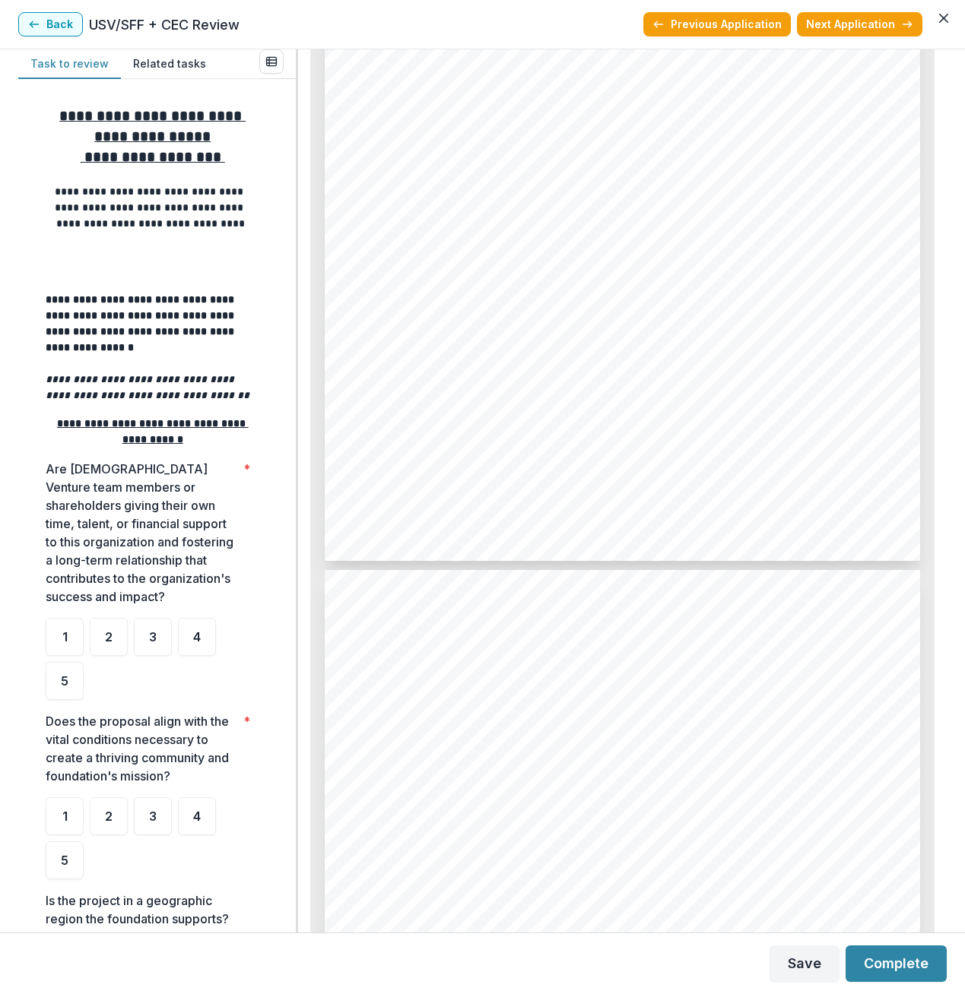
scroll to position [5550, 0]
click at [193, 638] on span "4" at bounding box center [197, 637] width 8 height 12
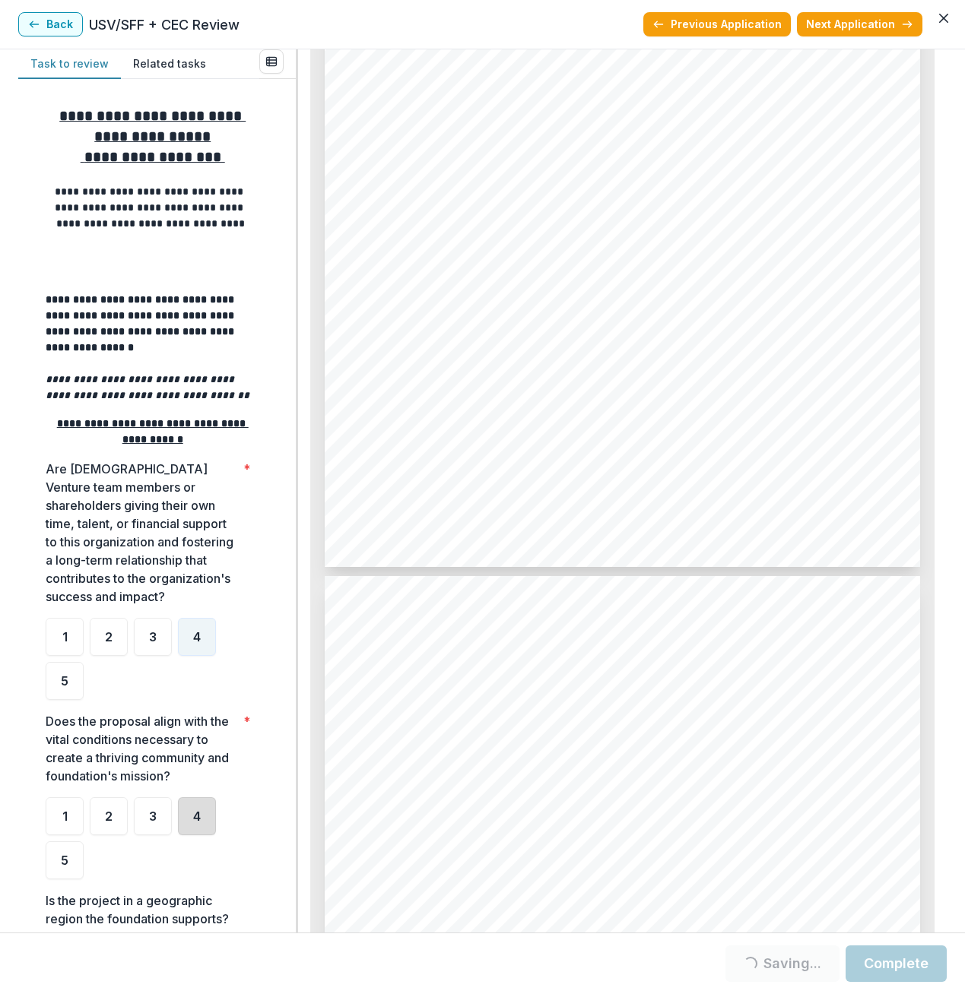
click at [202, 826] on div "4" at bounding box center [197, 817] width 38 height 38
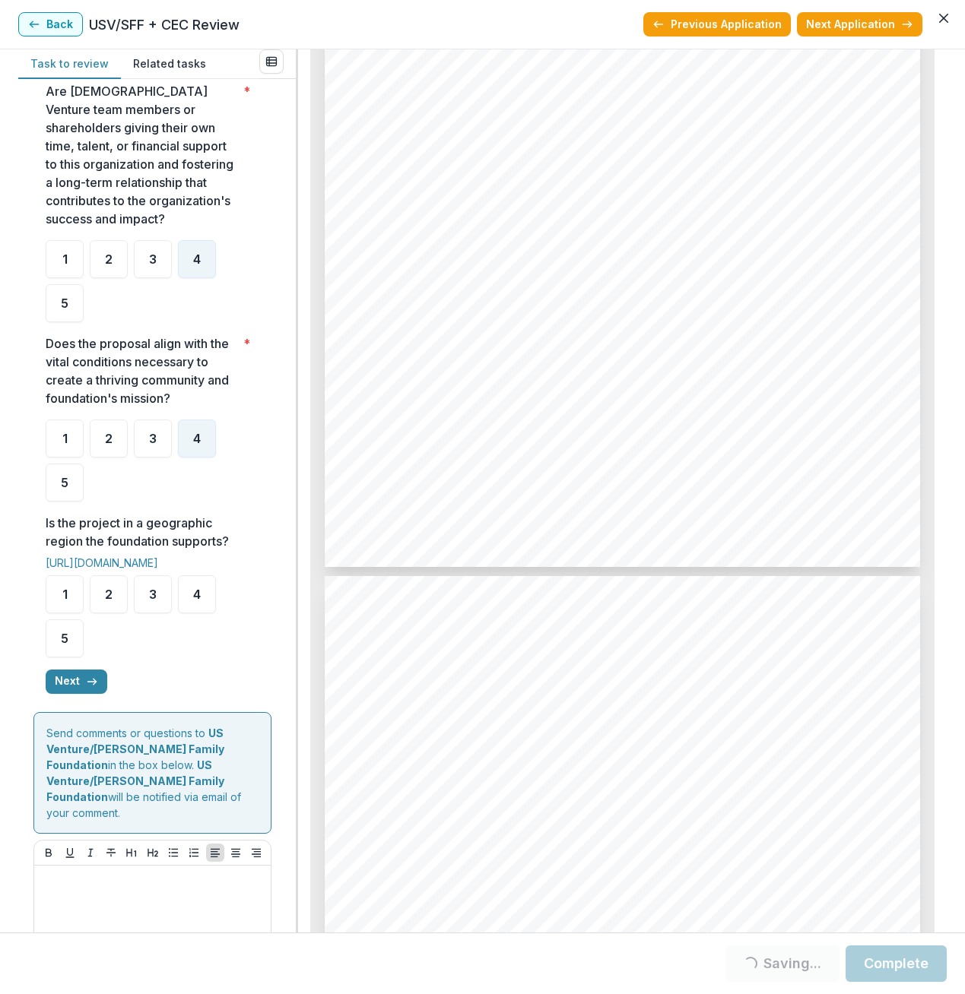
scroll to position [442, 0]
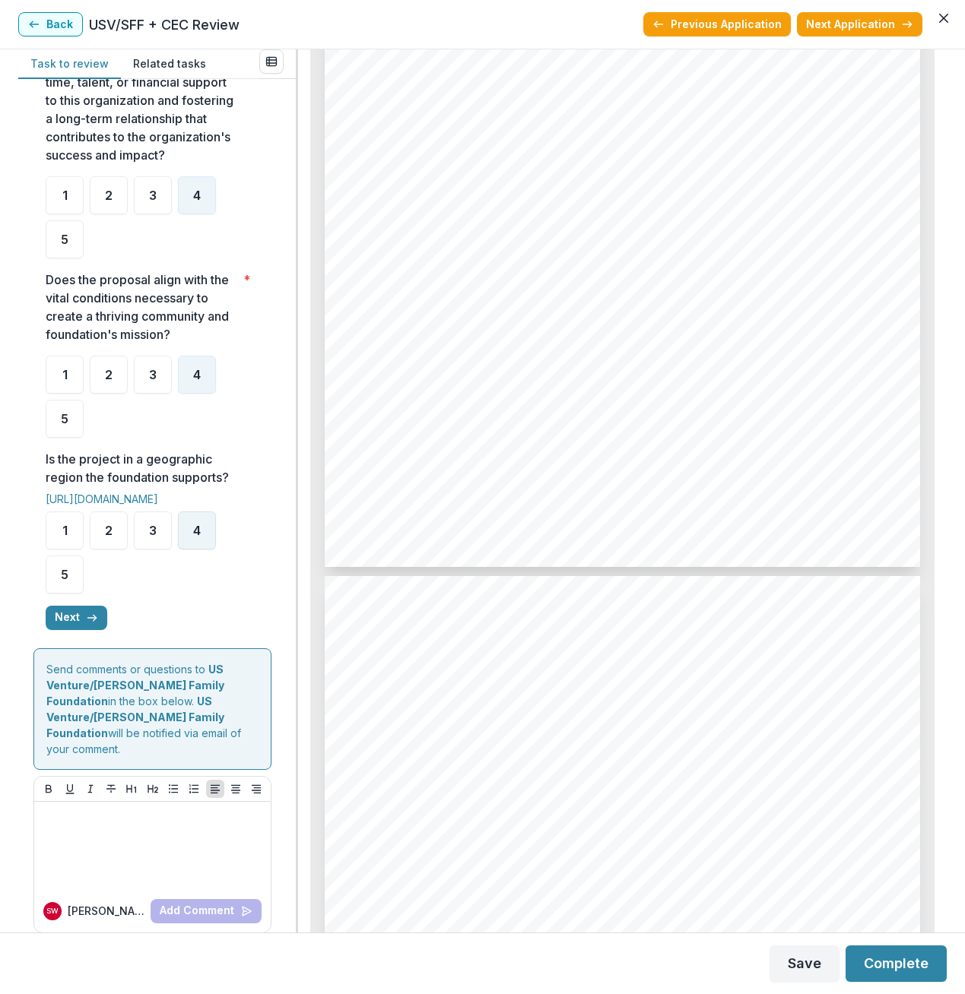
click at [198, 537] on span "4" at bounding box center [197, 531] width 8 height 12
click at [71, 617] on button "Next" at bounding box center [77, 618] width 62 height 24
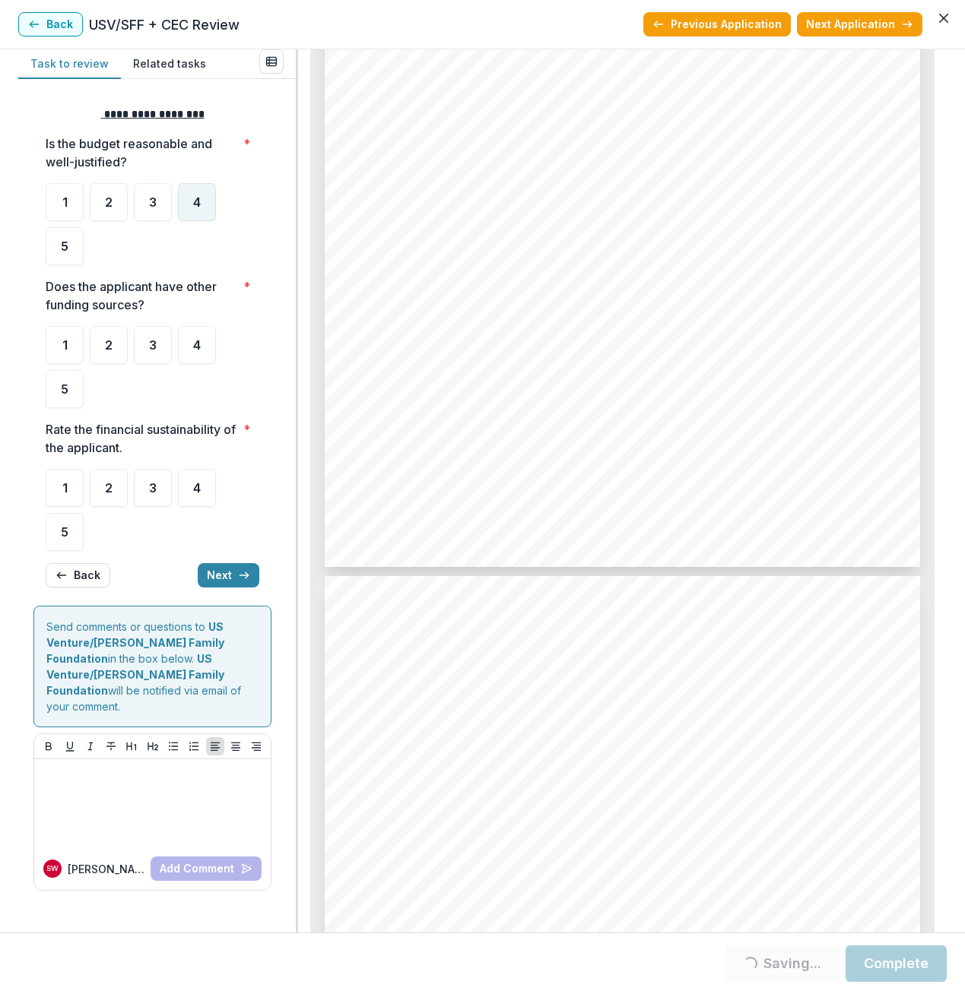
click at [209, 205] on div "4" at bounding box center [197, 202] width 38 height 38
click at [198, 343] on span "4" at bounding box center [197, 345] width 8 height 12
click at [197, 488] on span "4" at bounding box center [197, 488] width 8 height 12
click at [198, 196] on span "4" at bounding box center [197, 202] width 8 height 12
click at [203, 492] on div "4" at bounding box center [197, 488] width 38 height 38
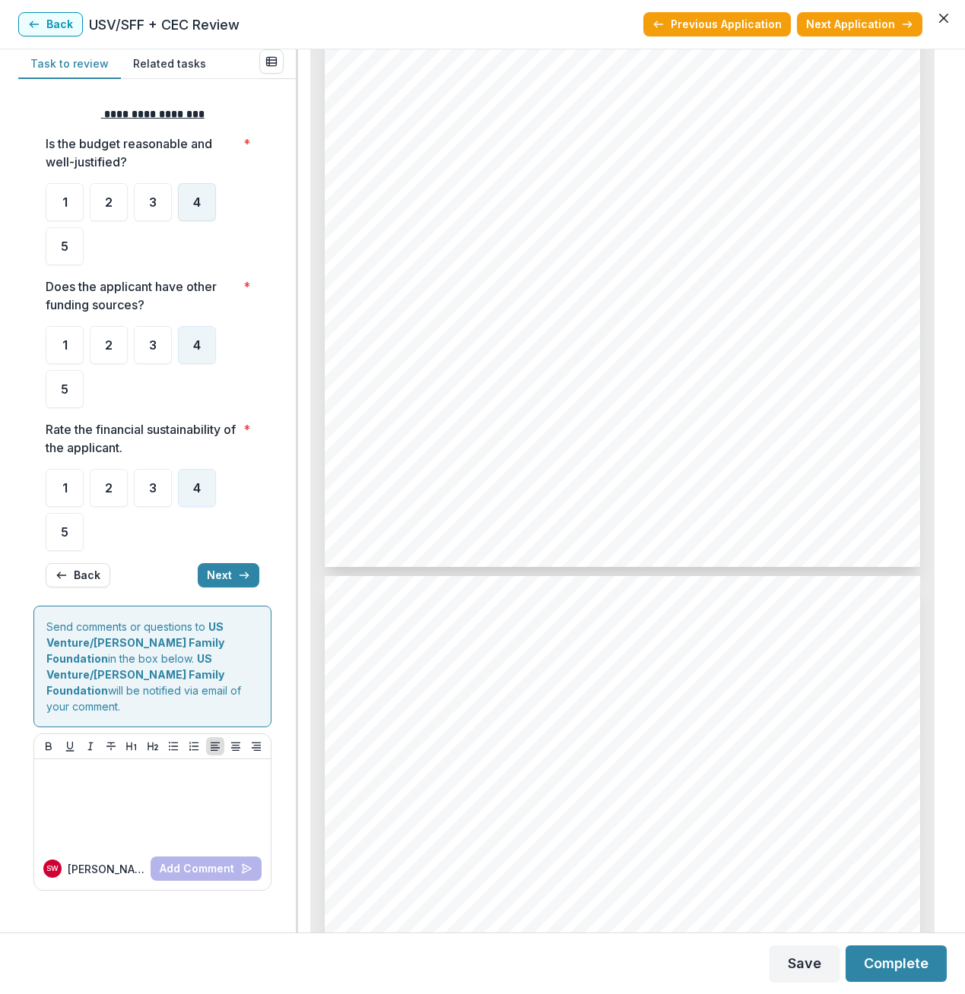
click at [193, 201] on span "4" at bounding box center [197, 202] width 8 height 12
click at [241, 567] on button "Next" at bounding box center [229, 575] width 62 height 24
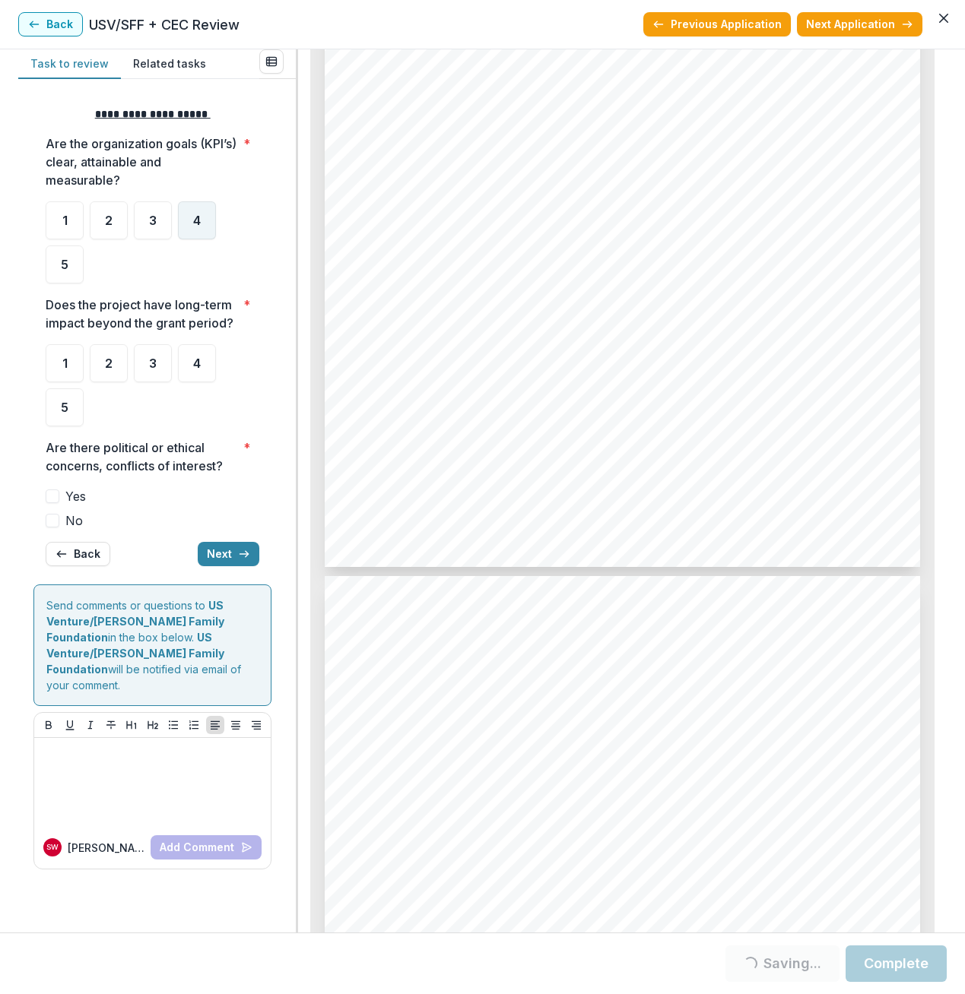
click at [203, 215] on div "4" at bounding box center [197, 220] width 38 height 38
click at [201, 224] on div "4" at bounding box center [197, 220] width 38 height 38
click at [189, 210] on div "4" at bounding box center [197, 220] width 38 height 38
click at [196, 371] on div "4" at bounding box center [197, 363] width 38 height 38
click at [54, 522] on span at bounding box center [53, 521] width 14 height 14
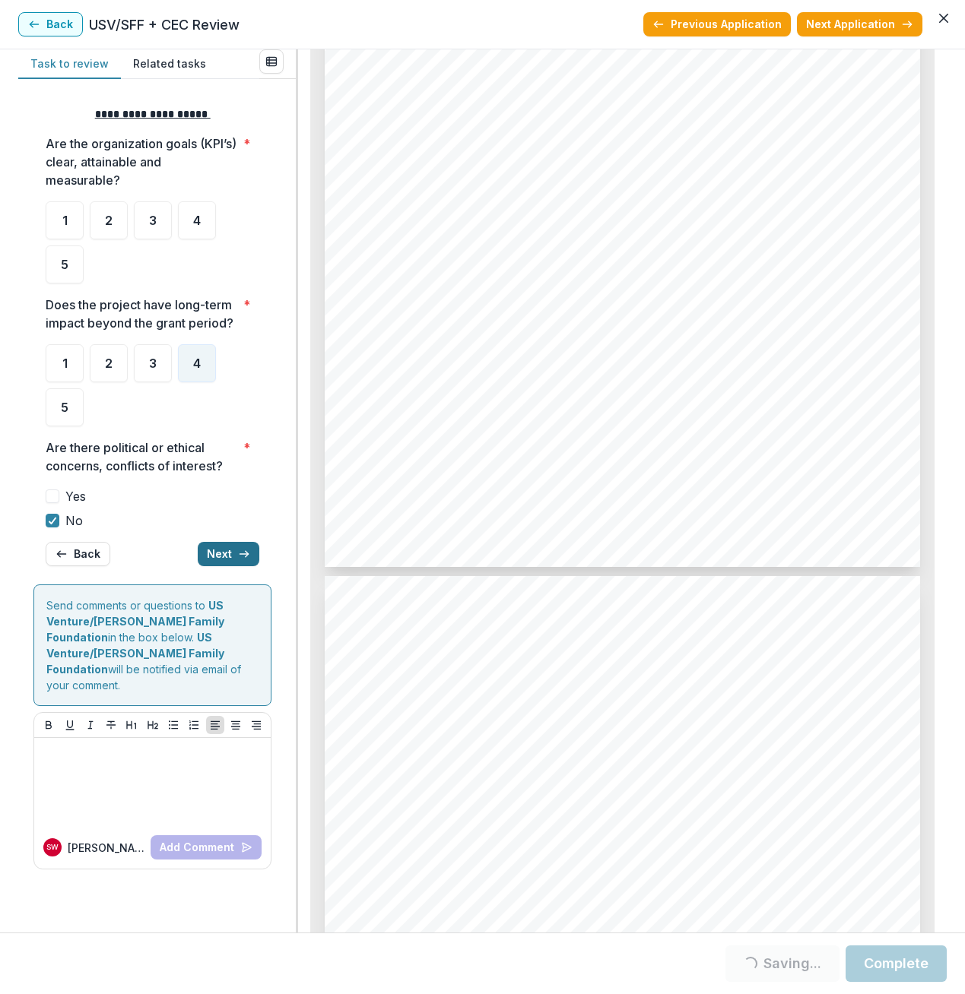
click at [235, 558] on button "Next" at bounding box center [229, 554] width 62 height 24
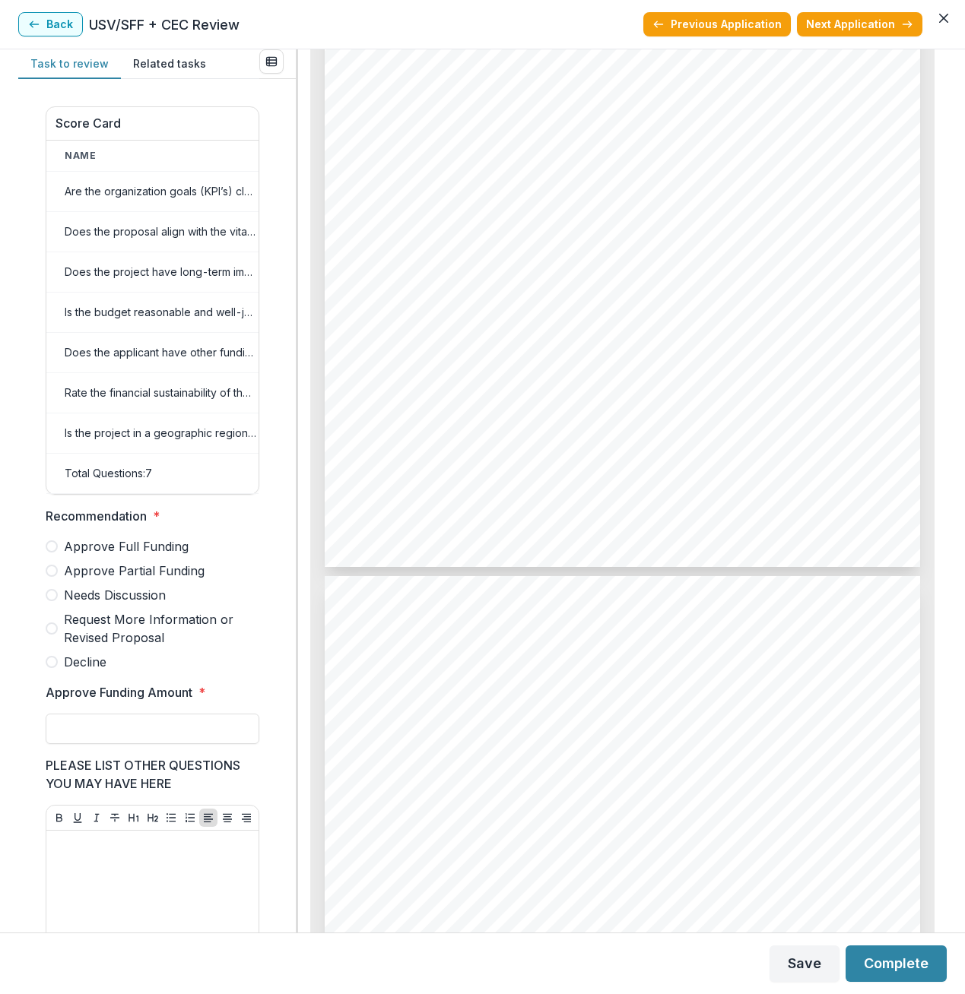
scroll to position [496, 0]
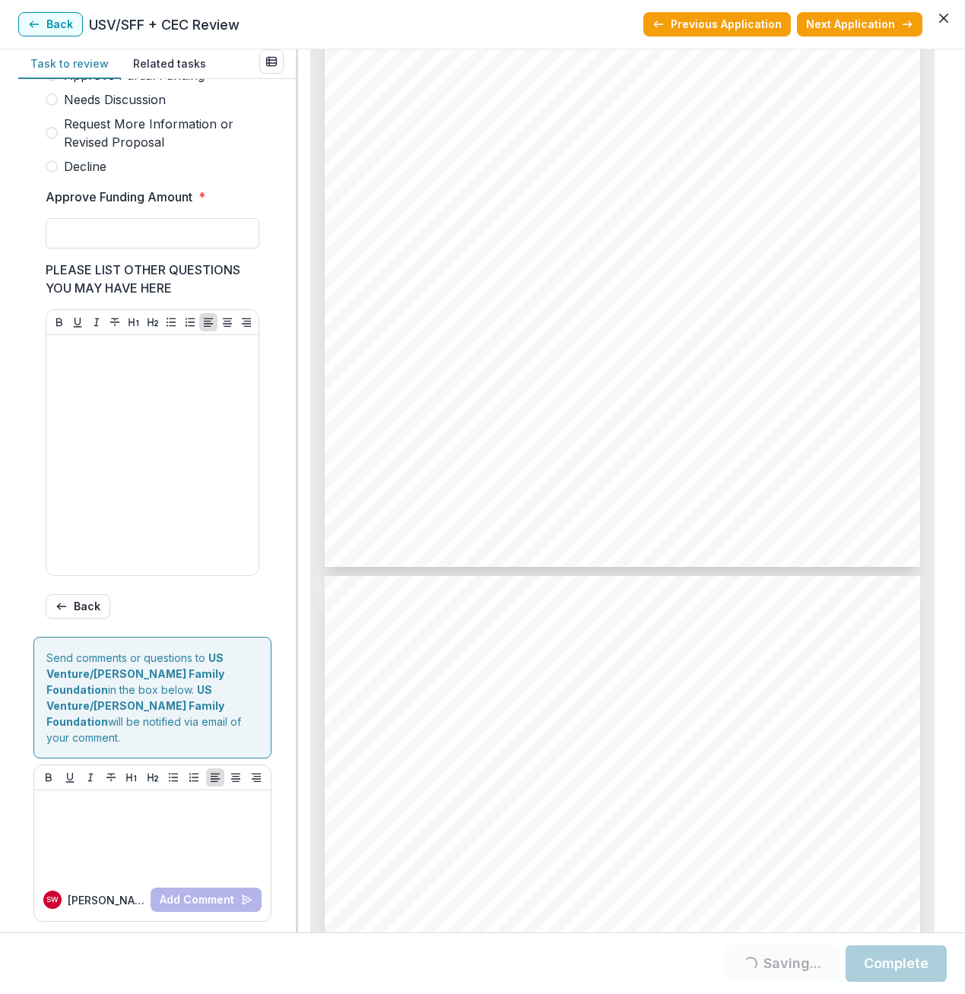
click at [60, 109] on label "Needs Discussion" at bounding box center [153, 99] width 214 height 18
click at [862, 27] on button "Next Application" at bounding box center [859, 24] width 125 height 24
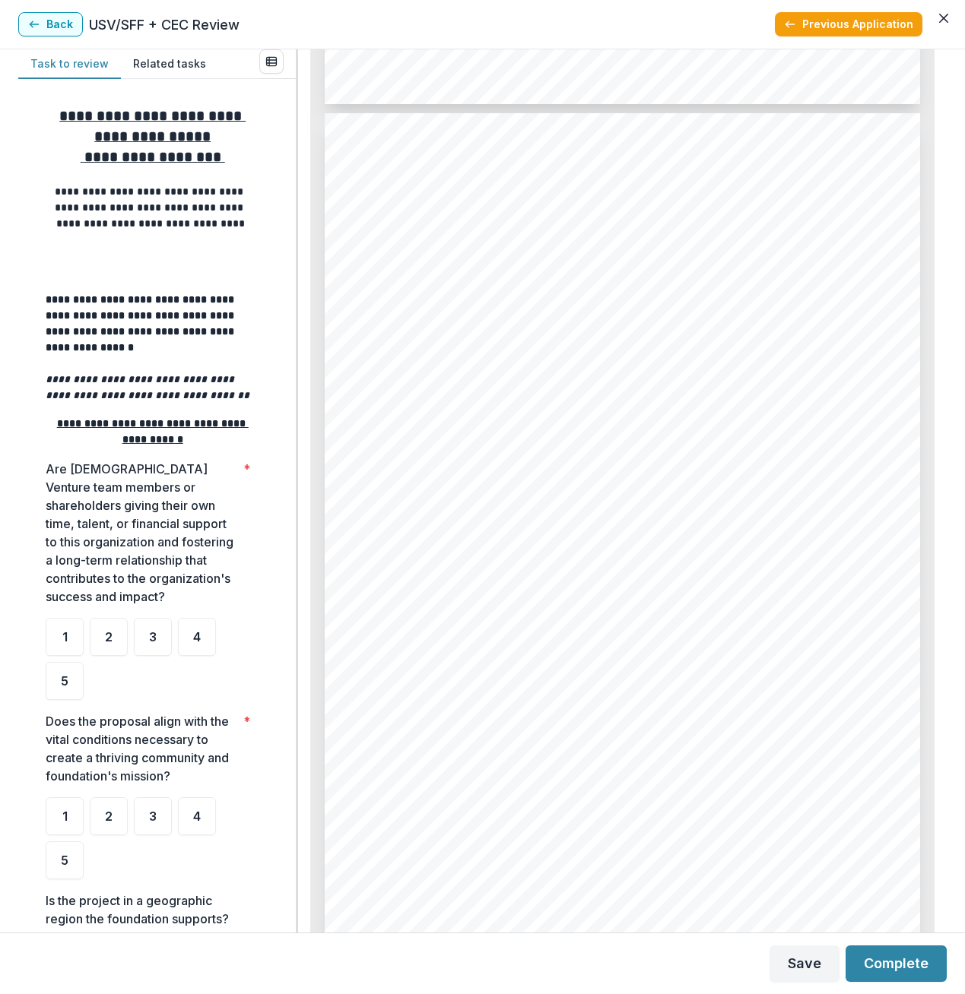
scroll to position [2433, 0]
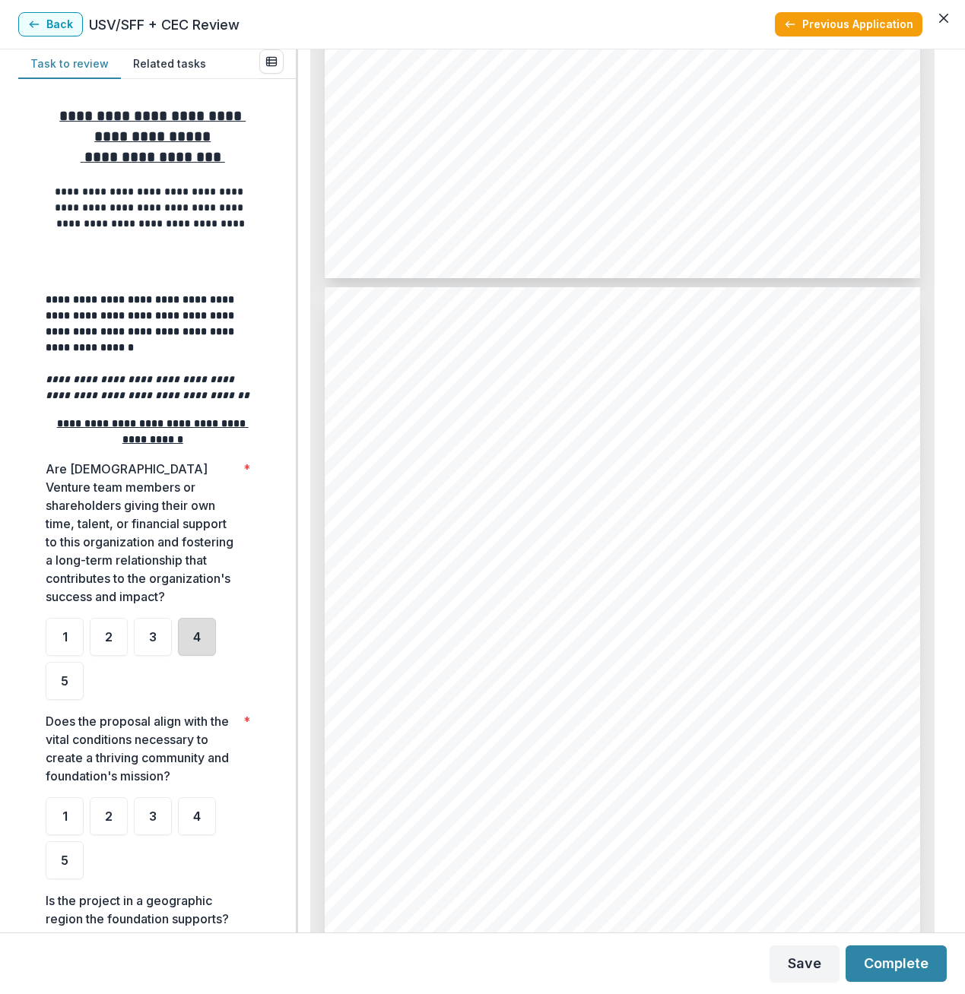
click at [196, 648] on div "4" at bounding box center [197, 637] width 38 height 38
click at [198, 811] on span "4" at bounding box center [197, 816] width 8 height 12
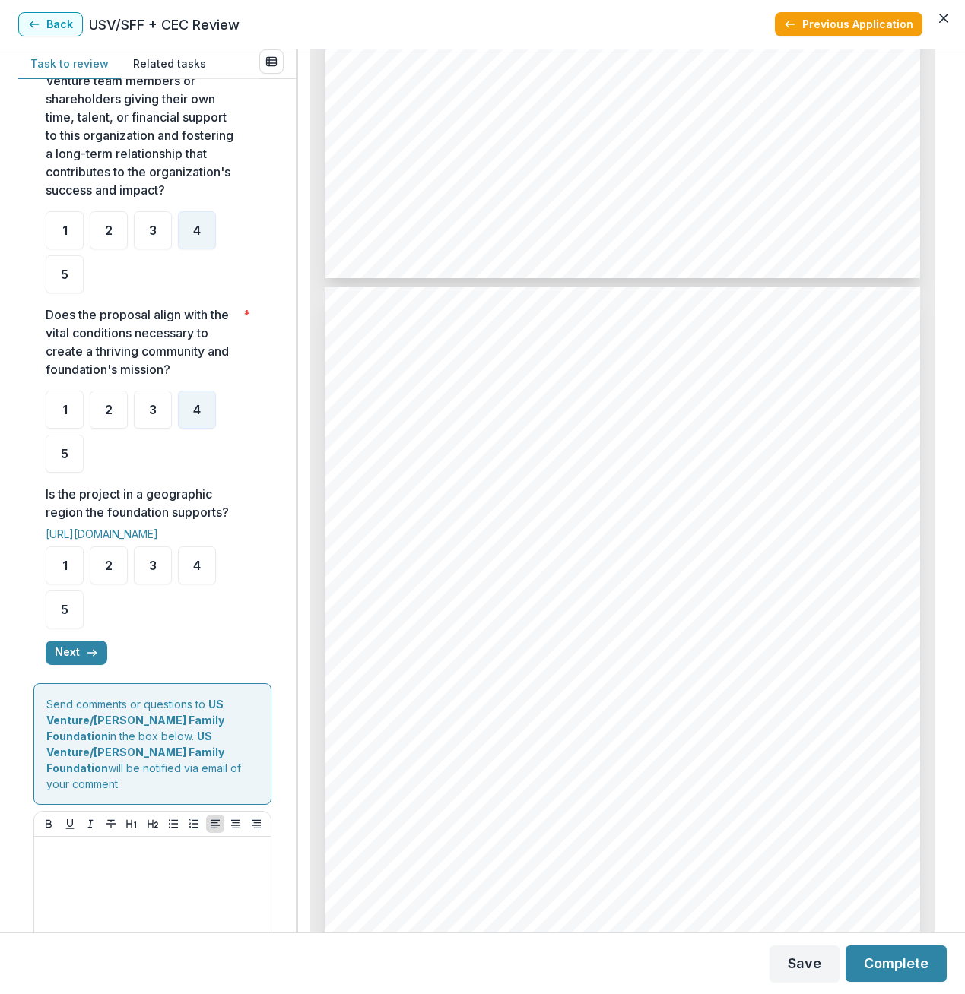
scroll to position [442, 0]
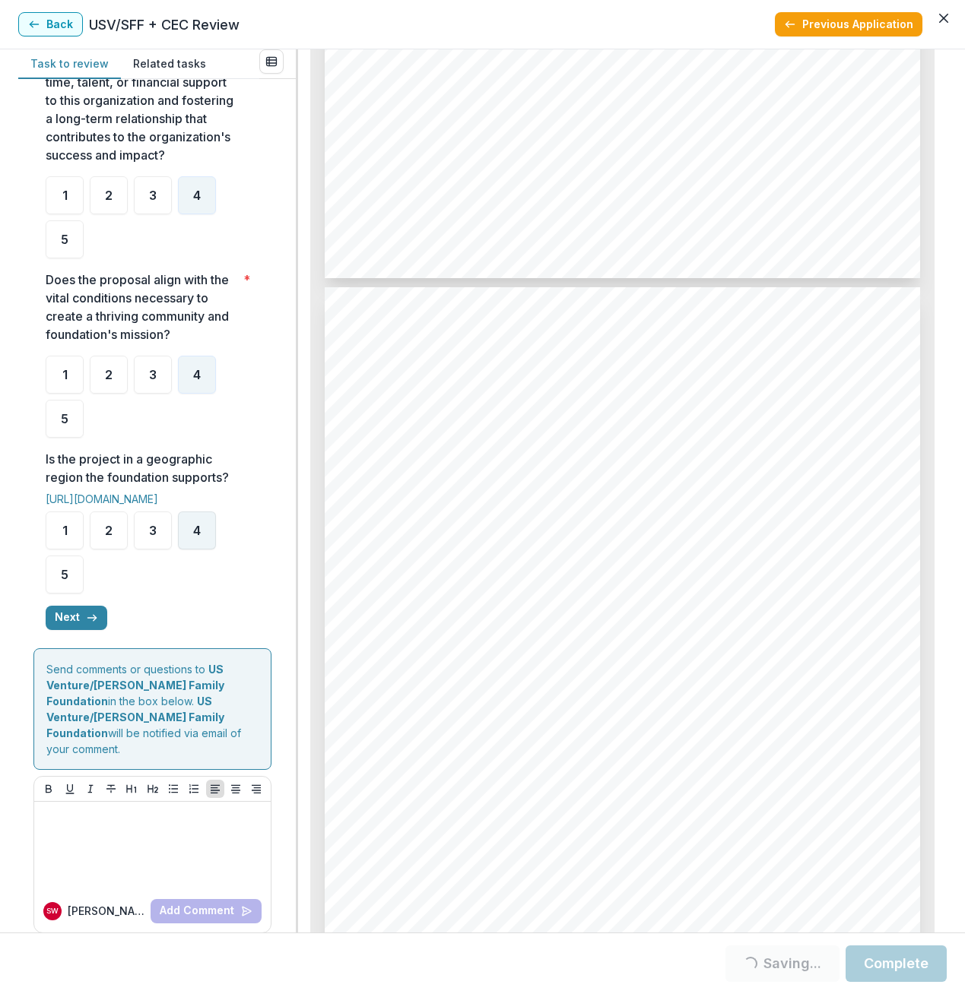
click at [200, 532] on span "4" at bounding box center [197, 531] width 8 height 12
click at [78, 614] on button "Next" at bounding box center [77, 618] width 62 height 24
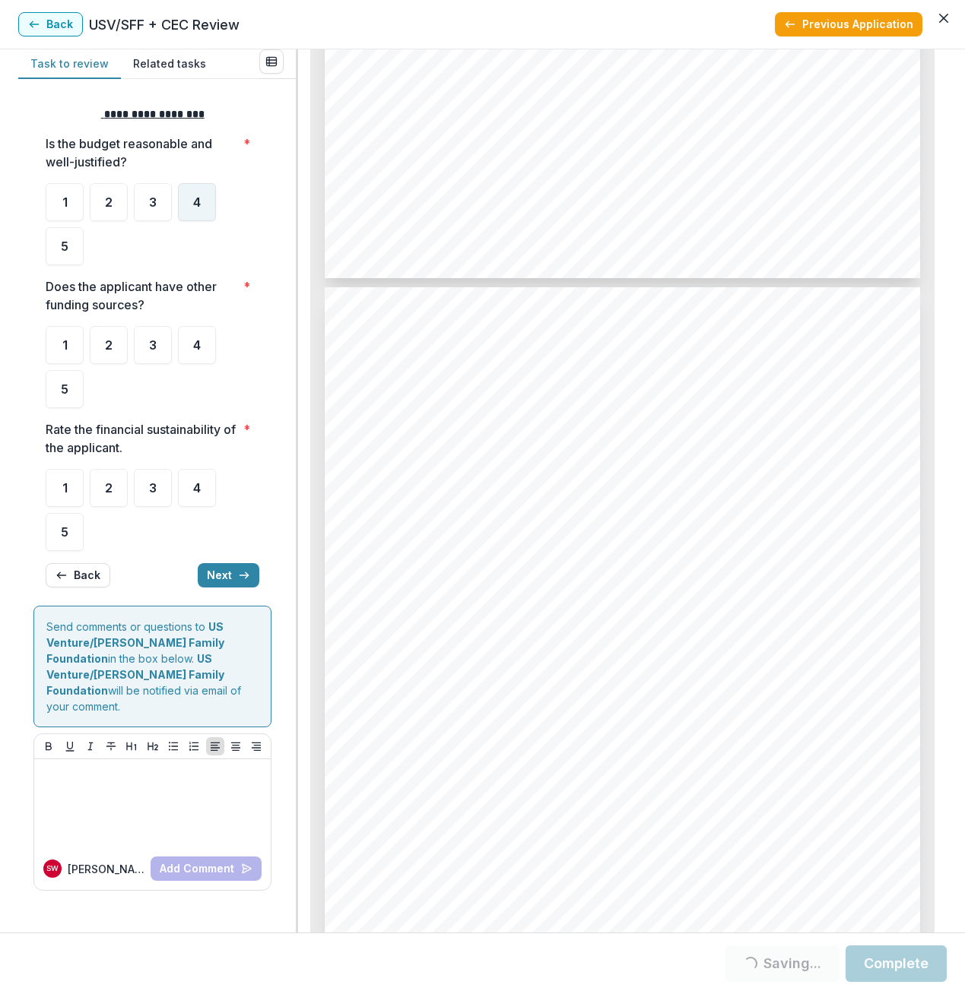
click at [197, 204] on span "4" at bounding box center [197, 202] width 8 height 12
click at [201, 360] on div "4" at bounding box center [197, 345] width 38 height 38
click at [187, 479] on div "4" at bounding box center [197, 488] width 38 height 38
click at [216, 571] on button "Next" at bounding box center [229, 575] width 62 height 24
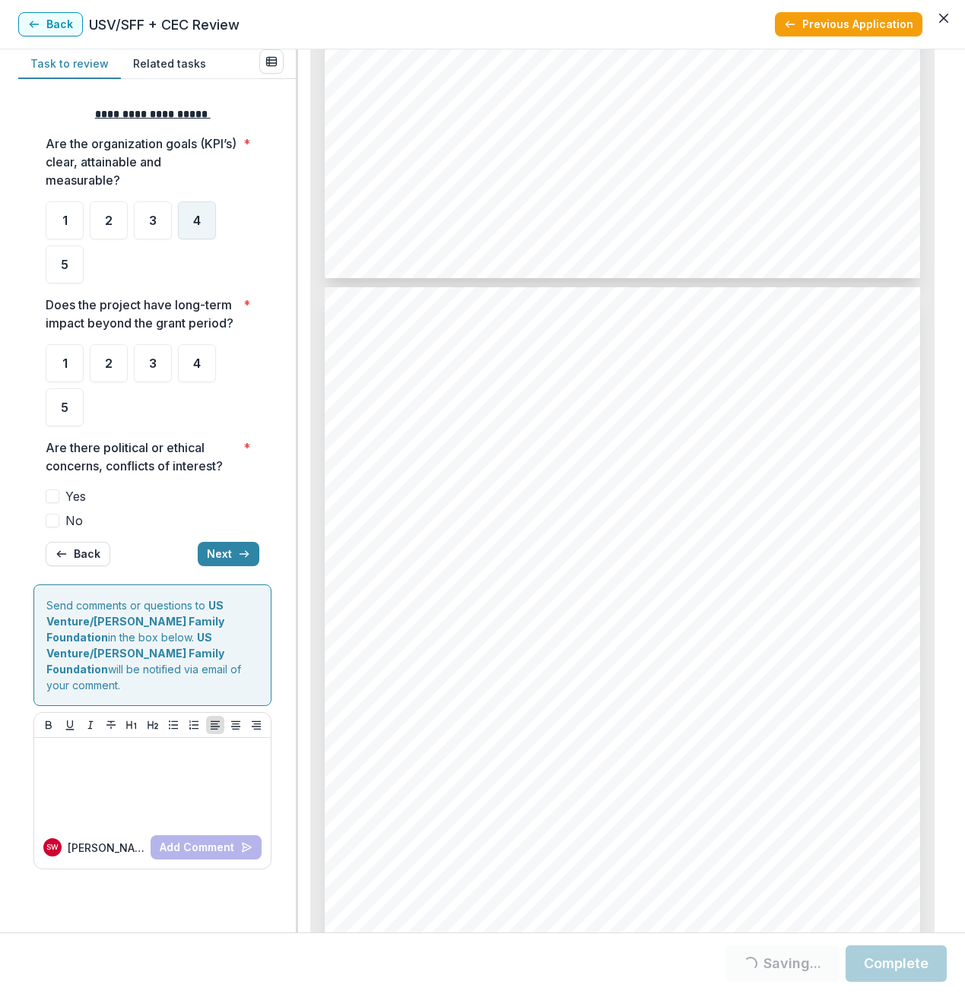
click at [185, 208] on div "4" at bounding box center [197, 220] width 38 height 38
click at [195, 367] on span "4" at bounding box center [197, 363] width 8 height 12
click at [52, 521] on span at bounding box center [53, 521] width 14 height 14
click at [223, 556] on button "Next" at bounding box center [229, 554] width 62 height 24
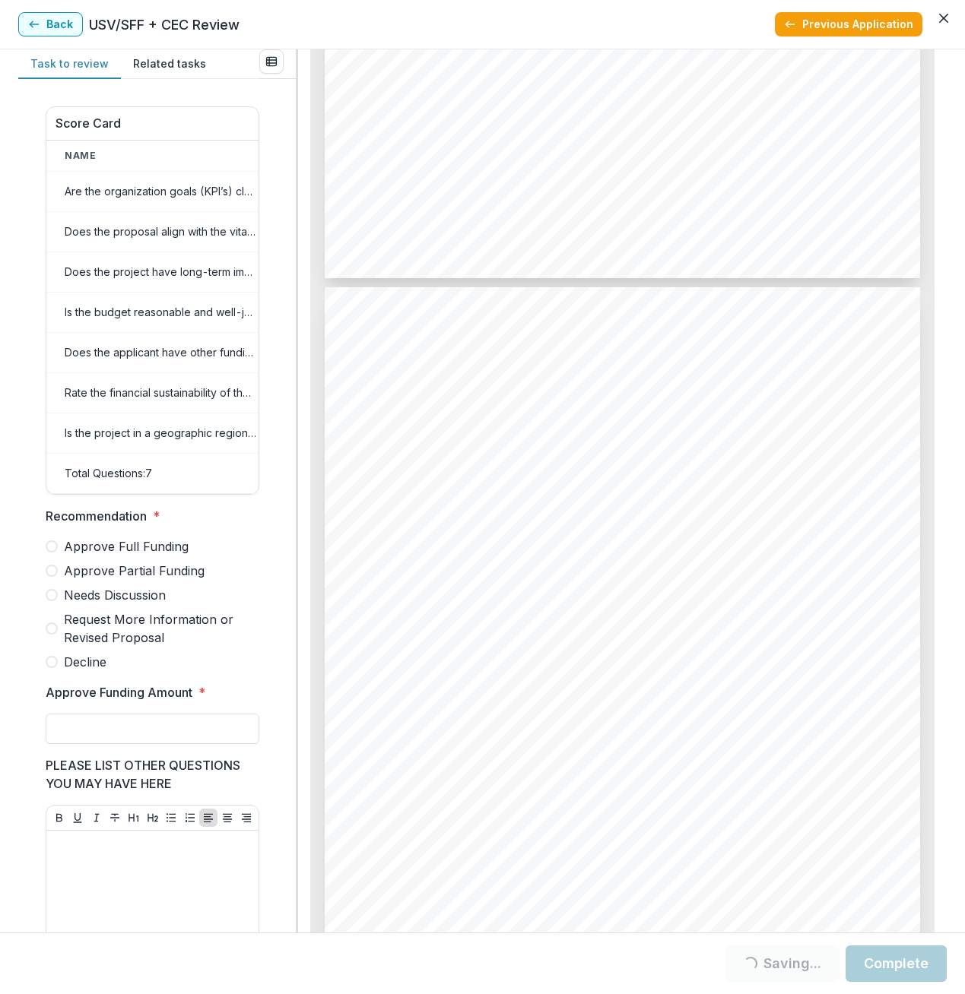
scroll to position [496, 0]
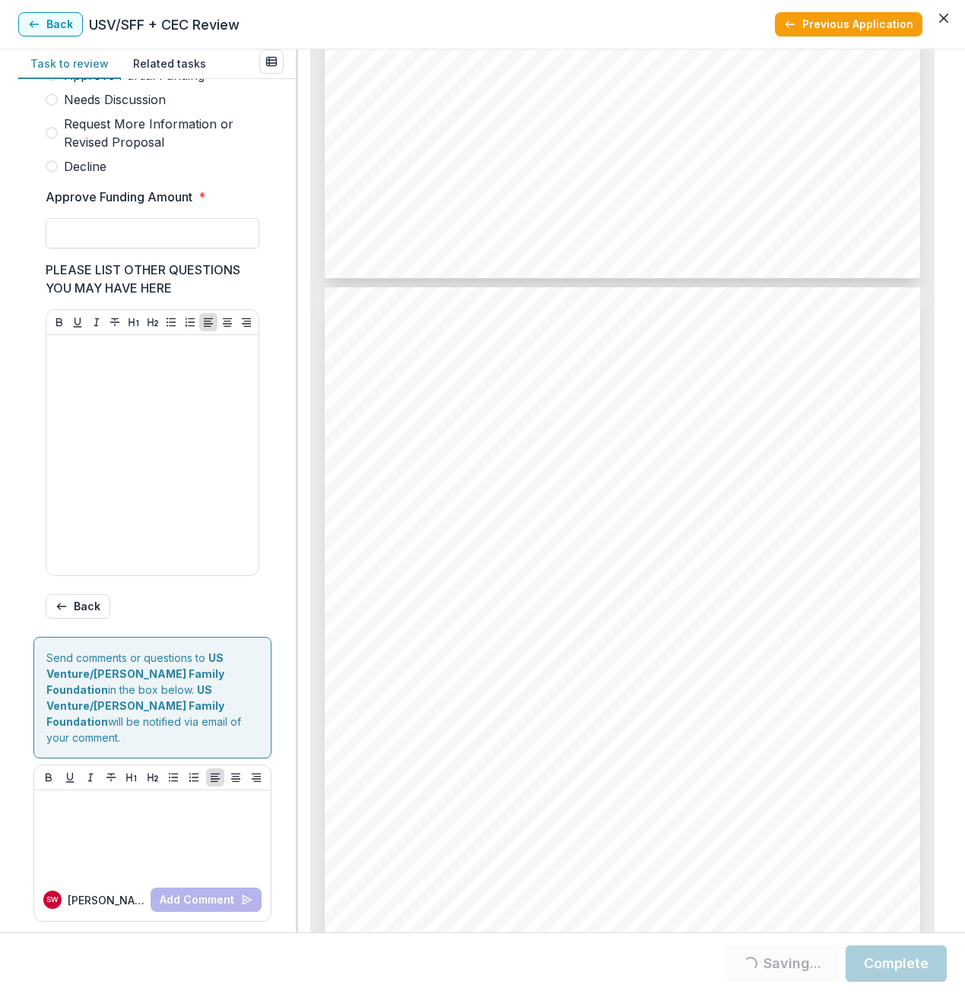
click at [49, 106] on span at bounding box center [52, 100] width 12 height 12
click at [870, 24] on button "Previous Application" at bounding box center [848, 24] width 147 height 24
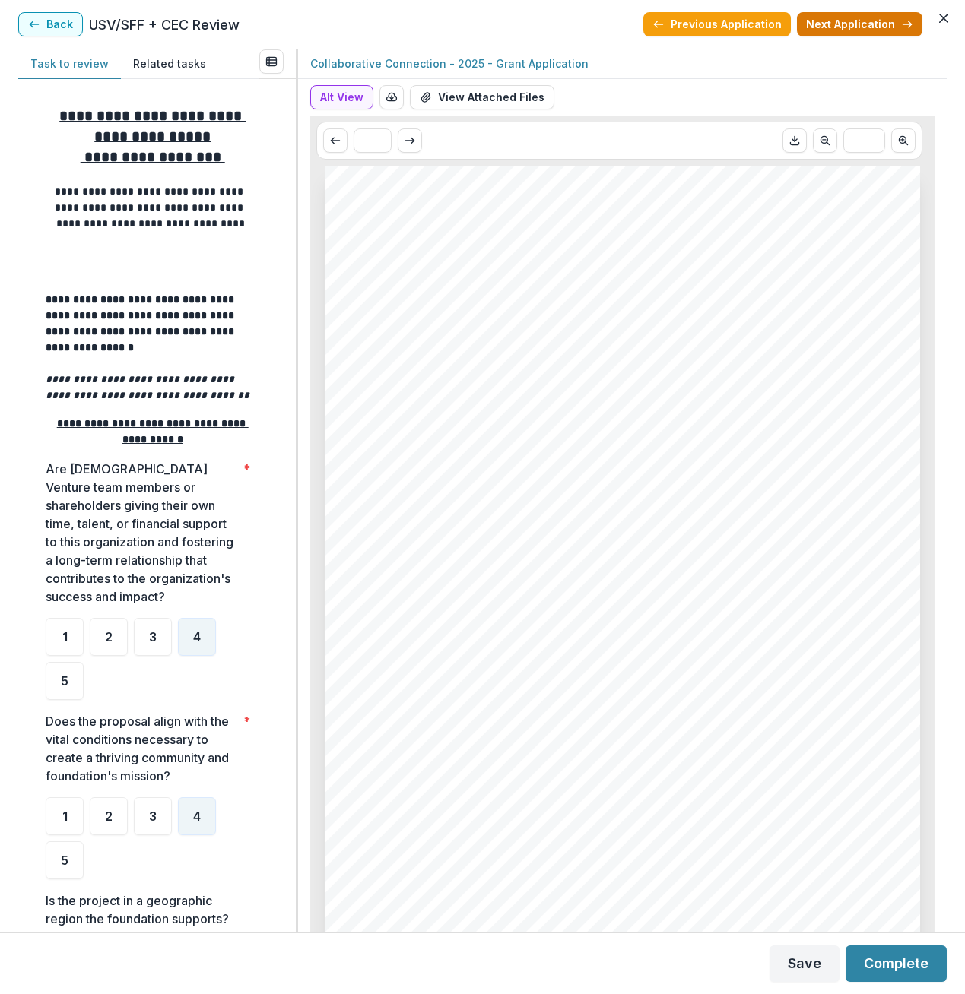
click at [867, 27] on button "Next Application" at bounding box center [859, 24] width 125 height 24
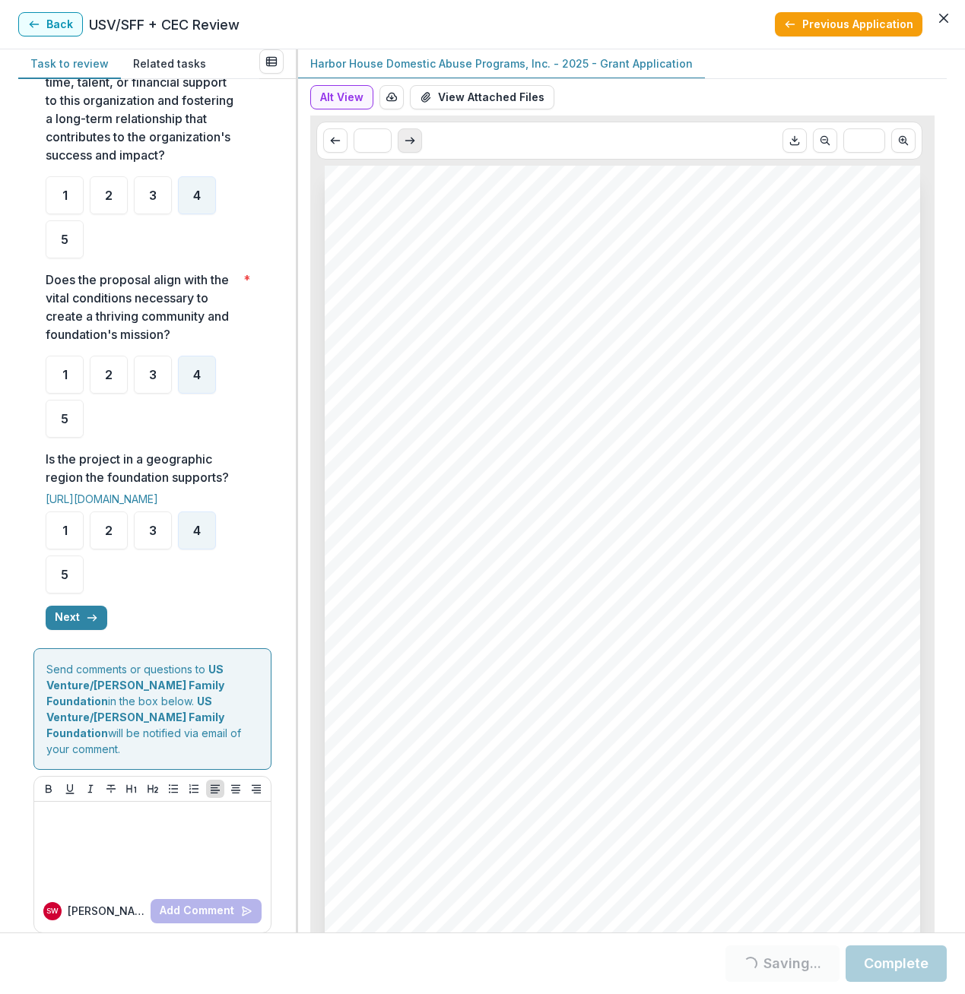
click at [414, 142] on icon "Scroll to next page" at bounding box center [410, 141] width 12 height 12
type input "*"
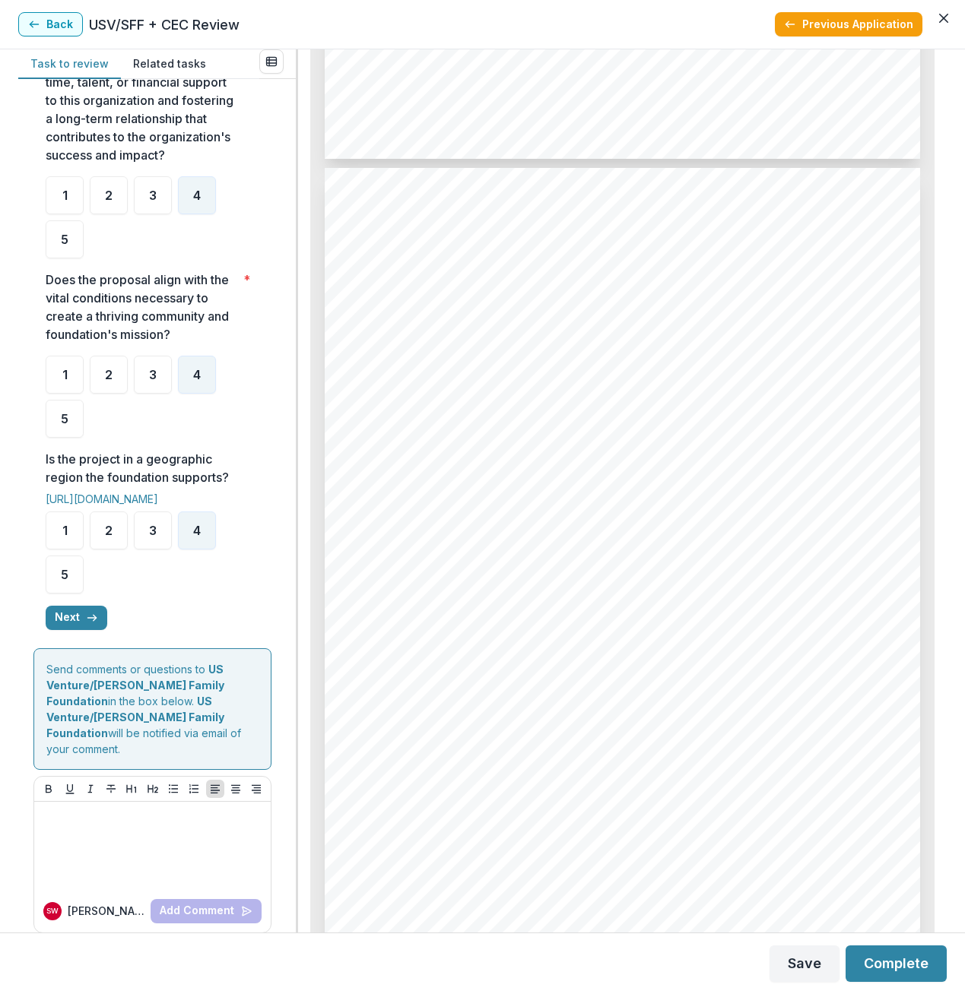
scroll to position [968, 0]
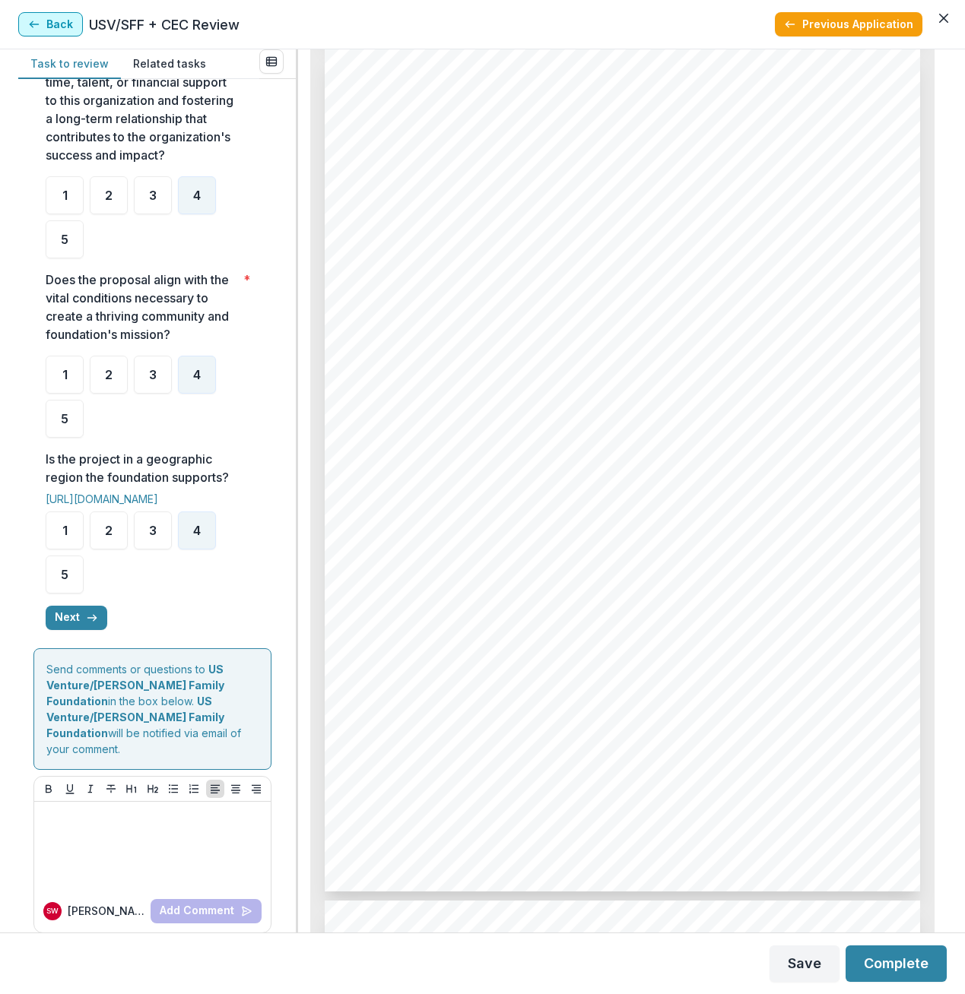
click at [51, 27] on button "Back" at bounding box center [50, 24] width 65 height 24
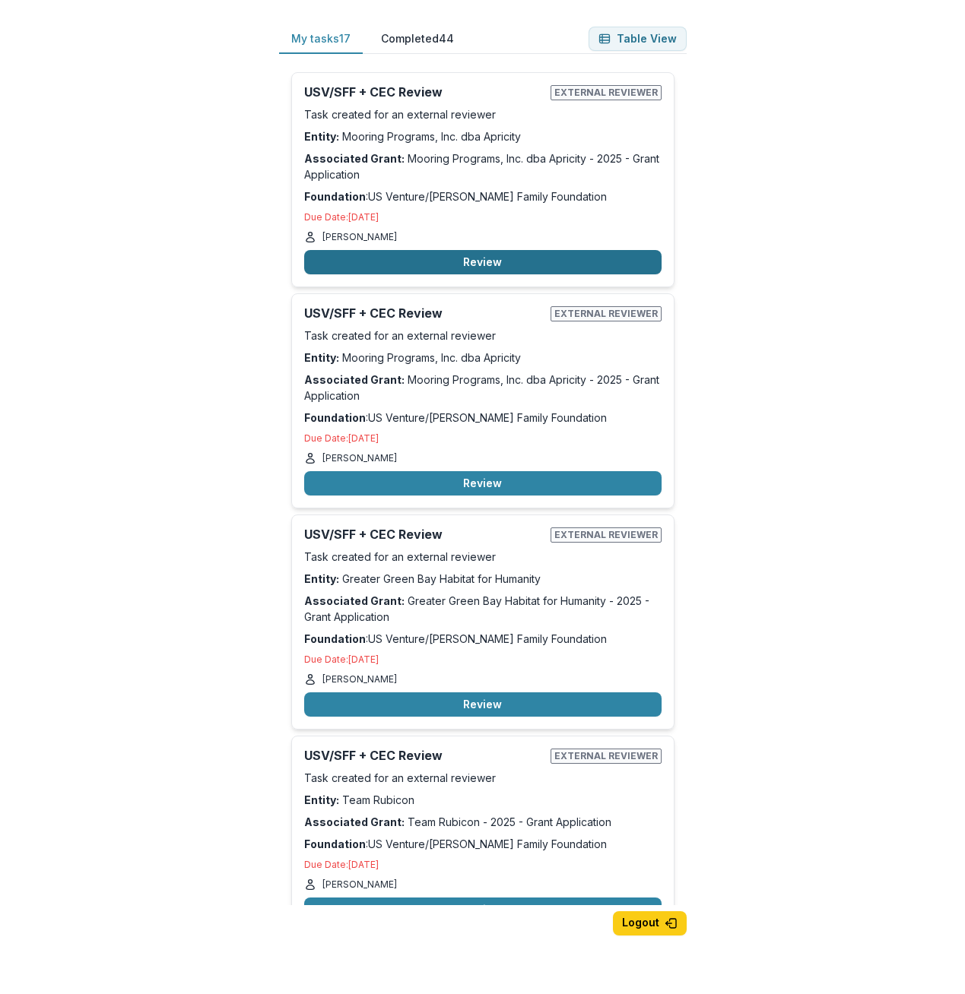
click at [446, 261] on button "Review" at bounding box center [482, 262] width 357 height 24
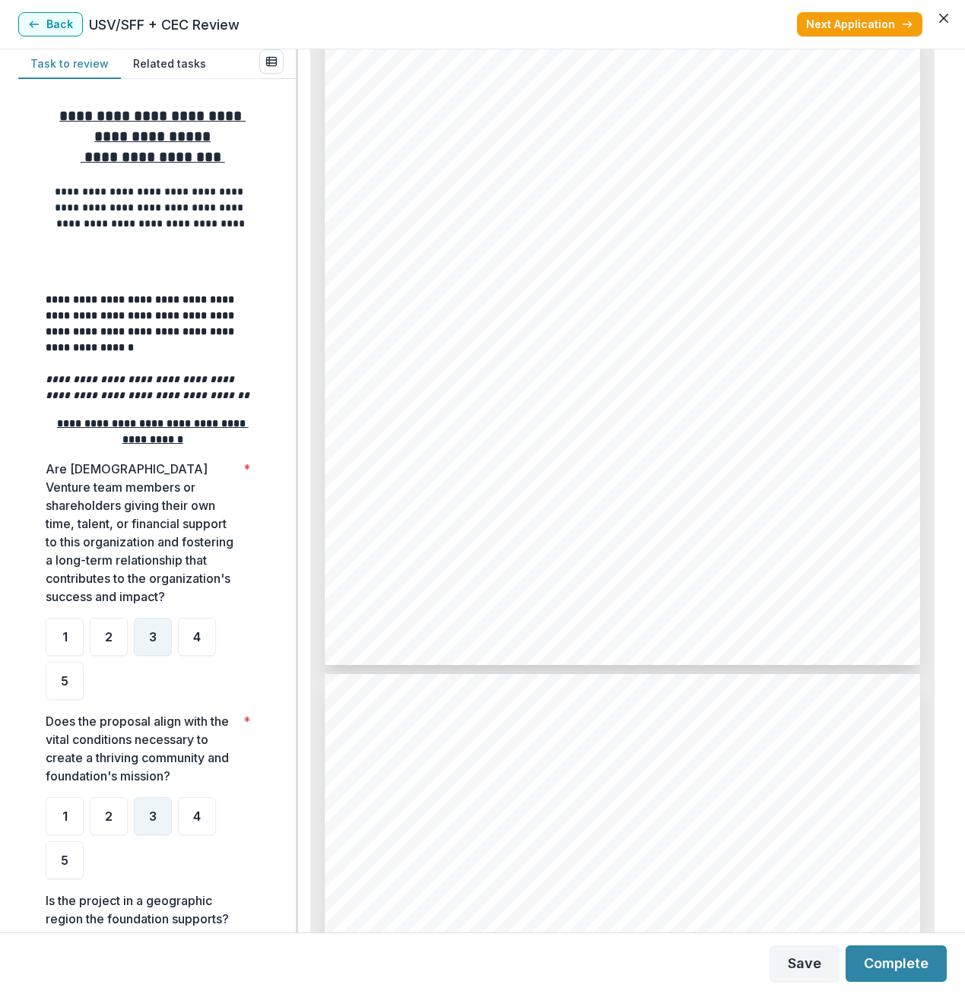
scroll to position [2053, 0]
click at [154, 61] on button "Related tasks" at bounding box center [169, 64] width 97 height 30
click at [81, 62] on button "Task to review" at bounding box center [69, 64] width 103 height 30
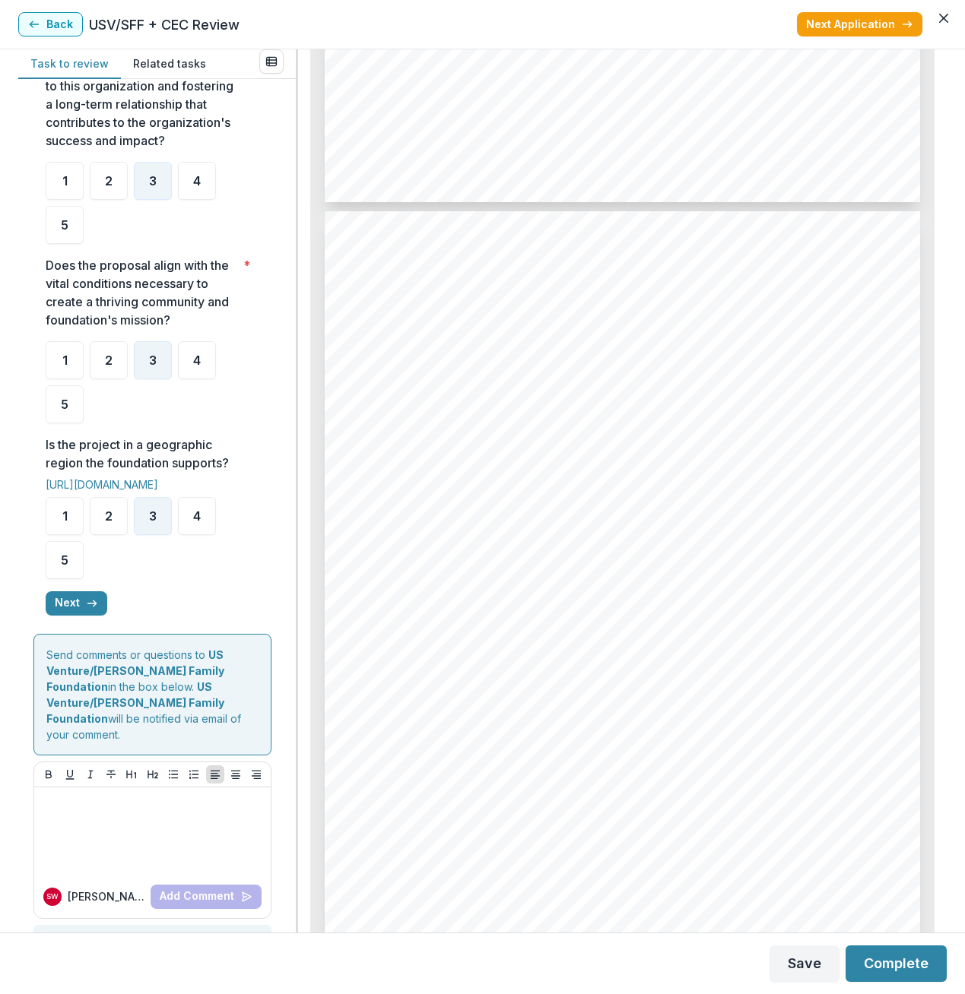
scroll to position [500, 0]
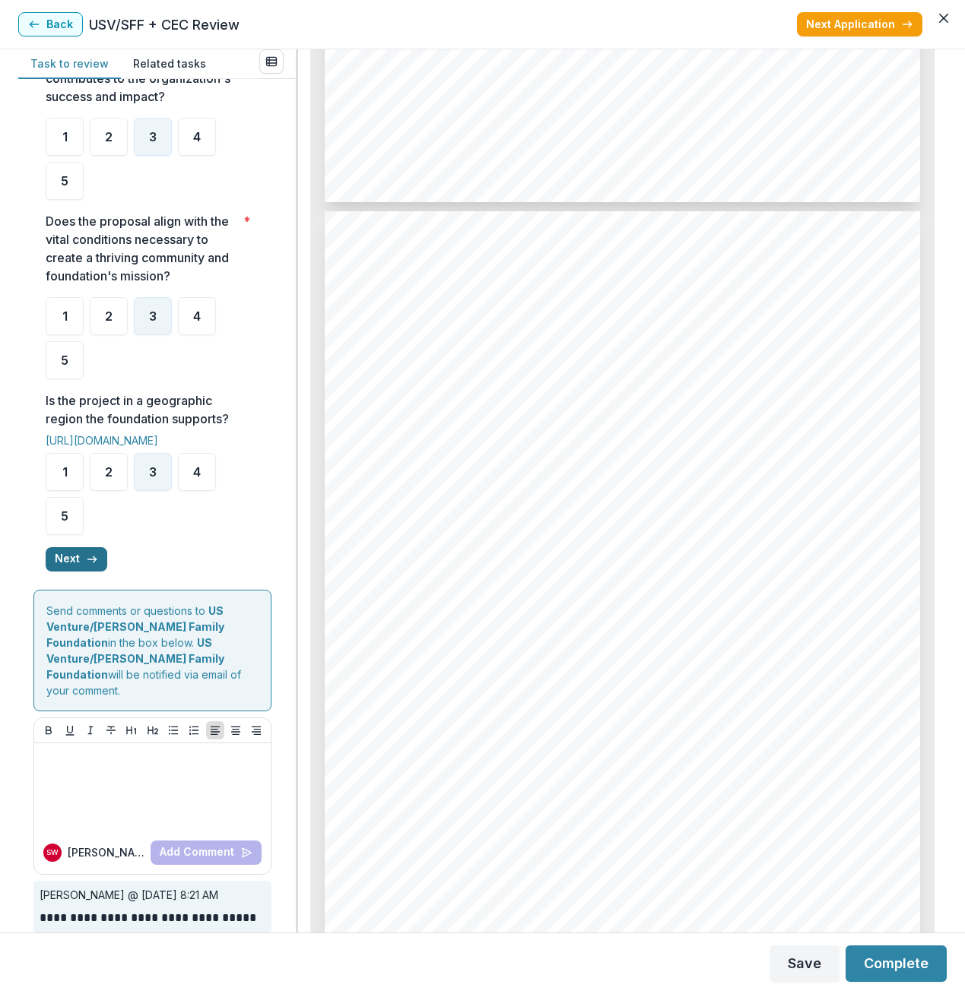
click at [67, 558] on button "Next" at bounding box center [77, 559] width 62 height 24
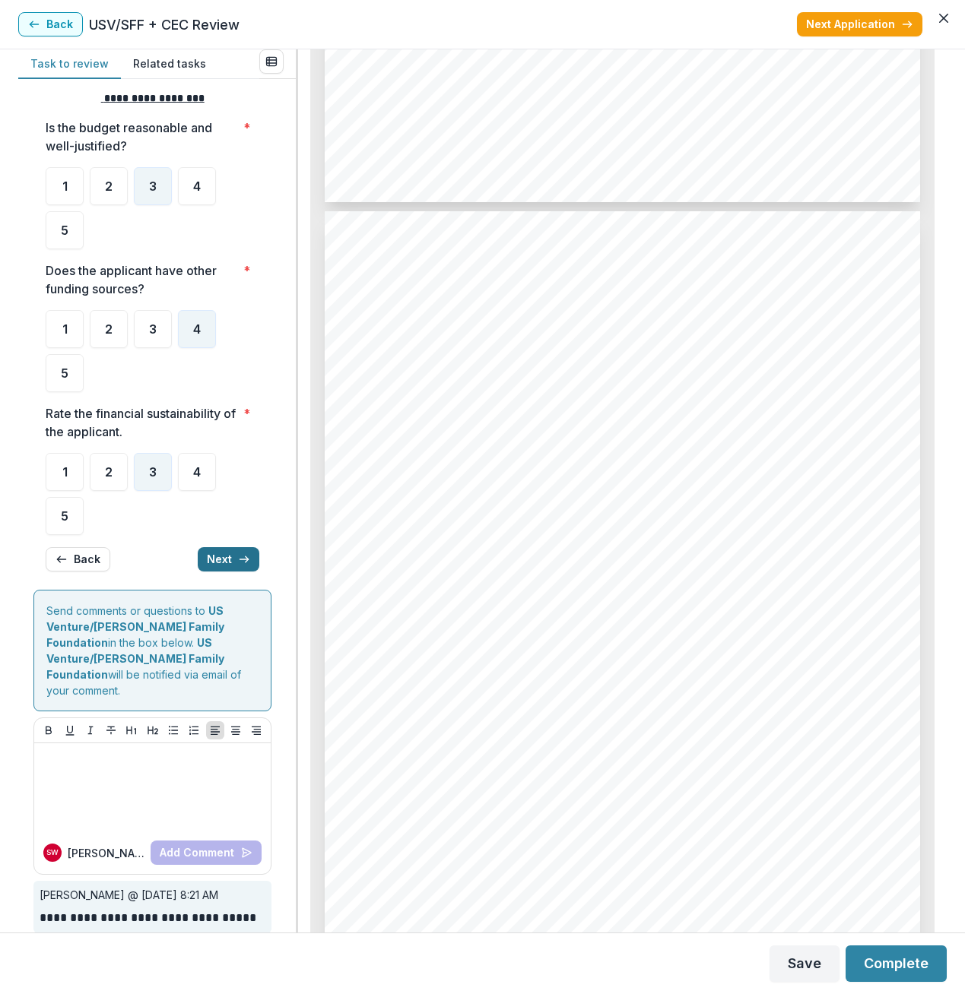
click at [206, 554] on button "Next" at bounding box center [229, 559] width 62 height 24
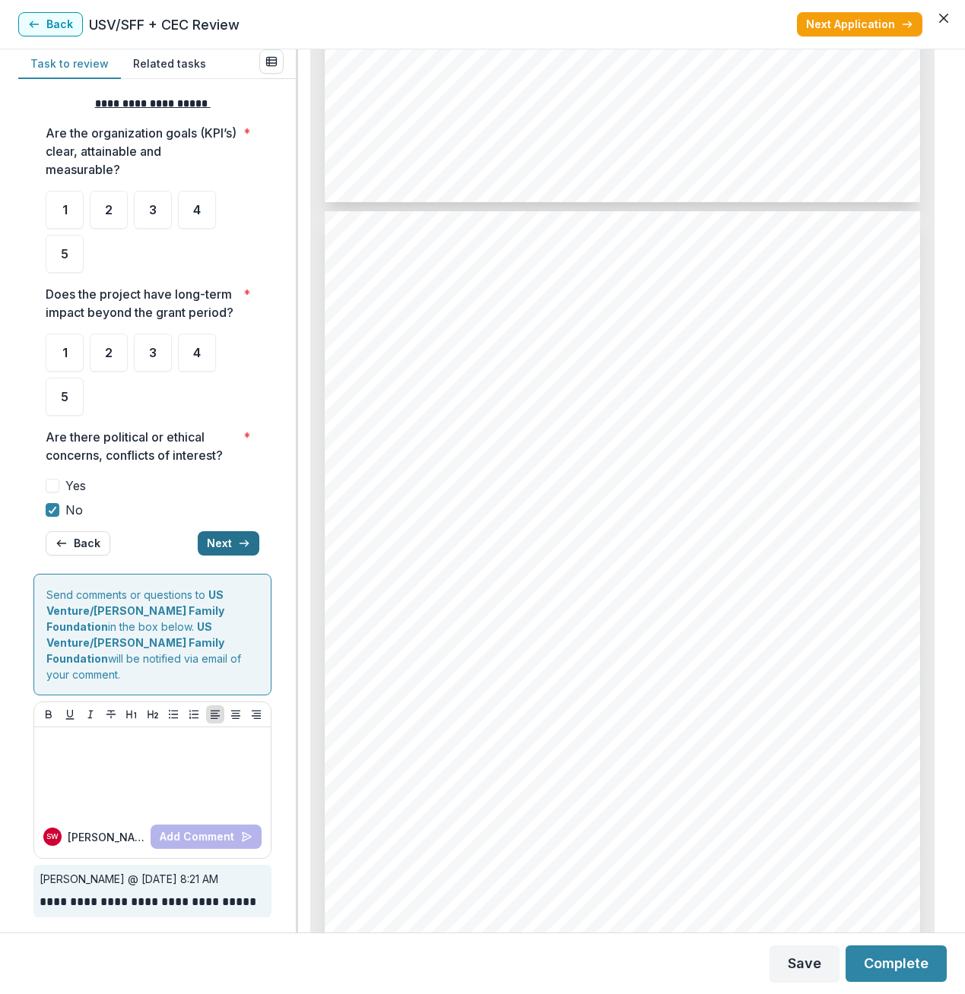
scroll to position [0, 0]
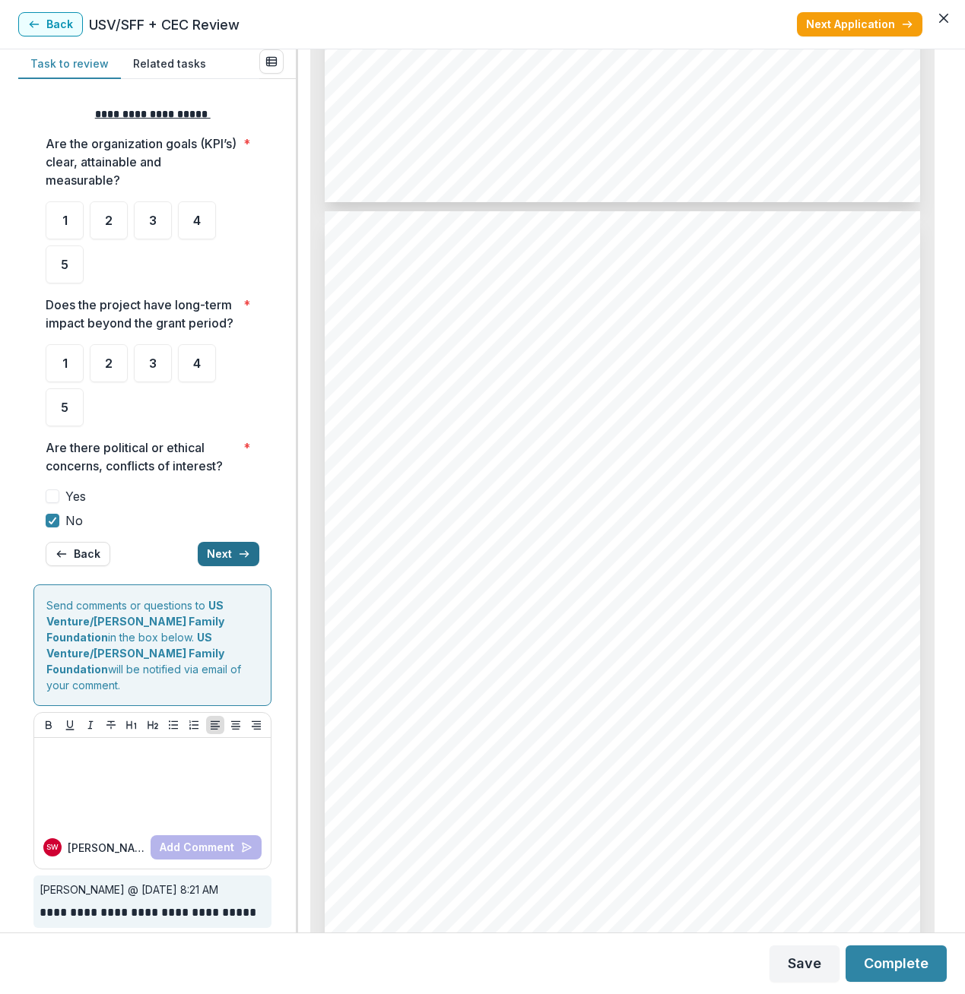
click at [206, 554] on button "Next" at bounding box center [229, 554] width 62 height 24
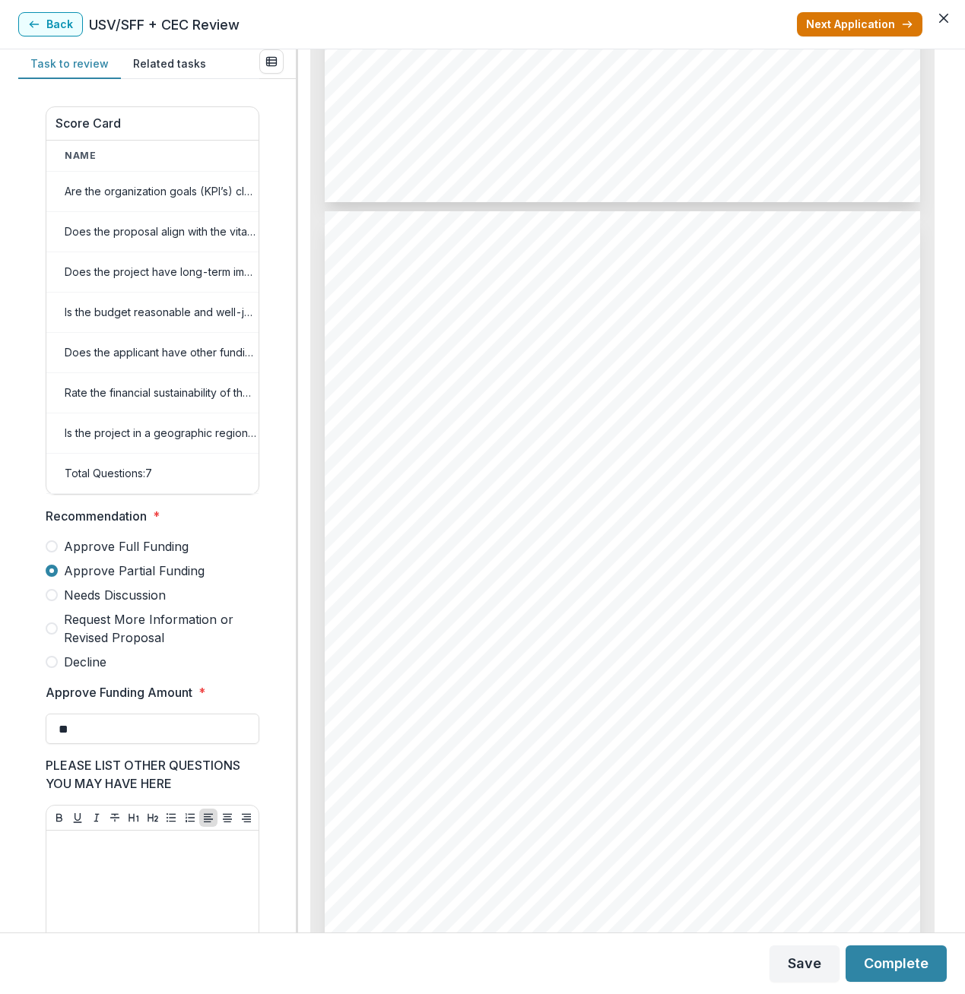
click at [861, 21] on button "Next Application" at bounding box center [859, 24] width 125 height 24
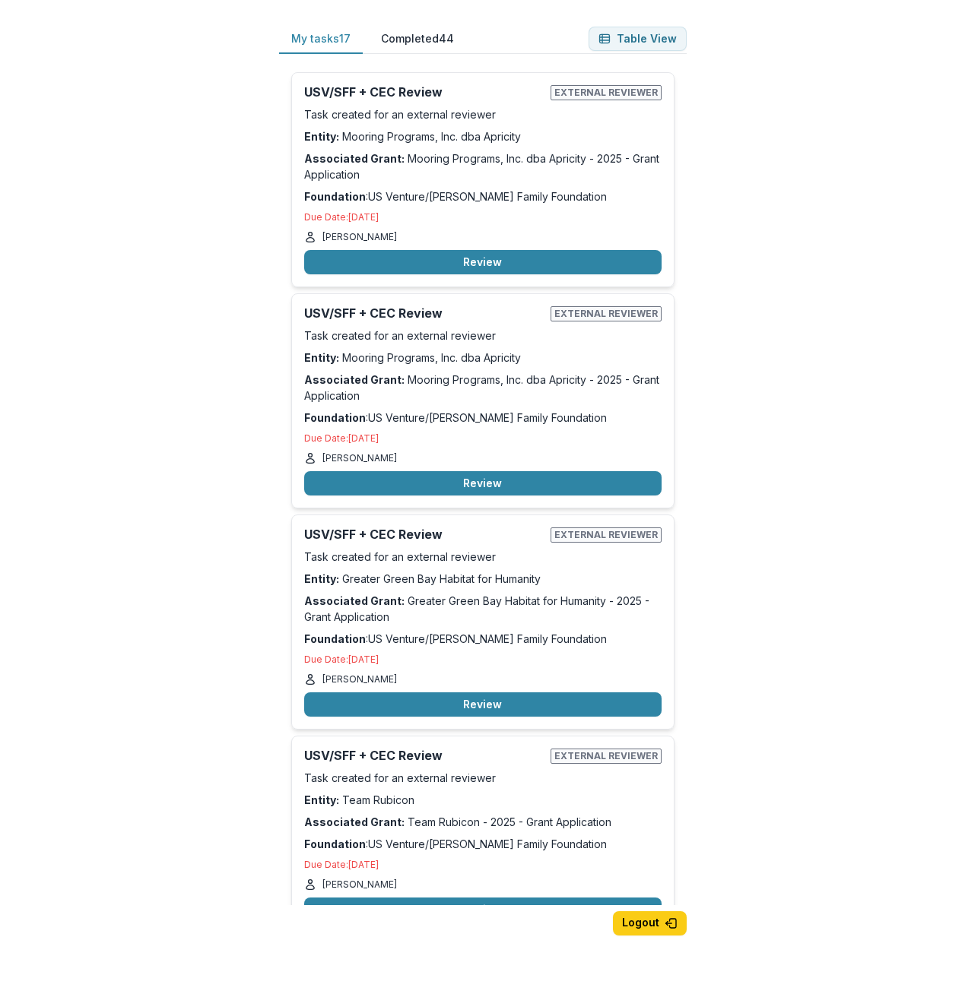
click at [861, 21] on div "Back USV/SFF + CEC Review Previous Application Next Application Loading..." at bounding box center [482, 497] width 965 height 994
click at [861, 21] on div "My tasks 17 Completed 44 Table View USV/SFF + CEC Review External reviewer Task…" at bounding box center [482, 497] width 965 height 994
drag, startPoint x: 861, startPoint y: 21, endPoint x: 775, endPoint y: 151, distance: 156.5
click at [775, 151] on div "My tasks 17 Completed 44 Table View USV/SFF + CEC Review External reviewer Task…" at bounding box center [482, 497] width 965 height 994
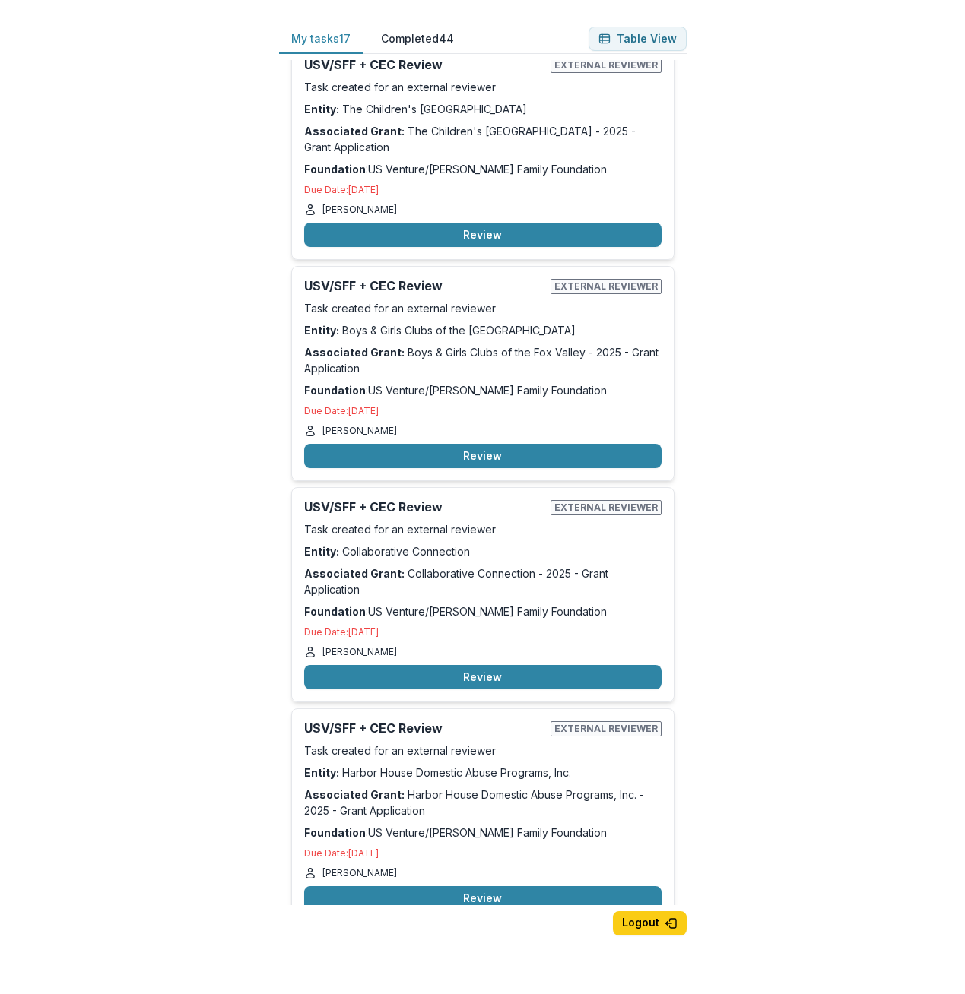
scroll to position [2822, 0]
